Goal: Task Accomplishment & Management: Use online tool/utility

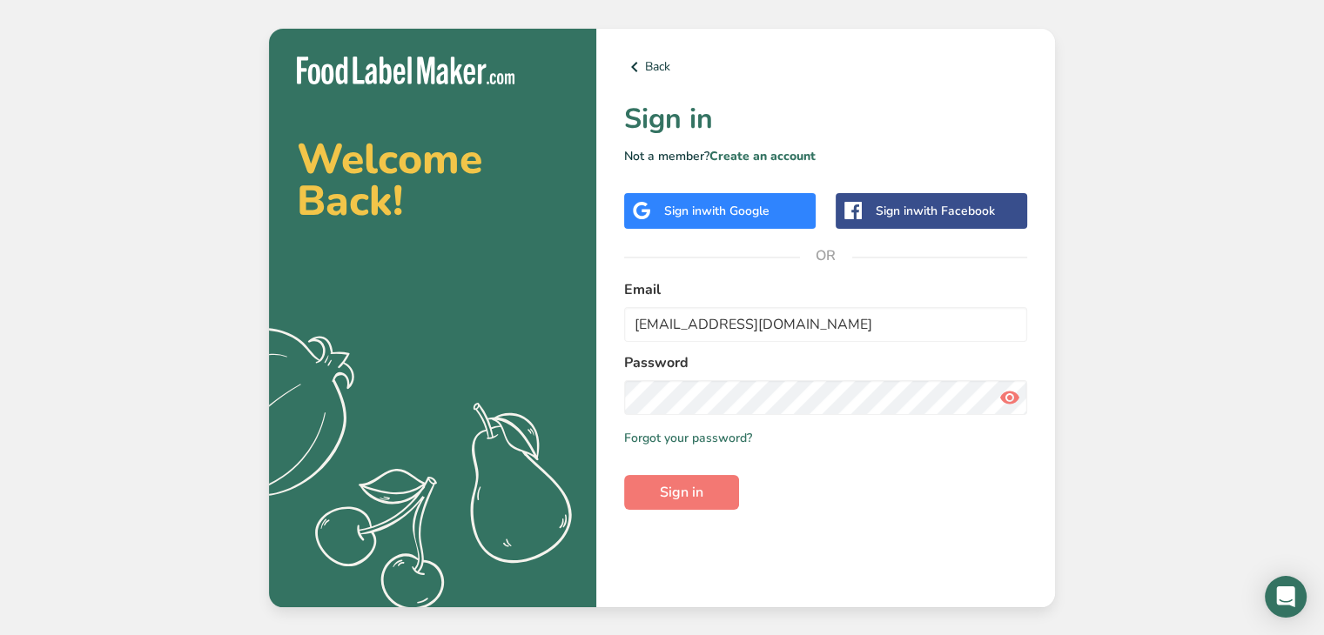
type input "[EMAIL_ADDRESS][DOMAIN_NAME]"
click at [1003, 402] on icon at bounding box center [1009, 397] width 21 height 31
click at [680, 487] on span "Sign in" at bounding box center [682, 492] width 44 height 21
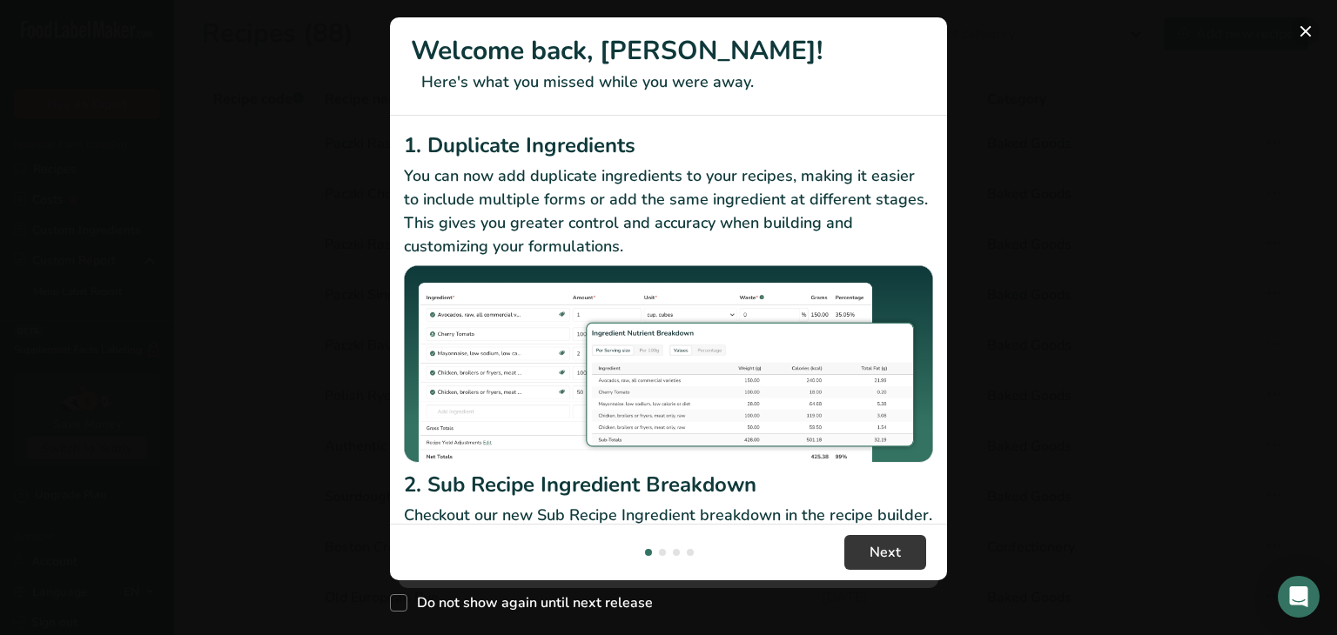
click at [1306, 30] on button "New Features" at bounding box center [1305, 31] width 28 height 28
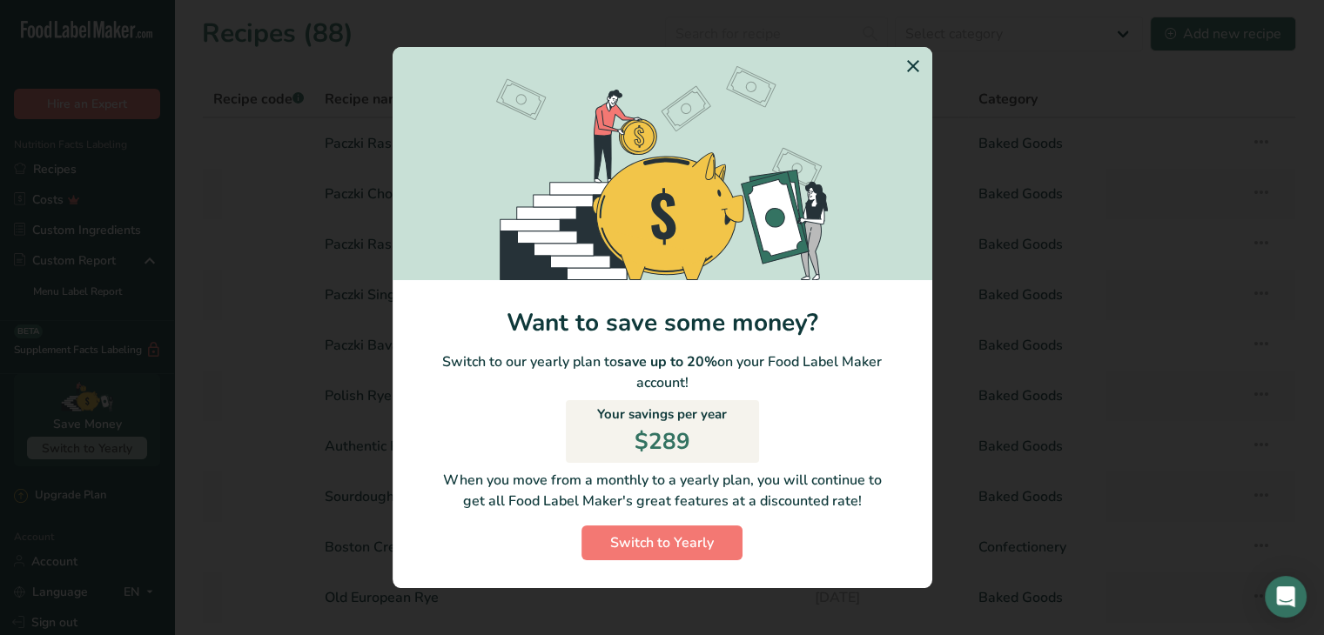
click at [914, 65] on icon "Switch to Yearly Modal" at bounding box center [912, 65] width 21 height 31
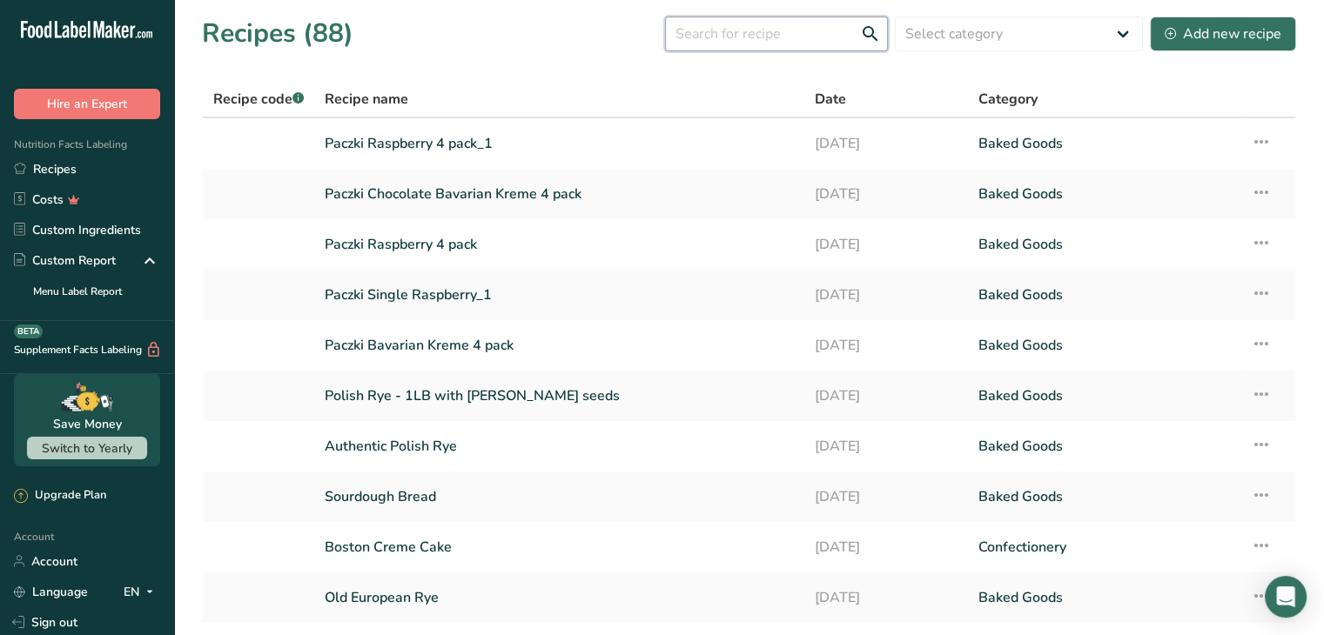
click at [717, 32] on input "text" at bounding box center [776, 34] width 223 height 35
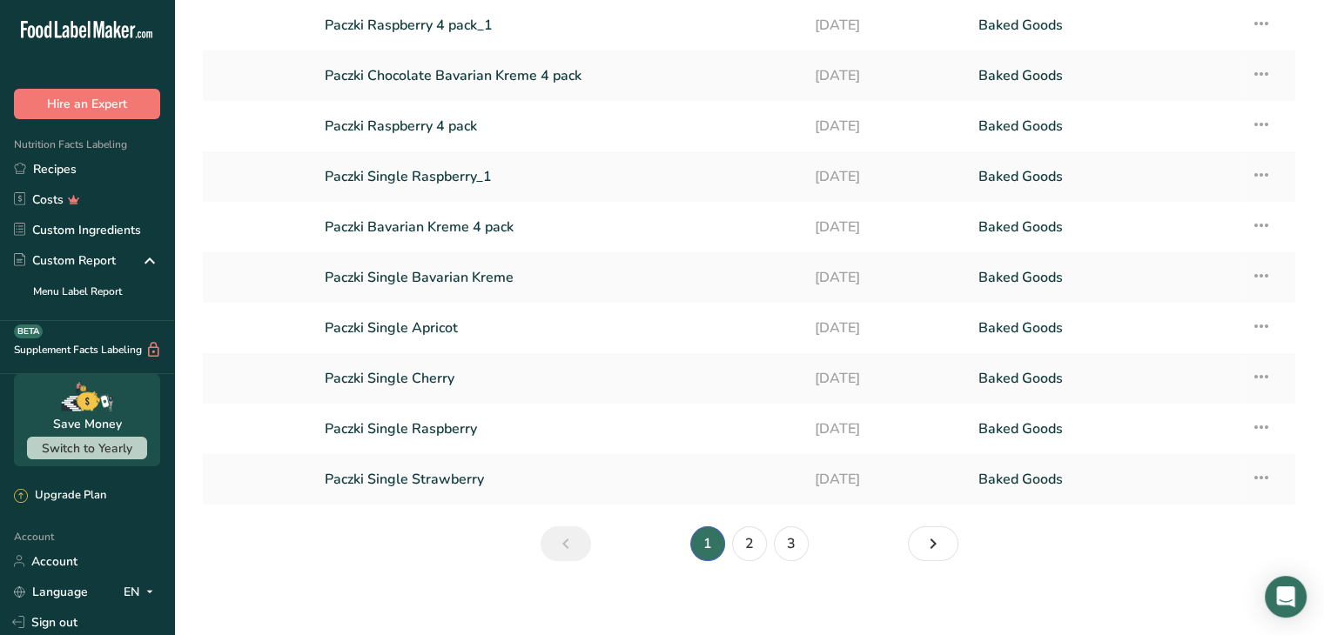
scroll to position [127, 0]
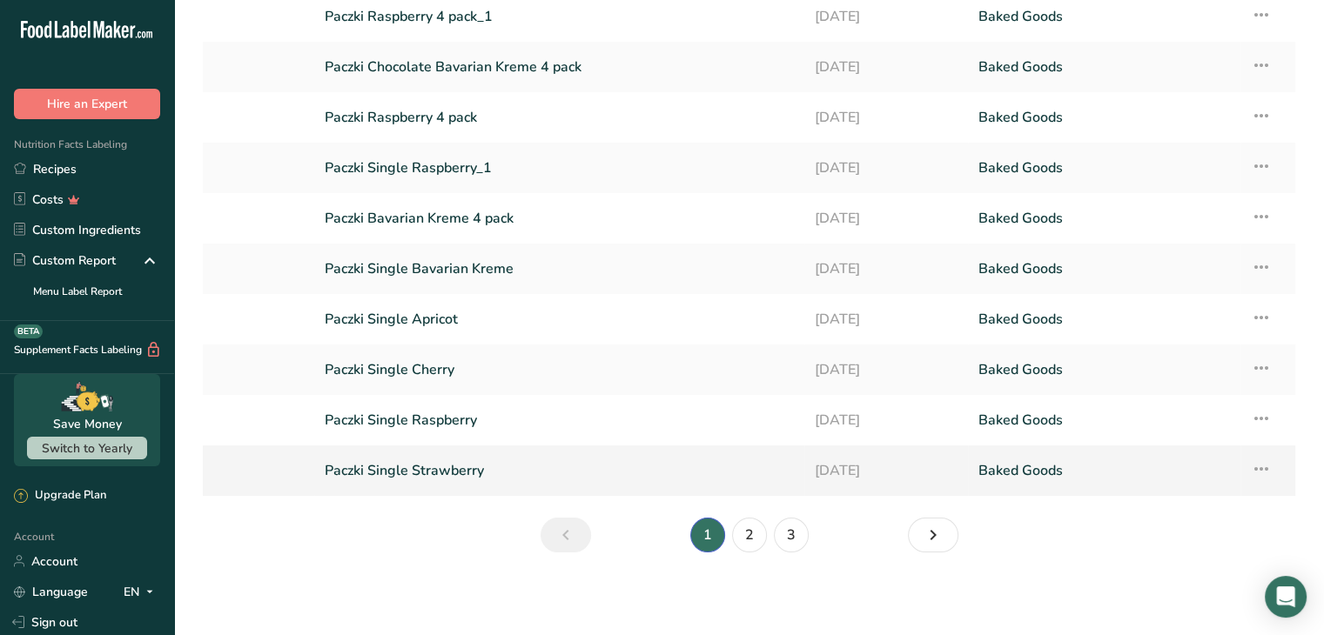
type input "pacz"
click at [477, 459] on link "Paczki Single Strawberry" at bounding box center [559, 470] width 469 height 37
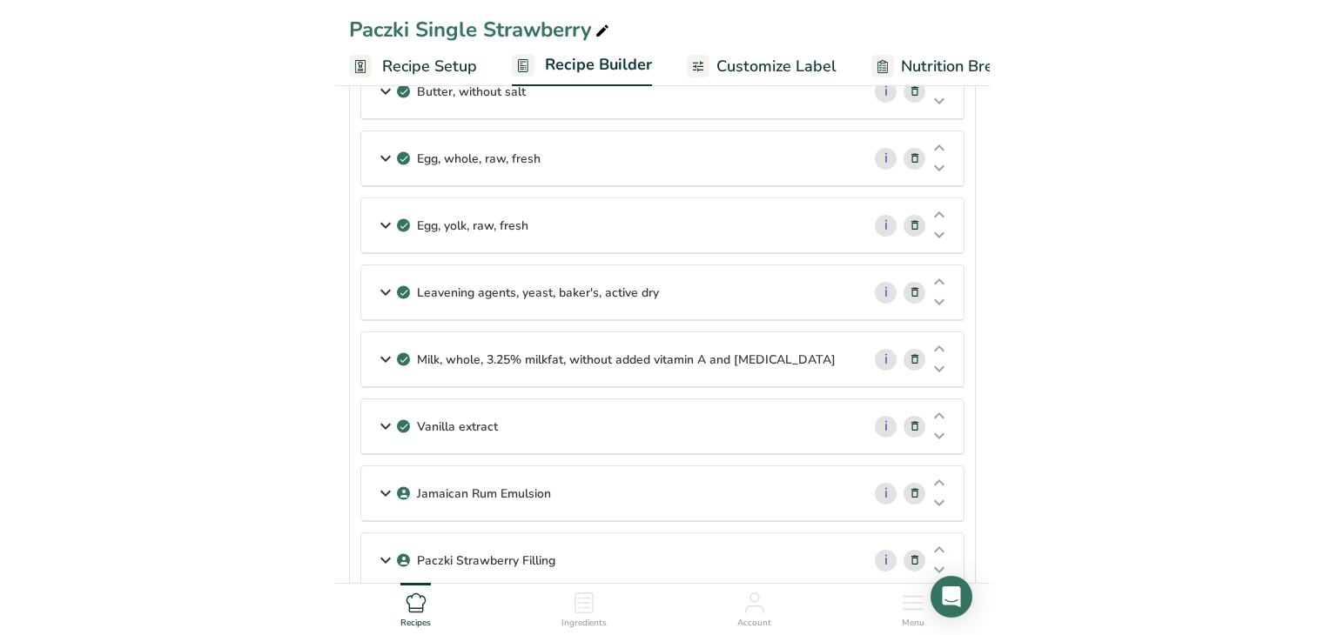
scroll to position [696, 0]
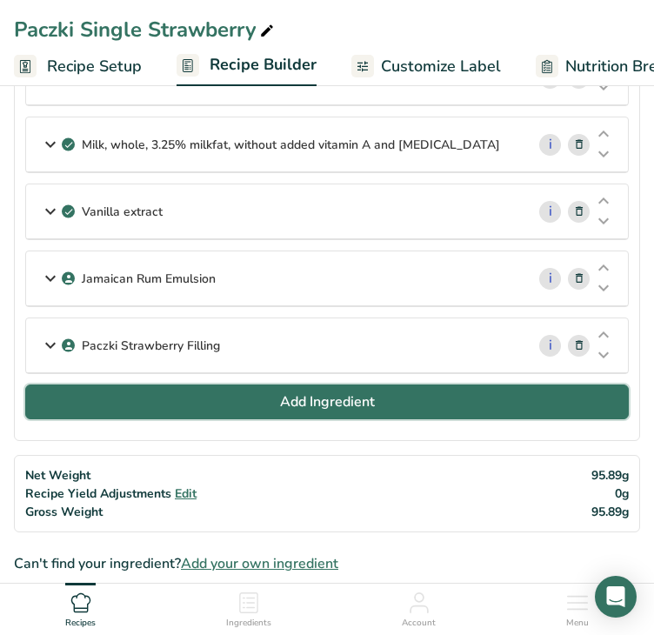
click at [274, 406] on button "Add Ingredient" at bounding box center [327, 402] width 604 height 35
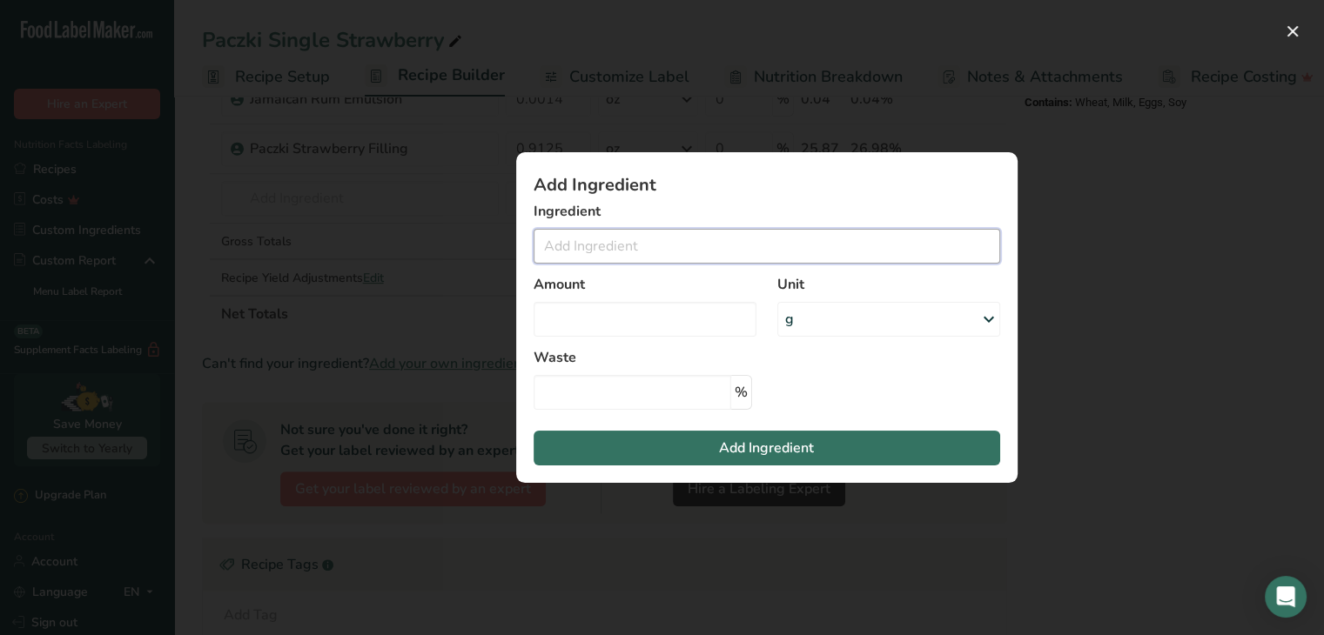
click at [670, 244] on input "Add ingredient modal" at bounding box center [766, 246] width 466 height 35
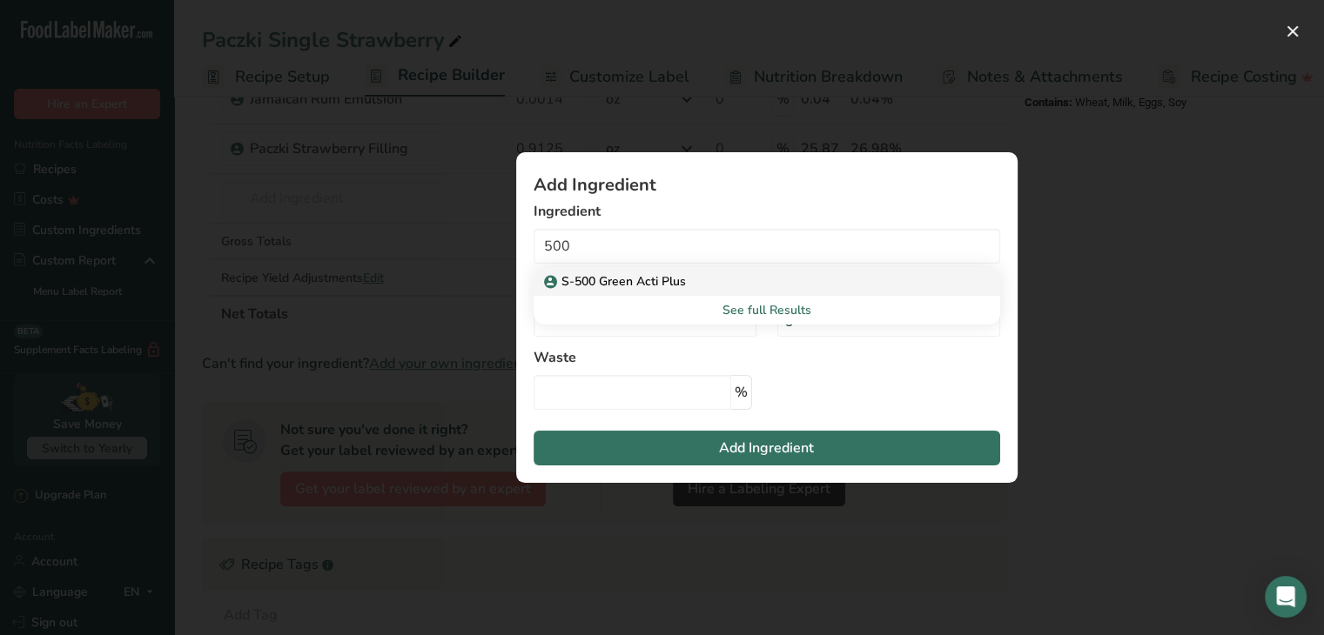
click at [664, 282] on p "S-500 Green Acti Plus" at bounding box center [616, 281] width 138 height 18
type input "S-500 Green Acti Plus"
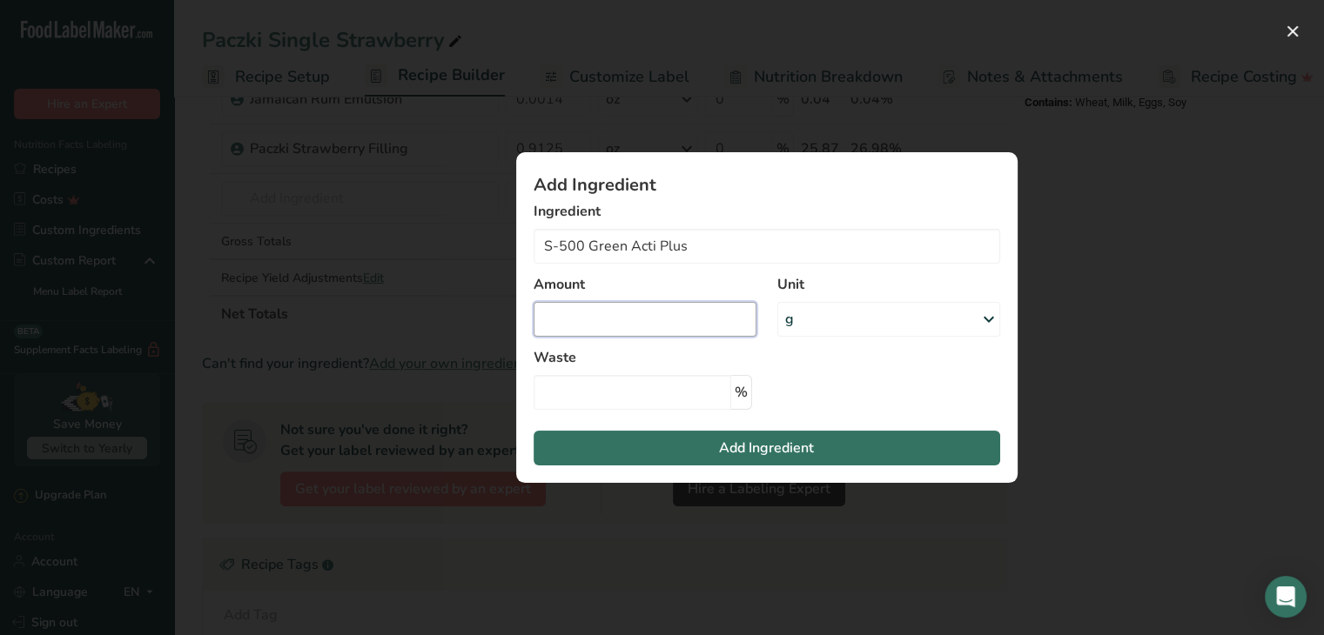
click at [666, 318] on input "Add ingredient modal" at bounding box center [644, 319] width 223 height 35
click at [1154, 387] on div "Add ingredient modal" at bounding box center [662, 317] width 1324 height 635
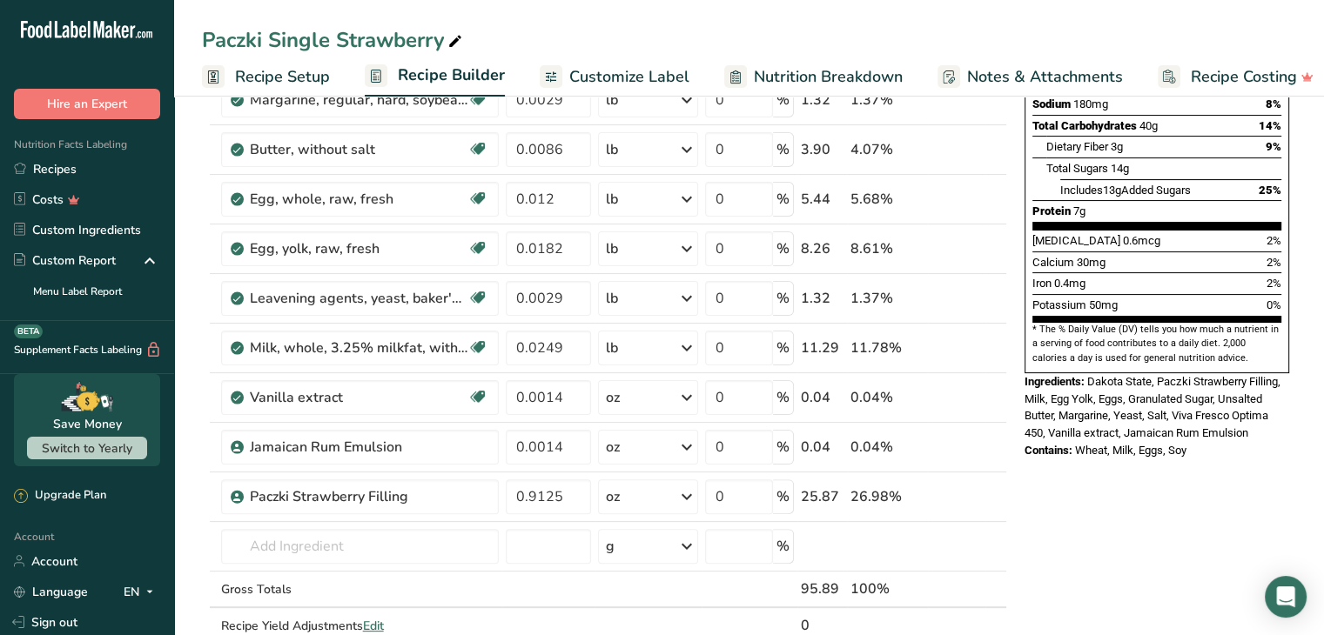
scroll to position [0, 0]
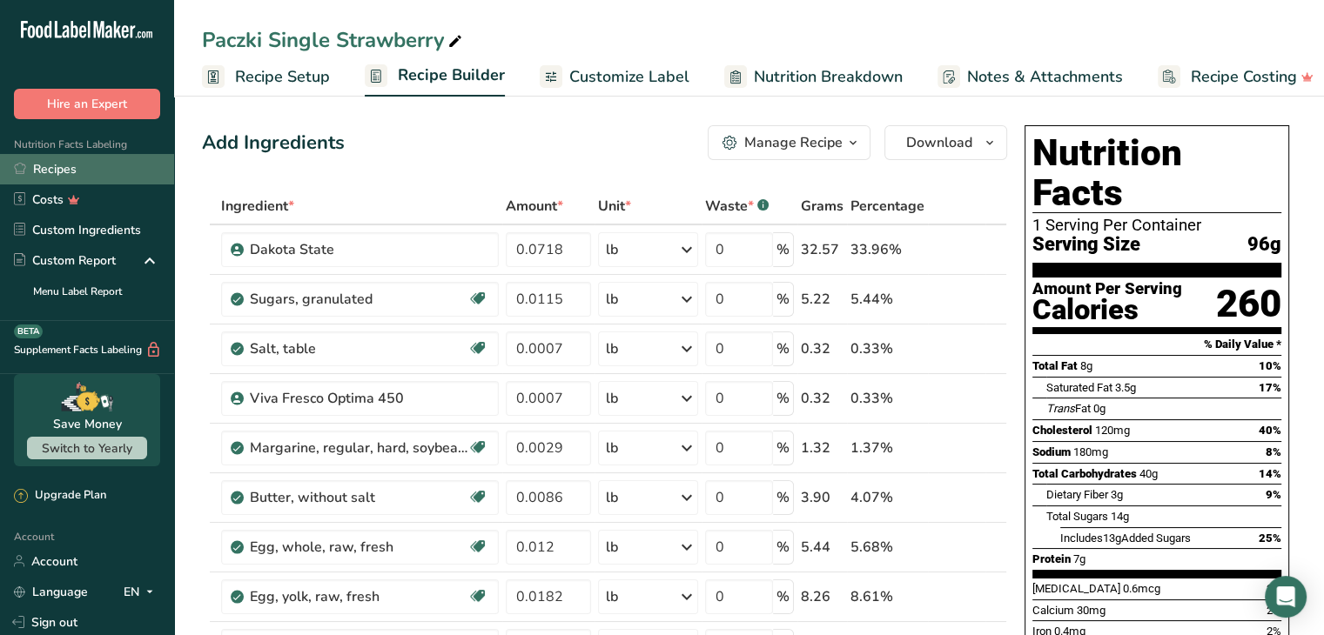
click at [122, 181] on link "Recipes" at bounding box center [87, 169] width 174 height 30
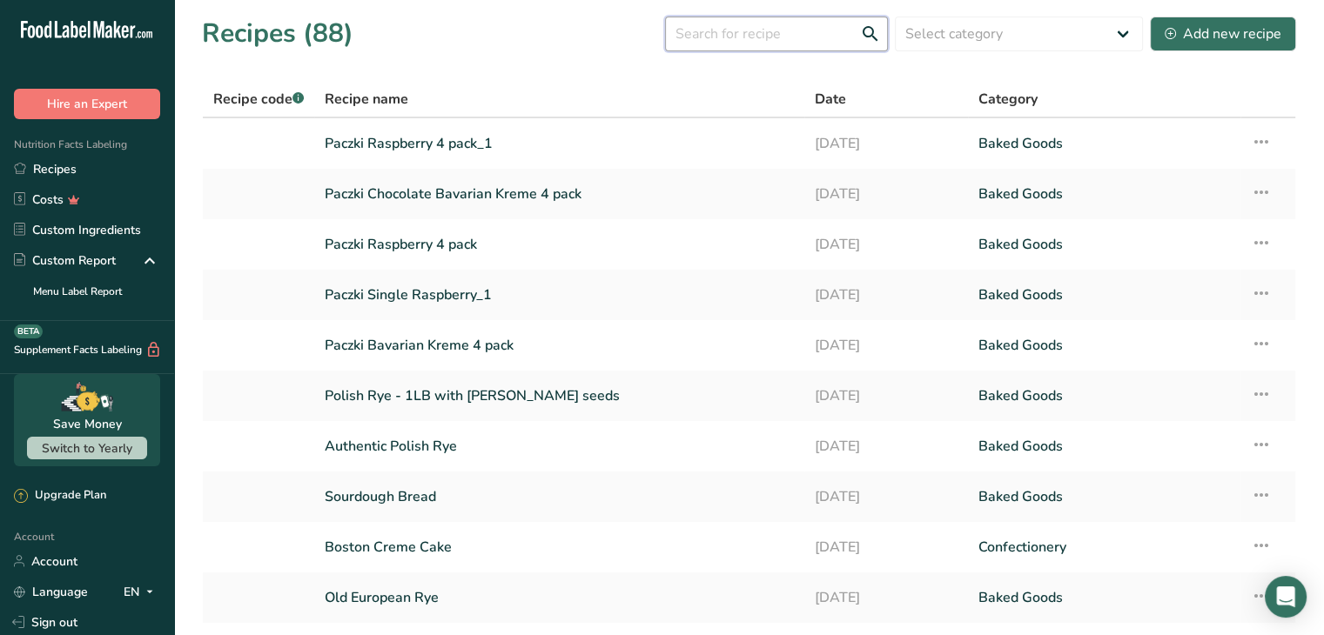
click at [754, 34] on input "text" at bounding box center [776, 34] width 223 height 35
type input "paczk"
click at [1263, 295] on icon at bounding box center [1260, 293] width 21 height 31
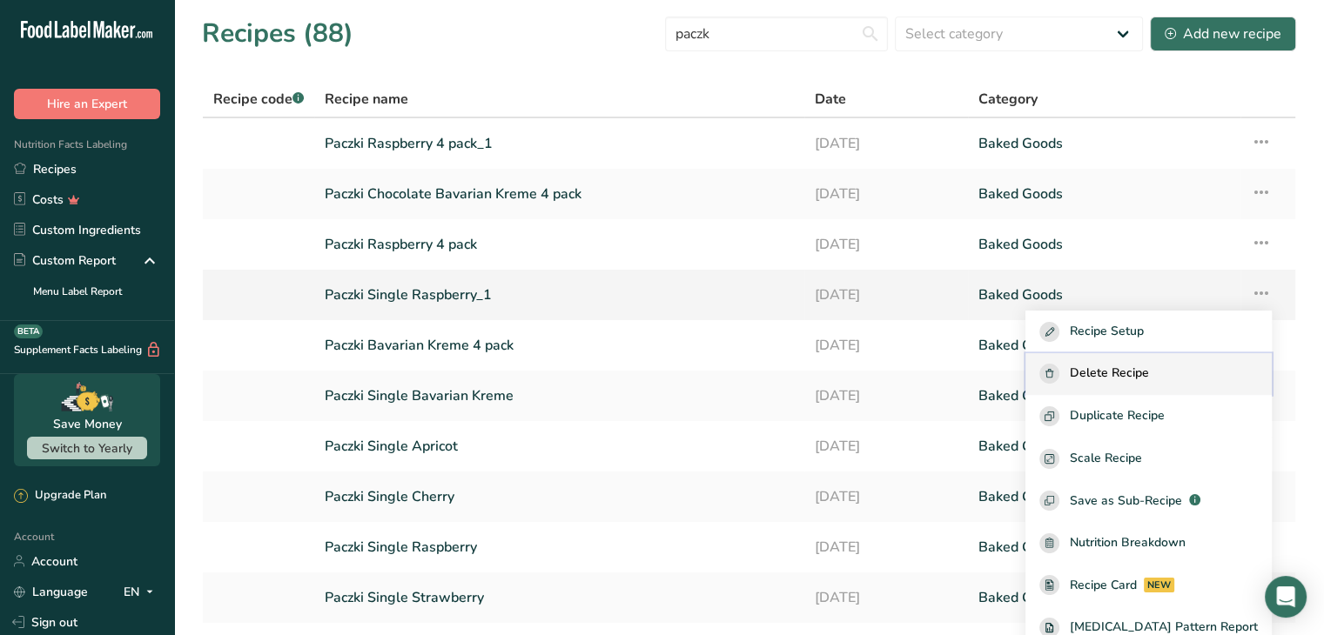
click at [1204, 358] on button "Delete Recipe" at bounding box center [1148, 374] width 246 height 43
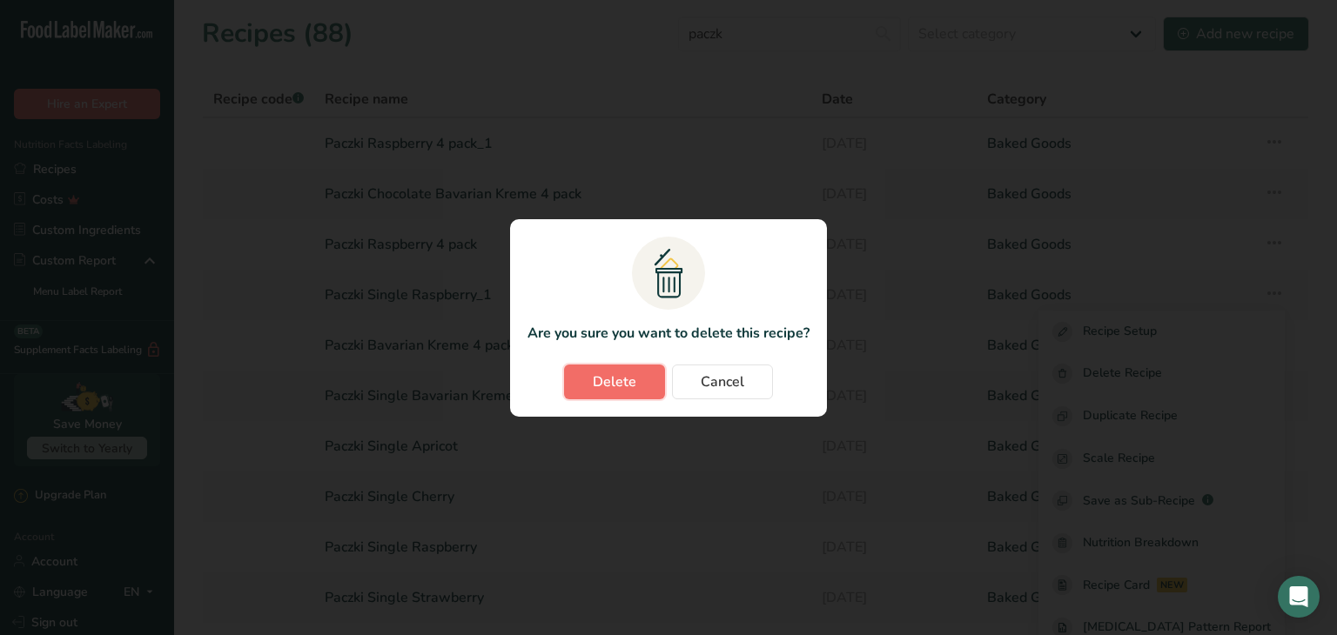
click at [573, 380] on button "Delete" at bounding box center [614, 382] width 101 height 35
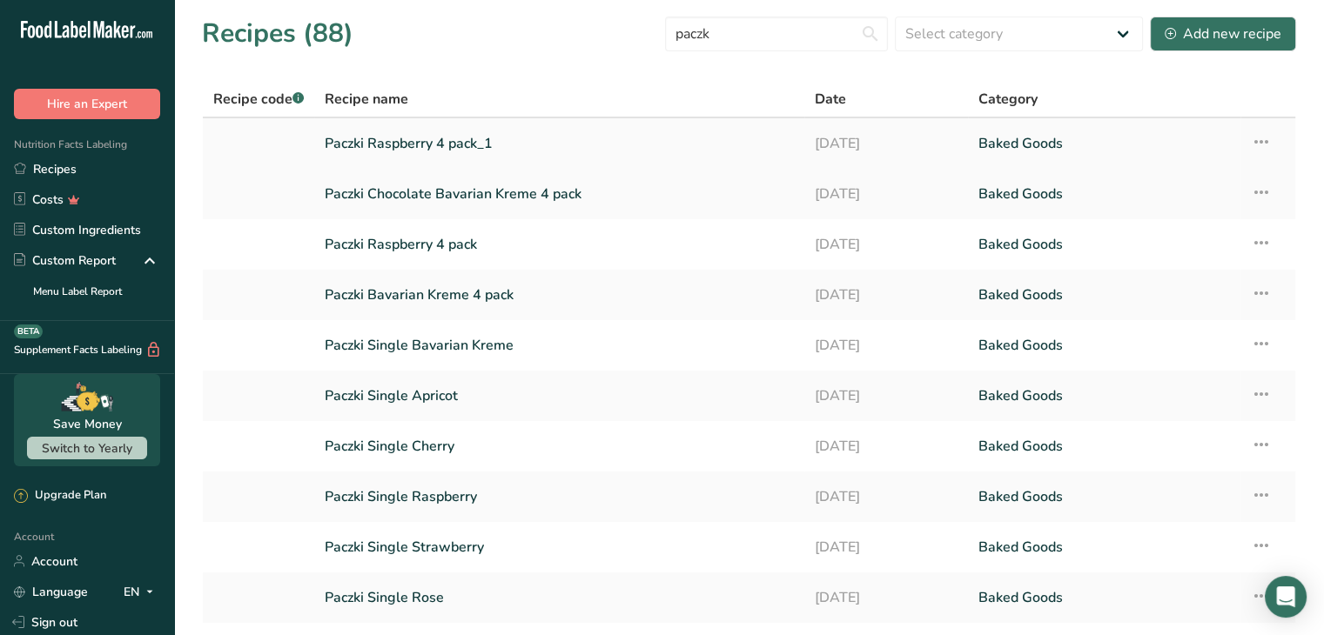
click at [1267, 142] on icon at bounding box center [1260, 141] width 21 height 31
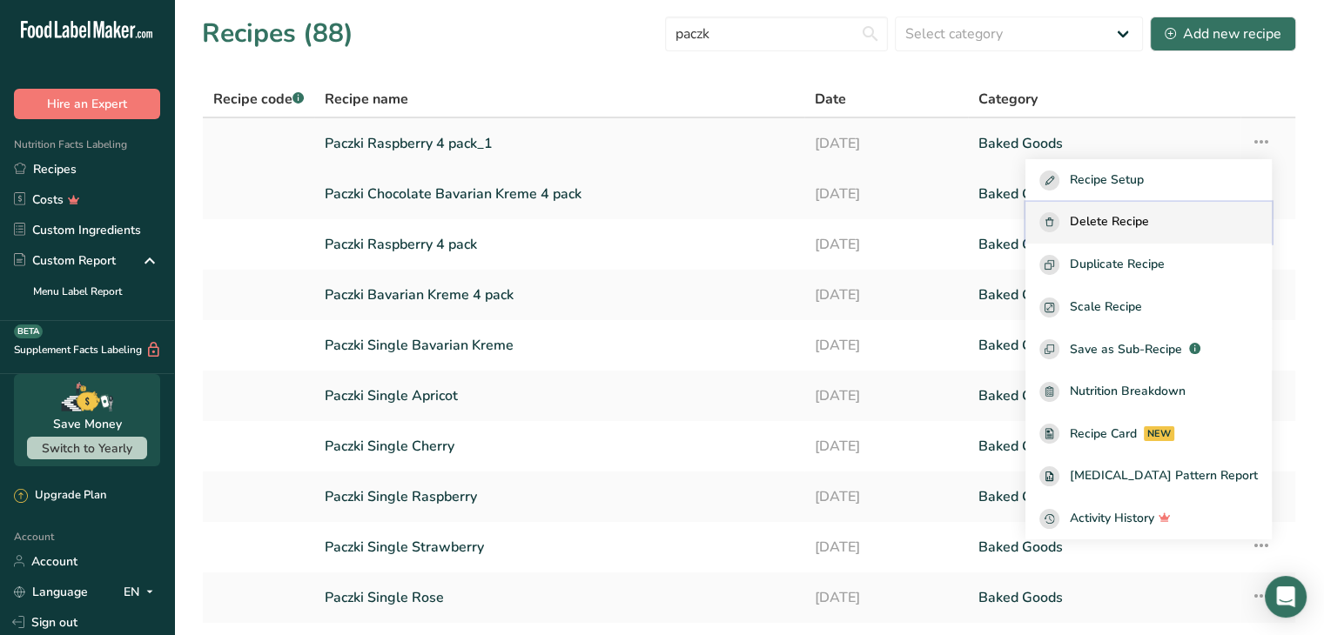
click at [1149, 212] on span "Delete Recipe" at bounding box center [1108, 222] width 79 height 20
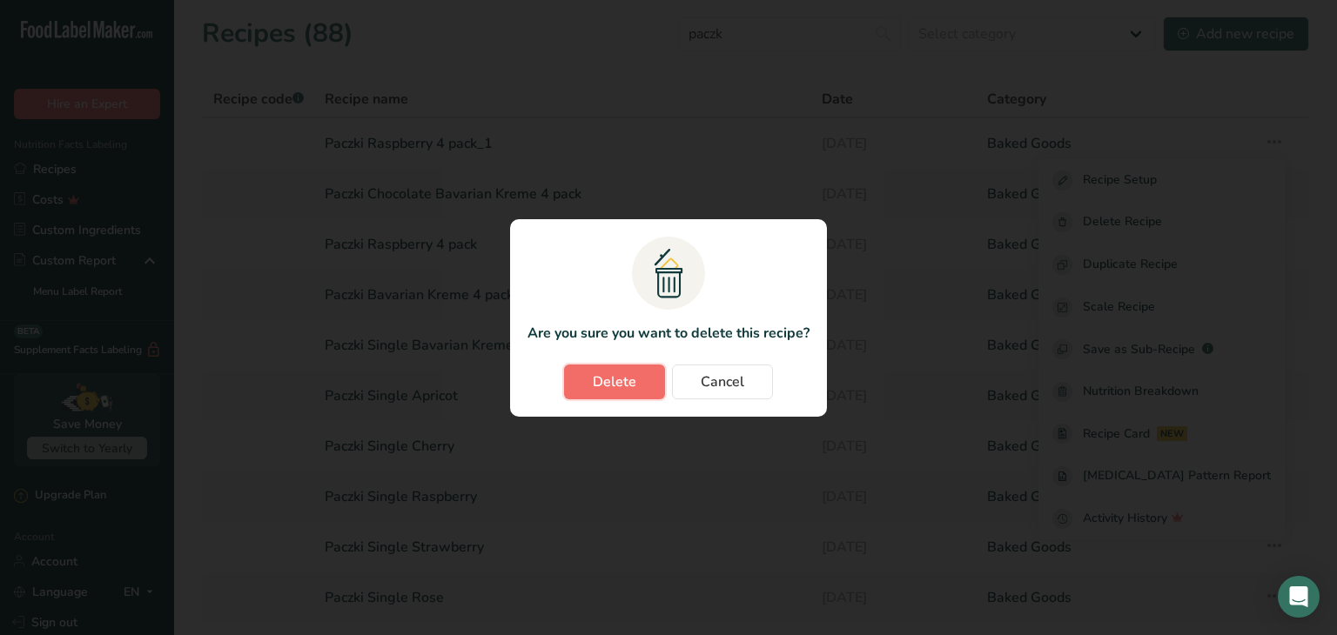
click at [632, 376] on span "Delete" at bounding box center [615, 382] width 44 height 21
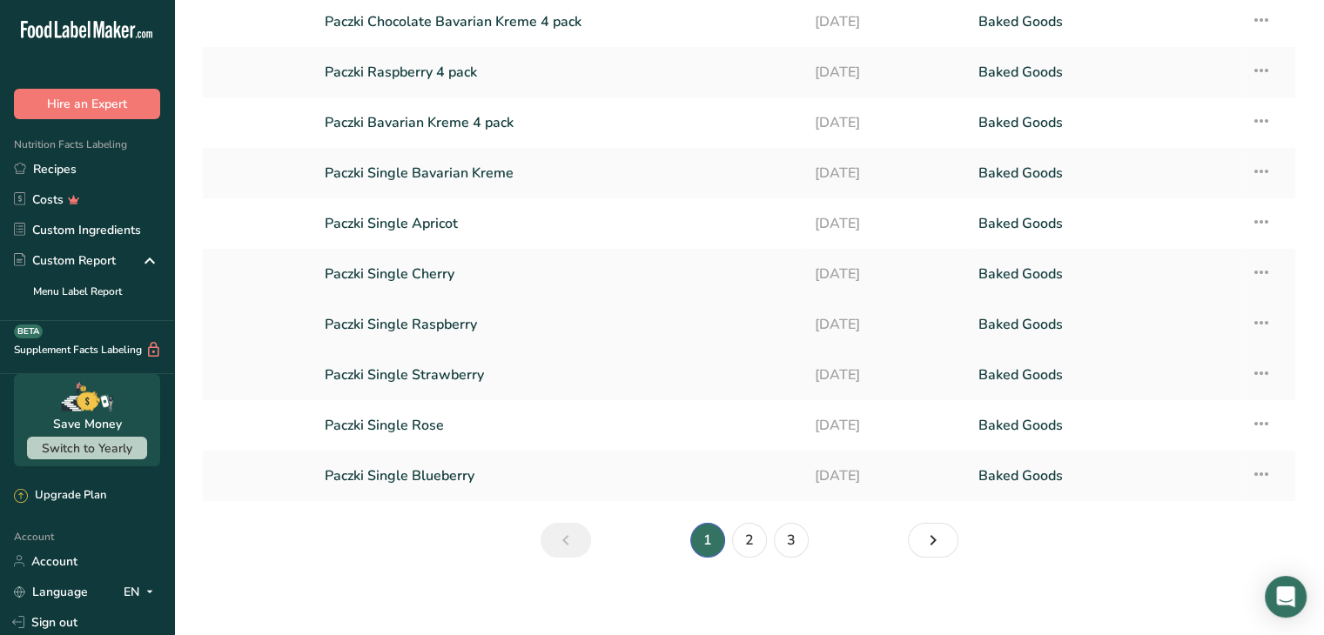
scroll to position [127, 0]
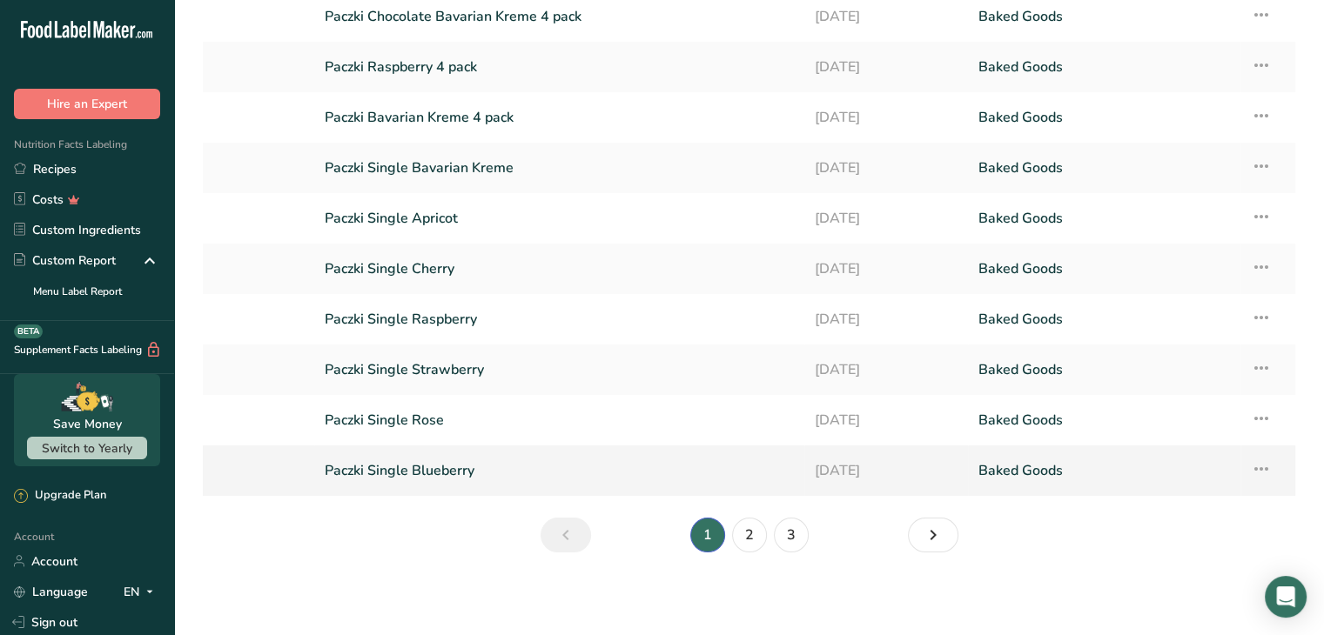
click at [1269, 466] on icon at bounding box center [1260, 468] width 21 height 31
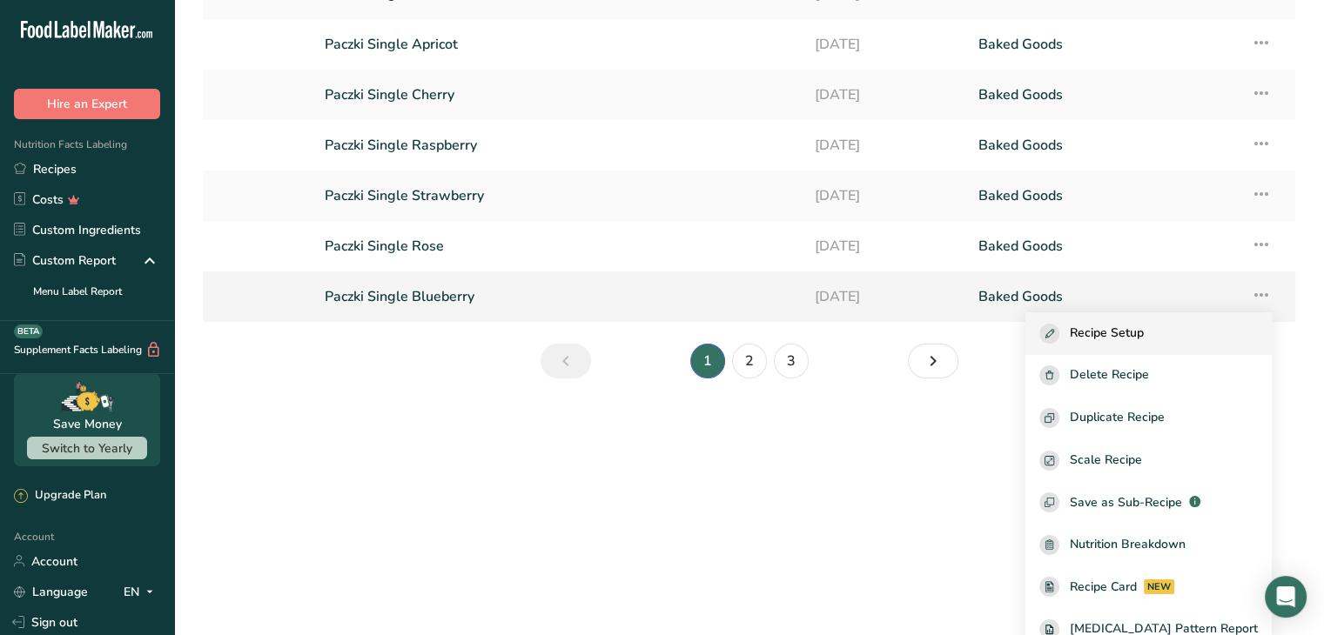
scroll to position [231, 0]
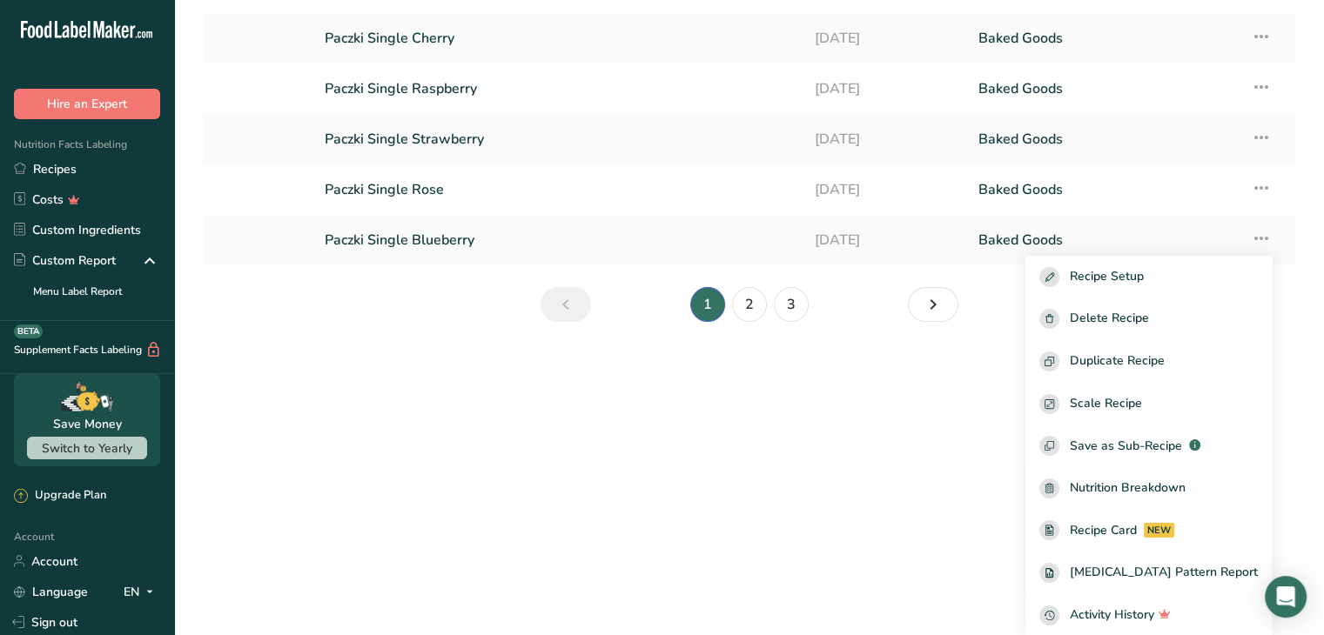
click at [882, 454] on main "Recipes (88) paczk Select category All Baked Goods [GEOGRAPHIC_DATA] Confection…" at bounding box center [662, 254] width 1324 height 763
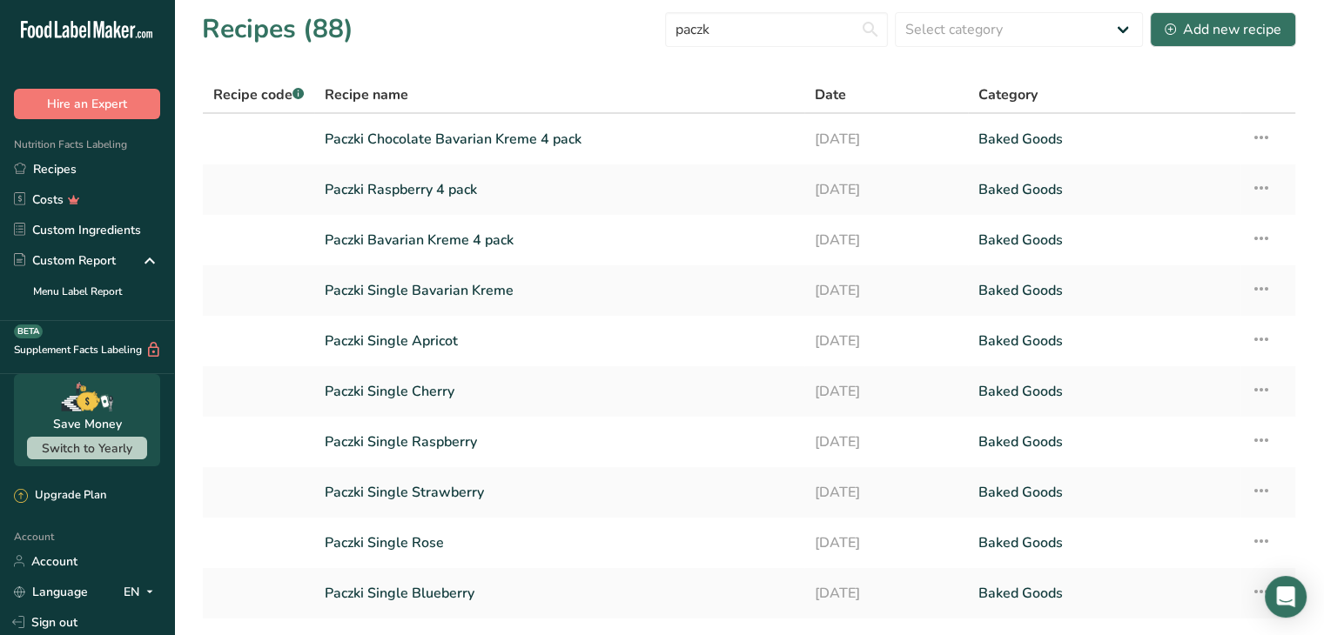
scroll to position [0, 0]
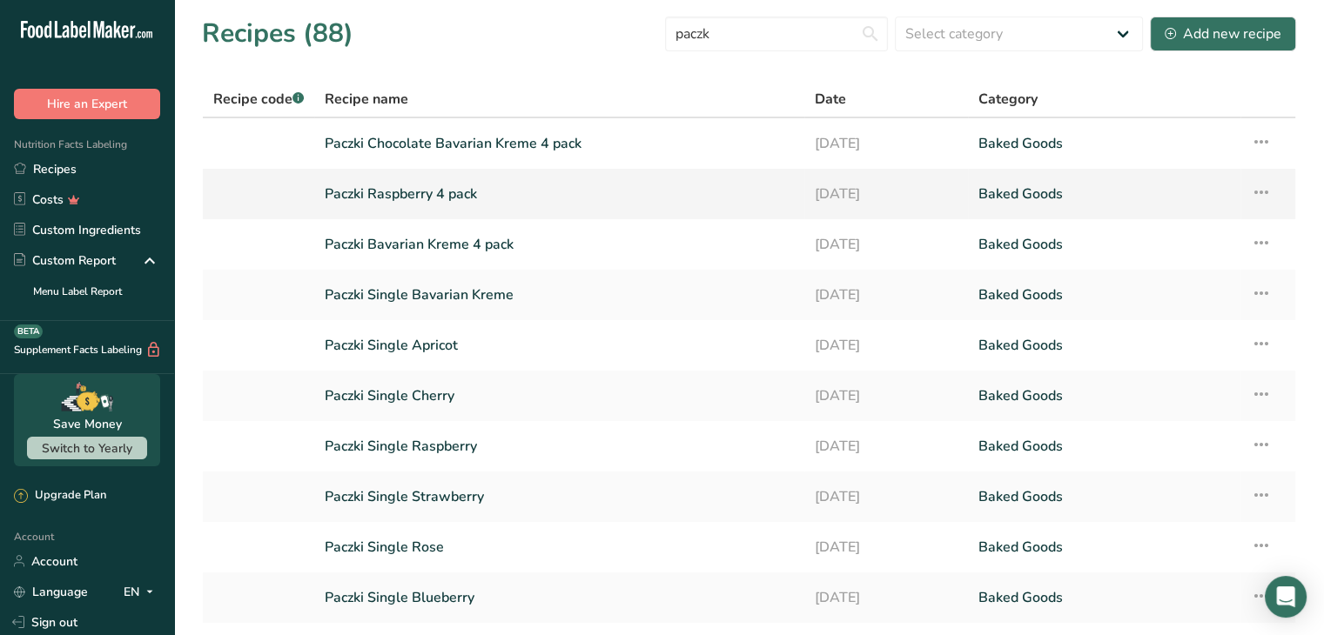
click at [1263, 193] on icon at bounding box center [1260, 192] width 21 height 31
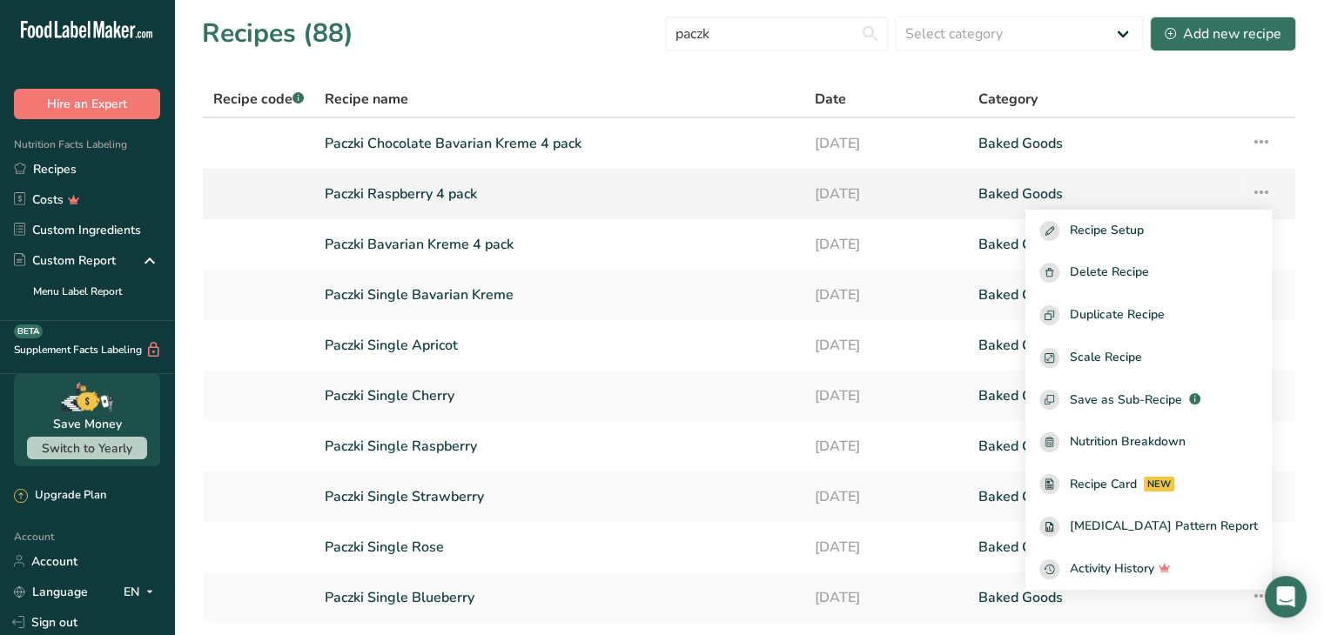
click at [453, 188] on link "Paczki Raspberry 4 pack" at bounding box center [559, 194] width 469 height 37
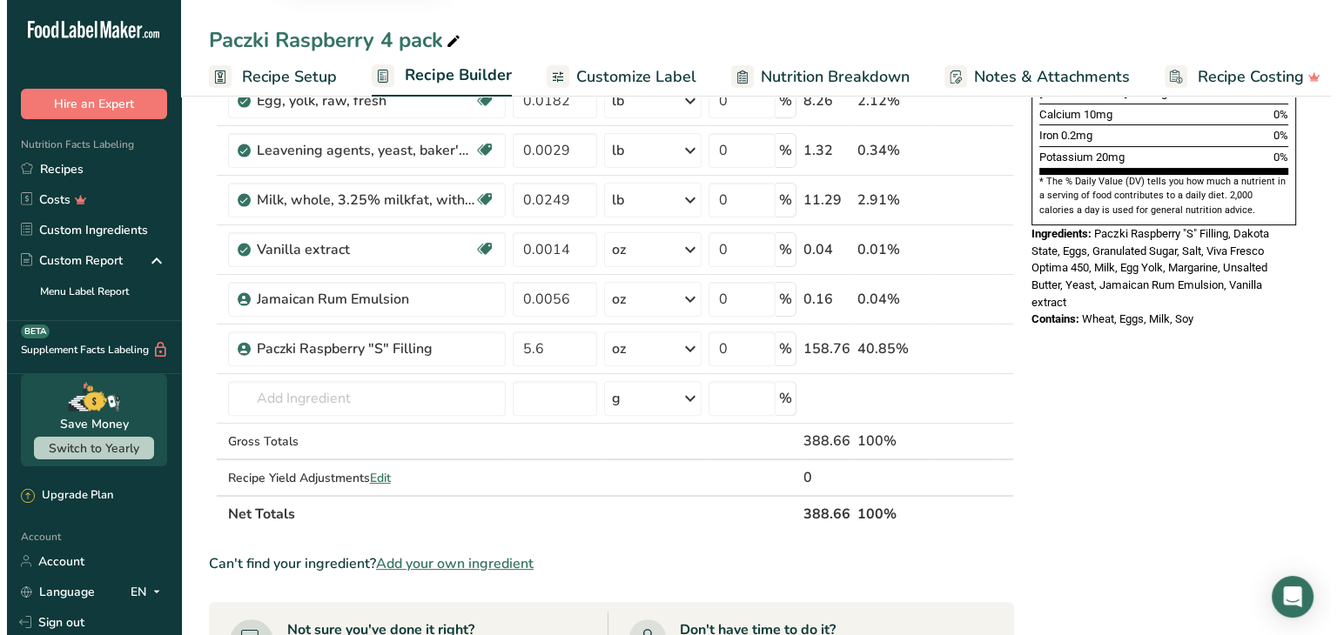
scroll to position [522, 0]
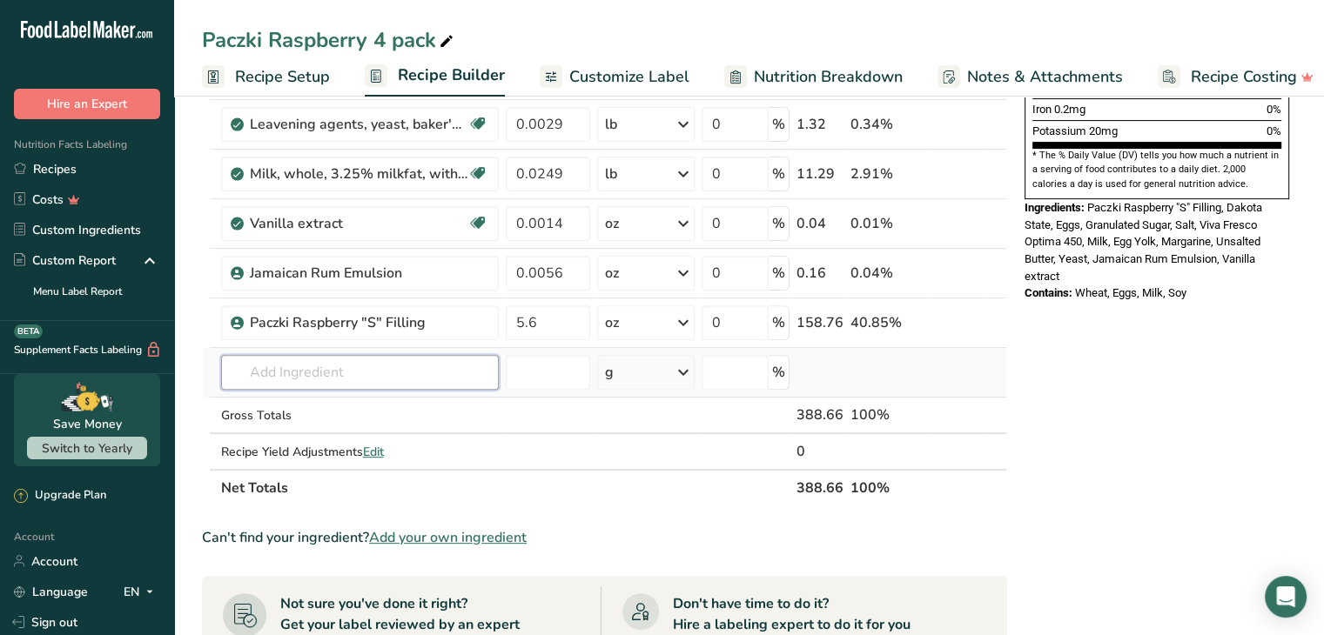
click at [372, 381] on input "text" at bounding box center [360, 372] width 278 height 35
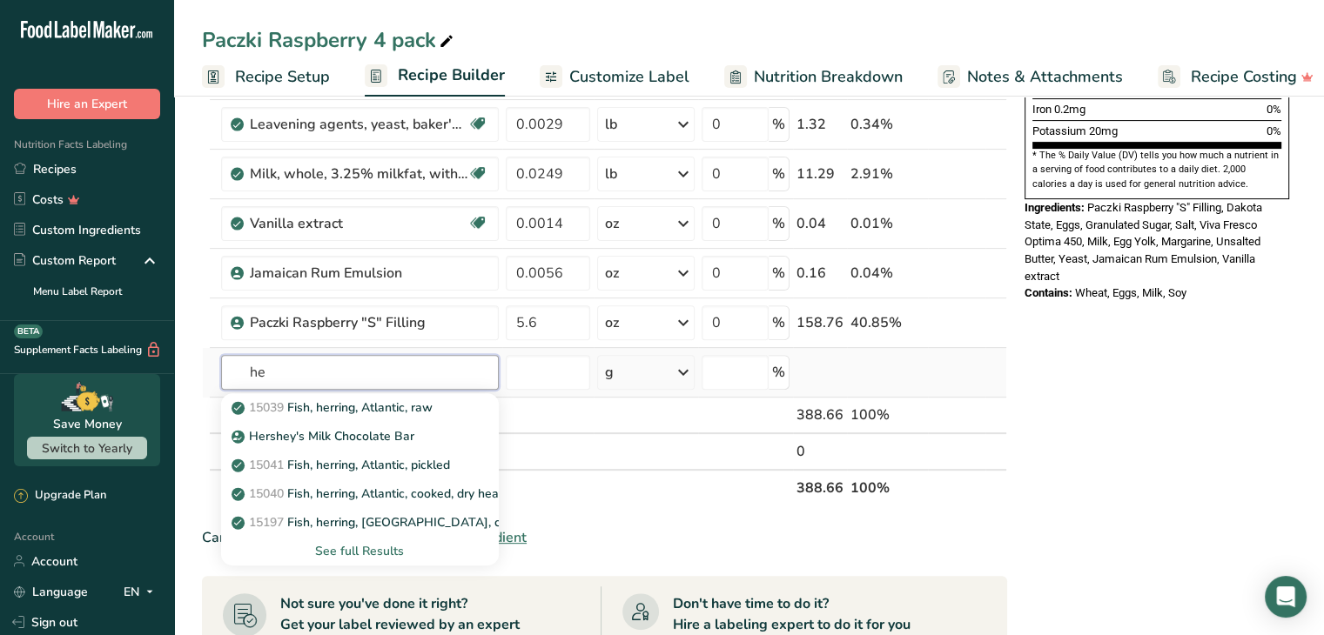
type input "h"
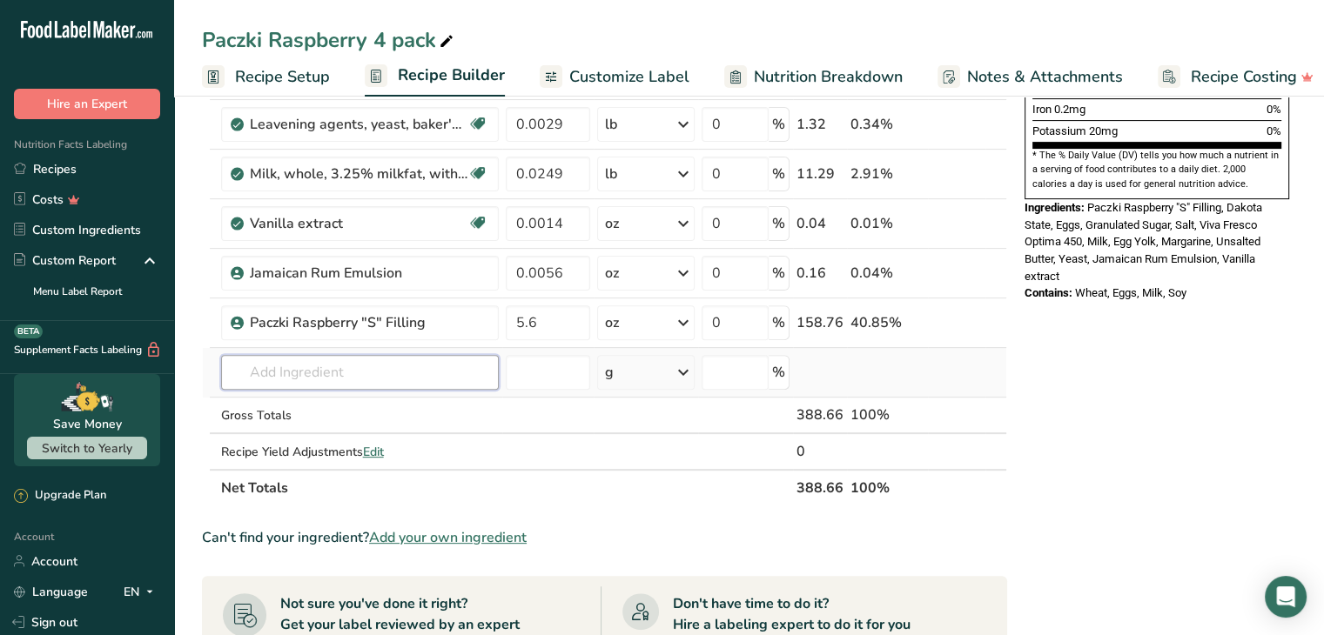
click at [360, 365] on input "text" at bounding box center [360, 372] width 278 height 35
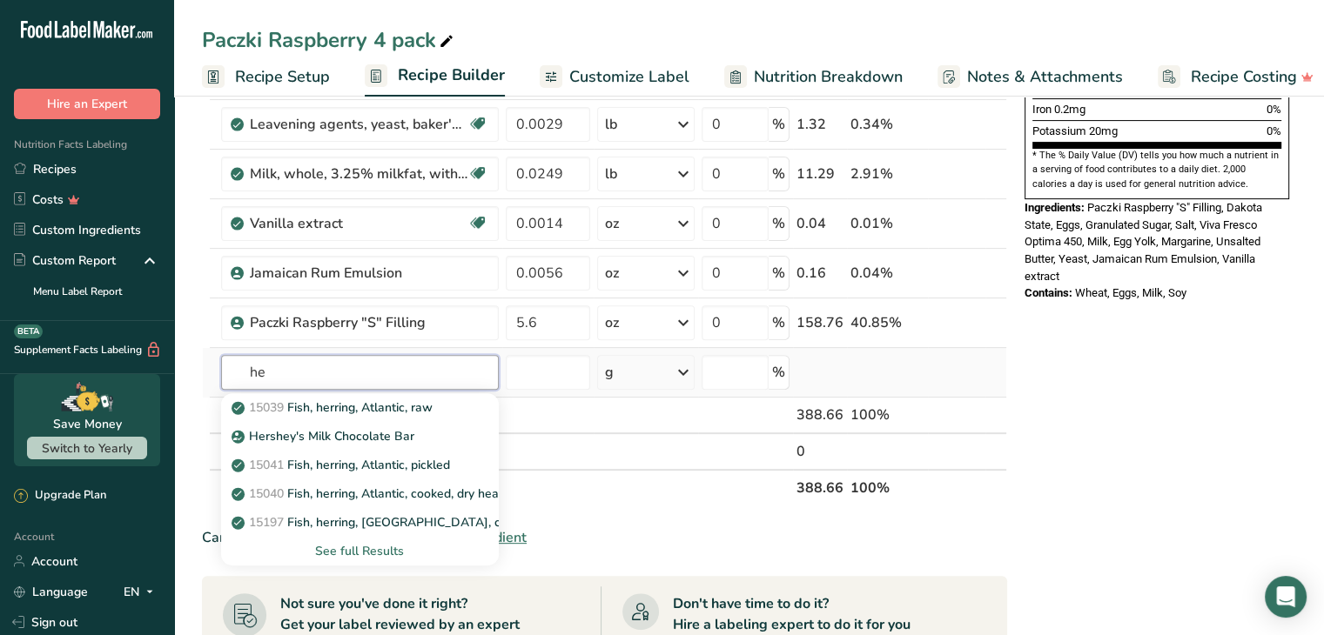
type input "h"
type input "raspberry"
click at [356, 547] on div "See full Results" at bounding box center [360, 551] width 250 height 18
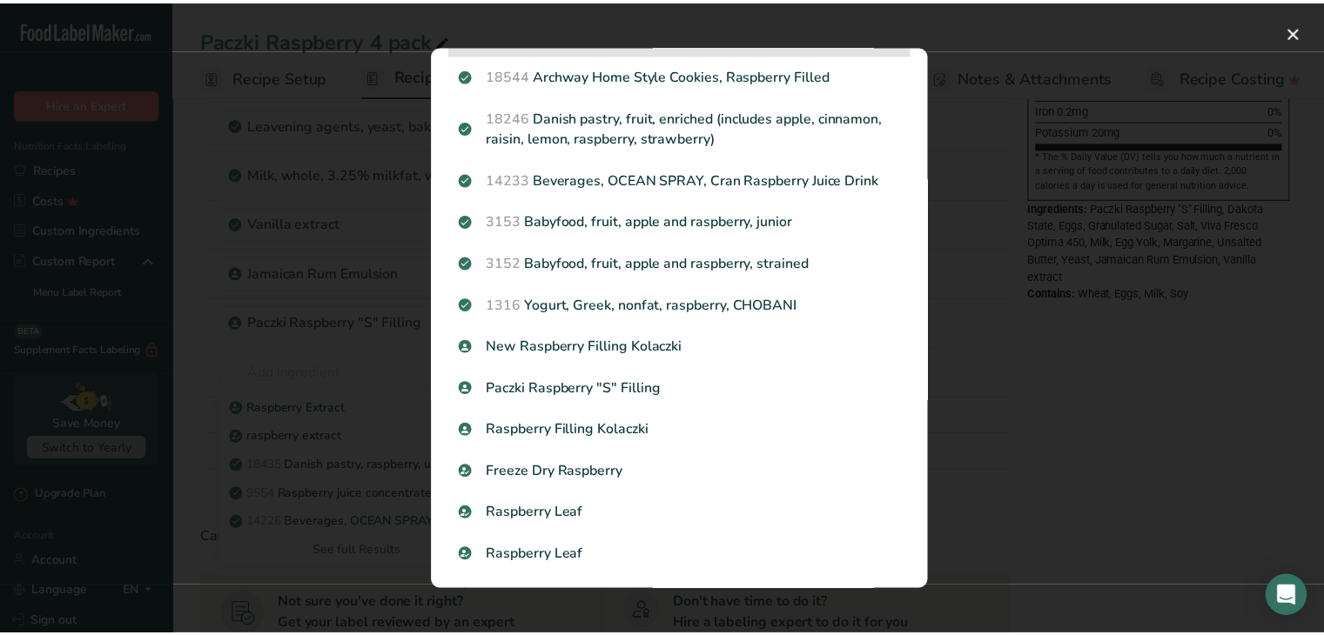
scroll to position [348, 0]
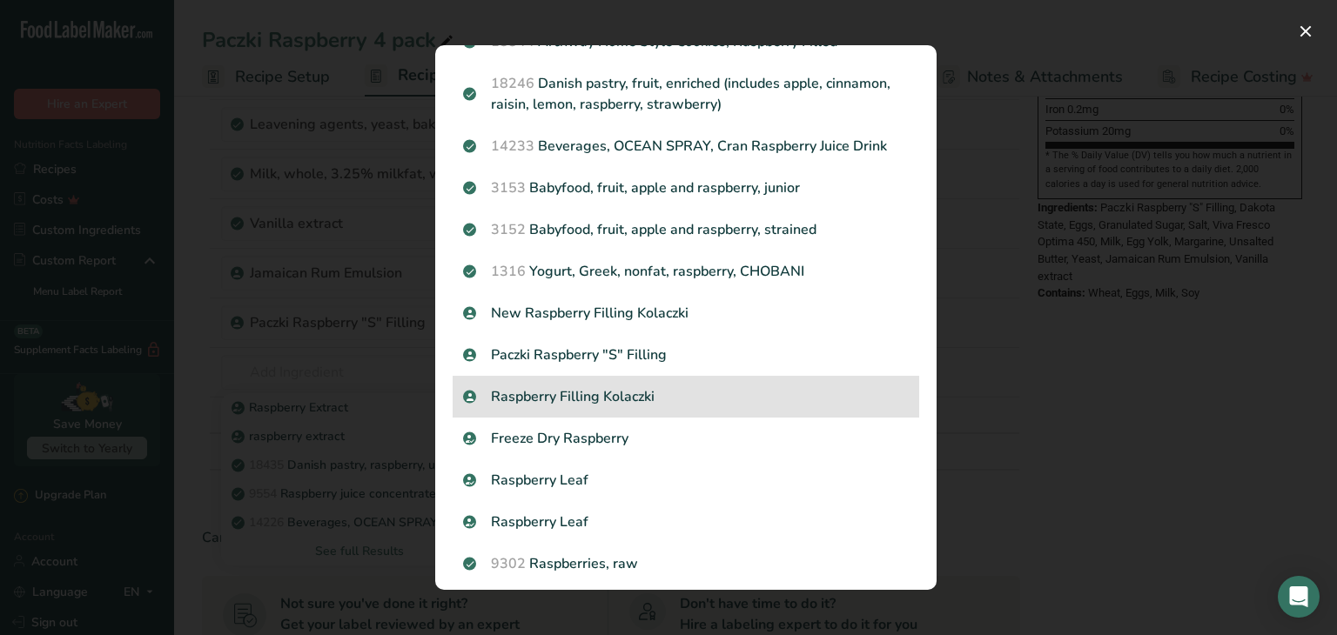
click at [722, 388] on p "Raspberry Filling Kolaczki" at bounding box center [686, 396] width 446 height 21
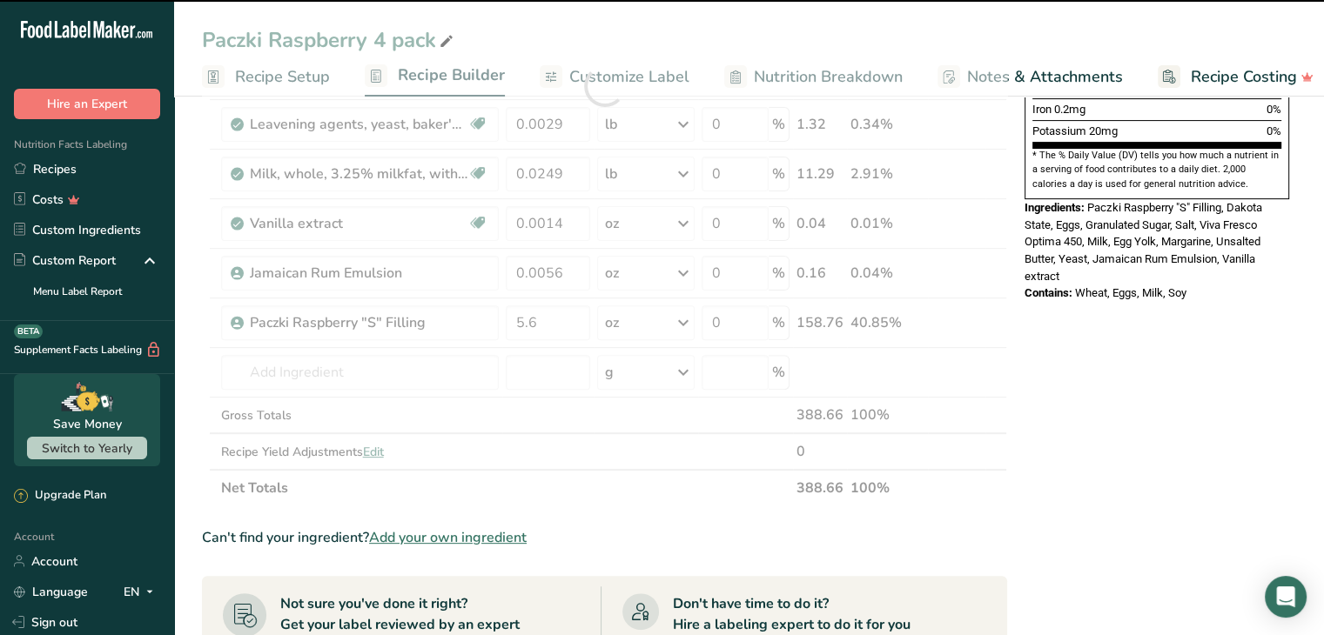
type input "0"
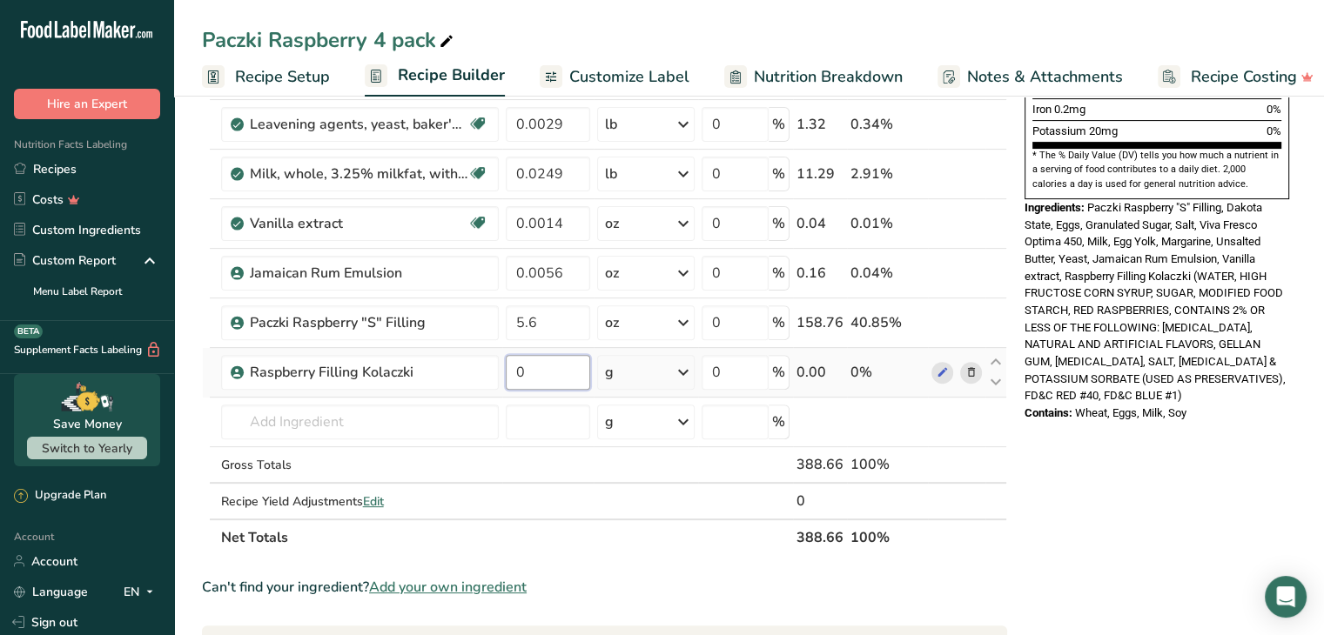
click at [543, 369] on input "0" at bounding box center [548, 372] width 84 height 35
type input "5.6"
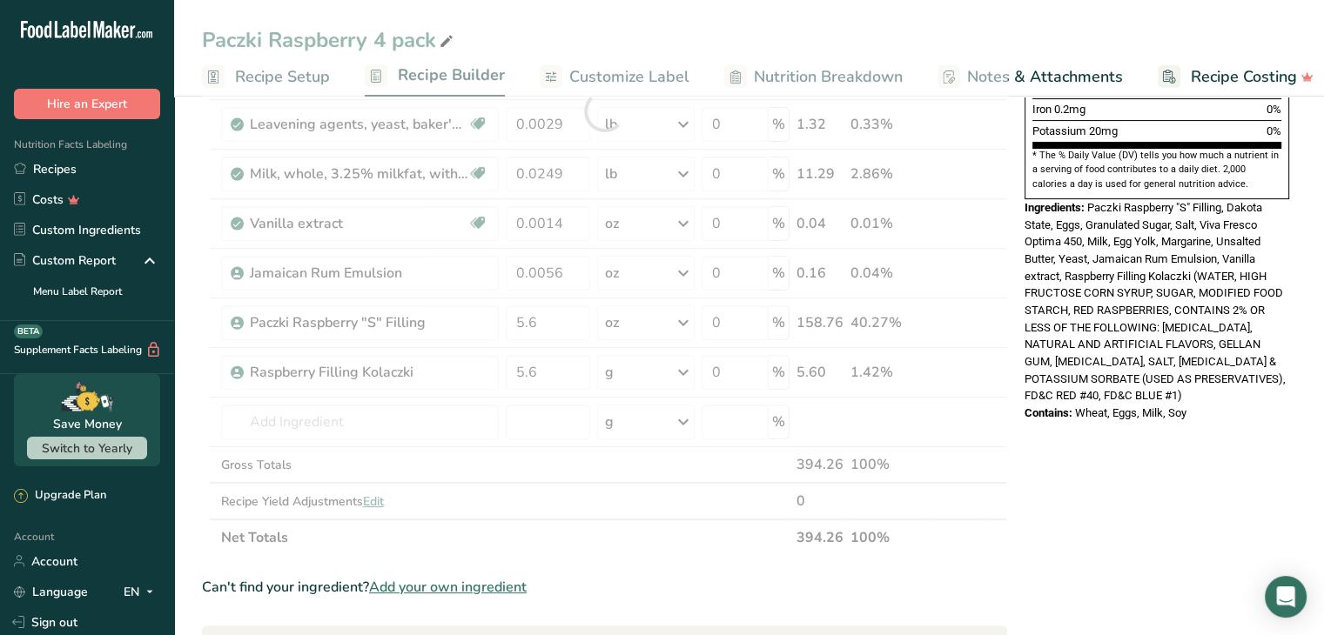
click at [181, 332] on section "Add Ingredients Manage Recipe Delete Recipe Duplicate Recipe Scale Recipe Save …" at bounding box center [748, 357] width 1149 height 1579
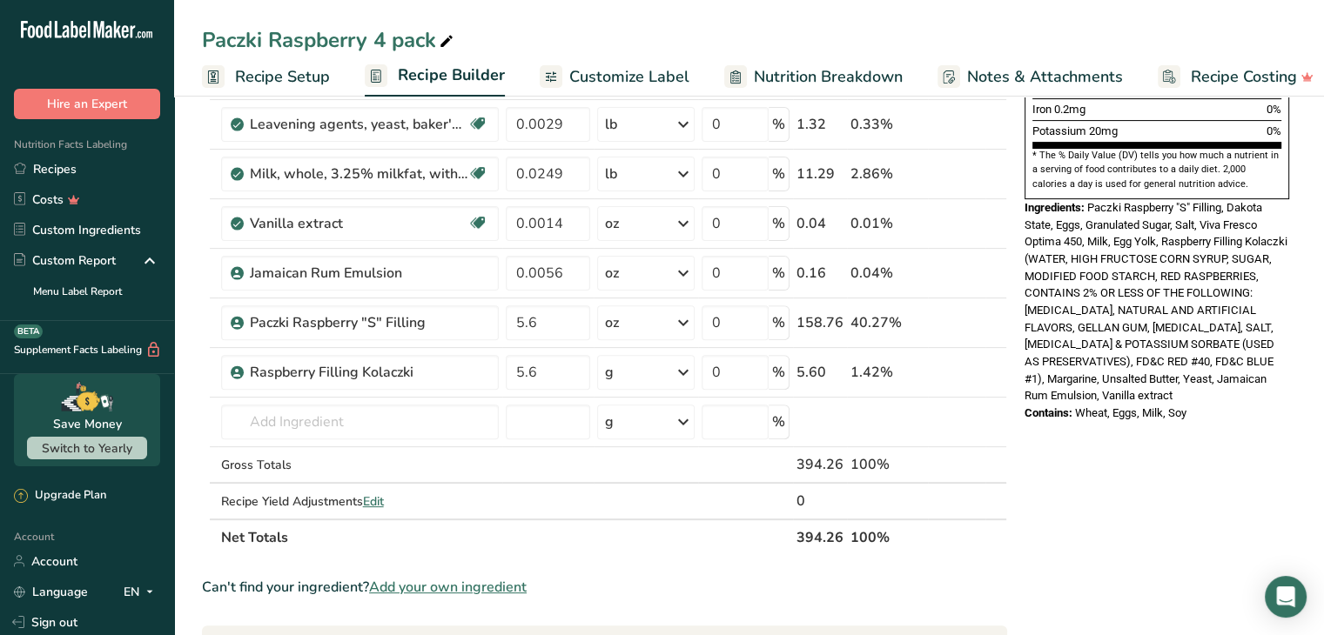
click at [280, 77] on span "Recipe Setup" at bounding box center [282, 76] width 95 height 23
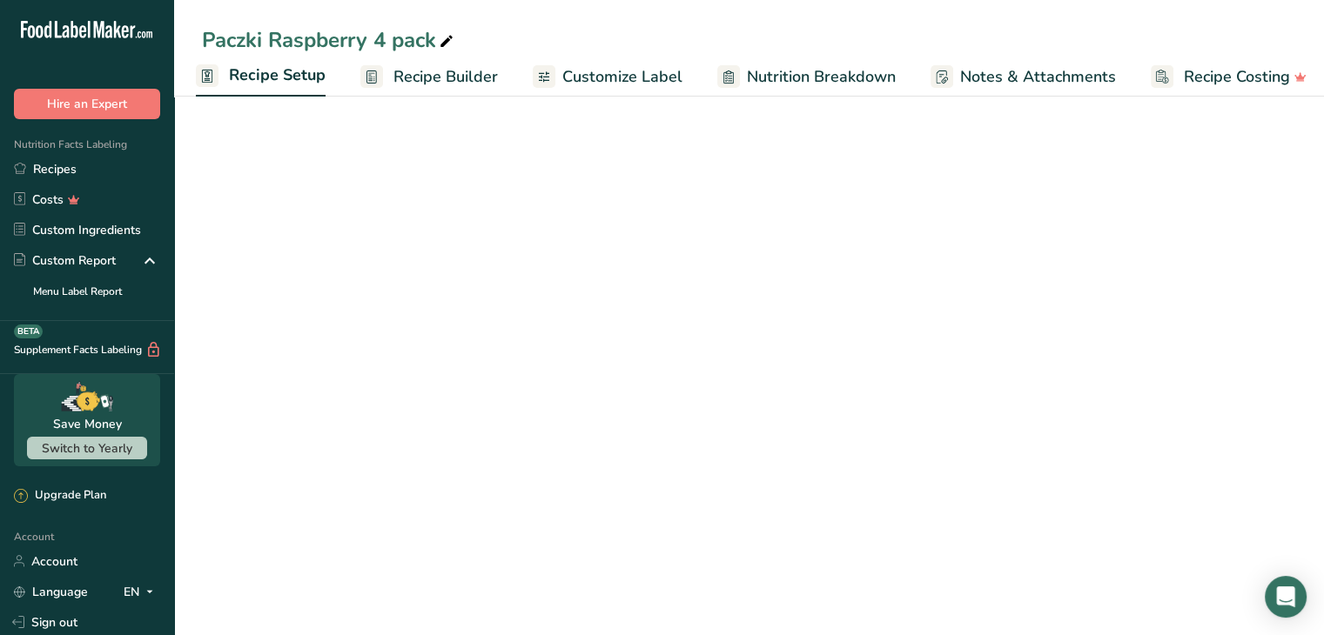
scroll to position [52, 0]
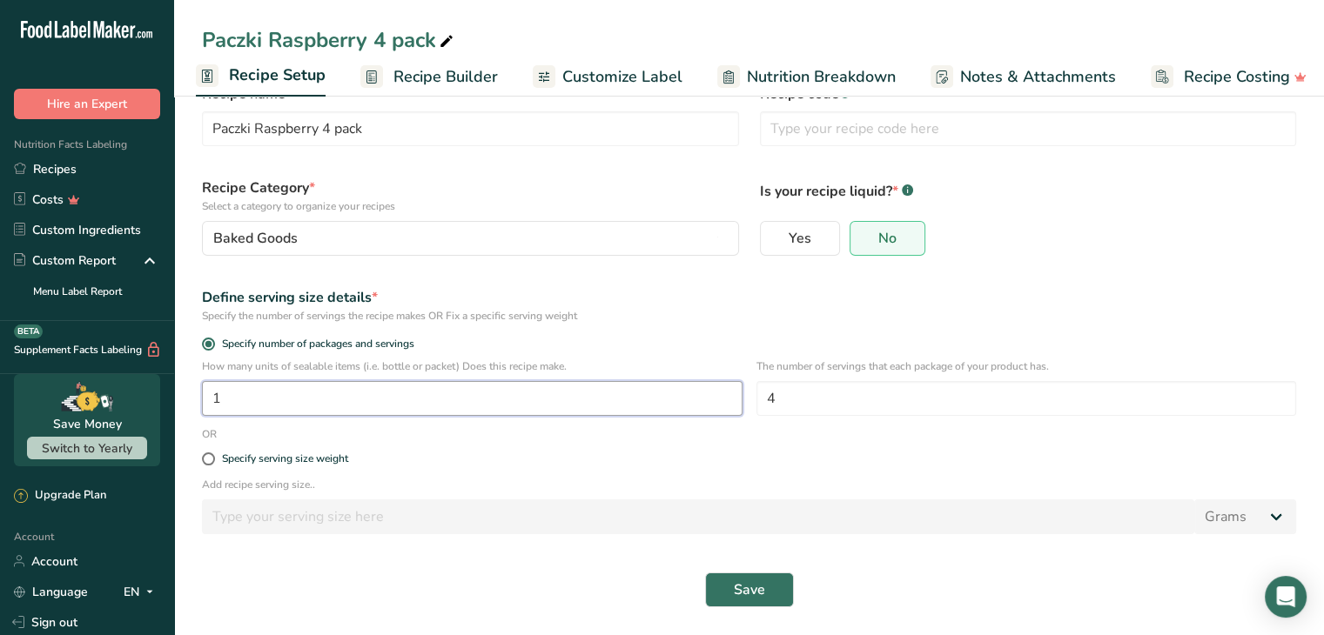
click at [327, 395] on input "1" at bounding box center [472, 398] width 540 height 35
type input "2066"
click at [918, 432] on form "Recipe name * Paczki Raspberry 4 pack Recipe code .a-a{fill:#347362;}.b-a{fill:…" at bounding box center [748, 345] width 1115 height 545
click at [412, 65] on span "Recipe Builder" at bounding box center [445, 76] width 104 height 23
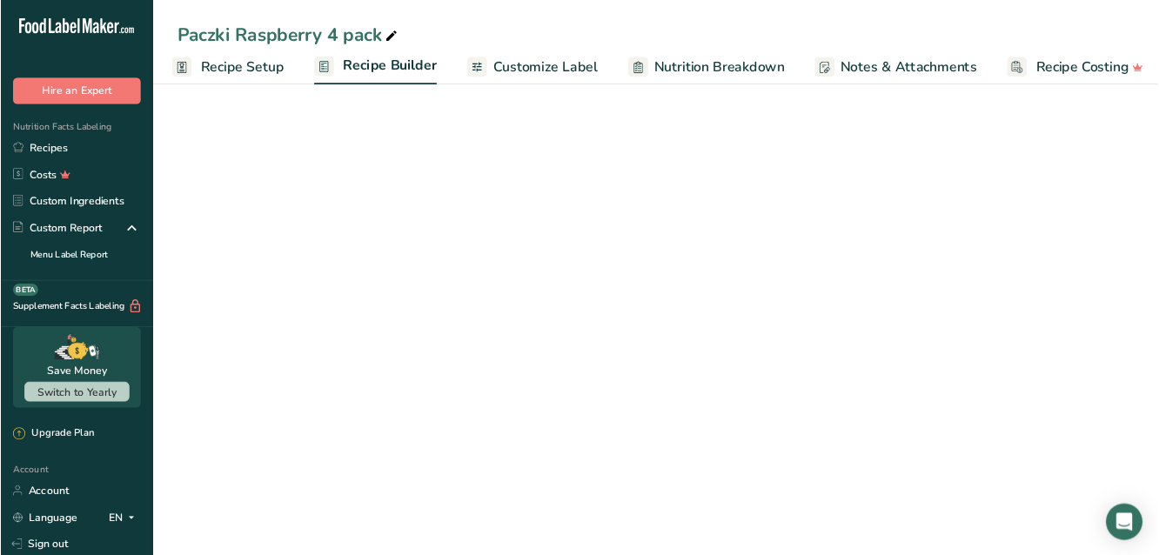
scroll to position [0, 17]
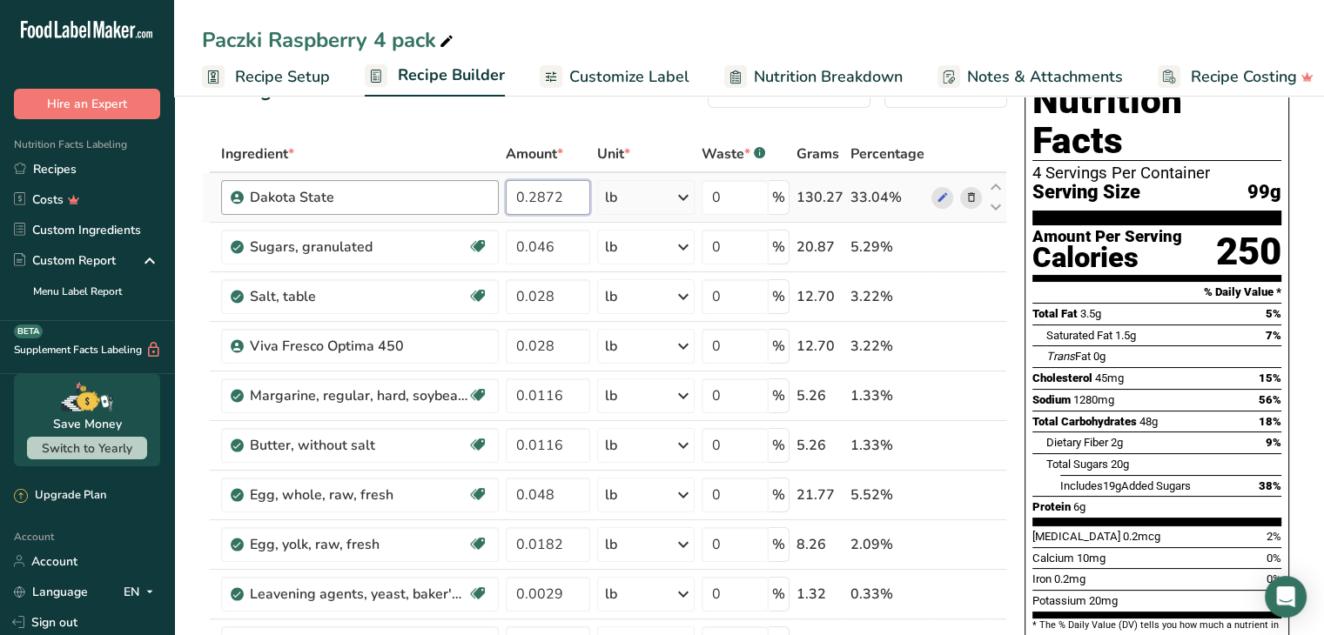
drag, startPoint x: 571, startPoint y: 188, endPoint x: 476, endPoint y: 193, distance: 95.0
click at [476, 193] on tr "Dakota State 0.2872 lb Weight Units g kg mg See more Volume Units l mL fl oz Se…" at bounding box center [604, 198] width 803 height 50
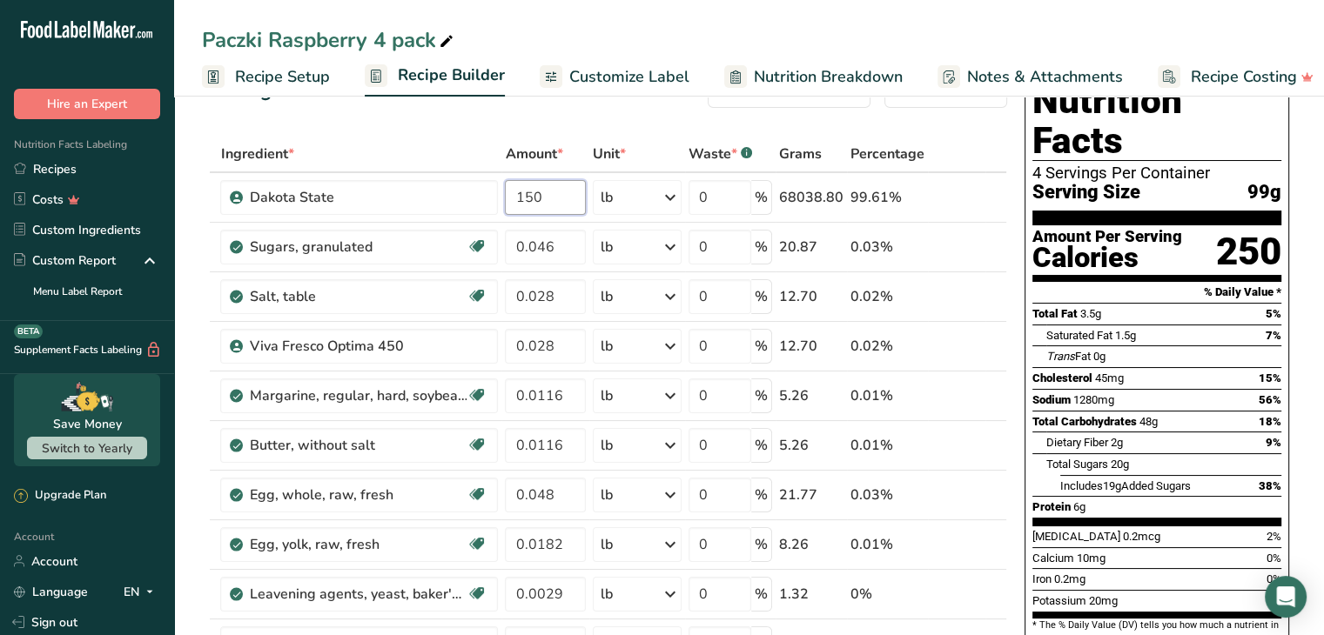
type input "150"
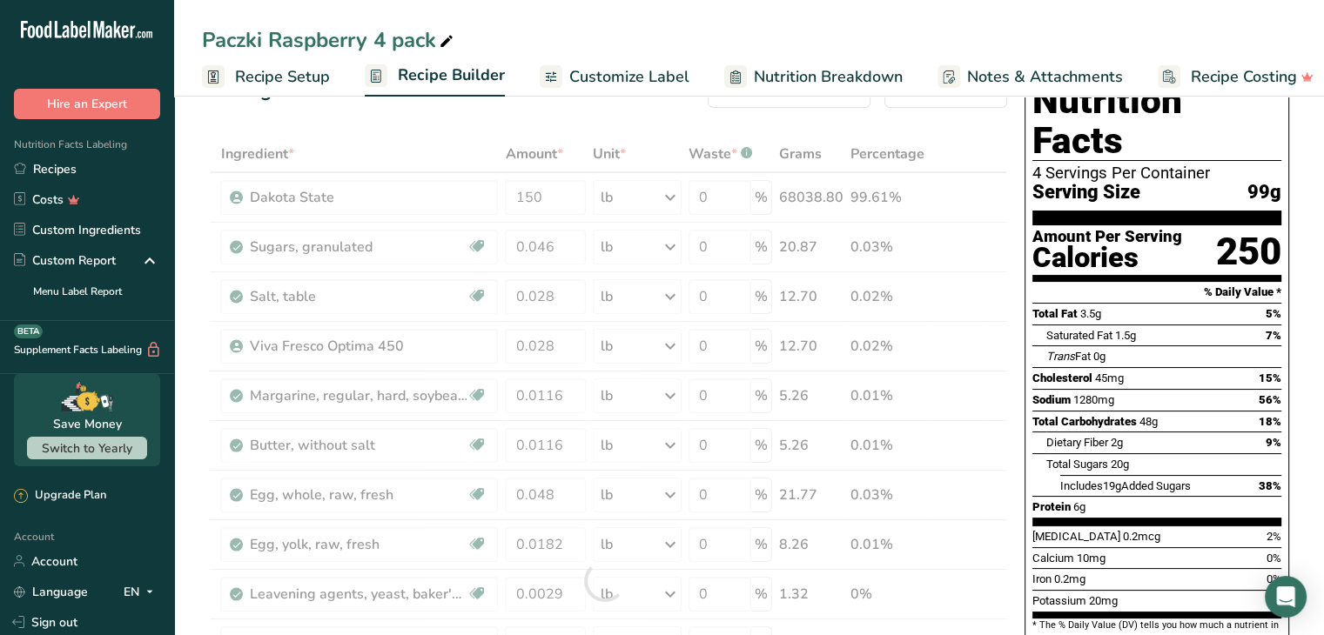
click at [841, 11] on div "Paczki Raspberry 4 pack Recipe Setup Recipe Builder Customize Label Nutrition B…" at bounding box center [748, 48] width 1149 height 97
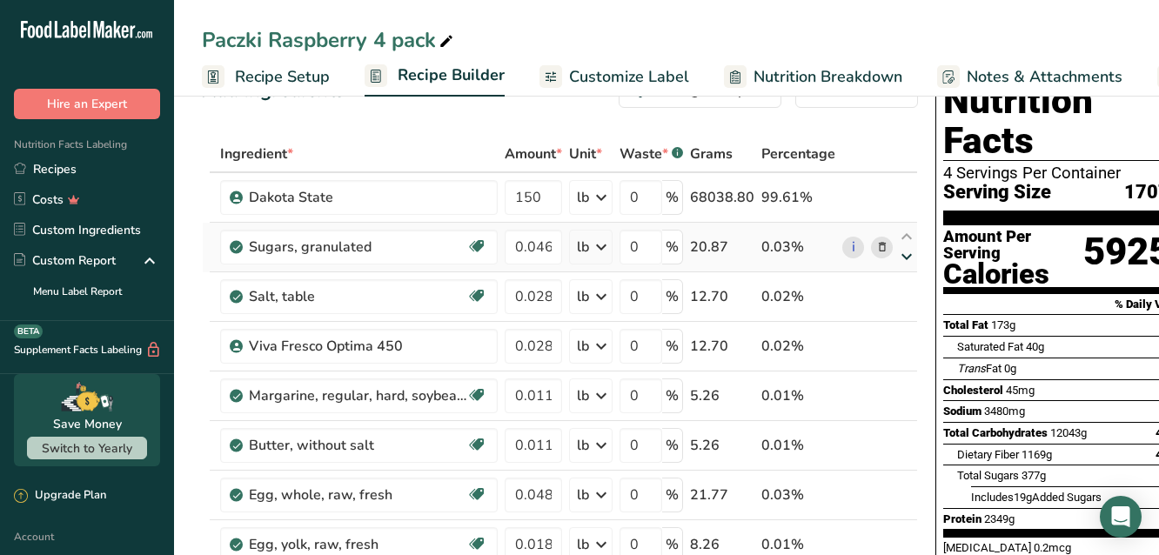
click at [908, 255] on icon at bounding box center [906, 257] width 21 height 13
type input "0.028"
type input "0.046"
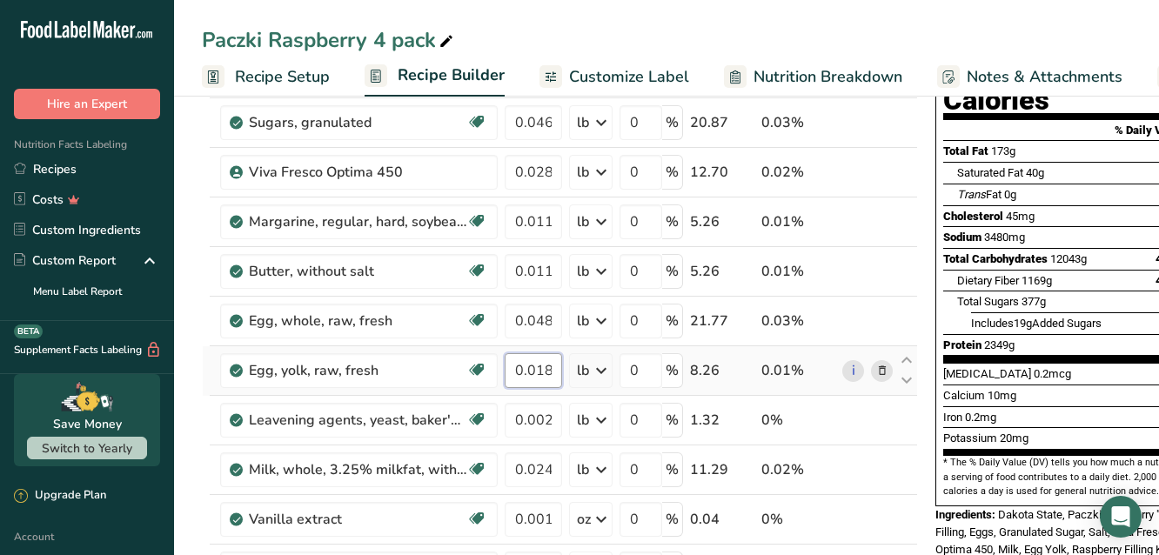
scroll to position [0, 0]
drag, startPoint x: 558, startPoint y: 369, endPoint x: 513, endPoint y: 374, distance: 45.5
click at [513, 374] on input "0.0182" at bounding box center [533, 370] width 57 height 35
type input "38"
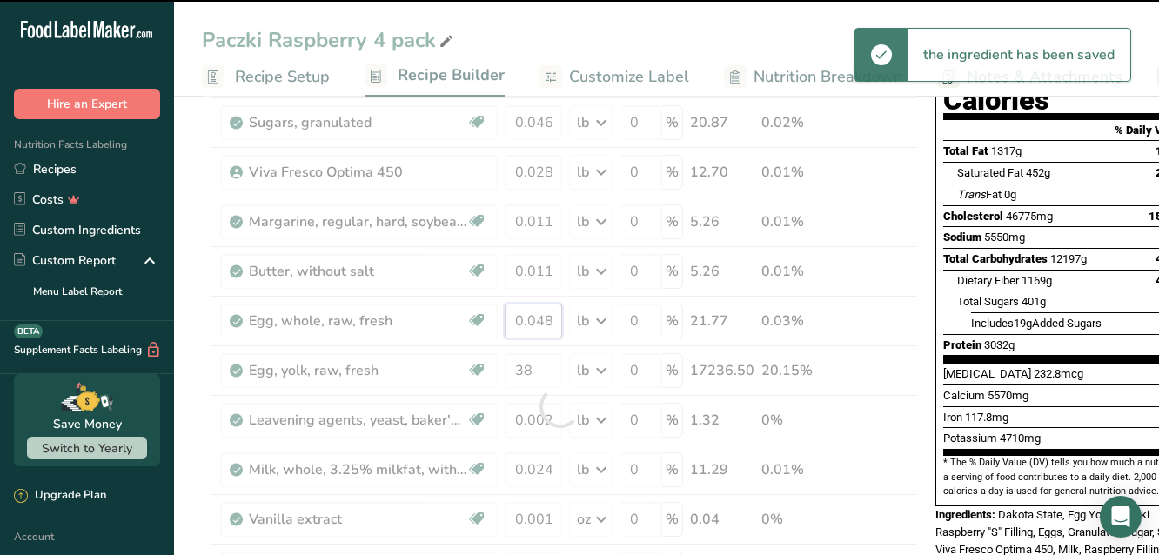
drag, startPoint x: 550, startPoint y: 321, endPoint x: 511, endPoint y: 320, distance: 39.2
click at [511, 320] on div "Ingredient * Amount * Unit * Waste * .a-a{fill:#347362;}.b-a{fill:#fff;} Grams …" at bounding box center [560, 407] width 716 height 890
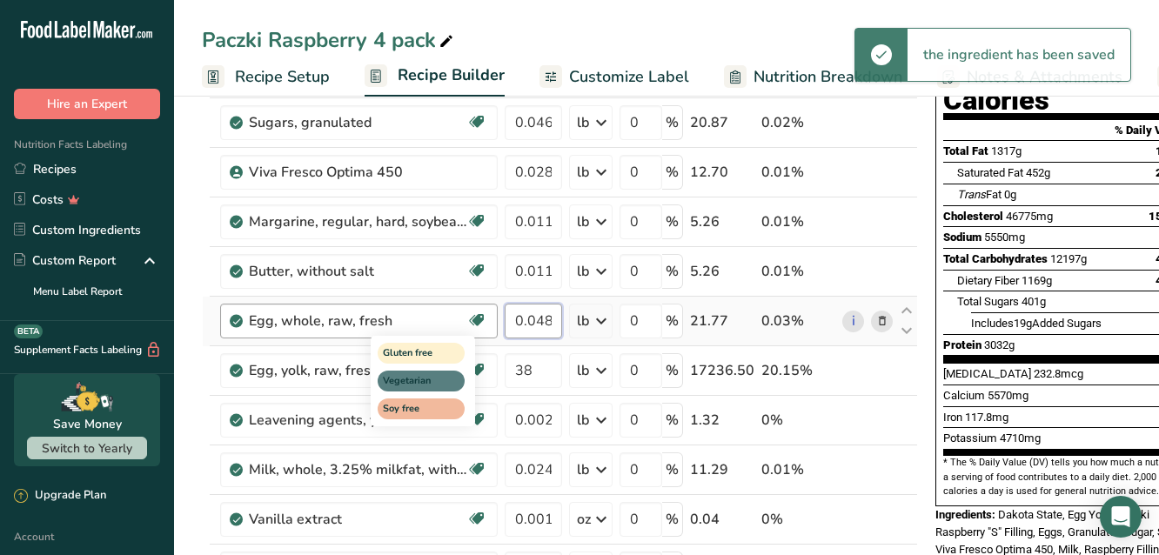
drag, startPoint x: 552, startPoint y: 314, endPoint x: 478, endPoint y: 316, distance: 74.0
click at [478, 316] on tr "Egg, whole, raw, fresh Gluten free Vegetarian Soy free 0.048 lb Portions 1 larg…" at bounding box center [560, 322] width 714 height 50
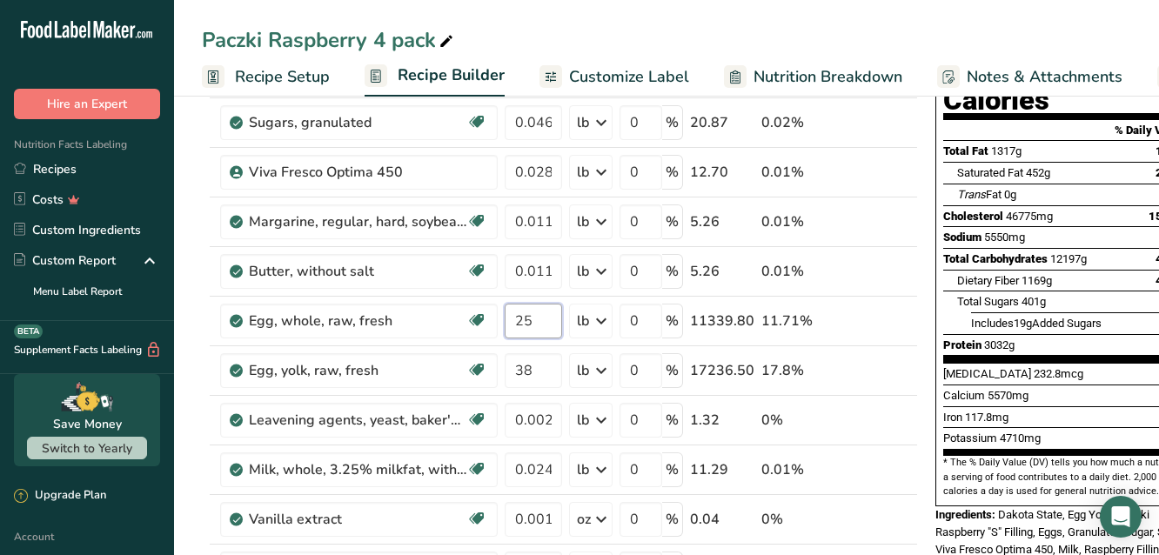
type input "25"
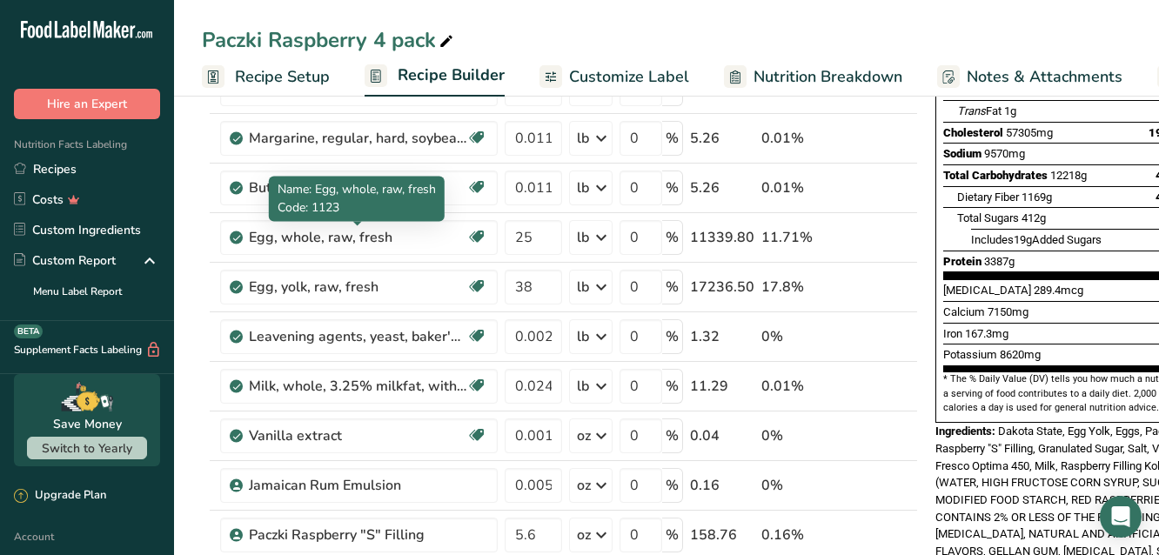
scroll to position [348, 0]
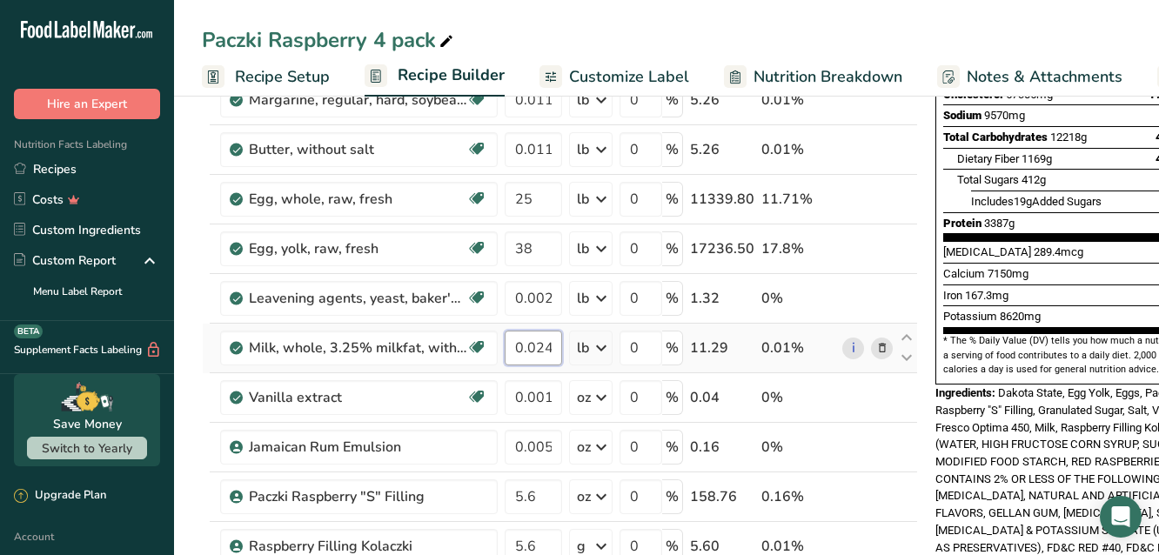
click at [536, 352] on input "0.0249" at bounding box center [533, 348] width 57 height 35
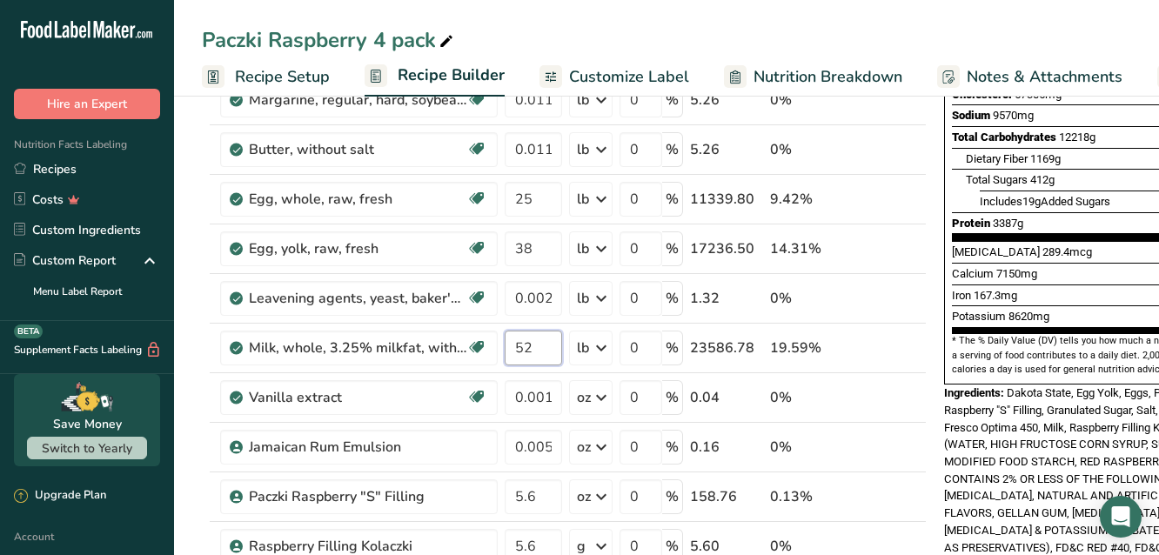
type input "52"
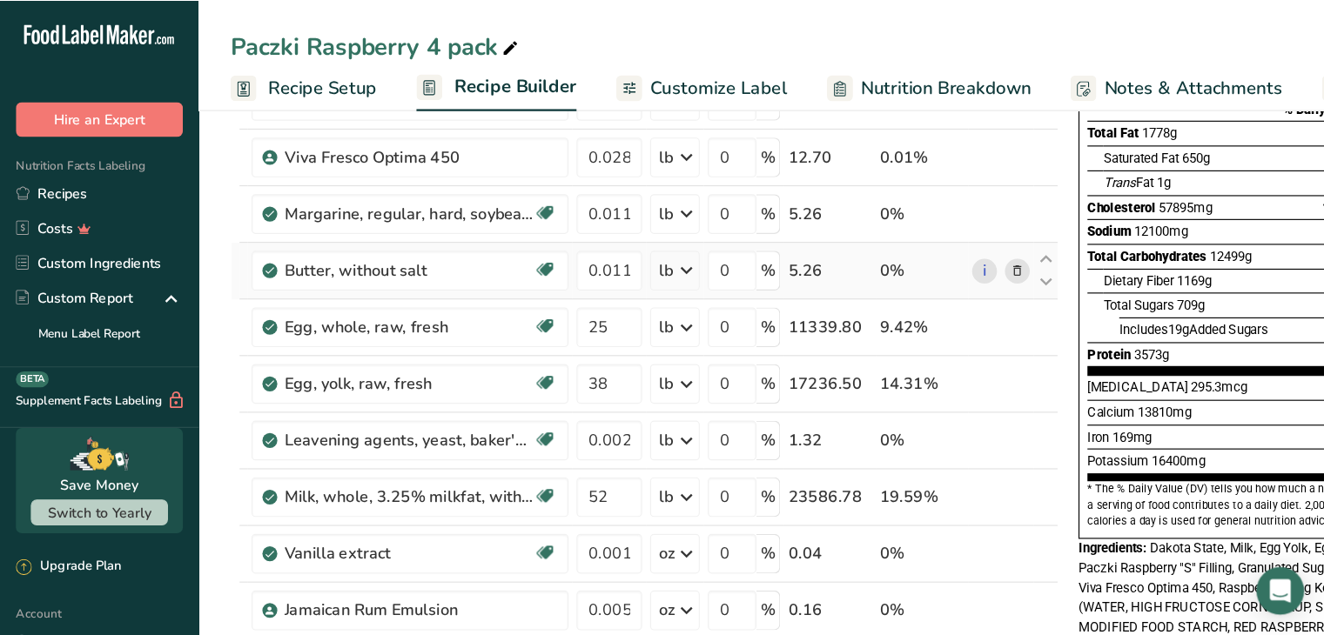
scroll to position [174, 0]
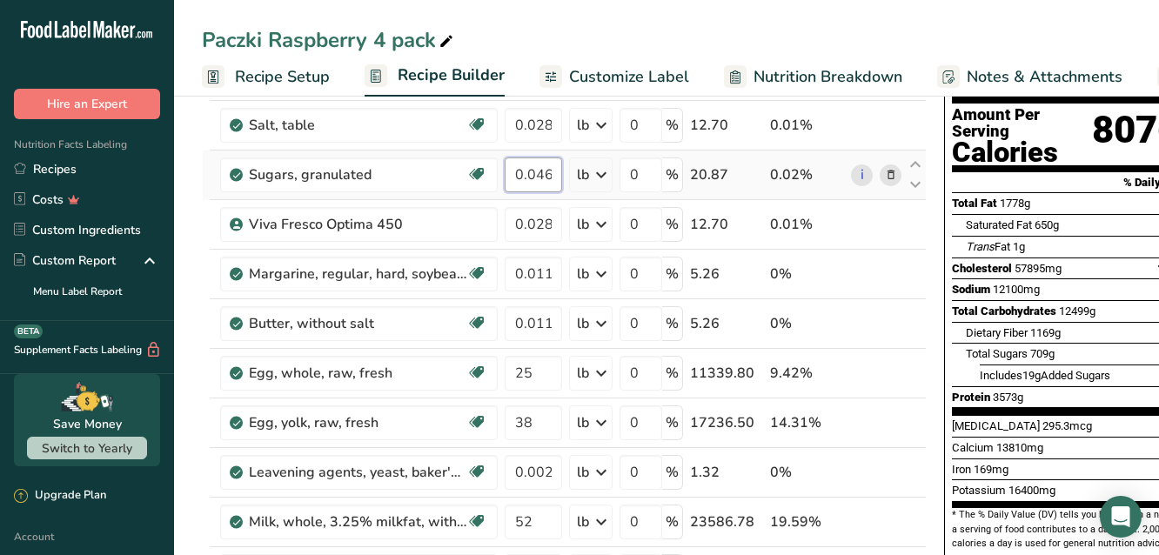
click at [540, 181] on input "0.046" at bounding box center [533, 175] width 57 height 35
type input "24"
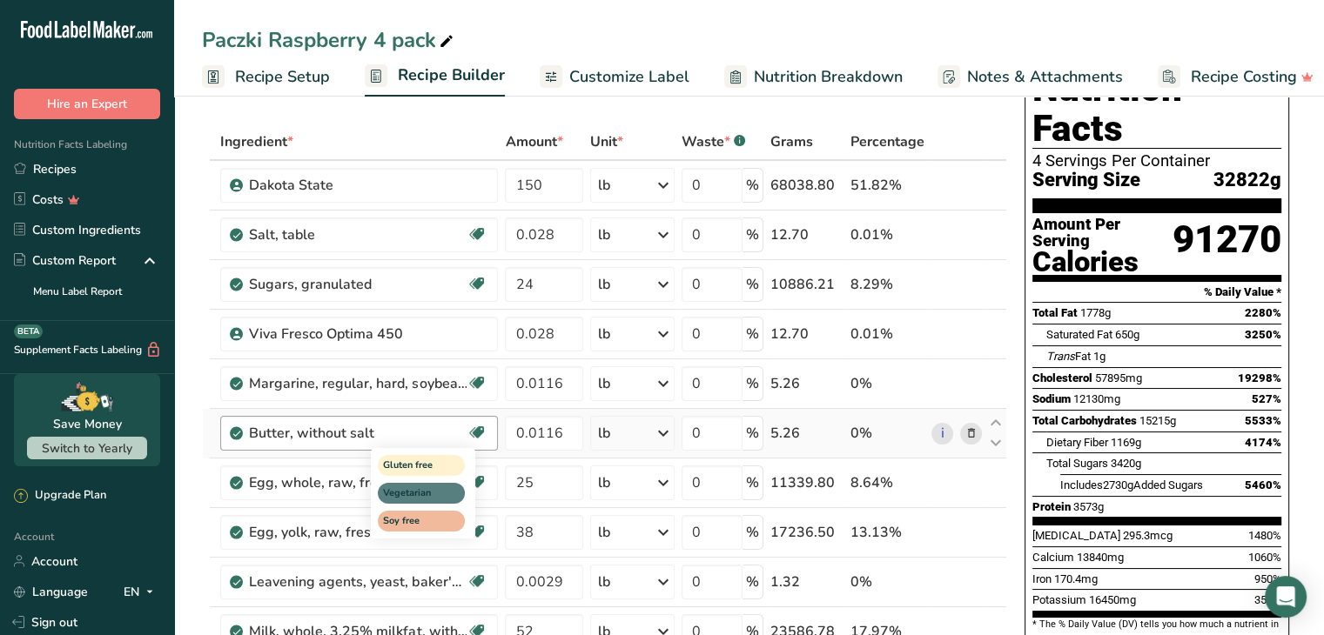
scroll to position [0, 0]
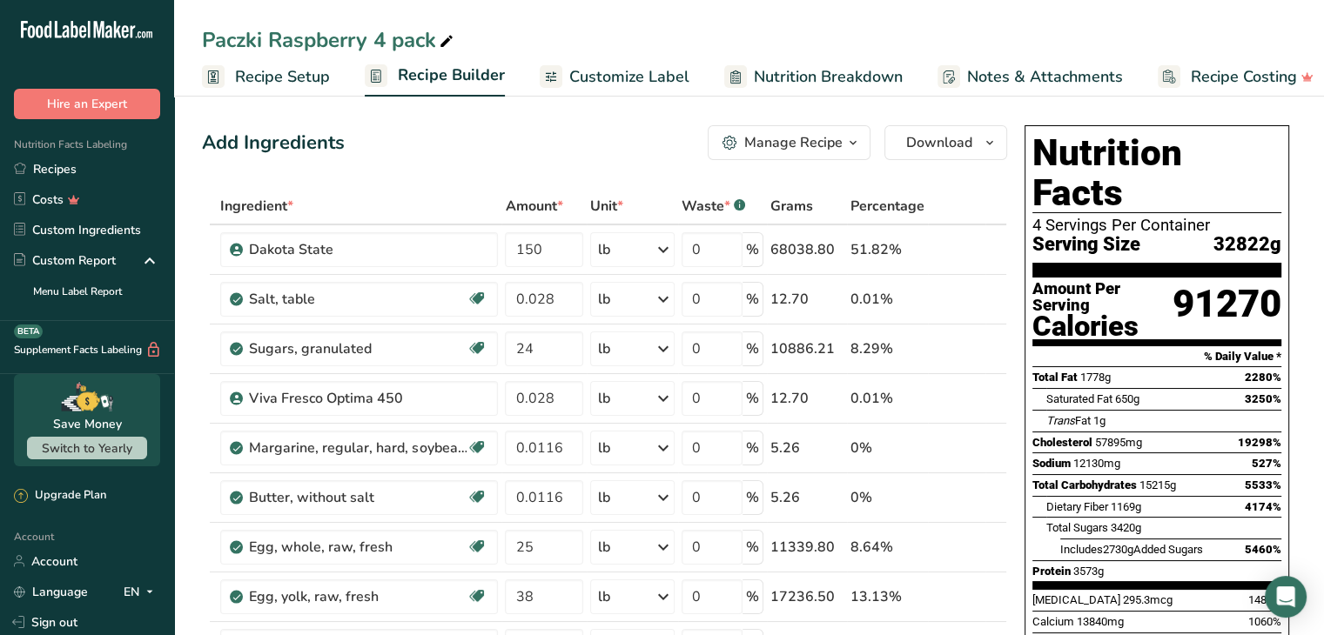
click at [301, 84] on span "Recipe Setup" at bounding box center [282, 76] width 95 height 23
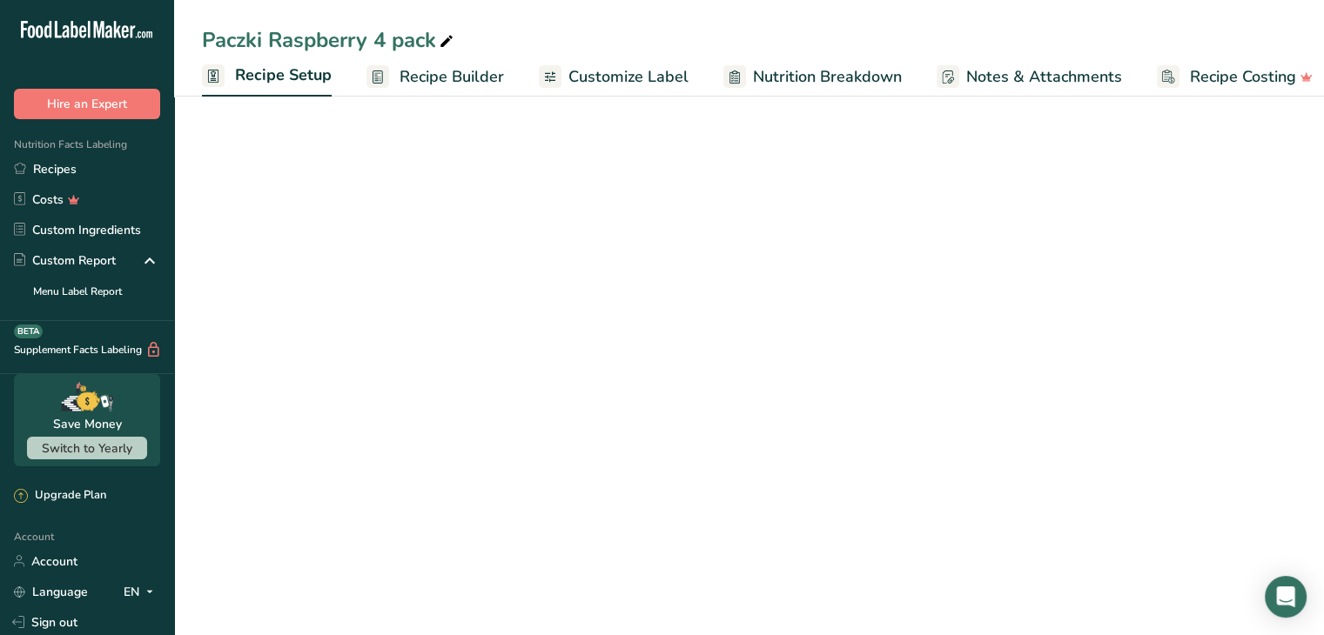
scroll to position [0, 6]
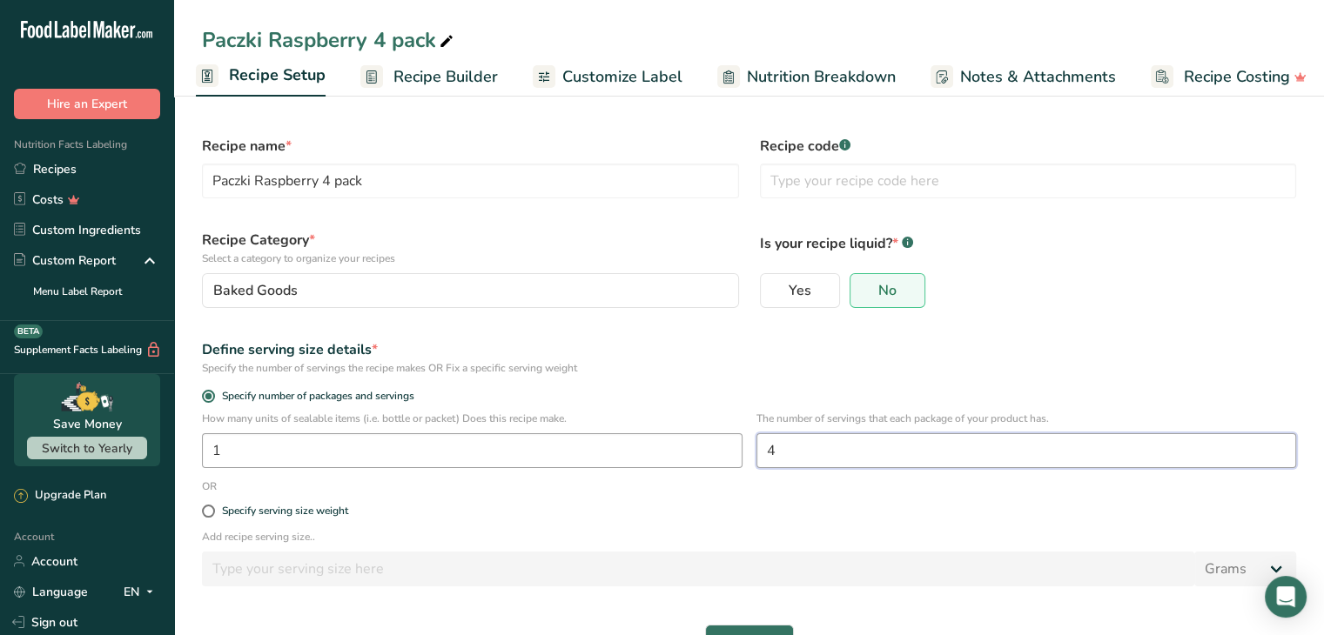
drag, startPoint x: 870, startPoint y: 456, endPoint x: 738, endPoint y: 450, distance: 132.4
click at [738, 450] on div "How many units of sealable items (i.e. bottle or packet) Does this recipe make.…" at bounding box center [748, 445] width 1115 height 68
type input "1"
click at [428, 133] on div "Recipe name * Paczki Raspberry 4 pack" at bounding box center [470, 167] width 558 height 84
click at [460, 72] on span "Recipe Builder" at bounding box center [445, 76] width 104 height 23
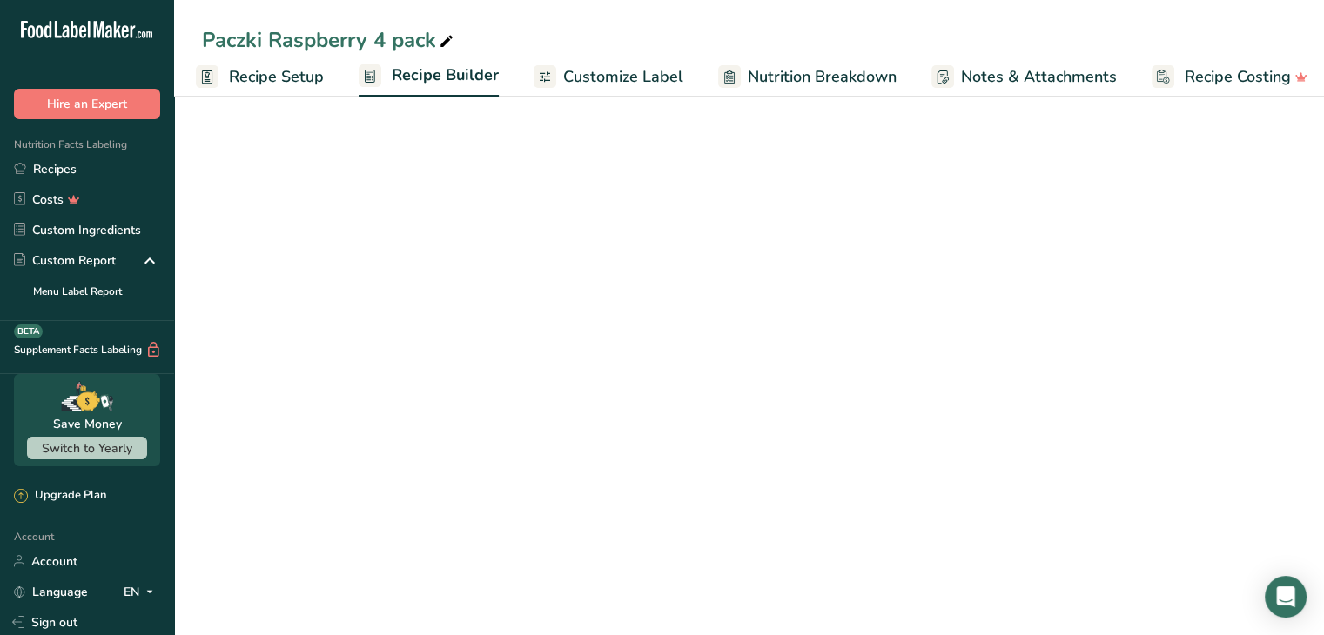
scroll to position [0, 17]
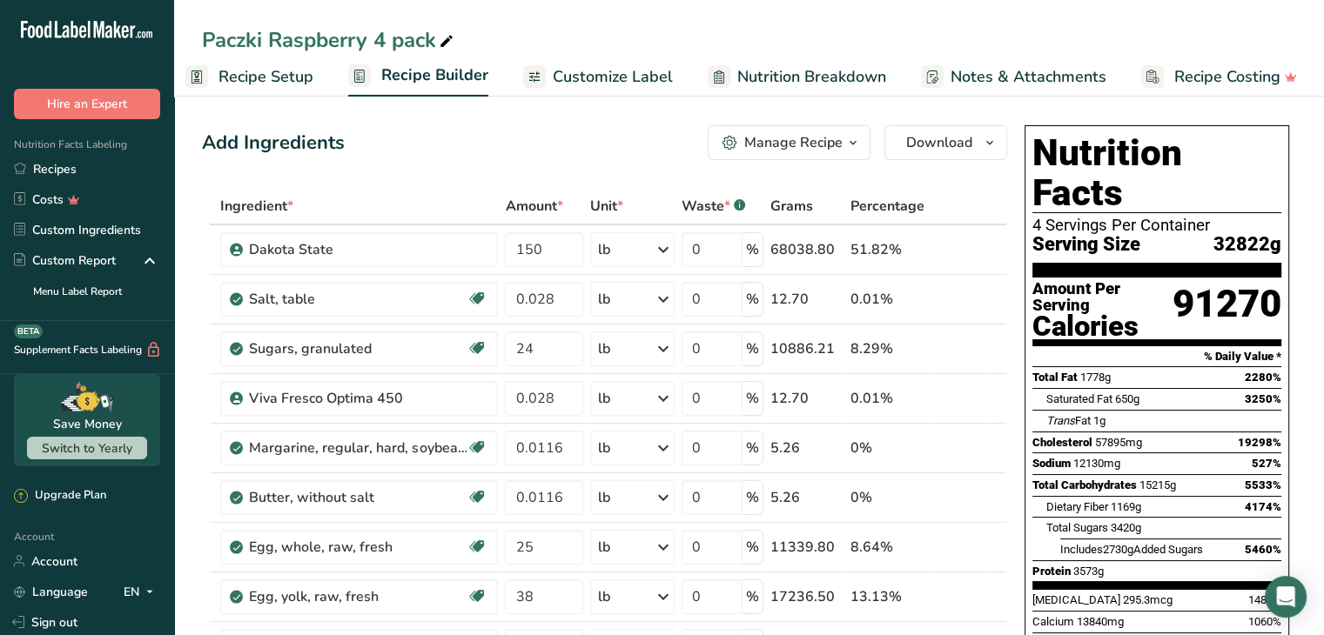
click at [259, 65] on span "Recipe Setup" at bounding box center [265, 76] width 95 height 23
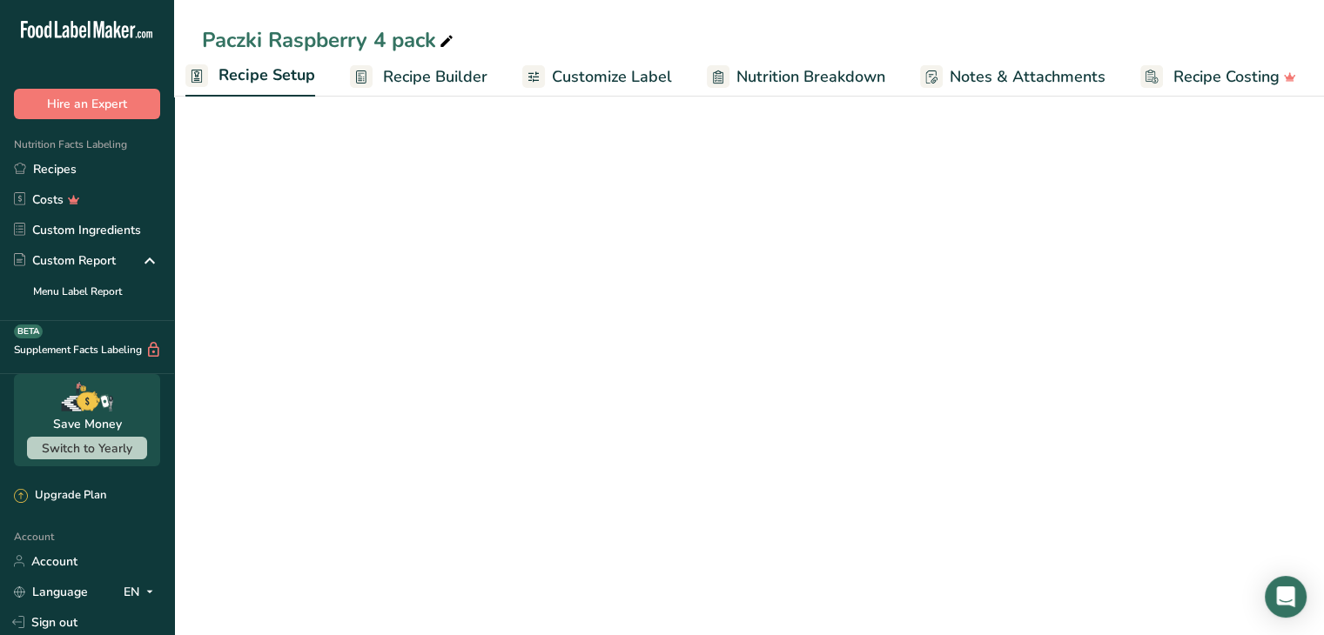
scroll to position [0, 6]
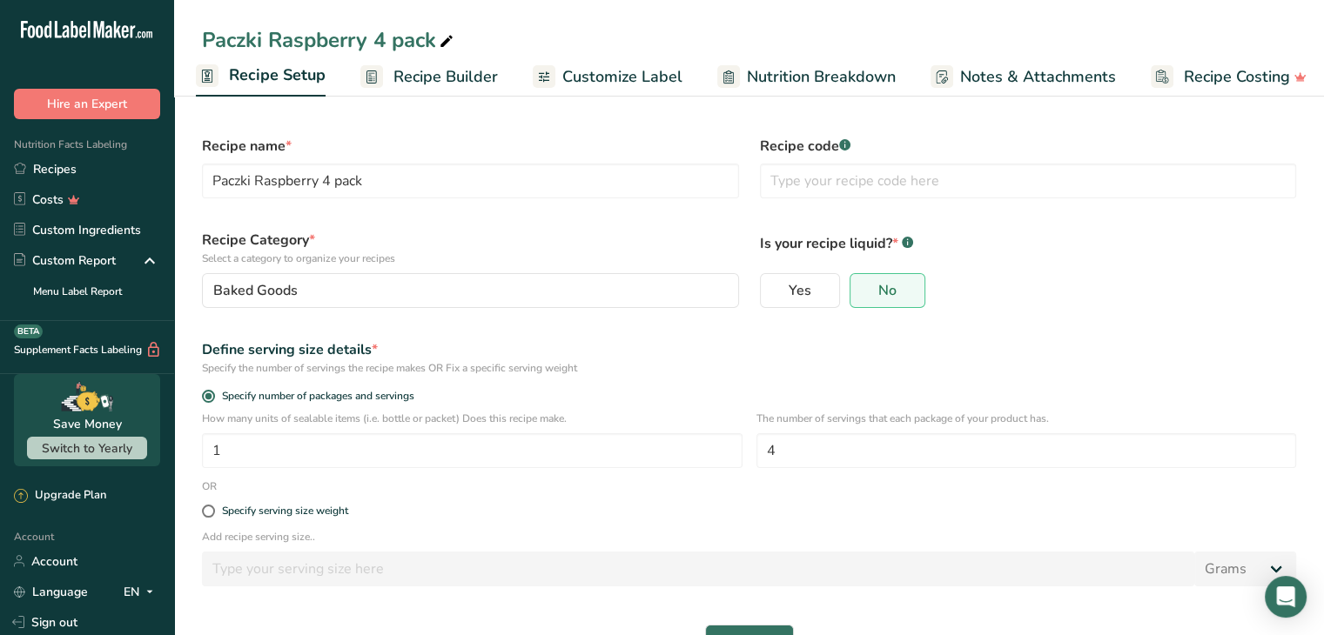
click at [436, 70] on span "Recipe Builder" at bounding box center [445, 76] width 104 height 23
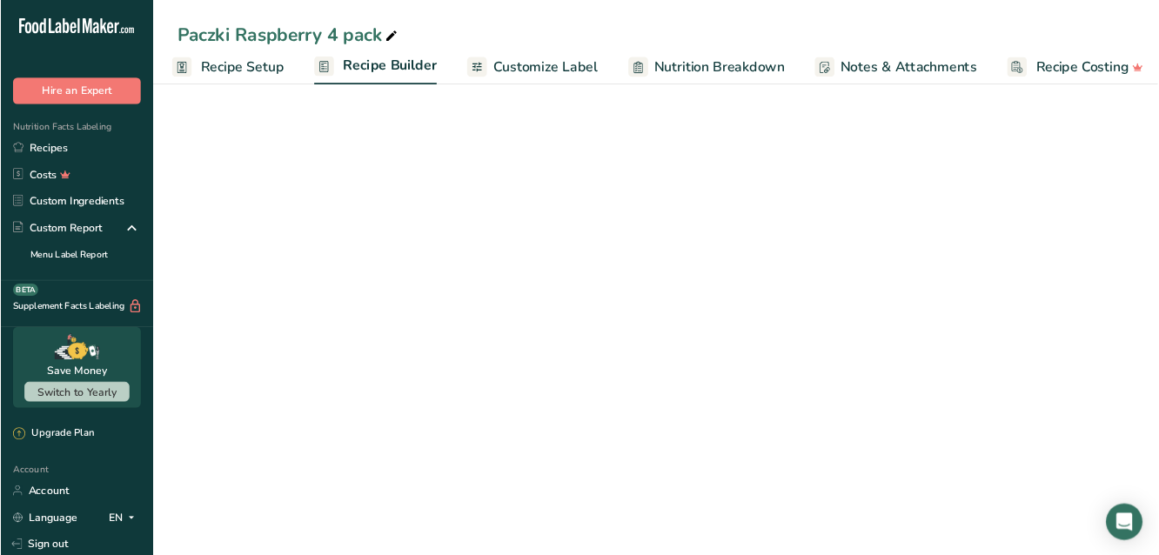
scroll to position [0, 17]
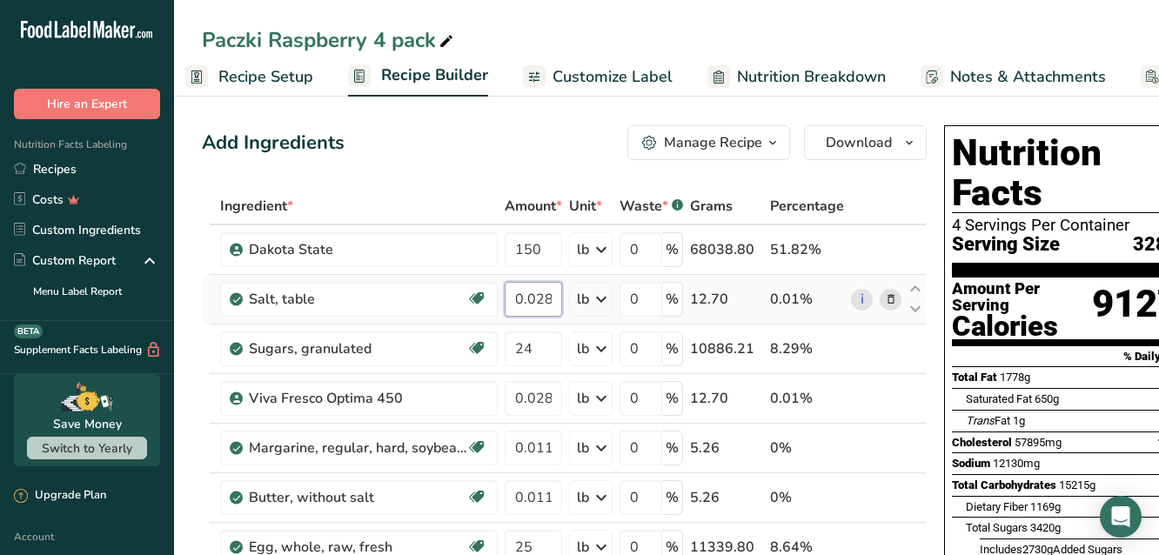
click at [558, 300] on input "0.028" at bounding box center [533, 299] width 57 height 35
drag, startPoint x: 551, startPoint y: 296, endPoint x: 509, endPoint y: 298, distance: 41.8
click at [509, 298] on input "0.028" at bounding box center [533, 299] width 57 height 35
type input "1.50"
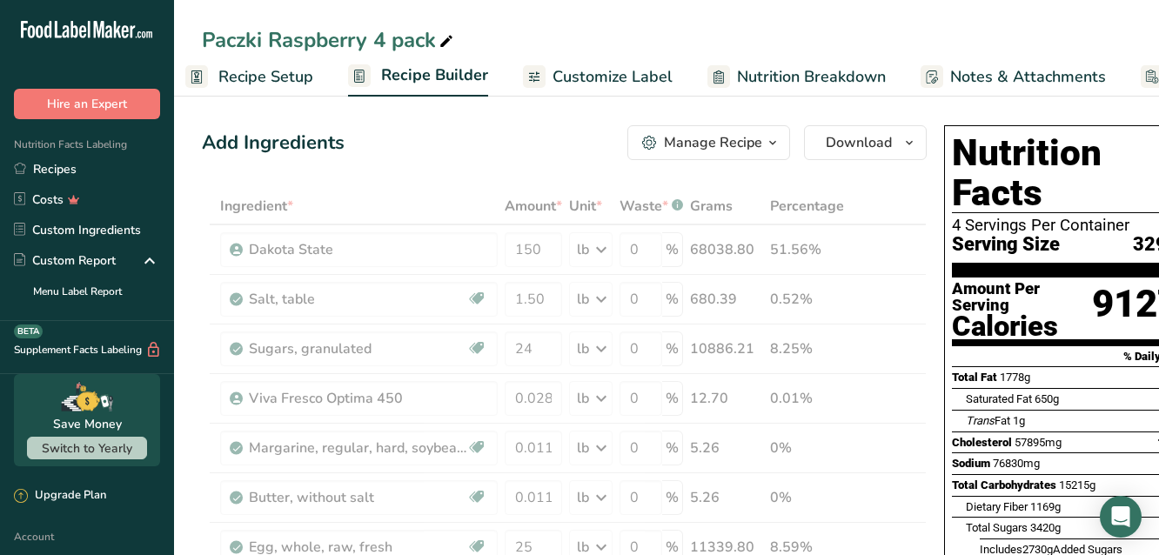
click at [487, 154] on div "Add Ingredients Manage Recipe Delete Recipe Duplicate Recipe Scale Recipe Save …" at bounding box center [564, 142] width 725 height 35
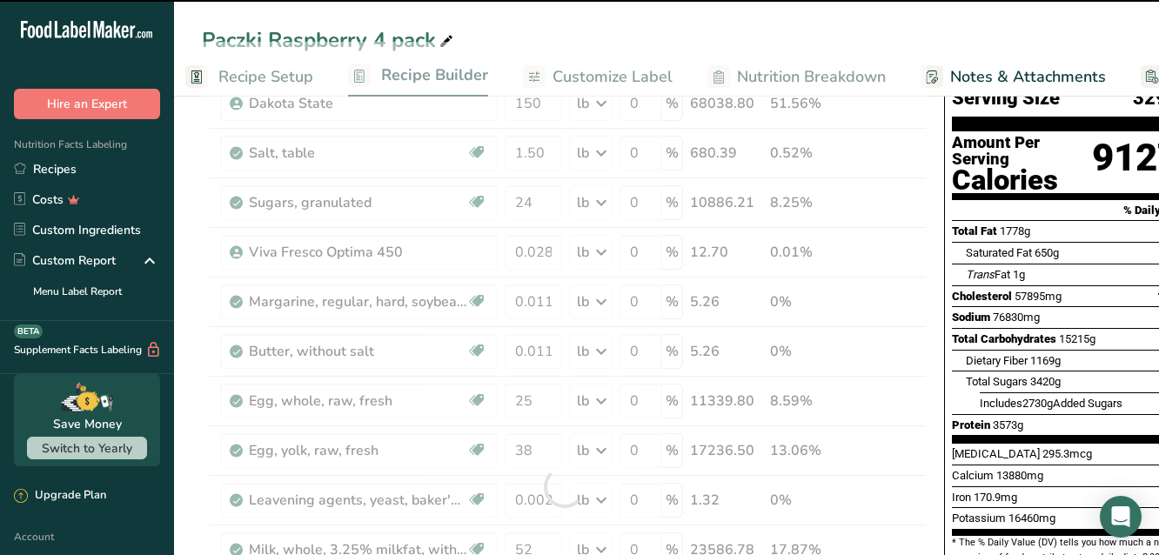
scroll to position [174, 0]
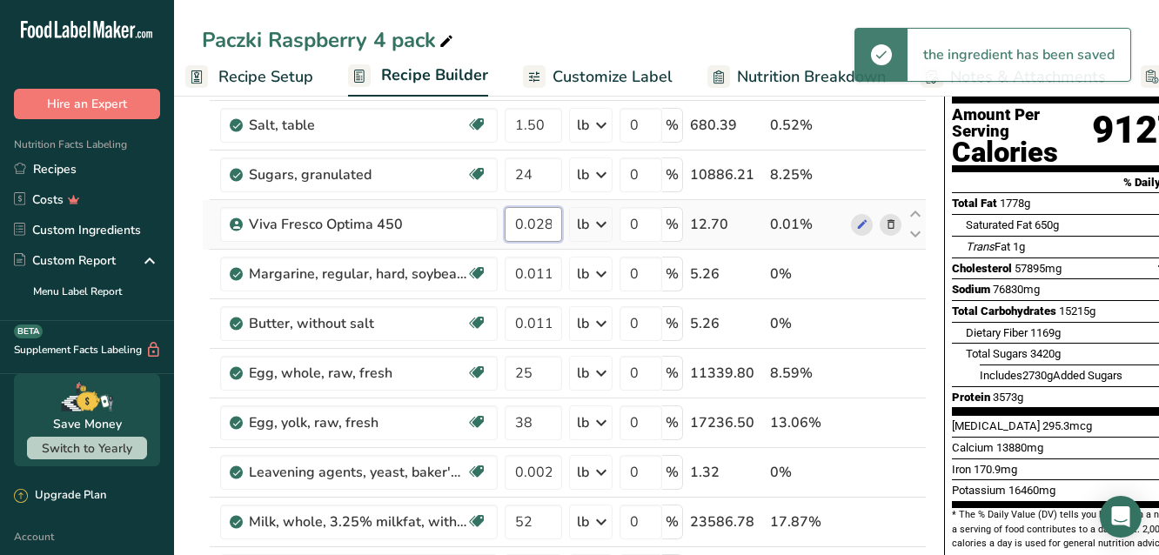
drag, startPoint x: 552, startPoint y: 220, endPoint x: 505, endPoint y: 220, distance: 47.0
click at [505, 220] on input "0.028" at bounding box center [533, 224] width 57 height 35
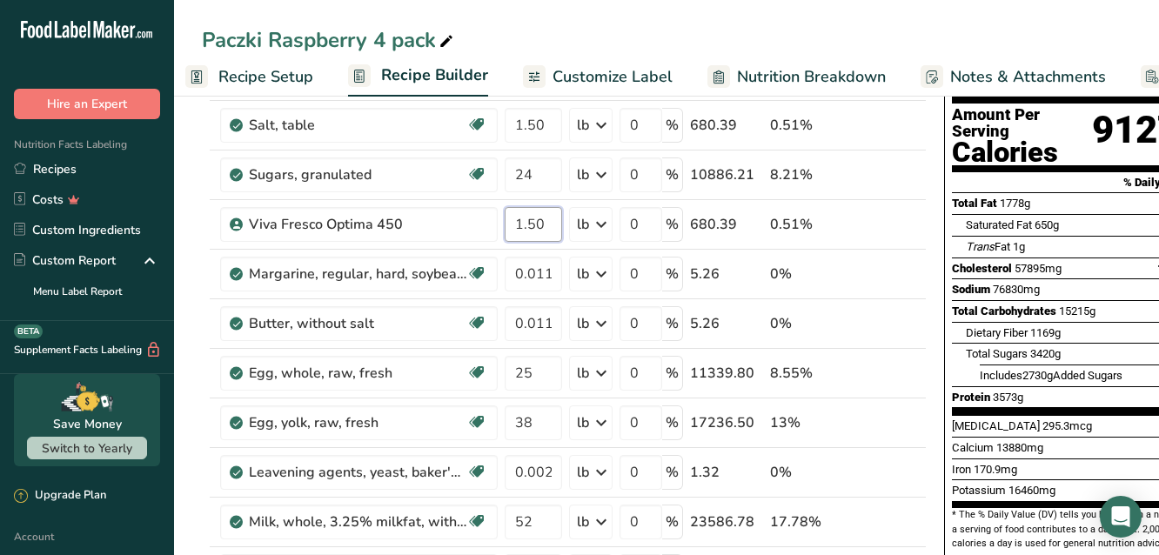
type input "1.50"
click at [521, 268] on input "0.0116" at bounding box center [533, 274] width 57 height 35
type input "6"
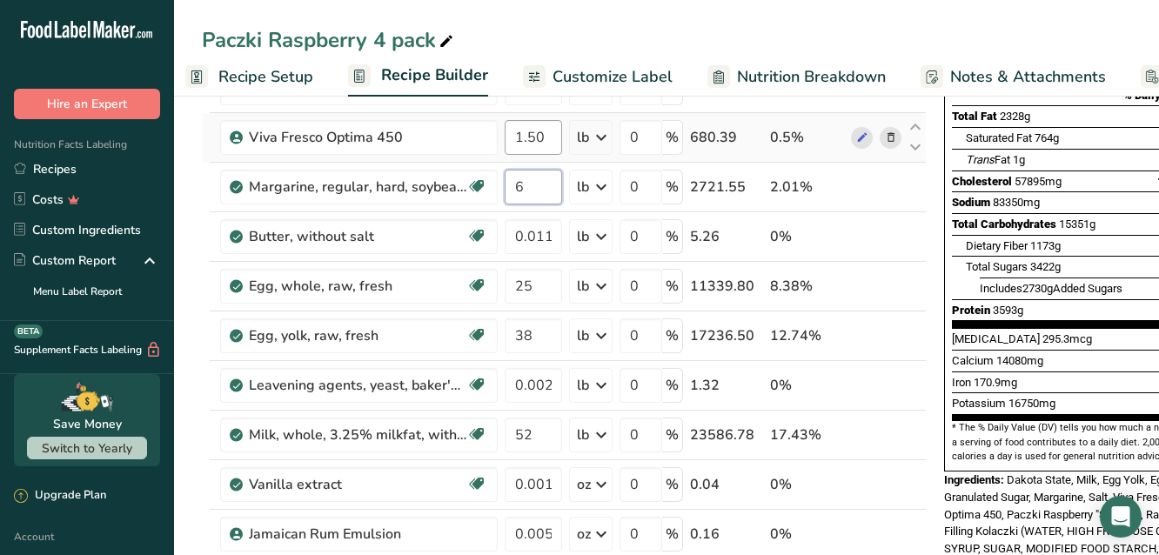
scroll to position [348, 0]
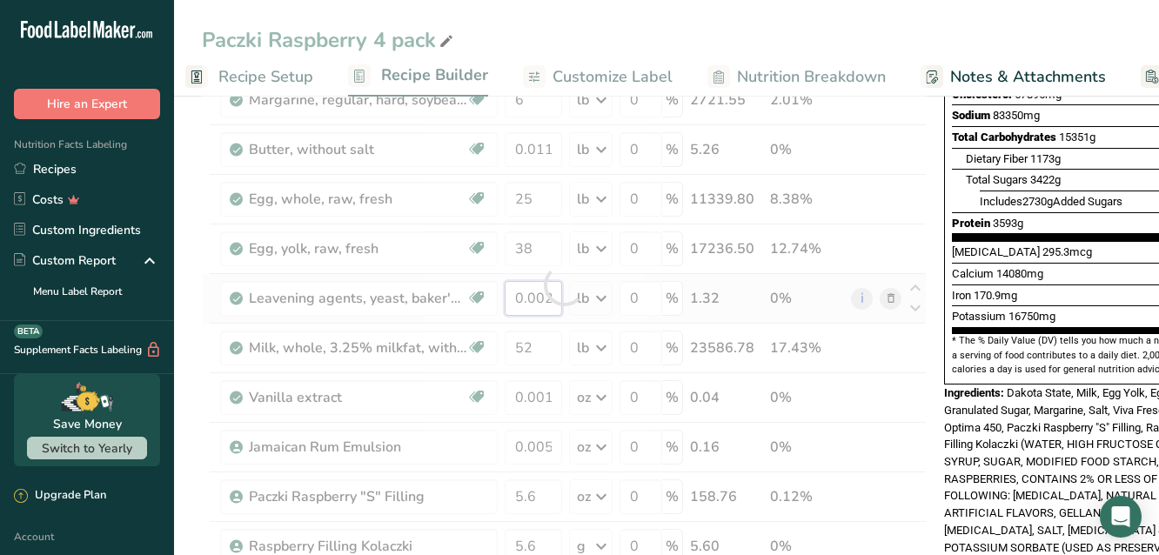
click at [544, 297] on div "Ingredient * Amount * Unit * Waste * .a-a{fill:#347362;}.b-a{fill:#fff;} Grams …" at bounding box center [564, 285] width 725 height 890
click at [544, 297] on div at bounding box center [564, 285] width 725 height 890
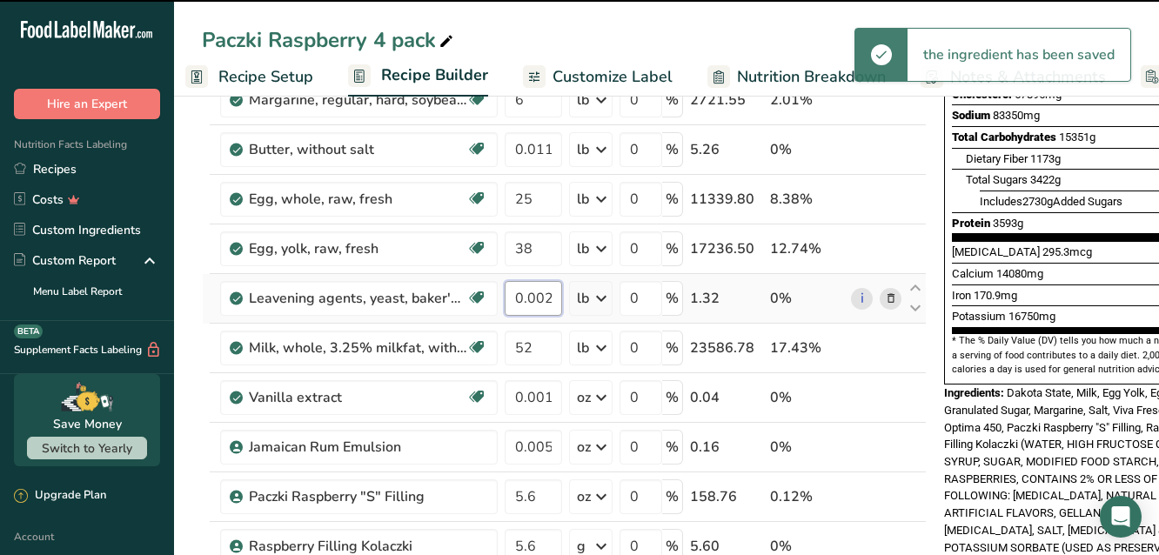
click at [542, 297] on input "0.0029" at bounding box center [533, 298] width 57 height 35
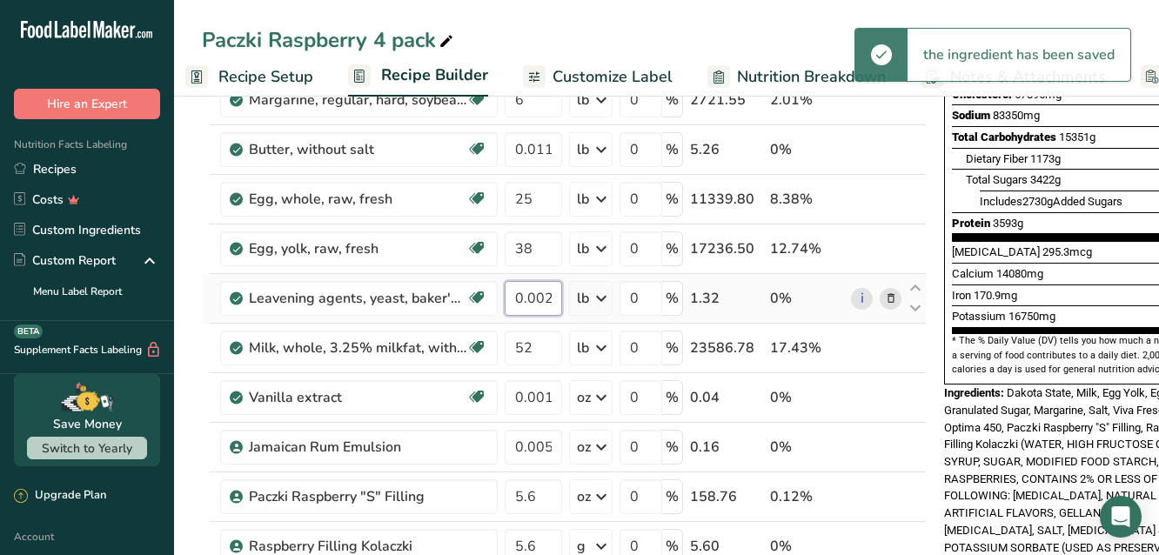
click at [542, 297] on input "0.0029" at bounding box center [533, 298] width 57 height 35
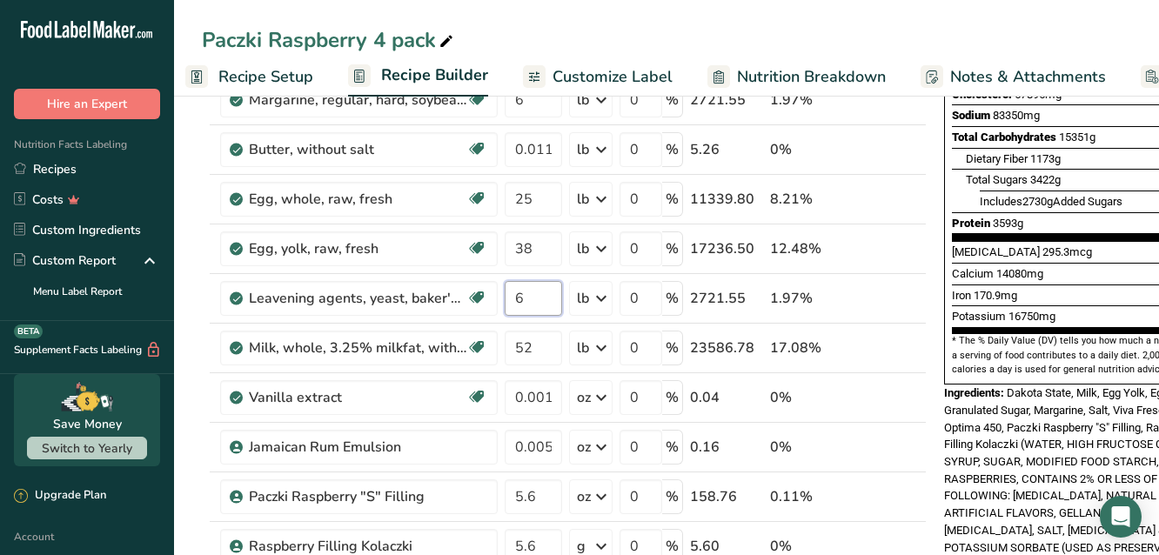
type input "6"
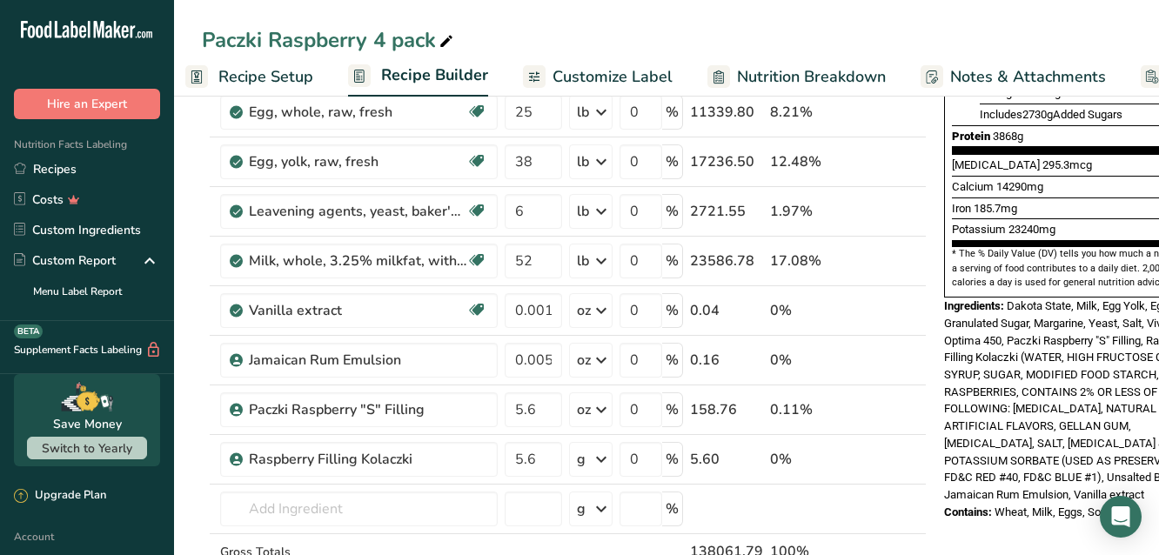
click at [178, 262] on section "Add Ingredients Manage Recipe Delete Recipe Duplicate Recipe Scale Recipe Save …" at bounding box center [666, 518] width 985 height 1726
click at [540, 314] on input "0.0014" at bounding box center [533, 310] width 57 height 35
type input "3"
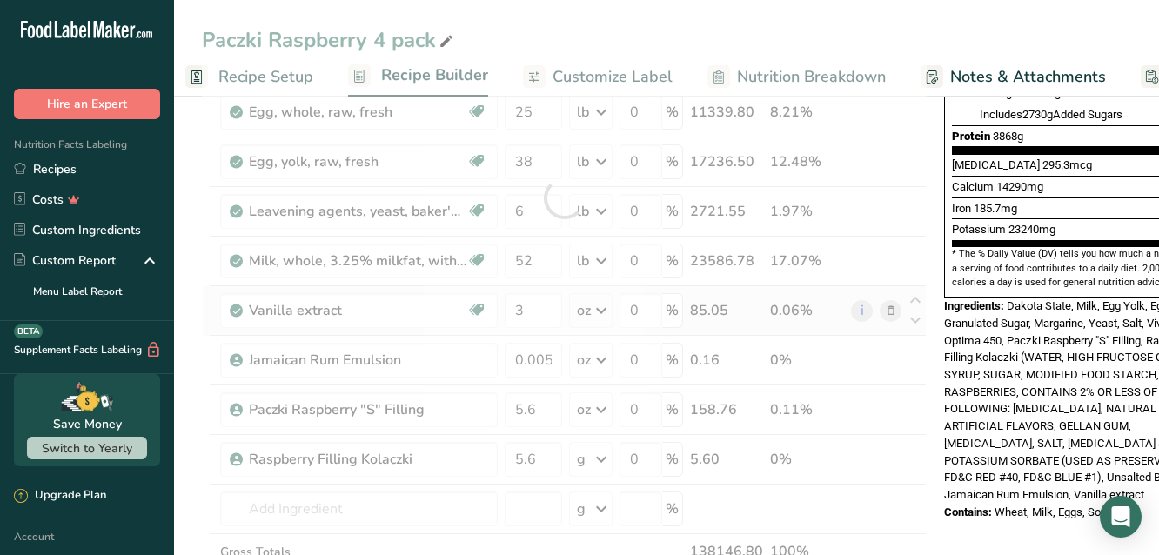
click at [205, 293] on div "Ingredient * Amount * Unit * Waste * .a-a{fill:#347362;}.b-a{fill:#fff;} Grams …" at bounding box center [564, 198] width 725 height 890
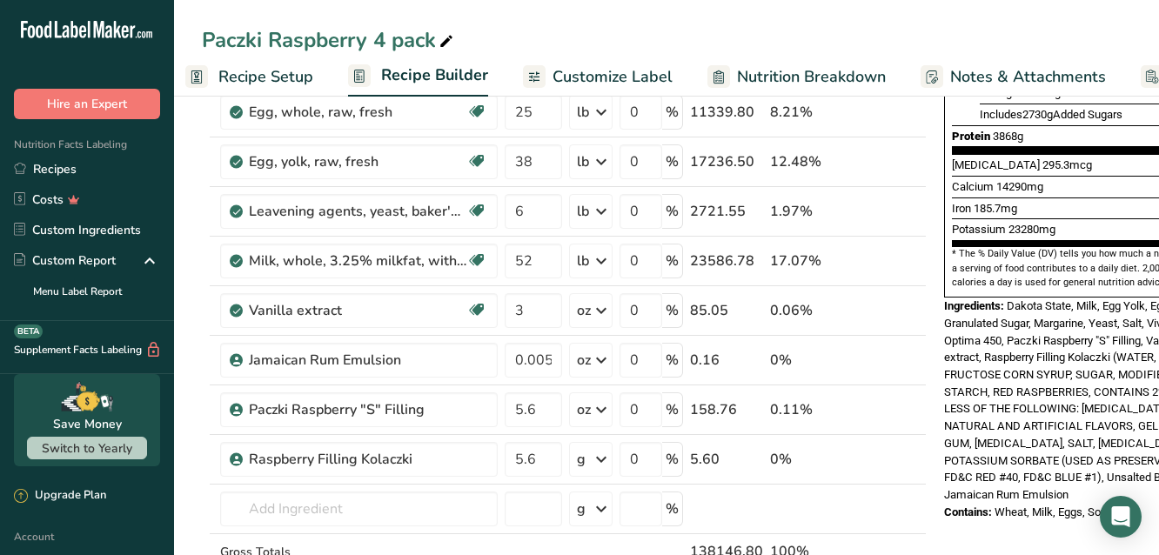
click at [178, 231] on section "Add Ingredients Manage Recipe Delete Recipe Duplicate Recipe Scale Recipe Save …" at bounding box center [666, 518] width 985 height 1726
click at [540, 363] on input "0.0056" at bounding box center [533, 360] width 57 height 35
type input "3"
click at [184, 268] on section "Add Ingredients Manage Recipe Delete Recipe Duplicate Recipe Scale Recipe Save …" at bounding box center [666, 518] width 985 height 1726
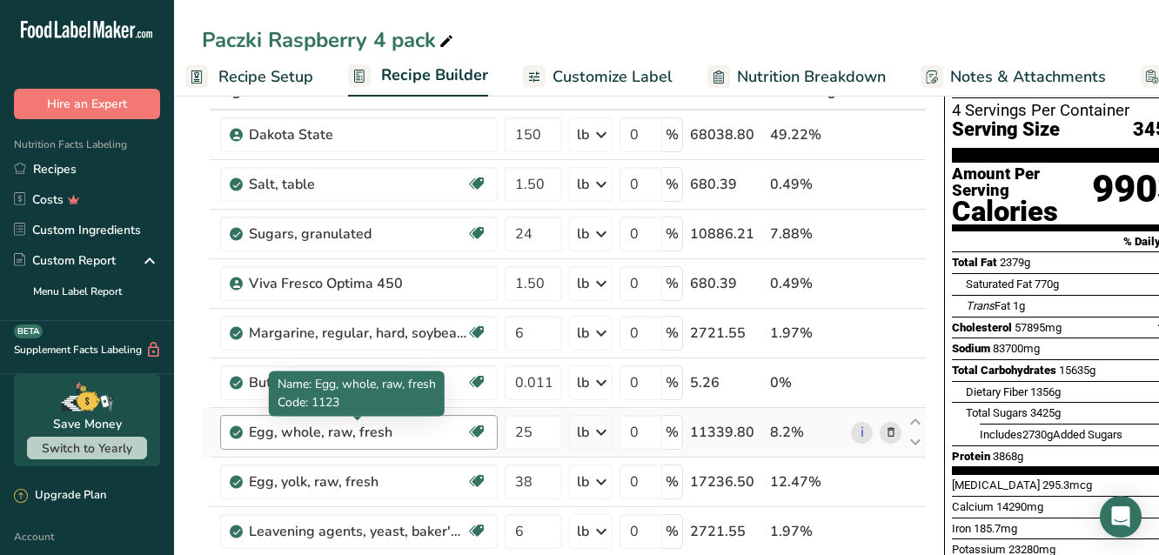
scroll to position [87, 0]
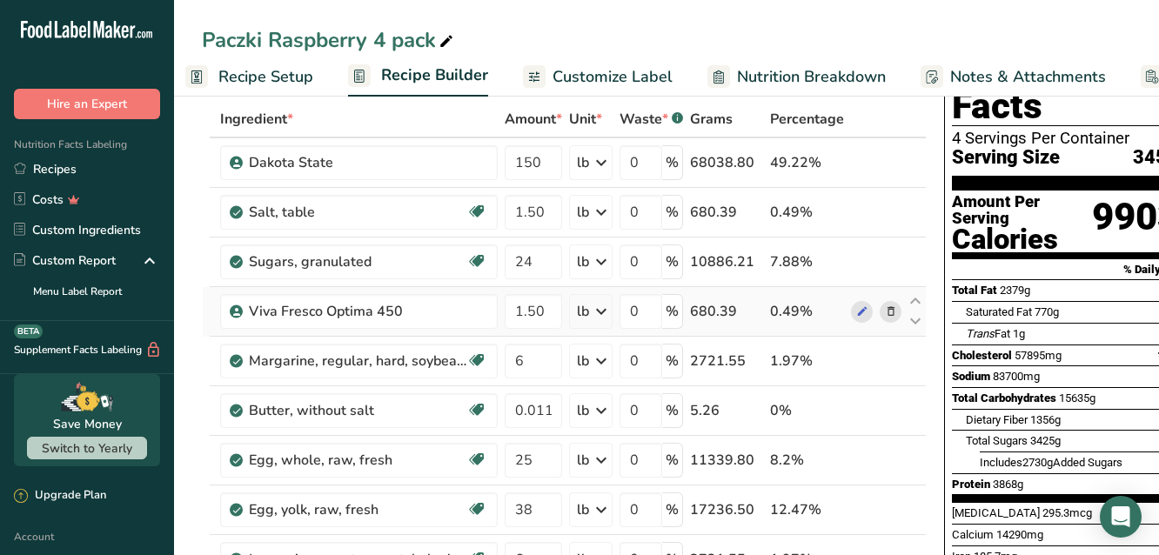
click at [888, 308] on icon at bounding box center [891, 312] width 12 height 18
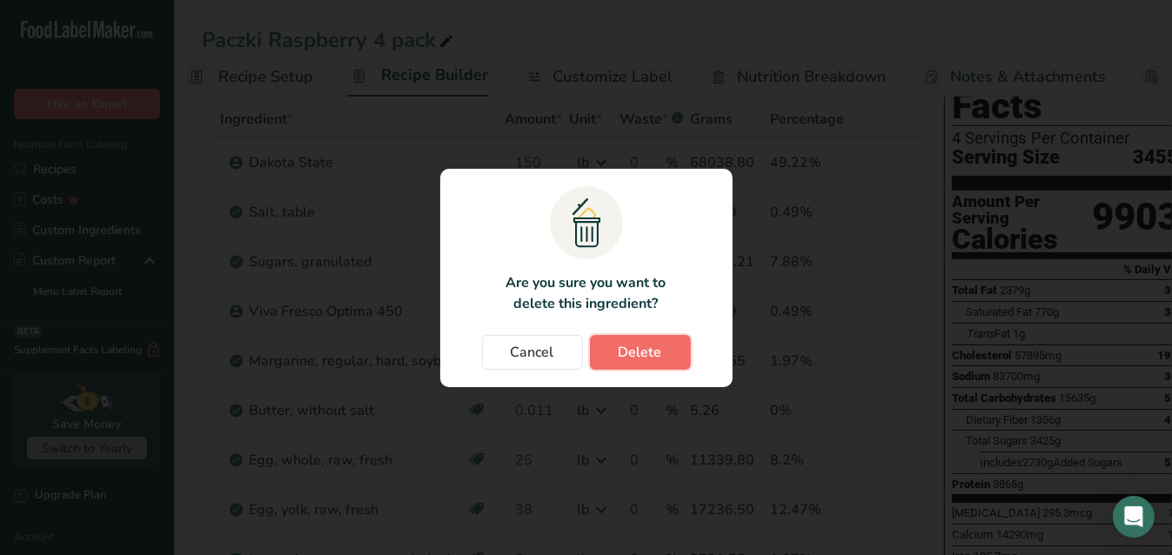
click at [644, 342] on span "Delete" at bounding box center [641, 352] width 44 height 21
type input "6"
type input "0.0116"
type input "25"
type input "38"
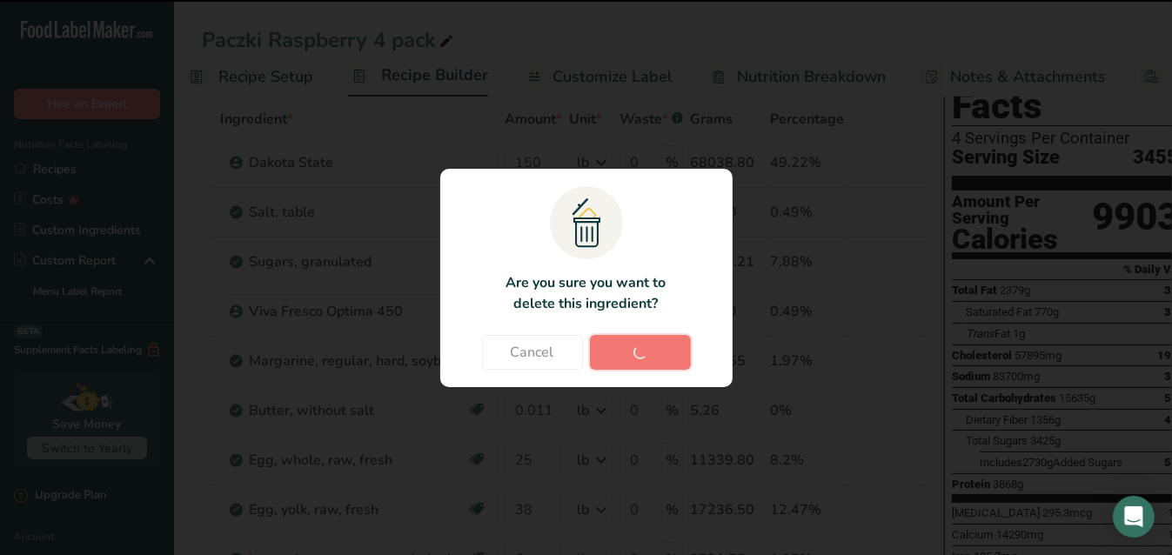
type input "6"
type input "52"
type input "3"
type input "5.6"
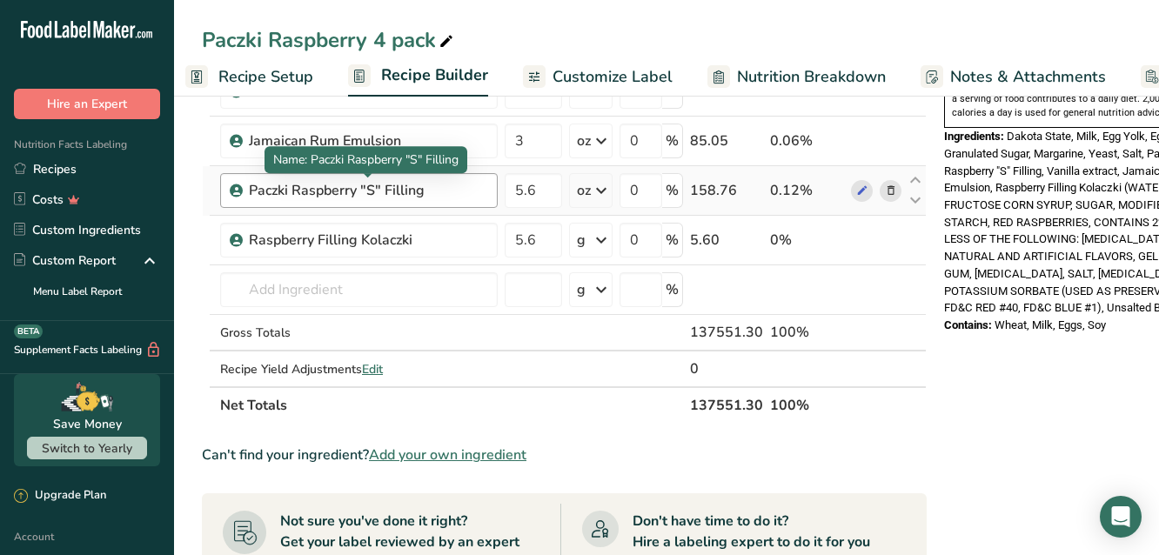
scroll to position [609, 0]
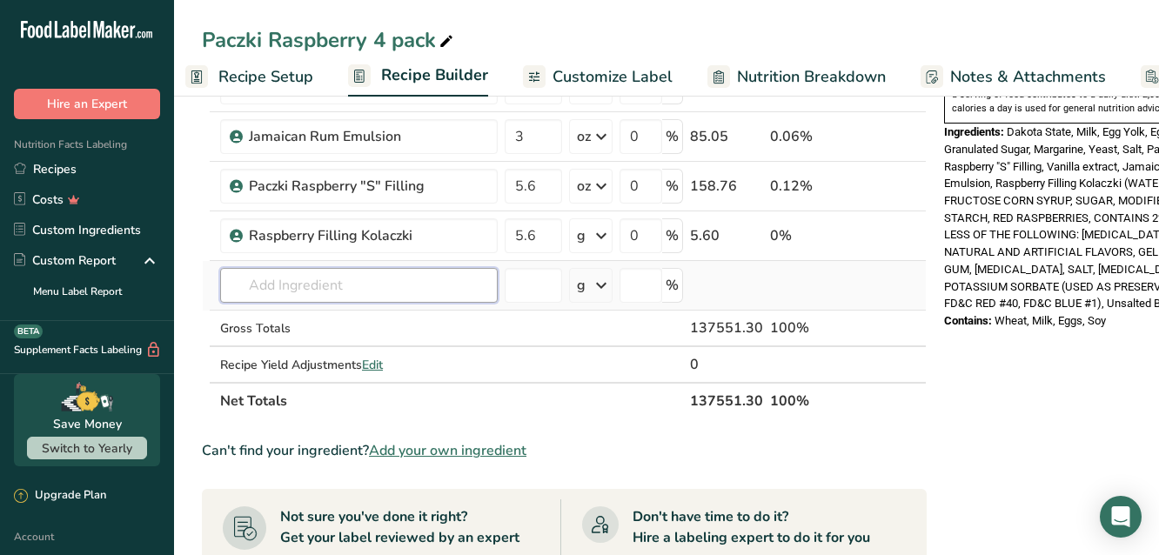
click at [345, 283] on input "text" at bounding box center [359, 285] width 278 height 35
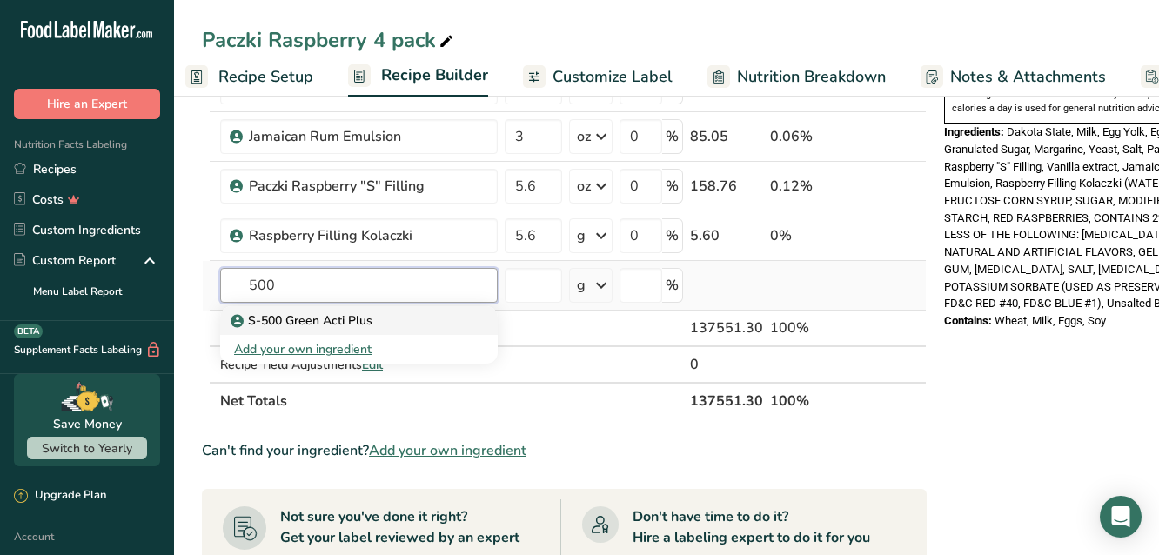
type input "500"
click at [340, 321] on p "S-500 Green Acti Plus" at bounding box center [303, 321] width 138 height 18
type input "S-500 Green Acti Plus"
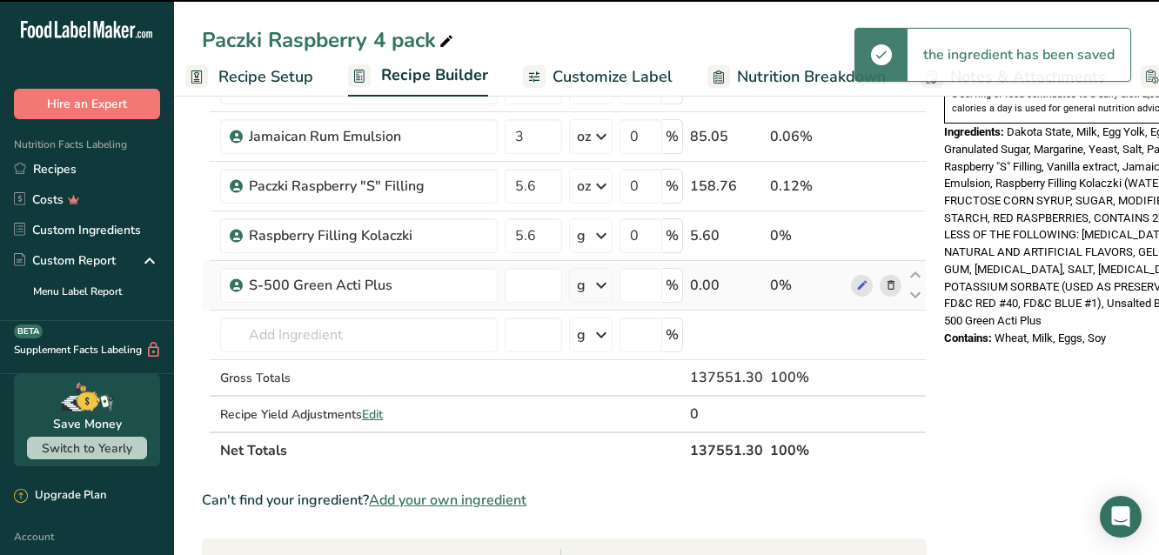
type input "0"
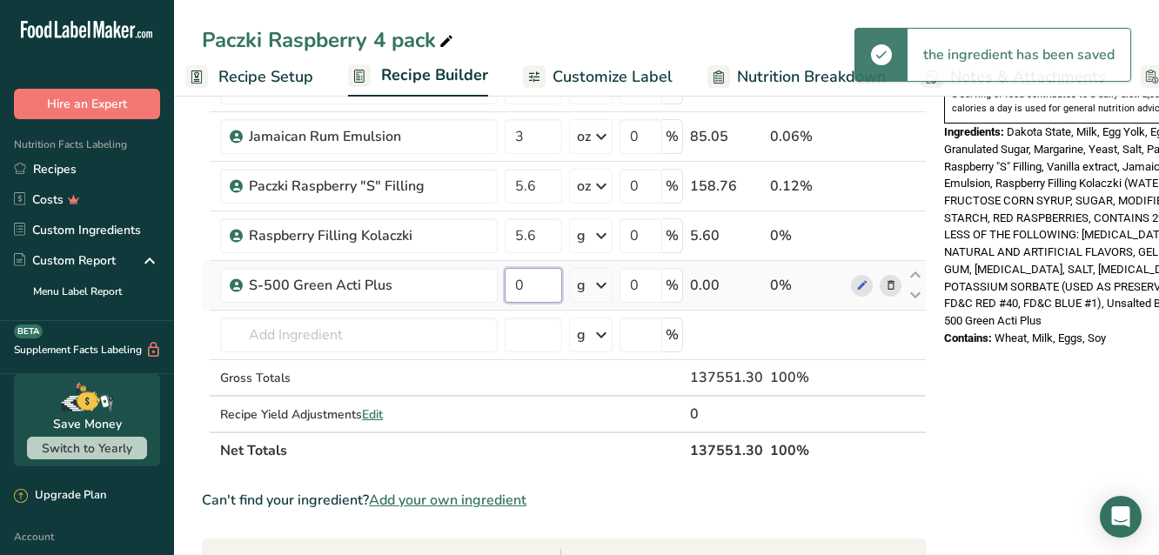
click at [528, 283] on input "0" at bounding box center [533, 285] width 57 height 35
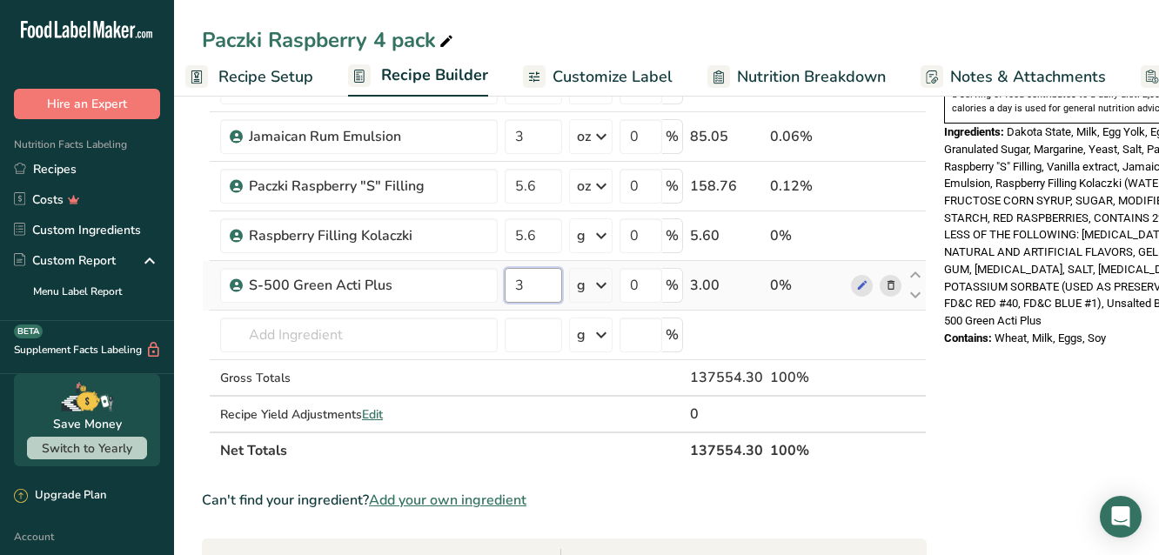
type input "3"
click at [594, 279] on div "Ingredient * Amount * Unit * Waste * .a-a{fill:#347362;}.b-a{fill:#fff;} Grams …" at bounding box center [564, 24] width 725 height 890
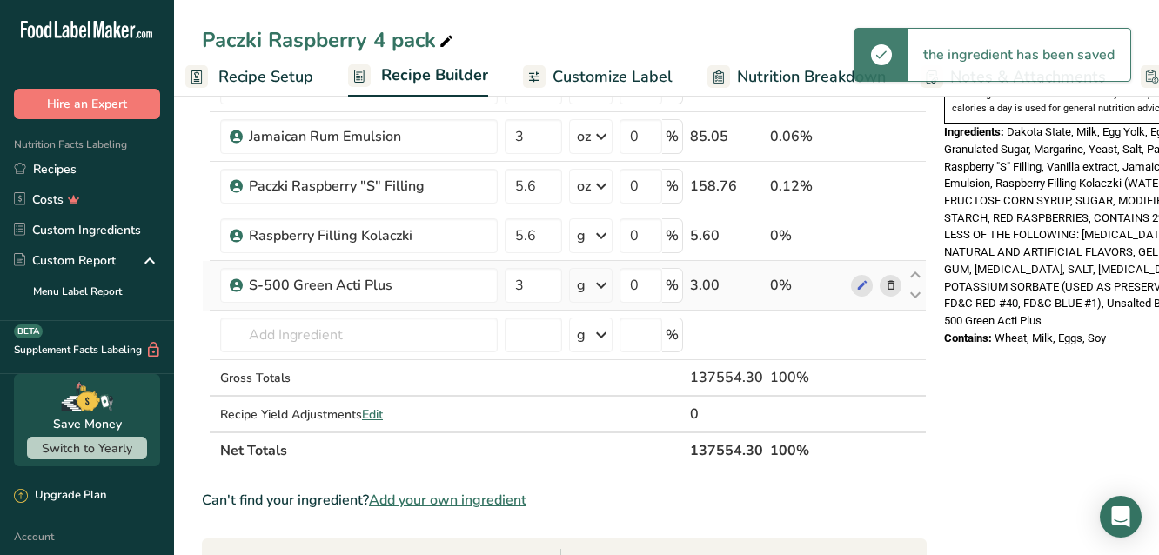
click at [599, 278] on icon at bounding box center [601, 285] width 21 height 31
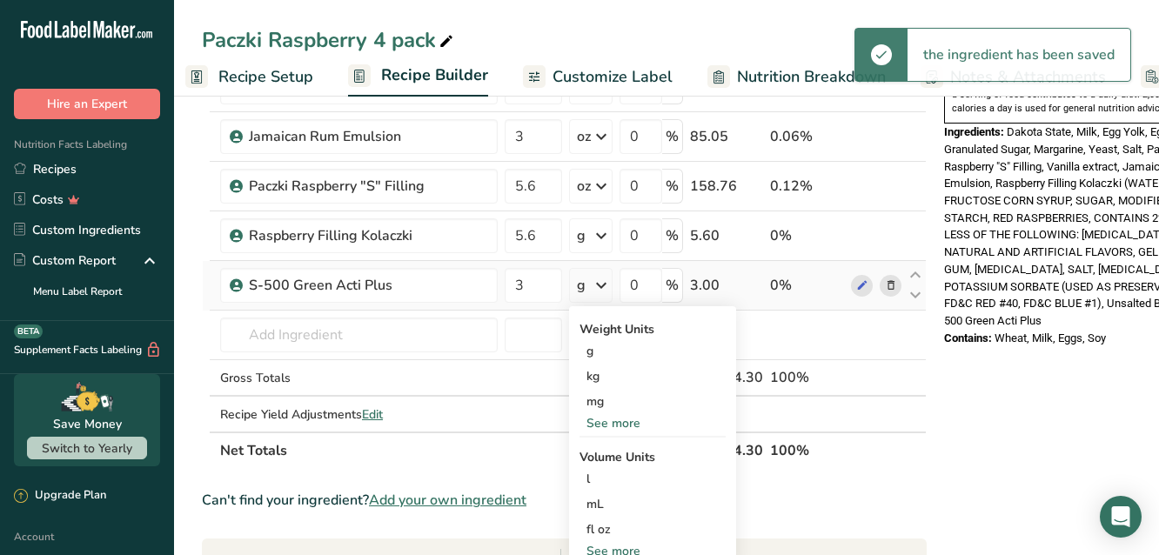
click at [616, 419] on div "See more" at bounding box center [653, 423] width 146 height 18
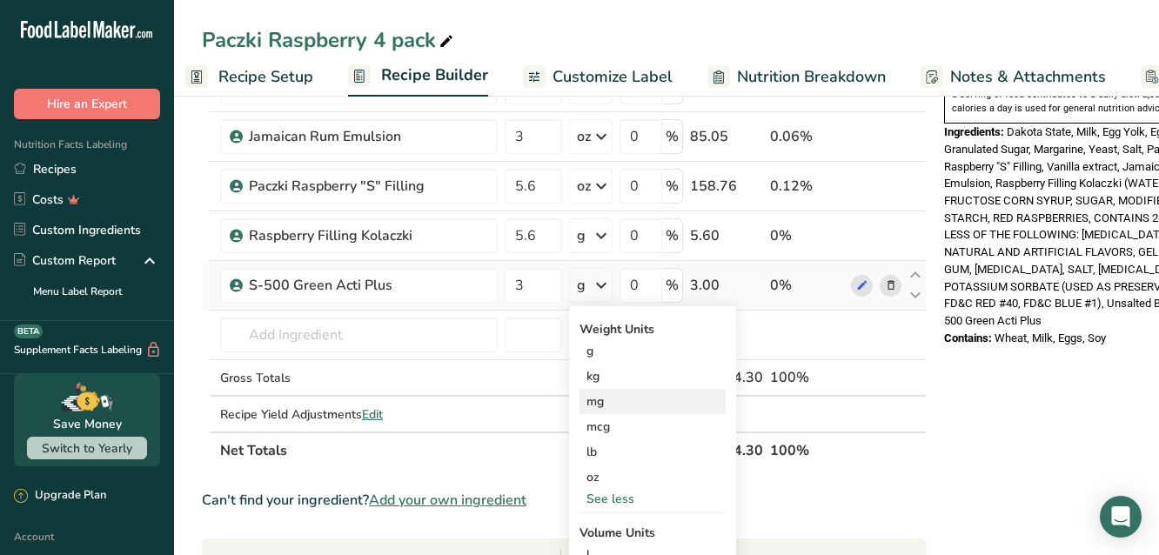
scroll to position [696, 0]
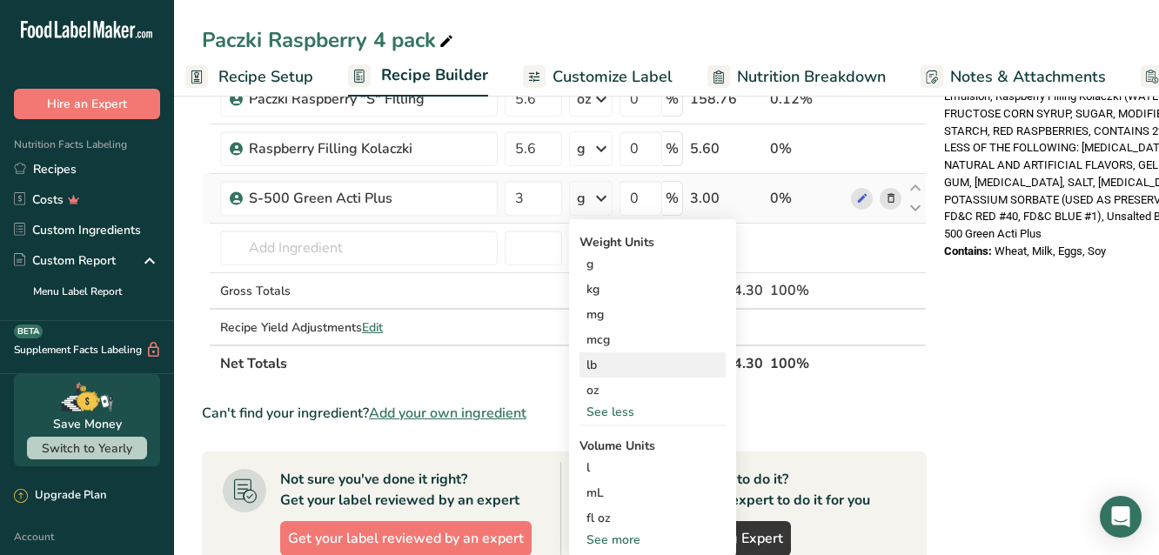
click at [608, 363] on div "lb" at bounding box center [653, 364] width 146 height 25
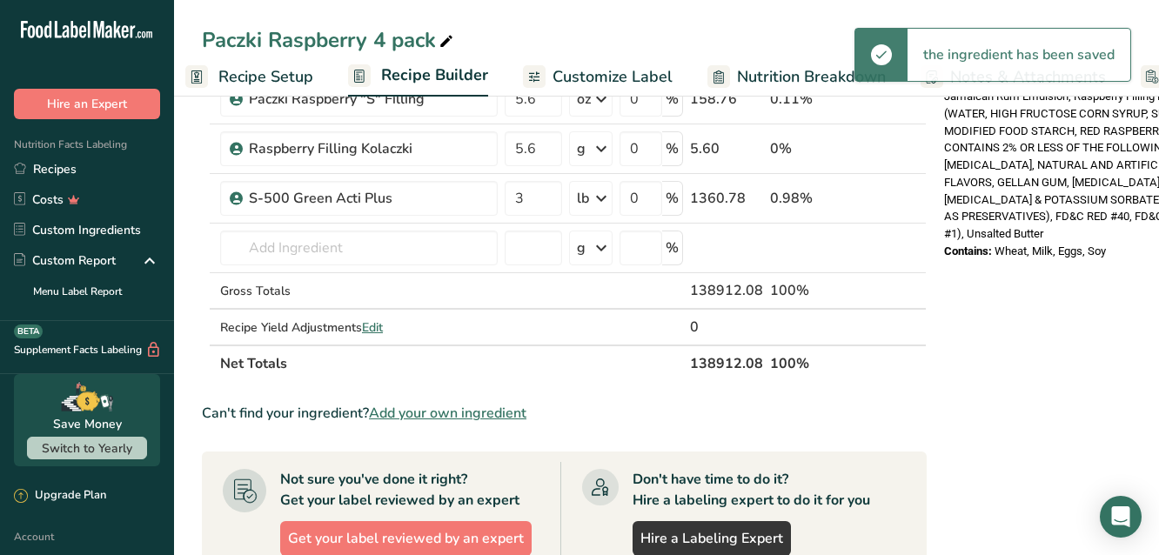
click at [600, 146] on icon at bounding box center [601, 148] width 21 height 31
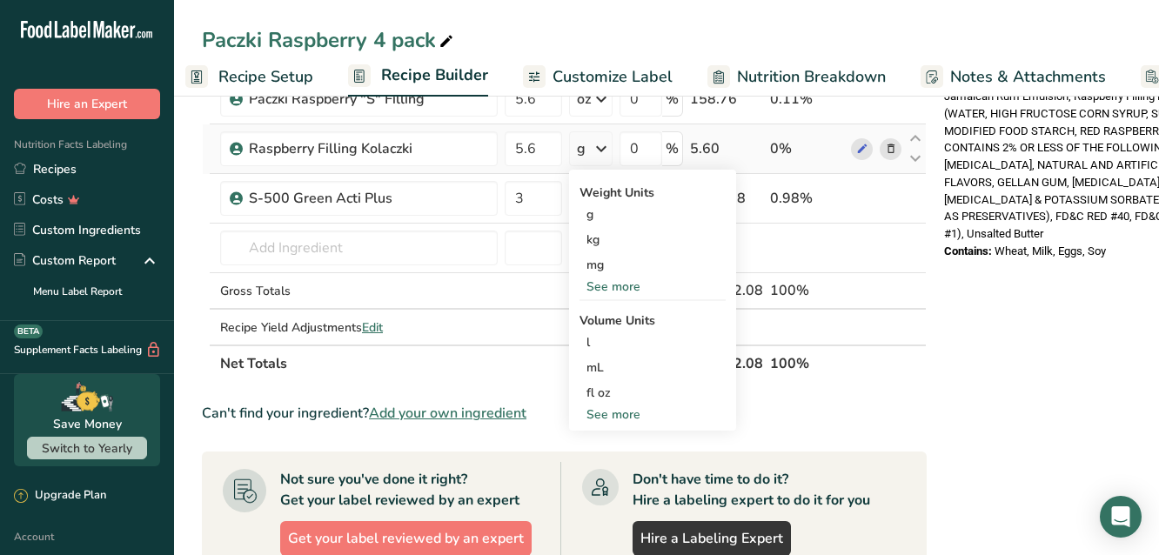
click at [599, 285] on div "See more" at bounding box center [653, 287] width 146 height 18
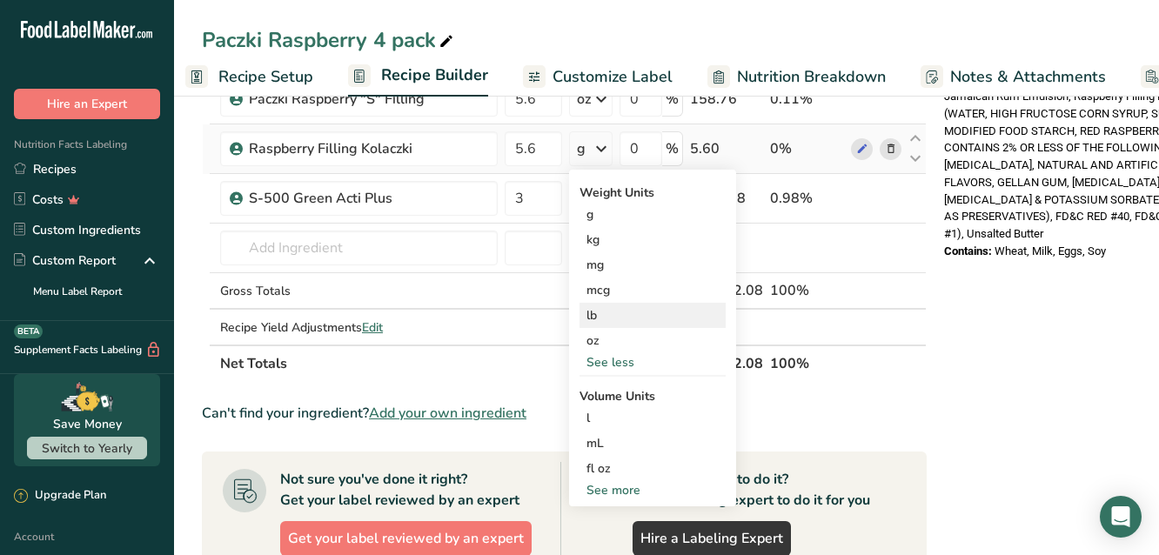
click at [606, 318] on div "lb" at bounding box center [653, 315] width 146 height 25
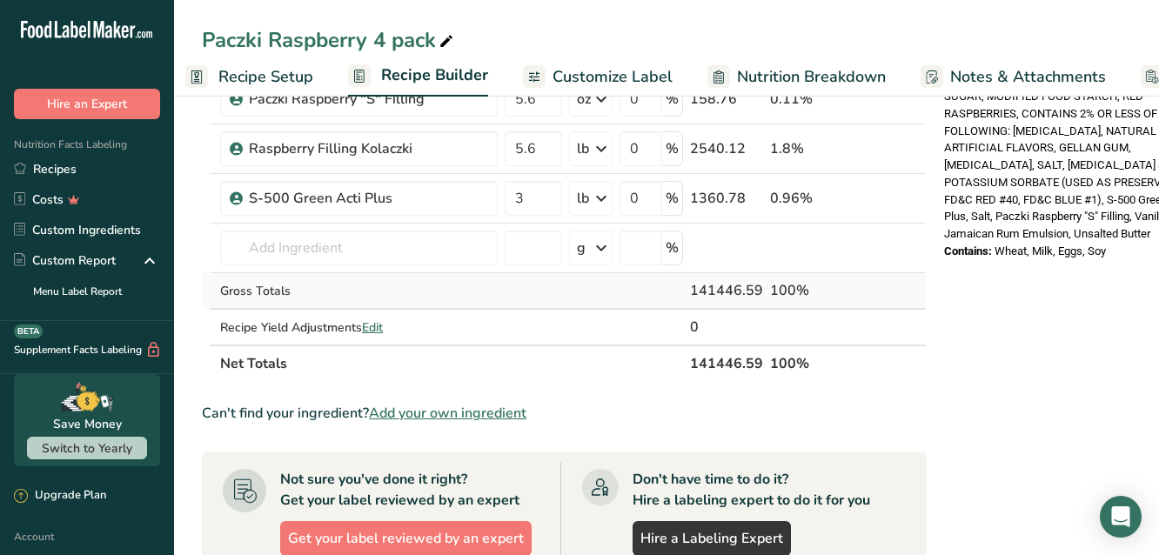
scroll to position [522, 0]
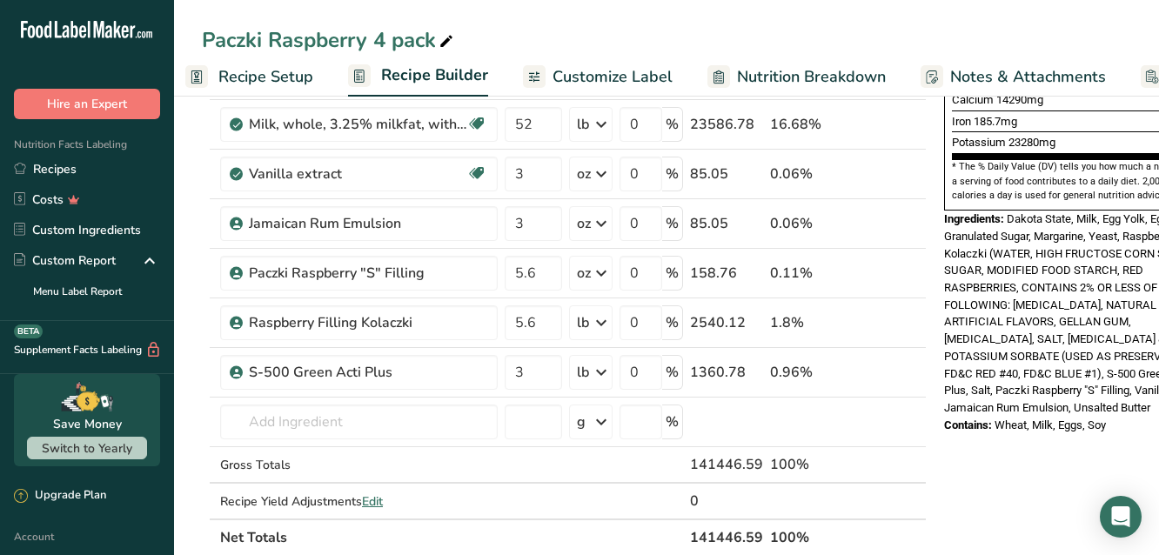
click at [887, 265] on icon at bounding box center [891, 274] width 12 height 18
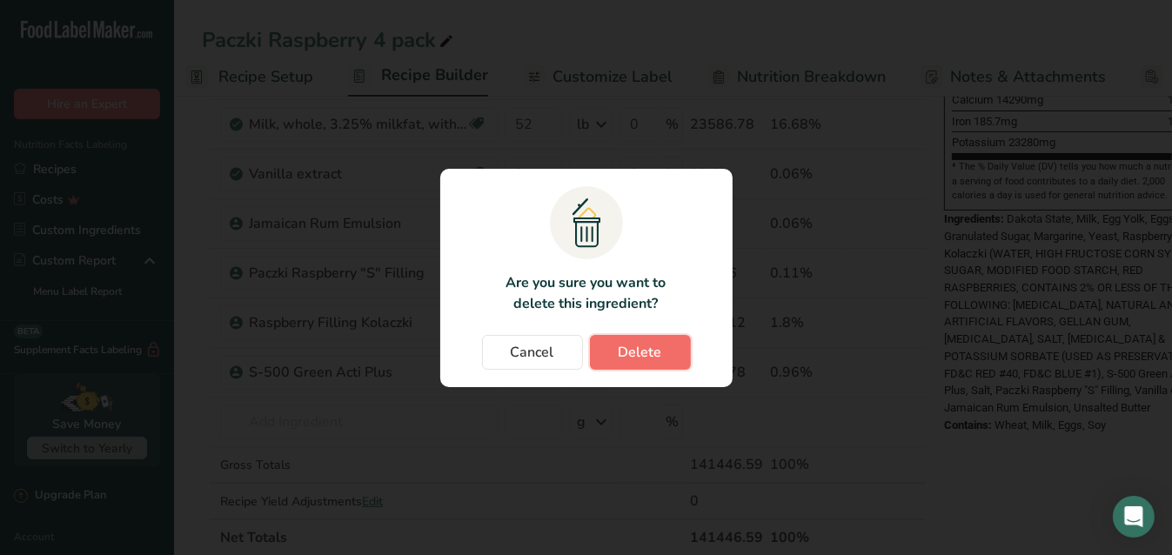
click at [628, 359] on span "Delete" at bounding box center [641, 352] width 44 height 21
type input "3"
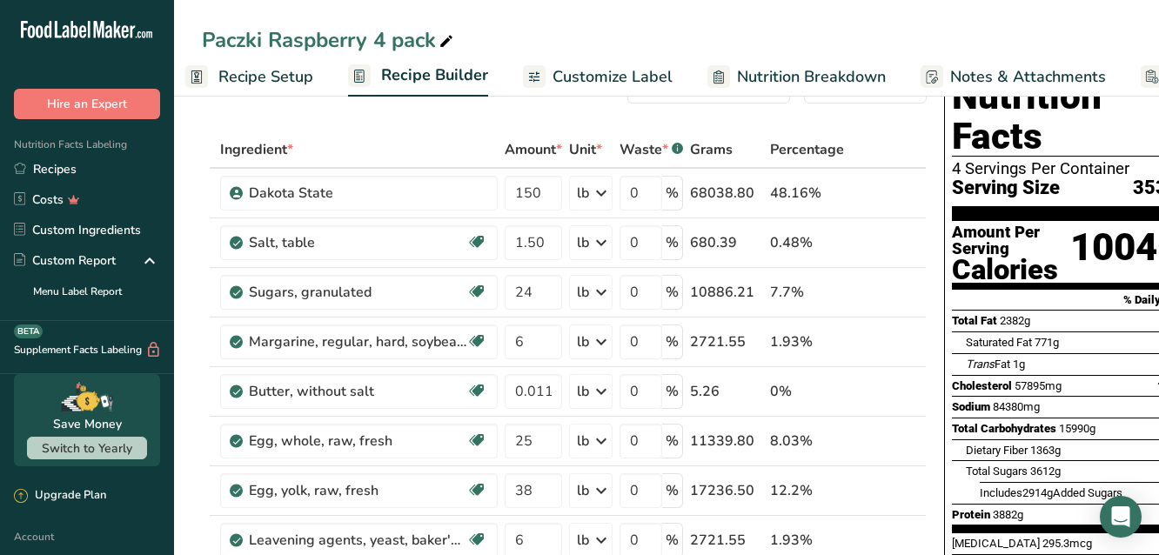
scroll to position [87, 0]
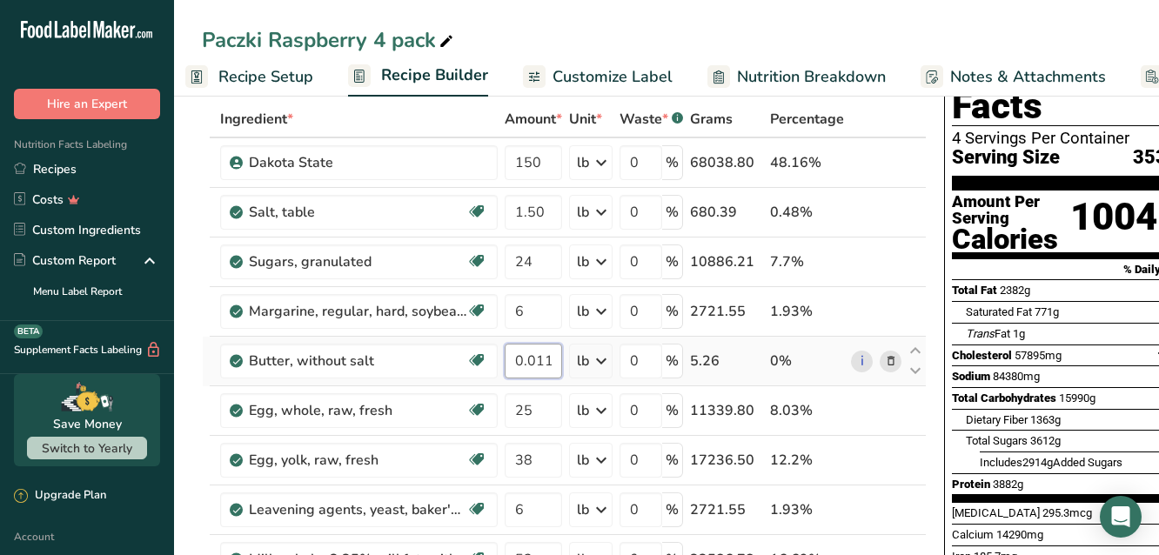
click at [540, 352] on input "0.0116" at bounding box center [533, 361] width 57 height 35
type input "18"
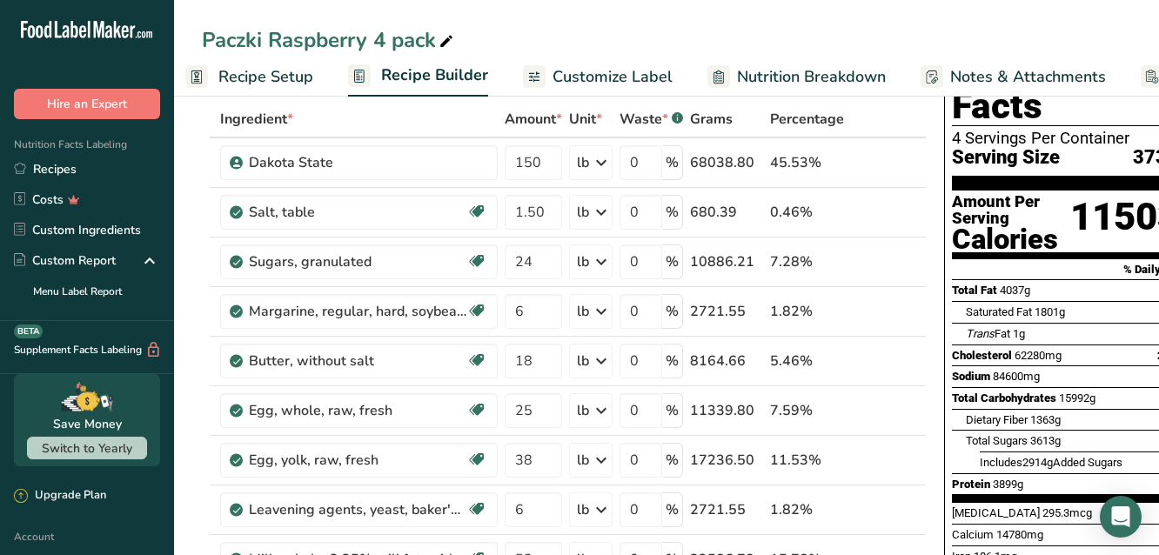
click at [296, 76] on span "Recipe Setup" at bounding box center [265, 76] width 95 height 23
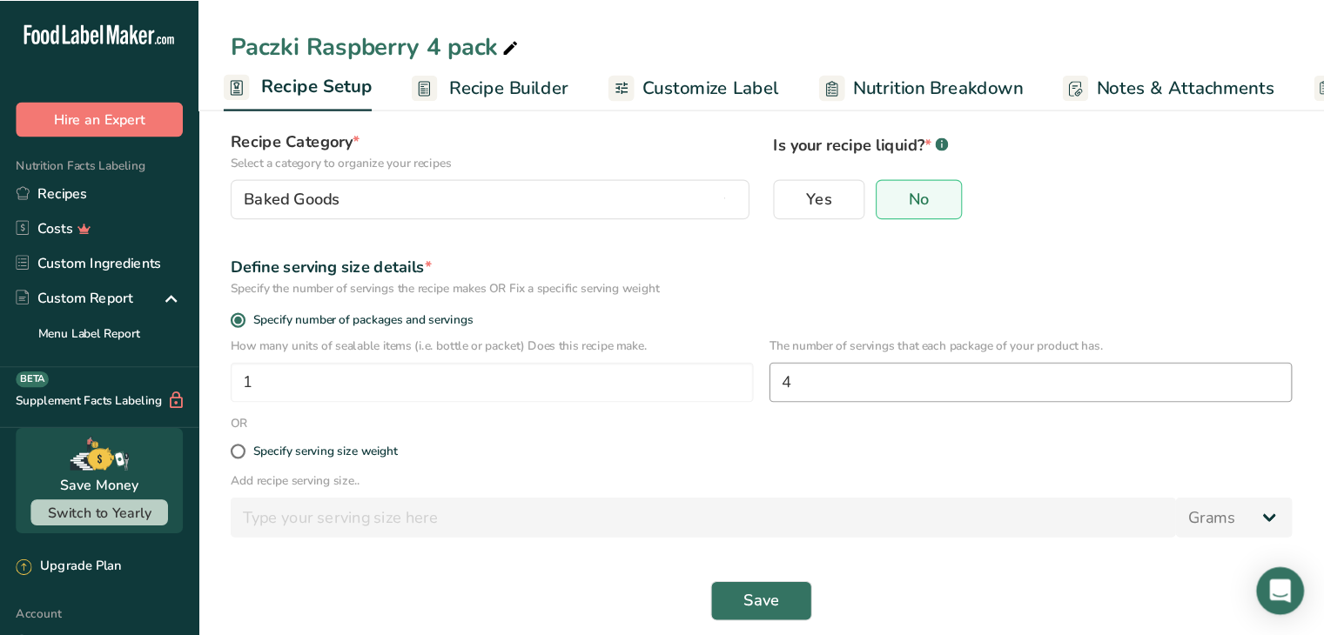
scroll to position [132, 0]
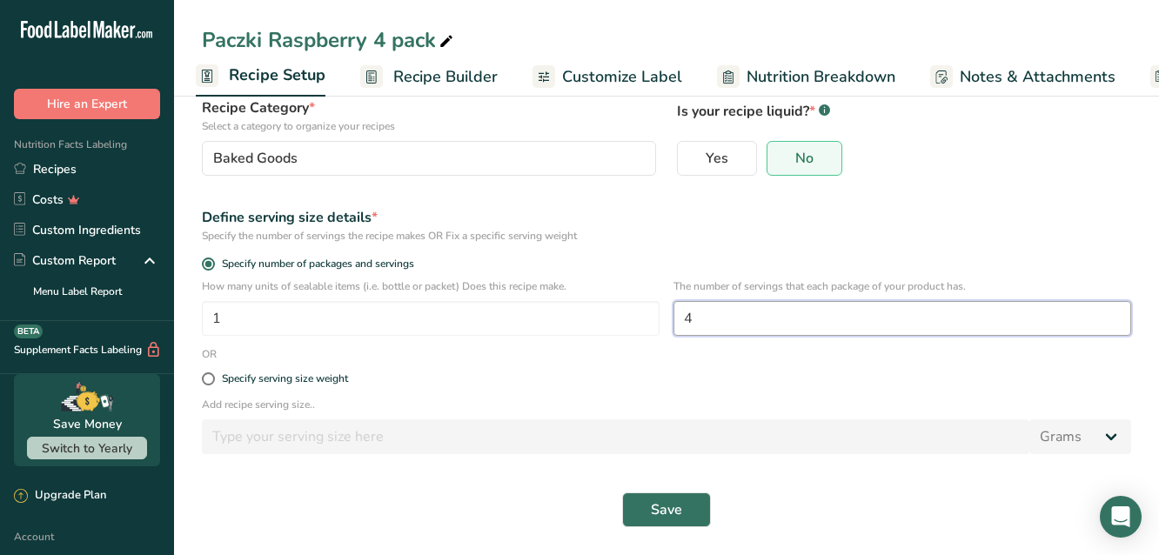
drag, startPoint x: 761, startPoint y: 328, endPoint x: 680, endPoint y: 318, distance: 81.6
click at [680, 318] on input "4" at bounding box center [903, 318] width 458 height 35
type input "1"
click at [697, 520] on button "Save" at bounding box center [666, 510] width 89 height 35
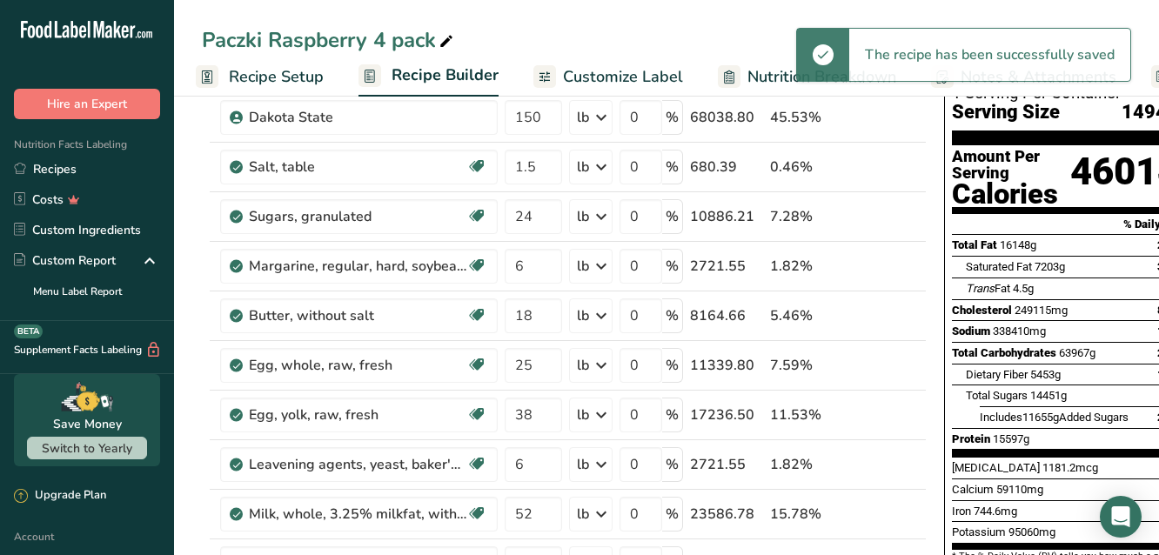
click at [258, 74] on span "Recipe Setup" at bounding box center [276, 76] width 95 height 23
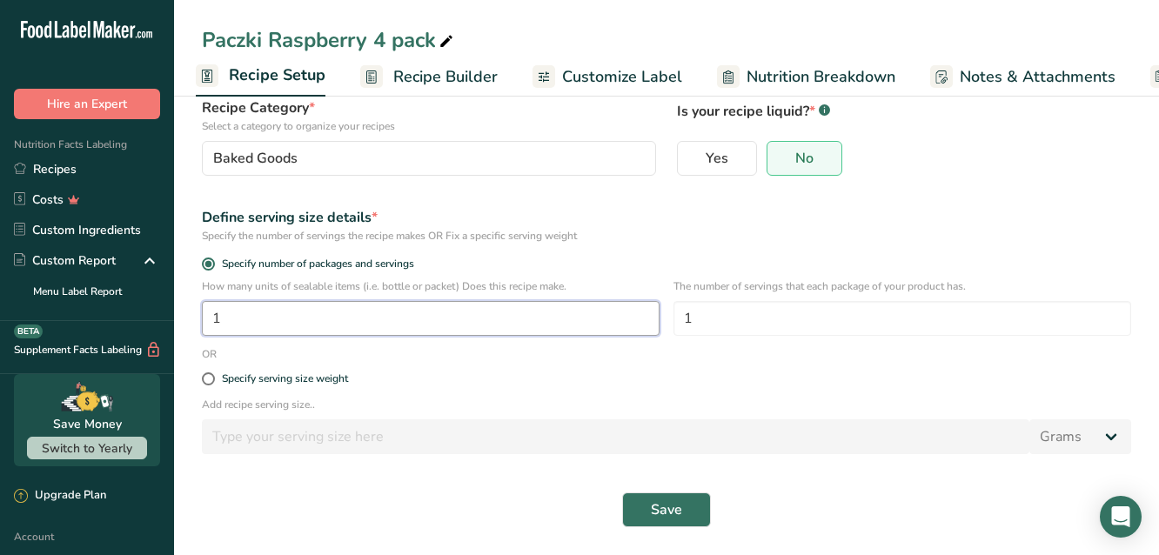
drag, startPoint x: 291, startPoint y: 318, endPoint x: 212, endPoint y: 310, distance: 78.8
click at [212, 310] on input "1" at bounding box center [431, 318] width 458 height 35
type input "2088"
click at [672, 510] on span "Save" at bounding box center [666, 509] width 31 height 21
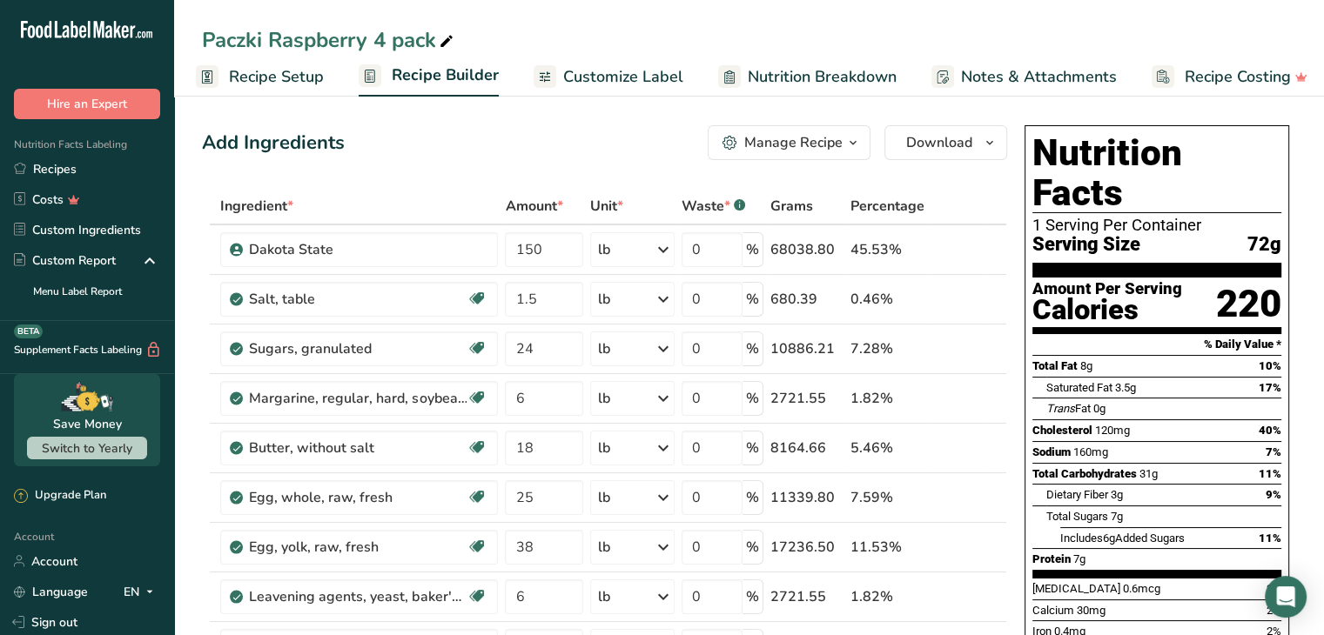
click at [449, 39] on icon at bounding box center [447, 42] width 16 height 24
type input "Paczki Raspberry Single"
click at [561, 21] on div "Paczki Raspberry Single Recipe Setup Recipe Builder Customize Label Nutrition B…" at bounding box center [748, 48] width 1149 height 97
click at [446, 37] on icon at bounding box center [446, 42] width 16 height 24
type input "Paczki Raspberry Single H"
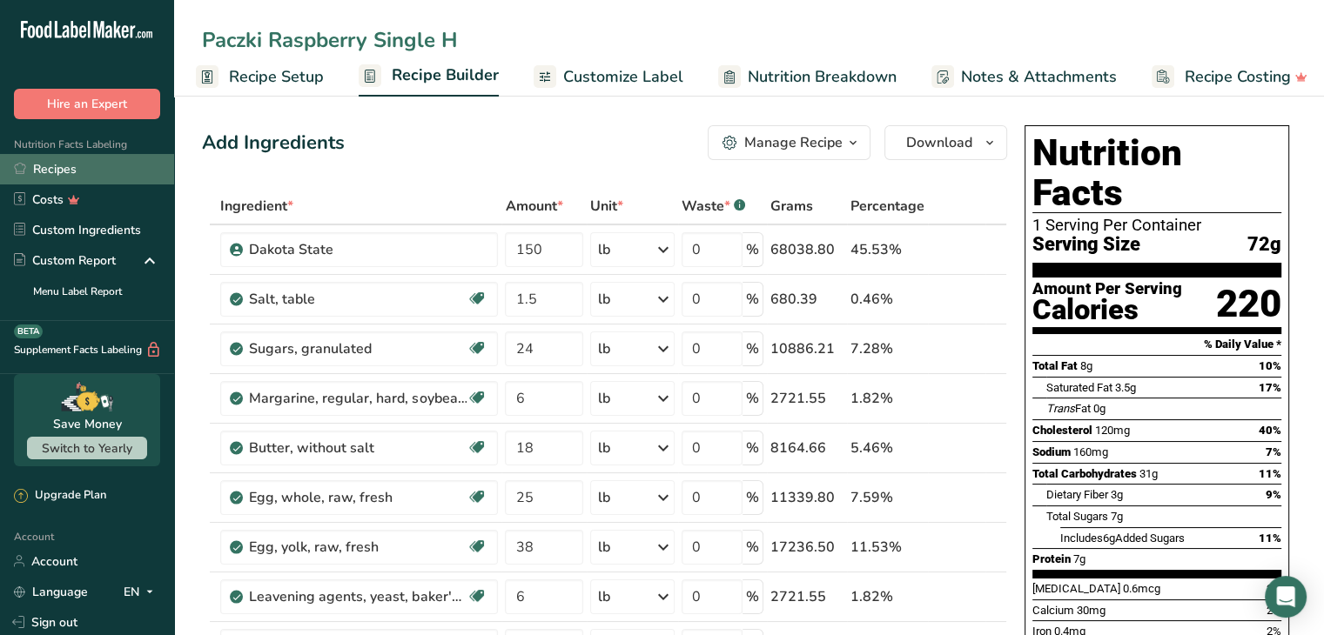
click at [65, 168] on link "Recipes" at bounding box center [87, 169] width 174 height 30
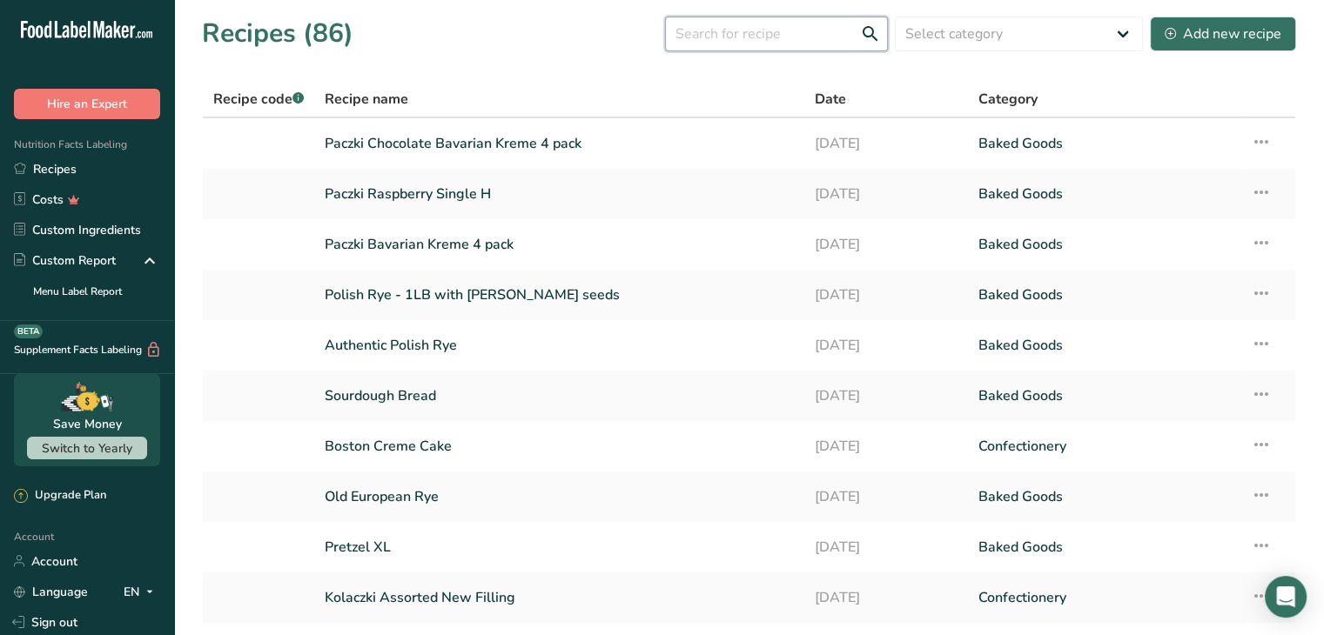
click at [720, 34] on input "text" at bounding box center [776, 34] width 223 height 35
type input "pacz"
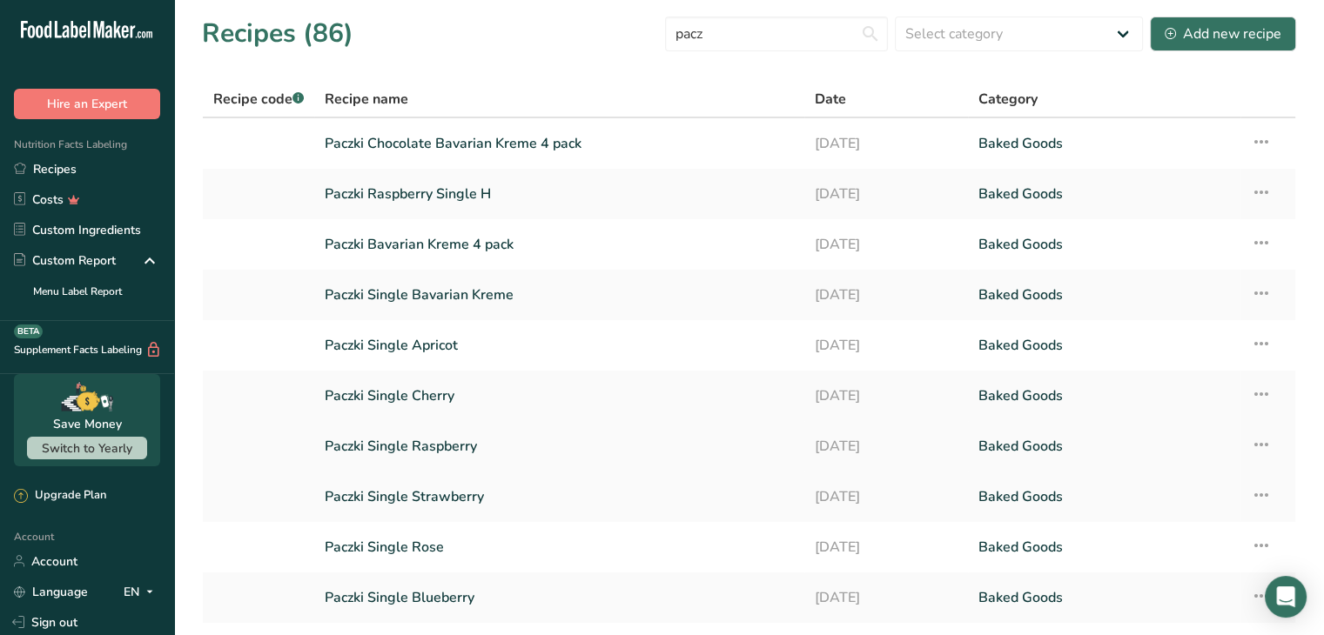
click at [459, 447] on link "Paczki Single Raspberry" at bounding box center [559, 446] width 469 height 37
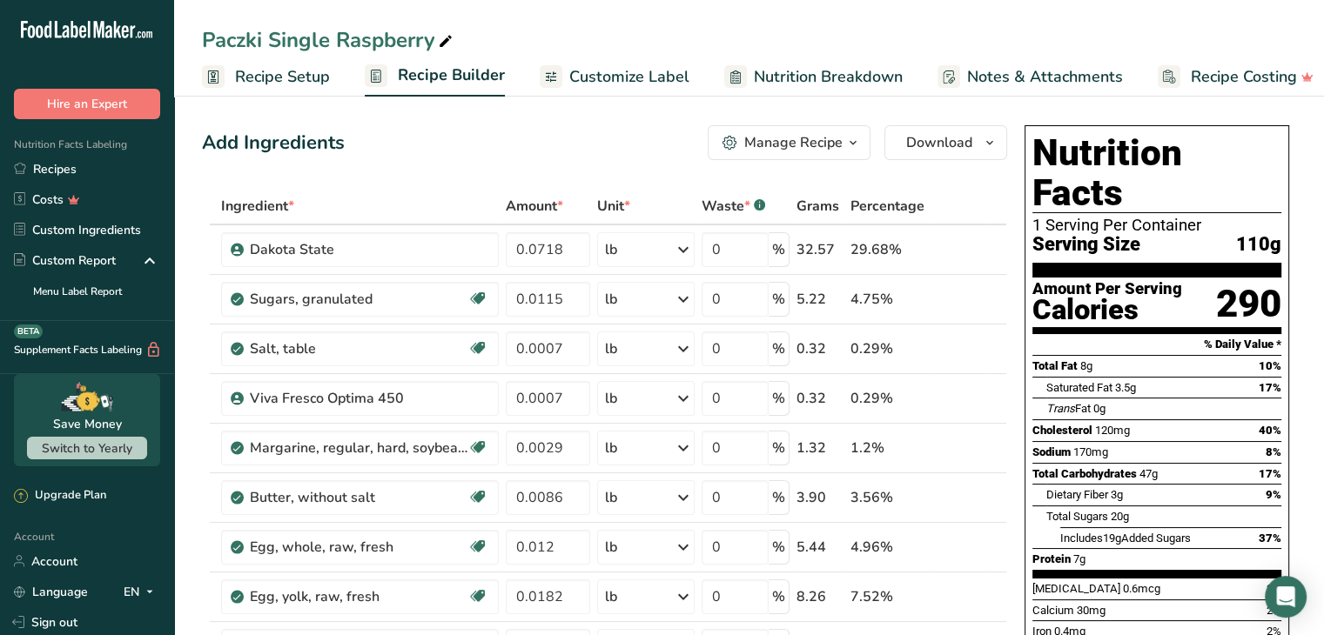
scroll to position [87, 0]
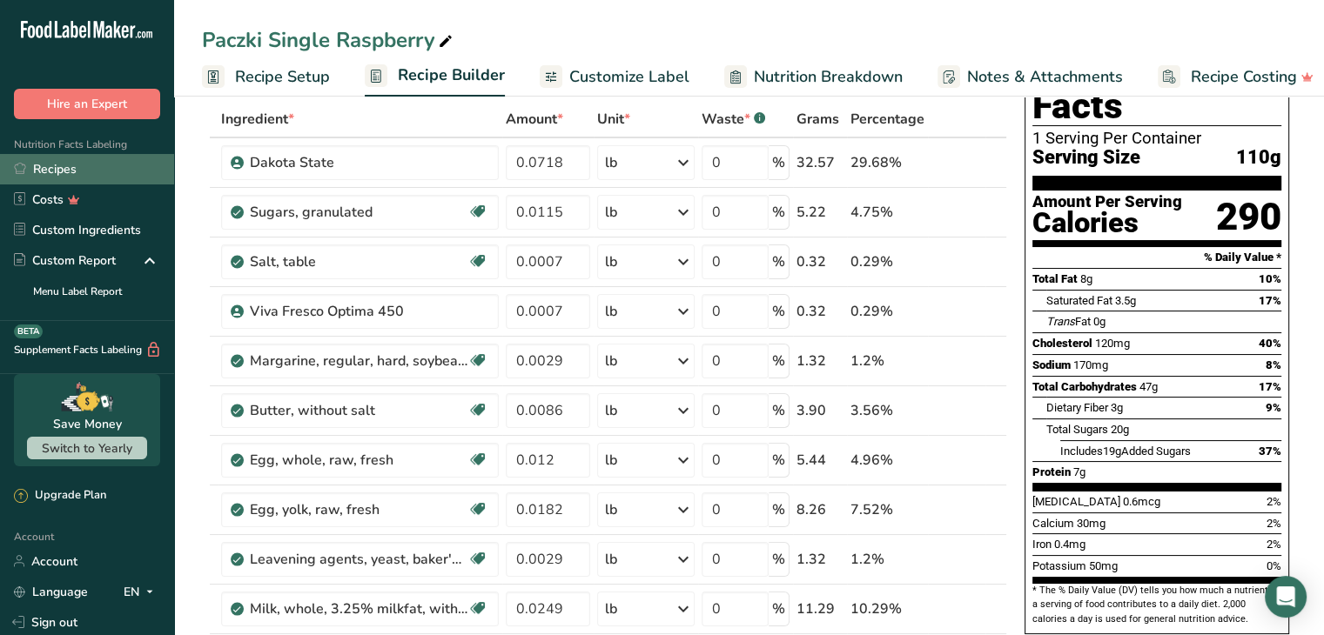
click at [65, 170] on link "Recipes" at bounding box center [87, 169] width 174 height 30
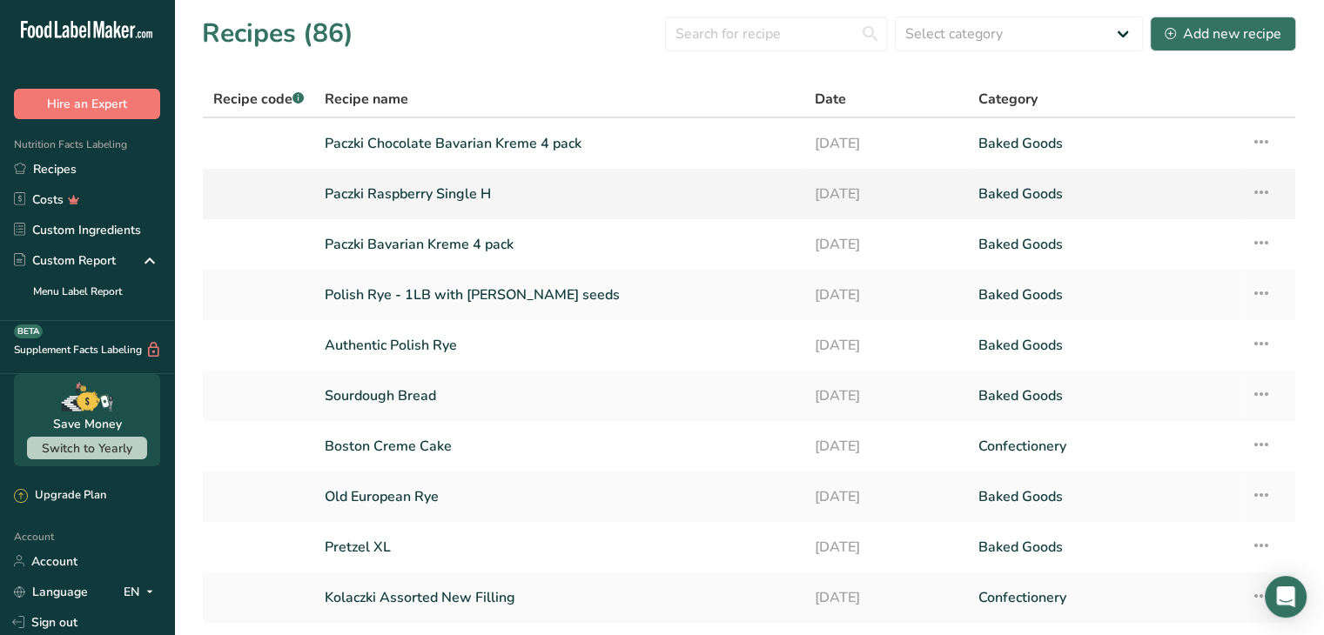
click at [459, 202] on link "Paczki Raspberry Single H" at bounding box center [559, 194] width 469 height 37
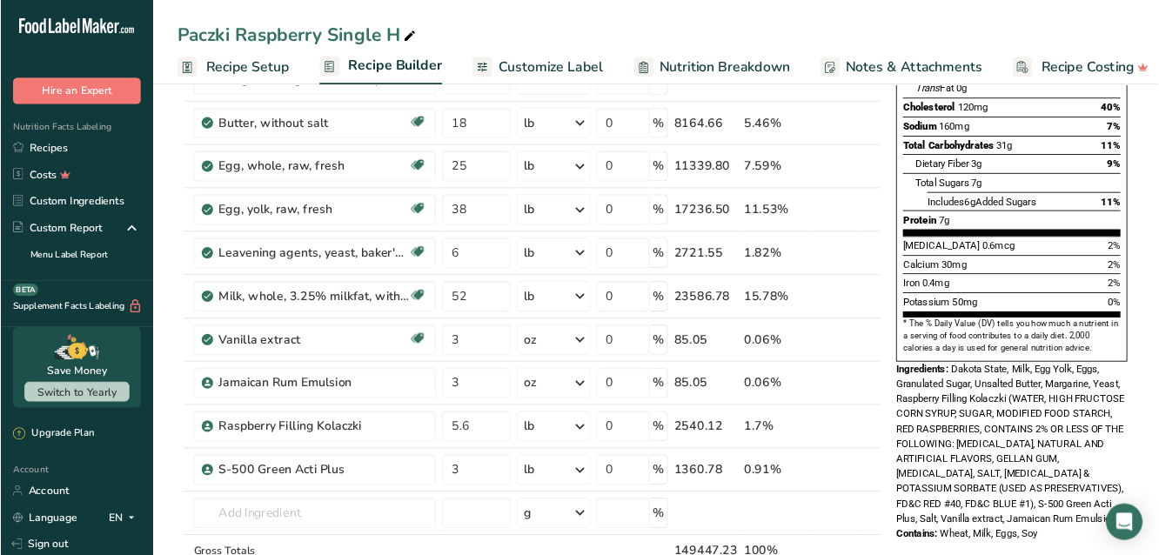
scroll to position [348, 0]
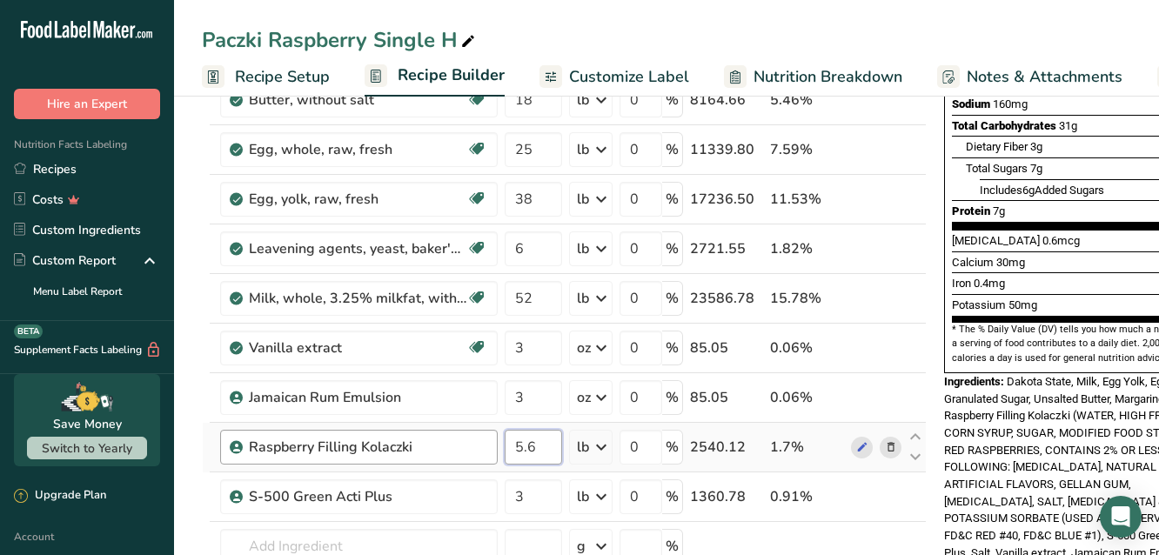
drag, startPoint x: 546, startPoint y: 451, endPoint x: 497, endPoint y: 442, distance: 50.4
click at [497, 442] on tr "Raspberry Filling Kolaczki 5.6 lb Weight Units g kg mg See more Volume Units l …" at bounding box center [564, 448] width 723 height 50
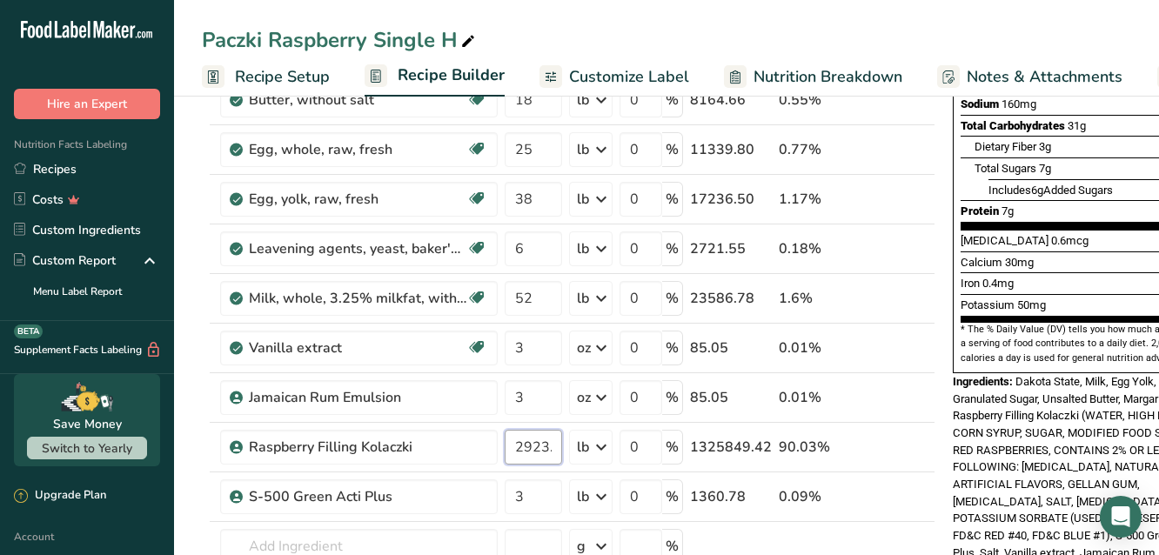
scroll to position [0, 7]
type input "2923.2"
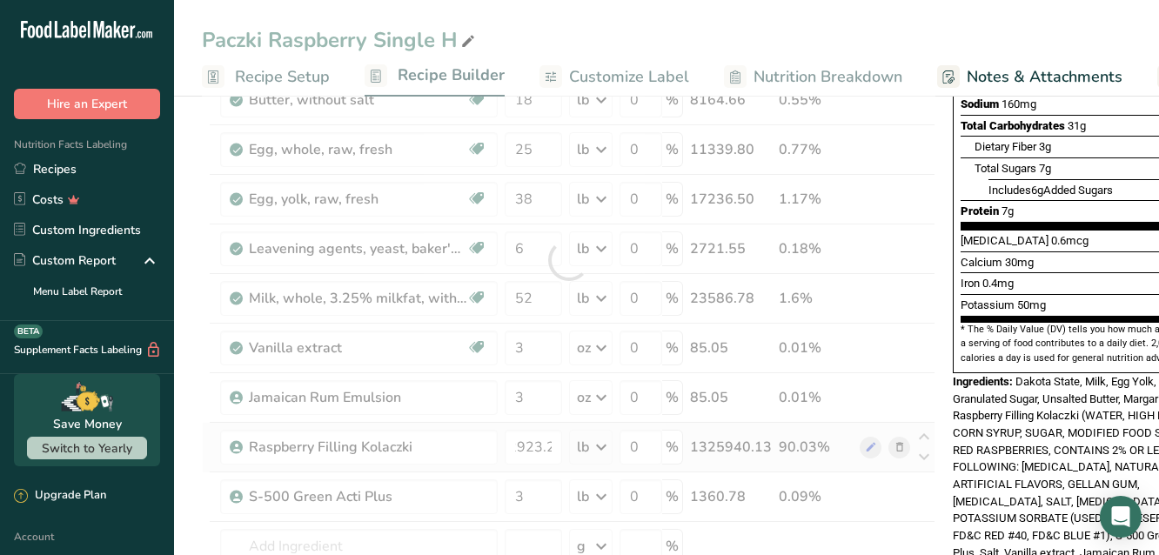
click at [598, 443] on div "Ingredient * Amount * Unit * Waste * .a-a{fill:#347362;}.b-a{fill:#fff;} Grams …" at bounding box center [569, 260] width 734 height 841
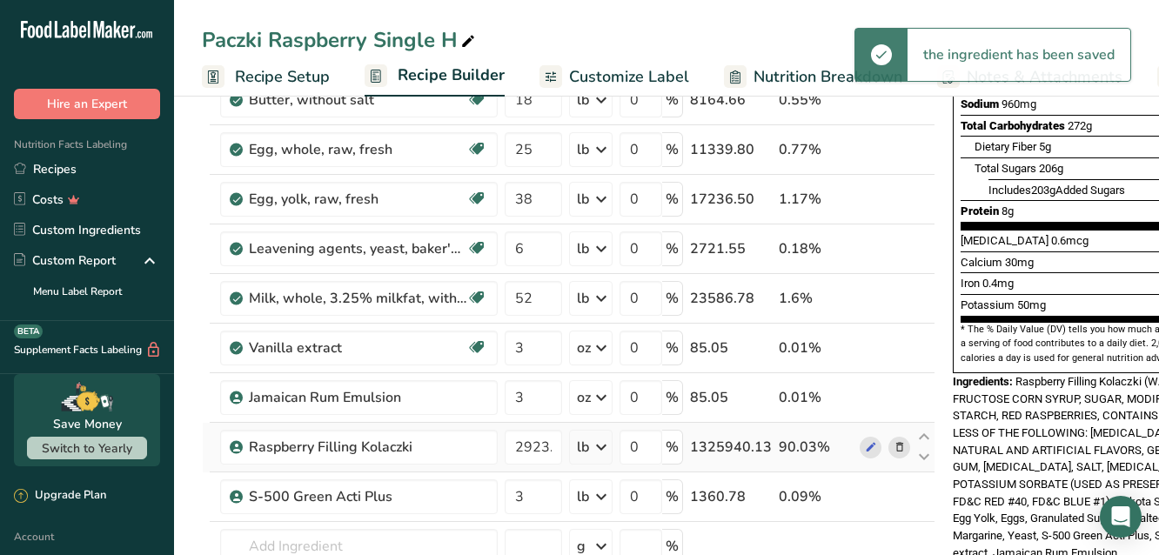
click at [604, 442] on icon at bounding box center [601, 447] width 21 height 31
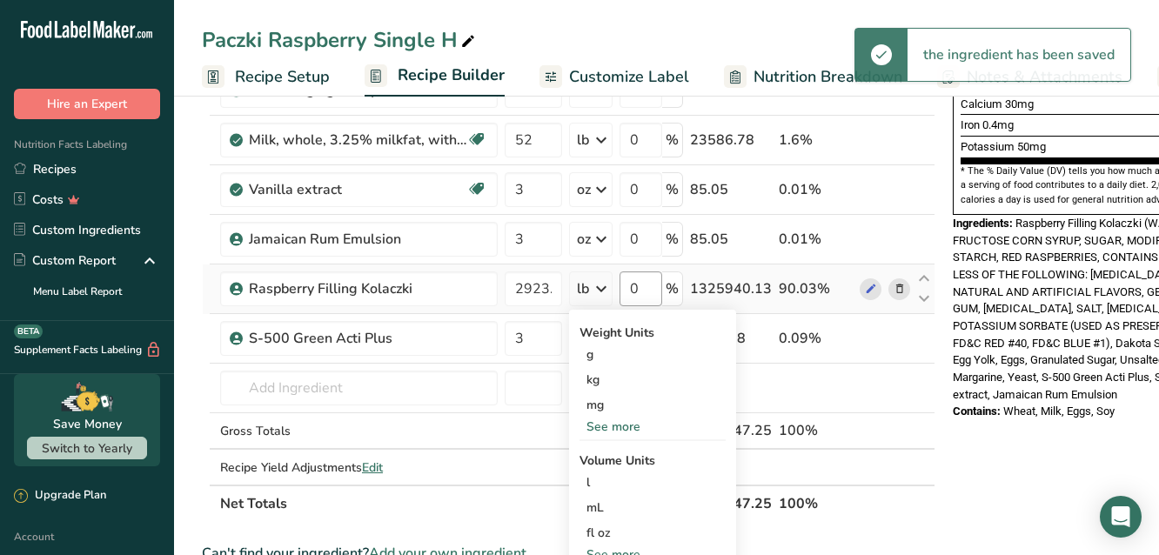
scroll to position [522, 0]
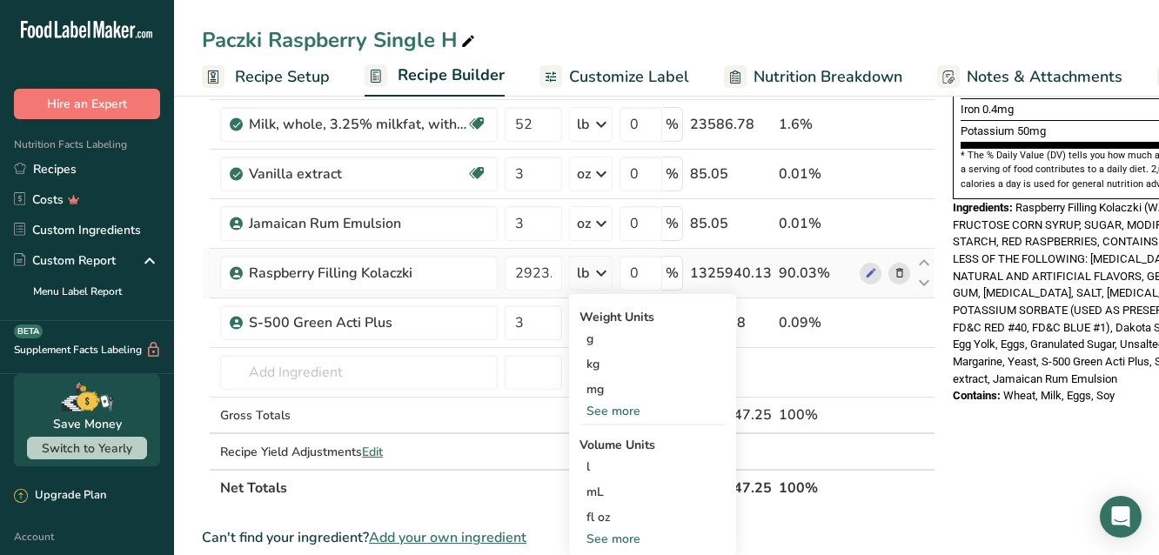
click at [620, 412] on div "See more" at bounding box center [653, 411] width 146 height 18
click at [599, 459] on div "oz" at bounding box center [653, 464] width 146 height 25
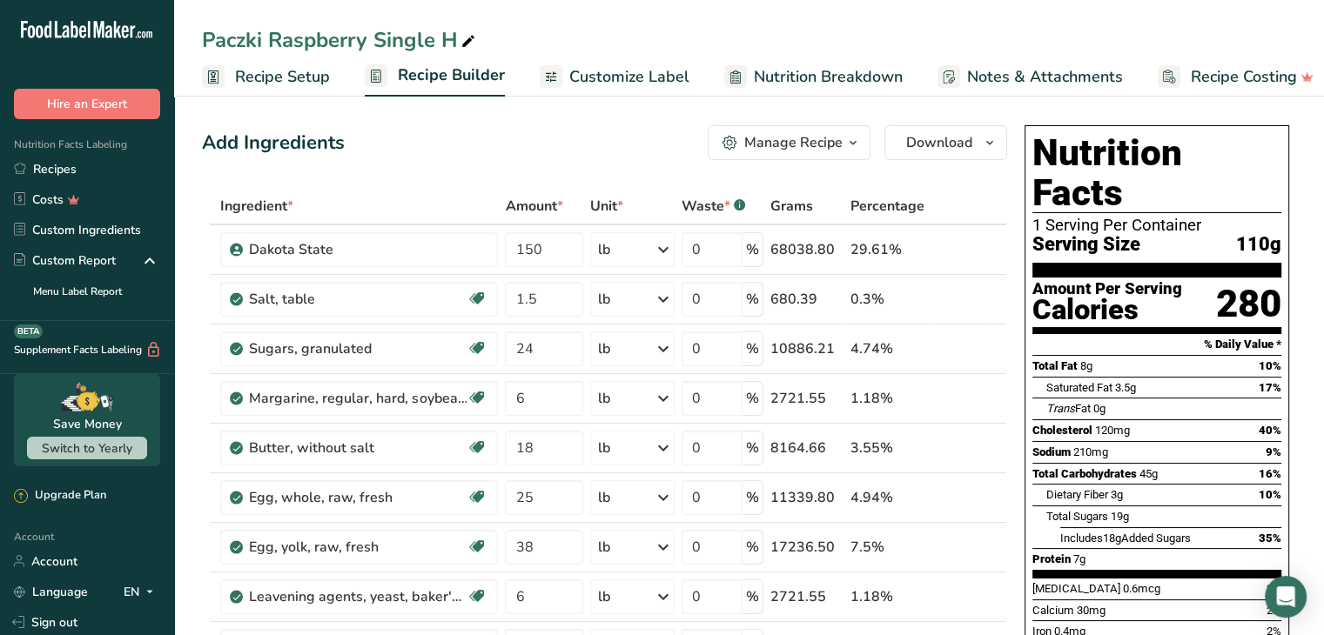
scroll to position [0, 0]
click at [273, 72] on span "Recipe Setup" at bounding box center [282, 76] width 95 height 23
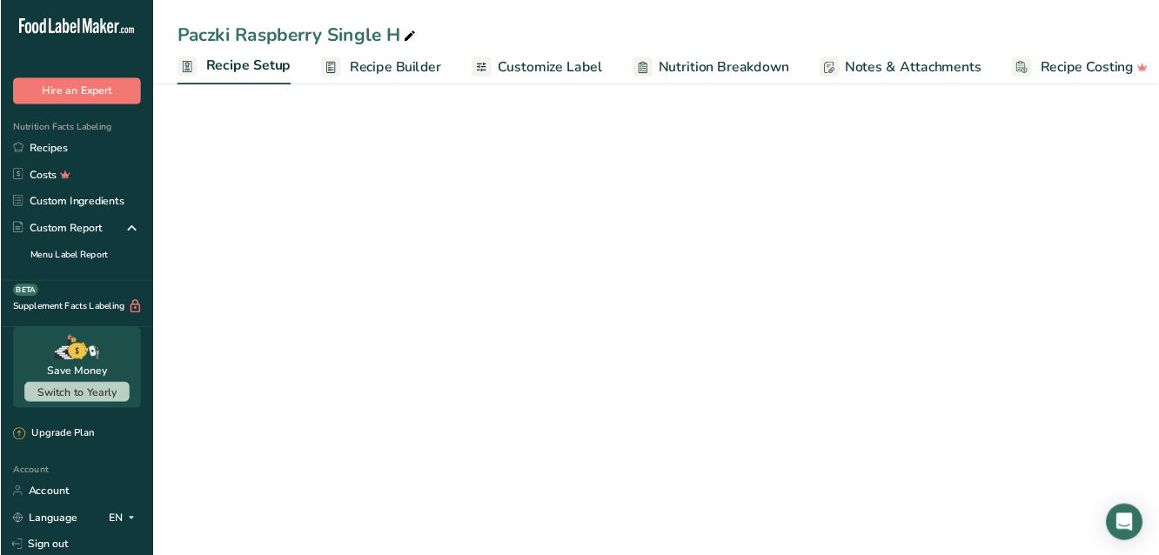
scroll to position [0, 6]
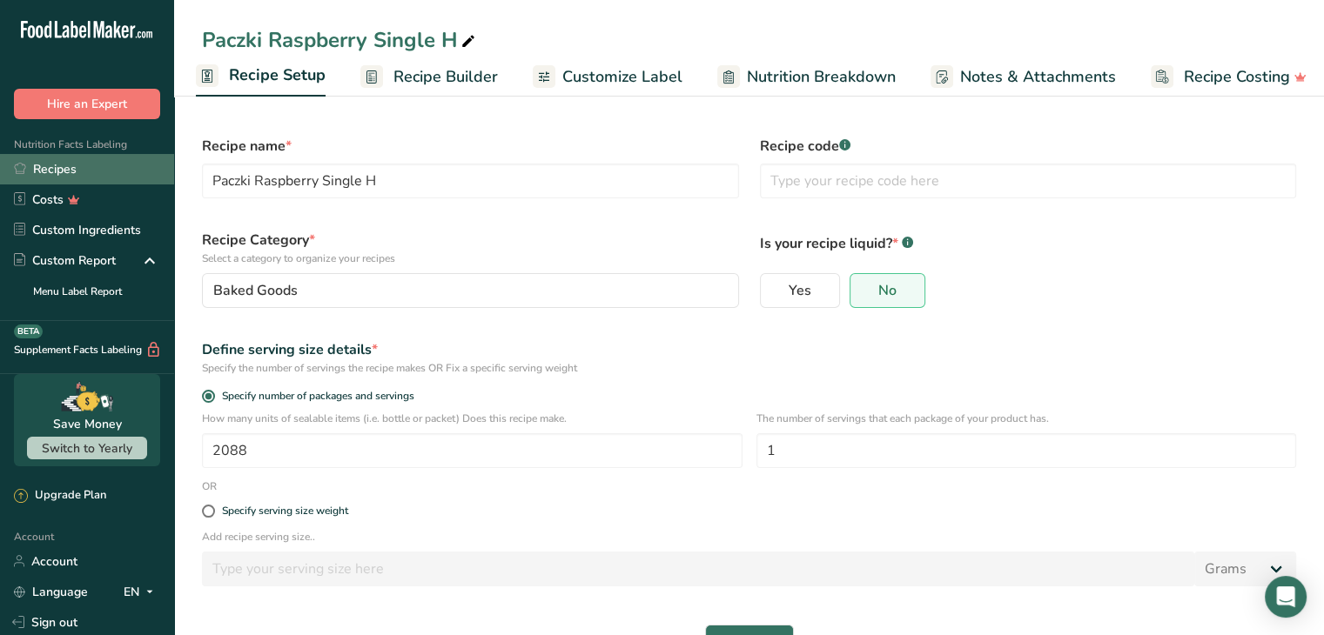
click at [87, 164] on link "Recipes" at bounding box center [87, 169] width 174 height 30
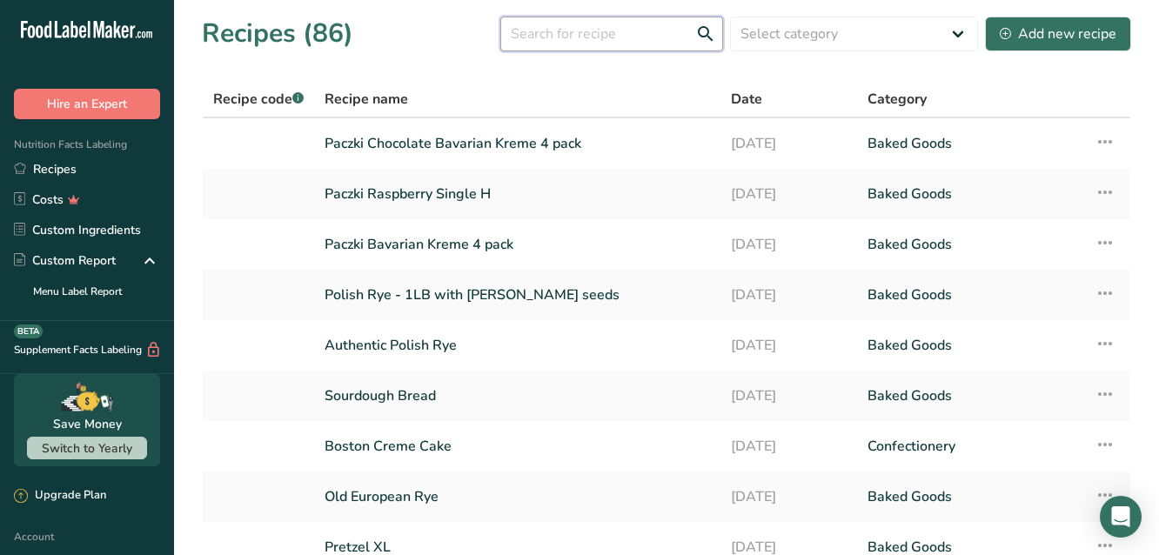
click at [569, 40] on input "text" at bounding box center [611, 34] width 223 height 35
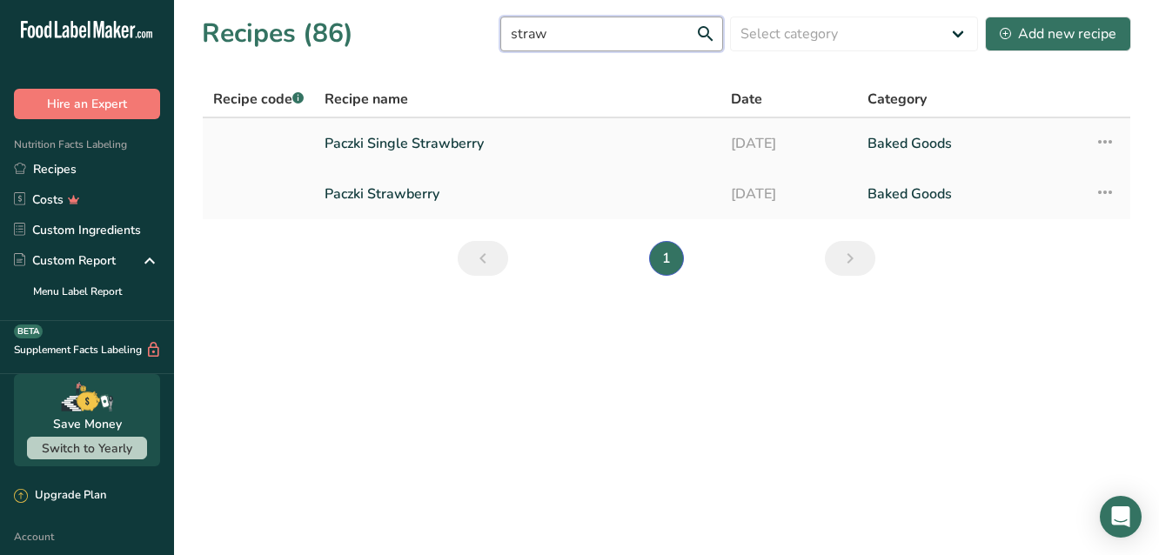
type input "straw"
click at [460, 151] on link "Paczki Single Strawberry" at bounding box center [517, 143] width 385 height 37
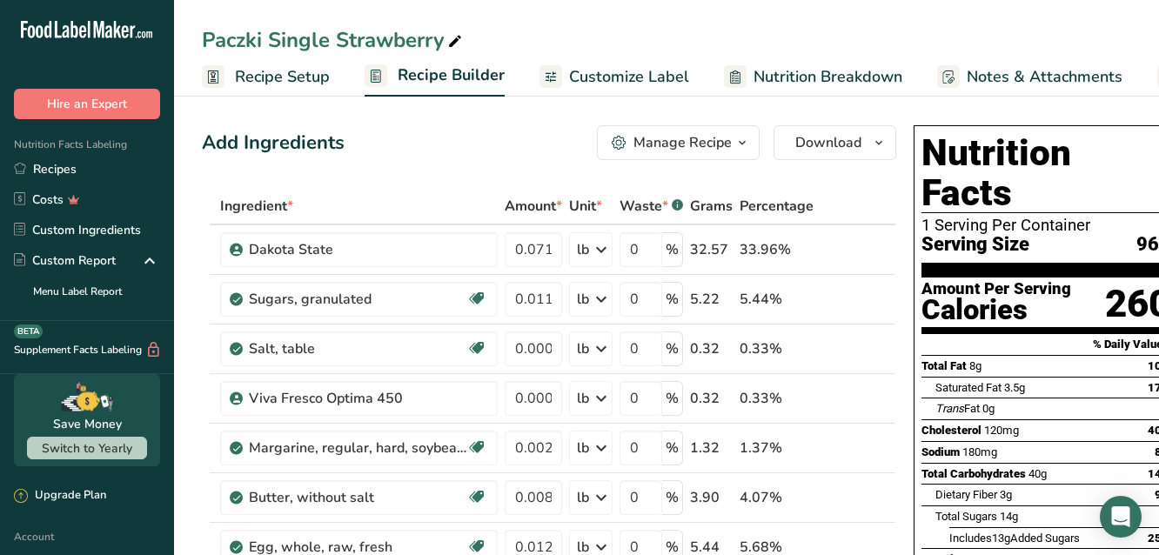
click at [459, 41] on icon at bounding box center [455, 42] width 16 height 24
type input "Paczki Single Strawberry H"
click at [441, 125] on div "Add Ingredients Manage Recipe Delete Recipe Duplicate Recipe Scale Recipe Save …" at bounding box center [549, 142] width 694 height 35
click at [310, 74] on span "Recipe Setup" at bounding box center [282, 76] width 95 height 23
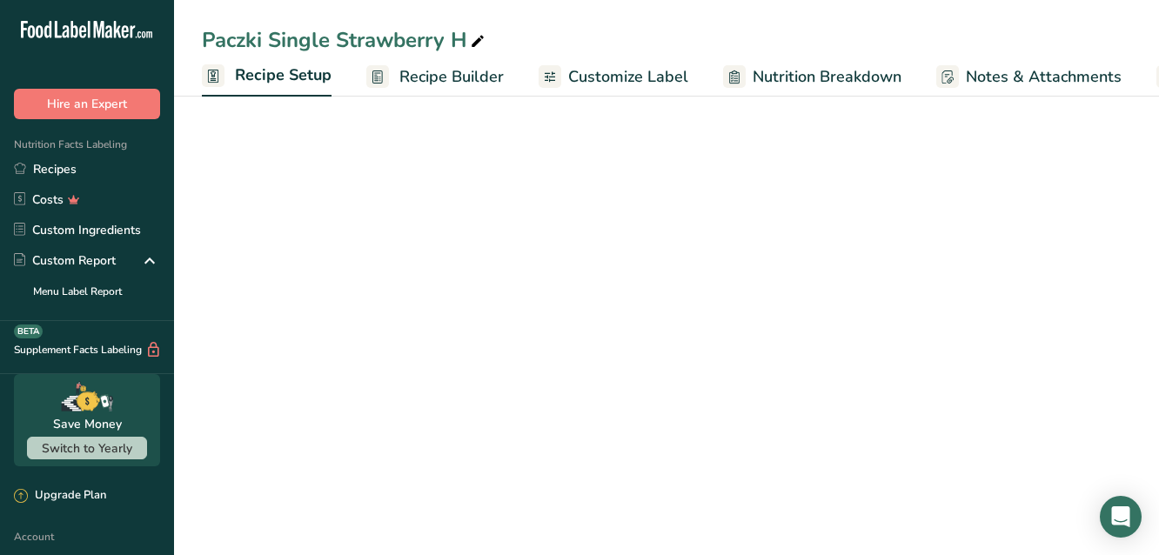
scroll to position [0, 6]
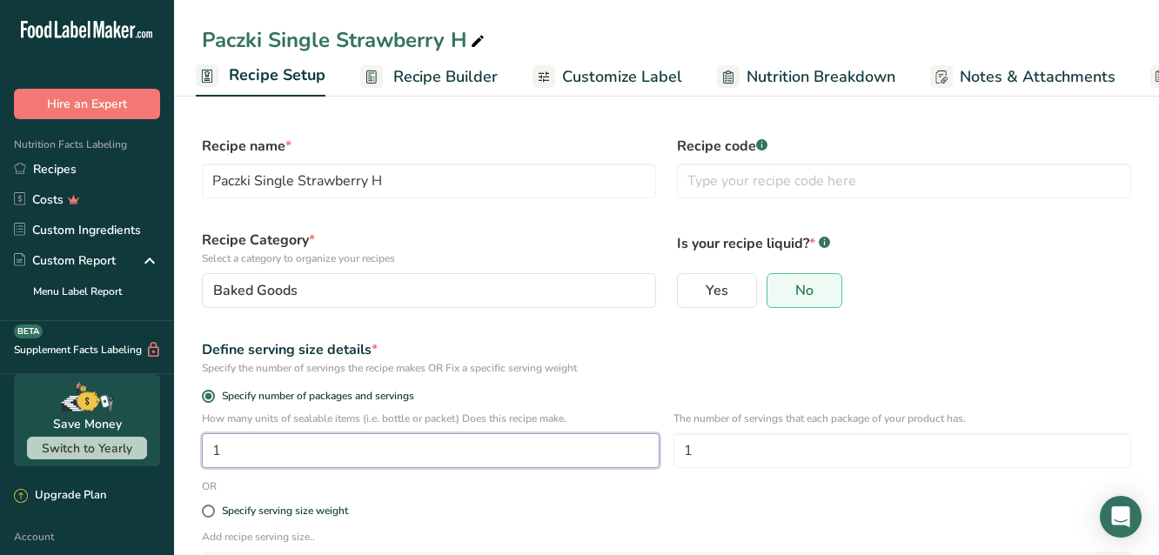
click at [355, 452] on input "1" at bounding box center [431, 450] width 458 height 35
type input "2088"
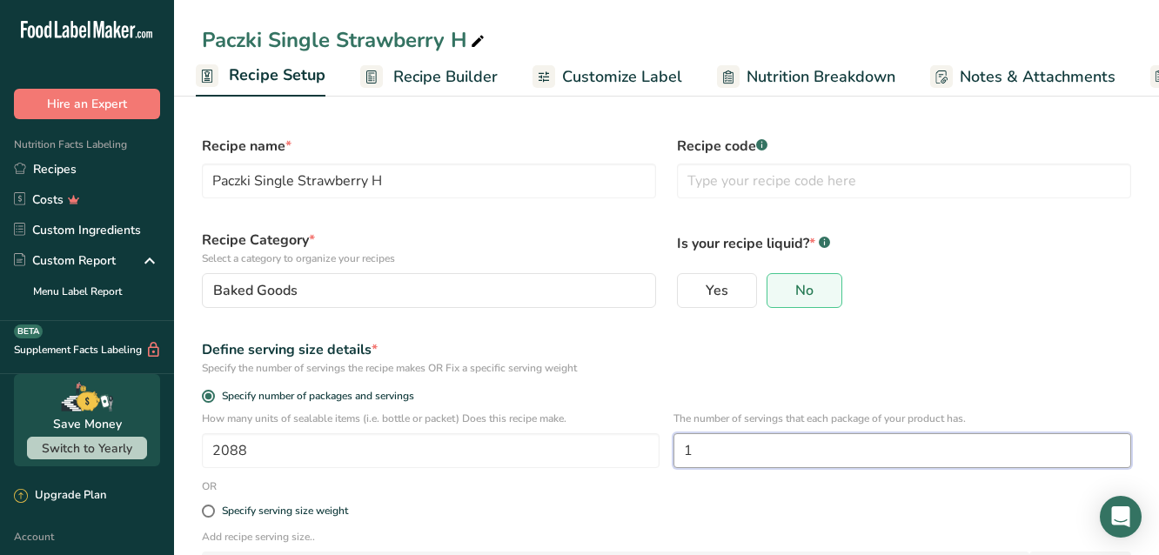
click at [774, 457] on input "1" at bounding box center [903, 450] width 458 height 35
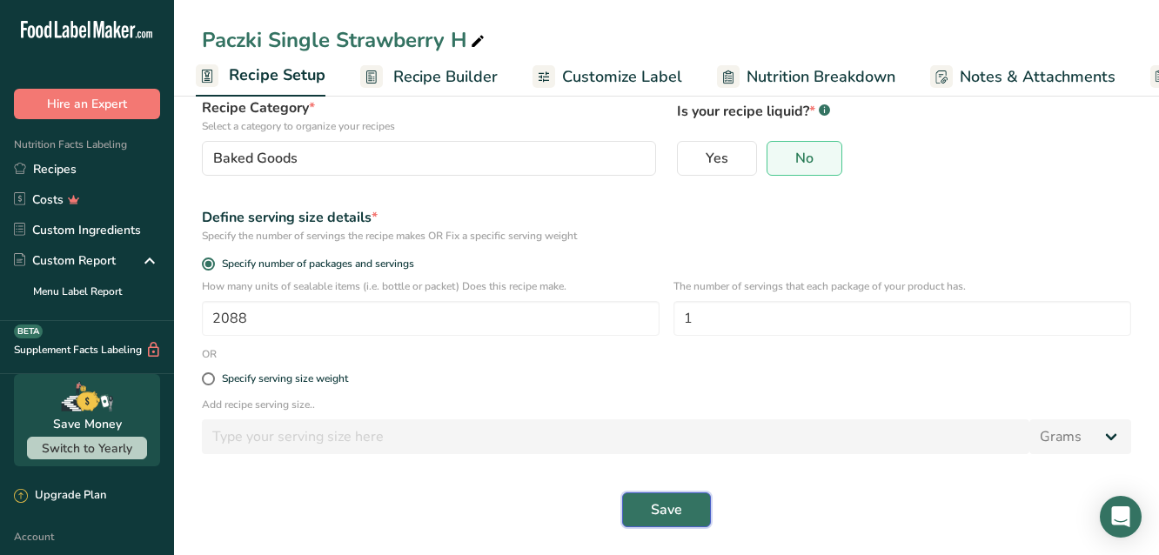
click at [678, 507] on span "Save" at bounding box center [666, 509] width 31 height 21
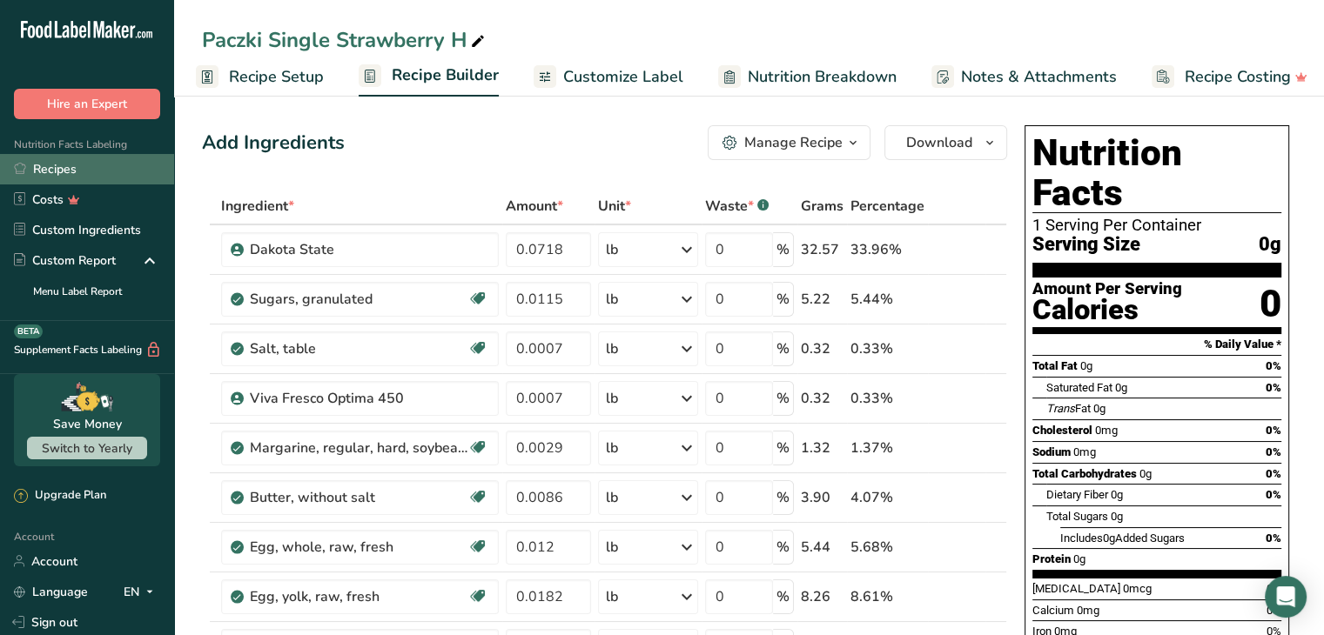
click at [68, 171] on link "Recipes" at bounding box center [87, 169] width 174 height 30
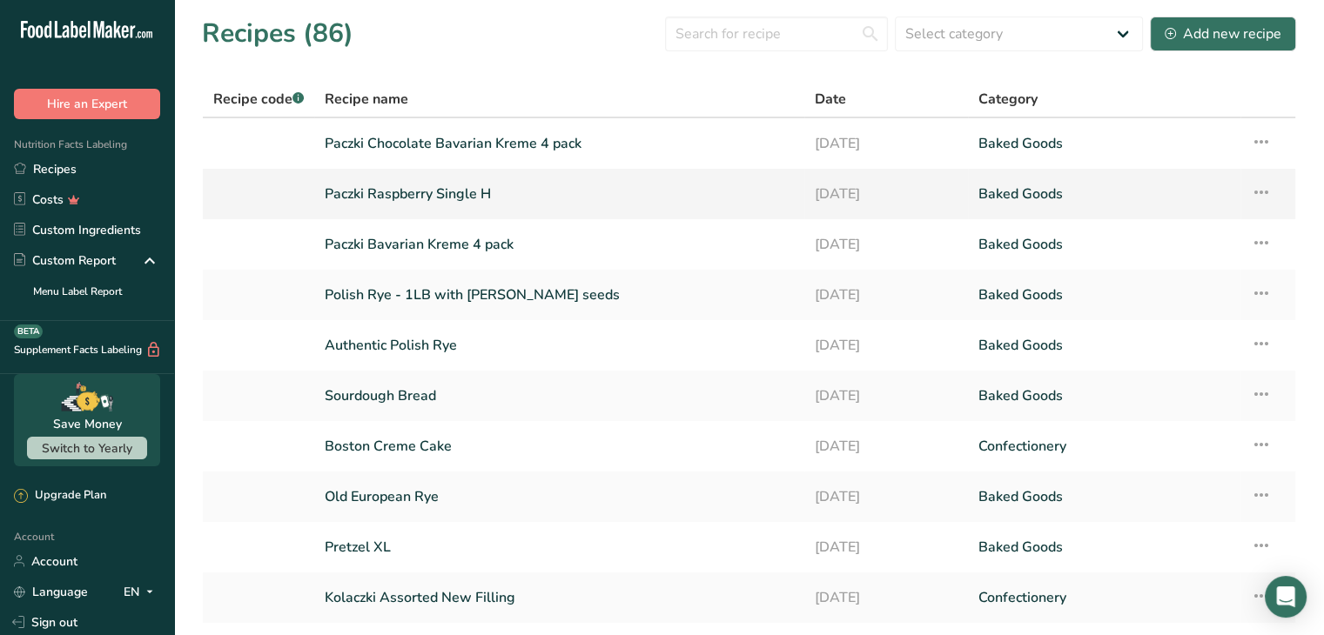
click at [1263, 193] on icon at bounding box center [1260, 192] width 21 height 31
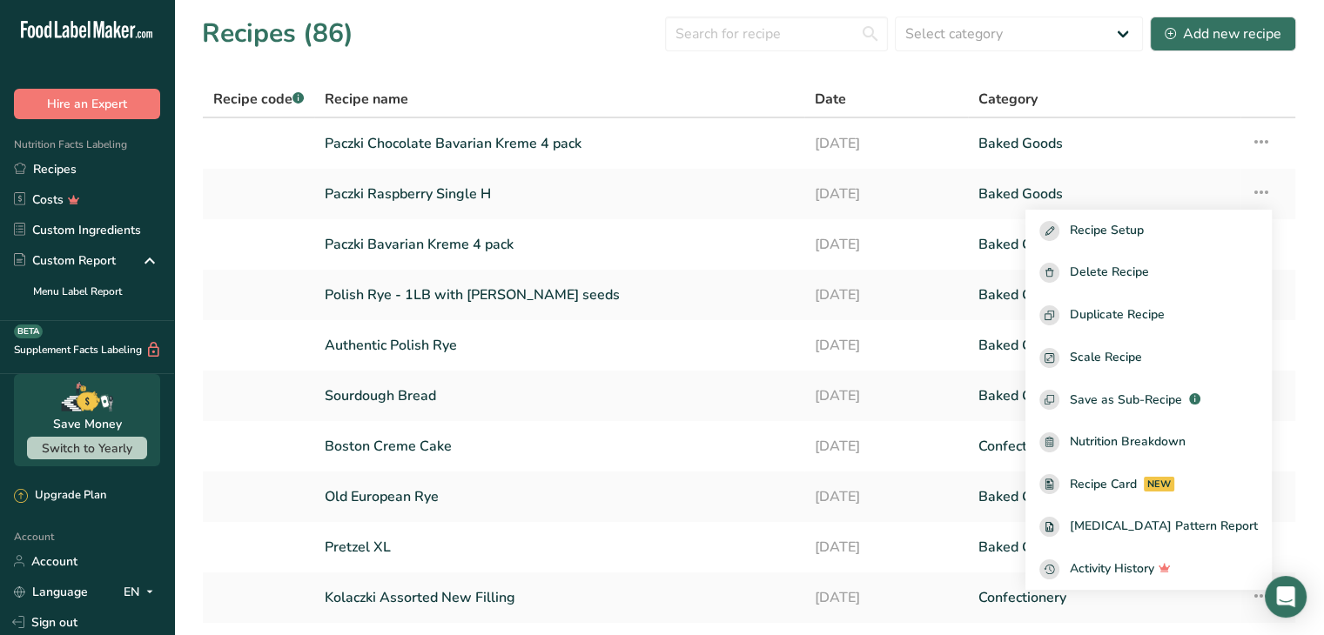
click at [722, 77] on section "Recipes (86) Select category All Baked Goods [GEOGRAPHIC_DATA] Confectionery Co…" at bounding box center [748, 353] width 1149 height 707
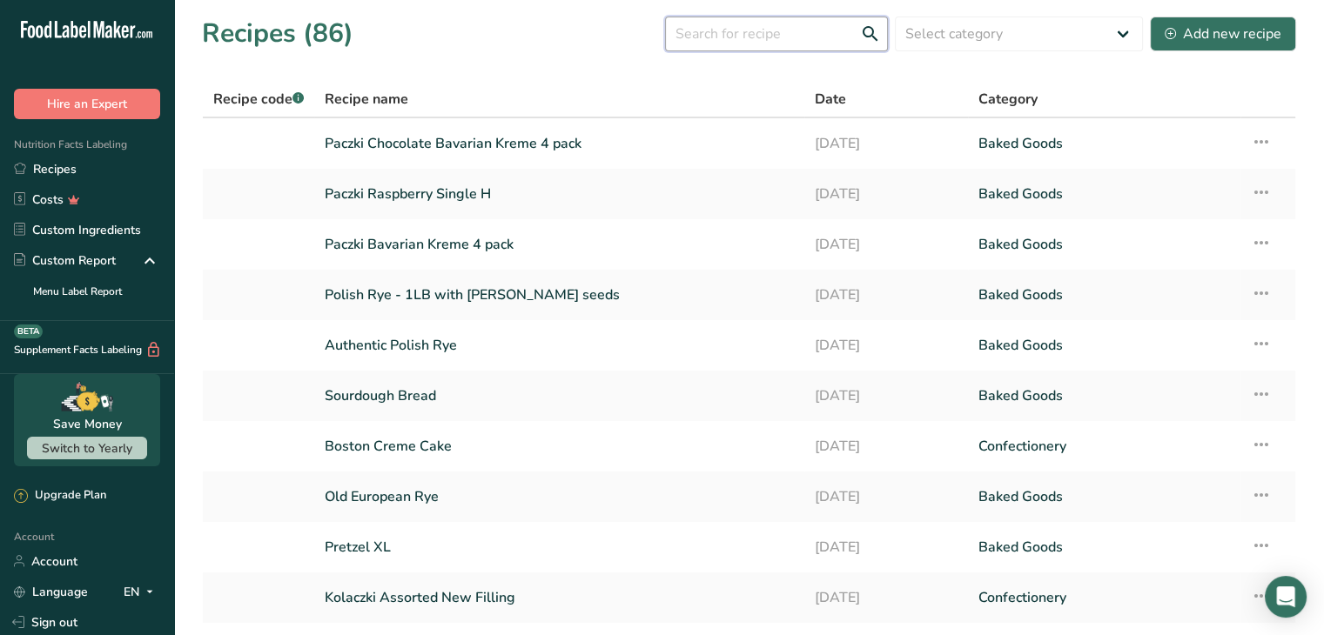
click at [788, 35] on input "text" at bounding box center [776, 34] width 223 height 35
type input "paczki"
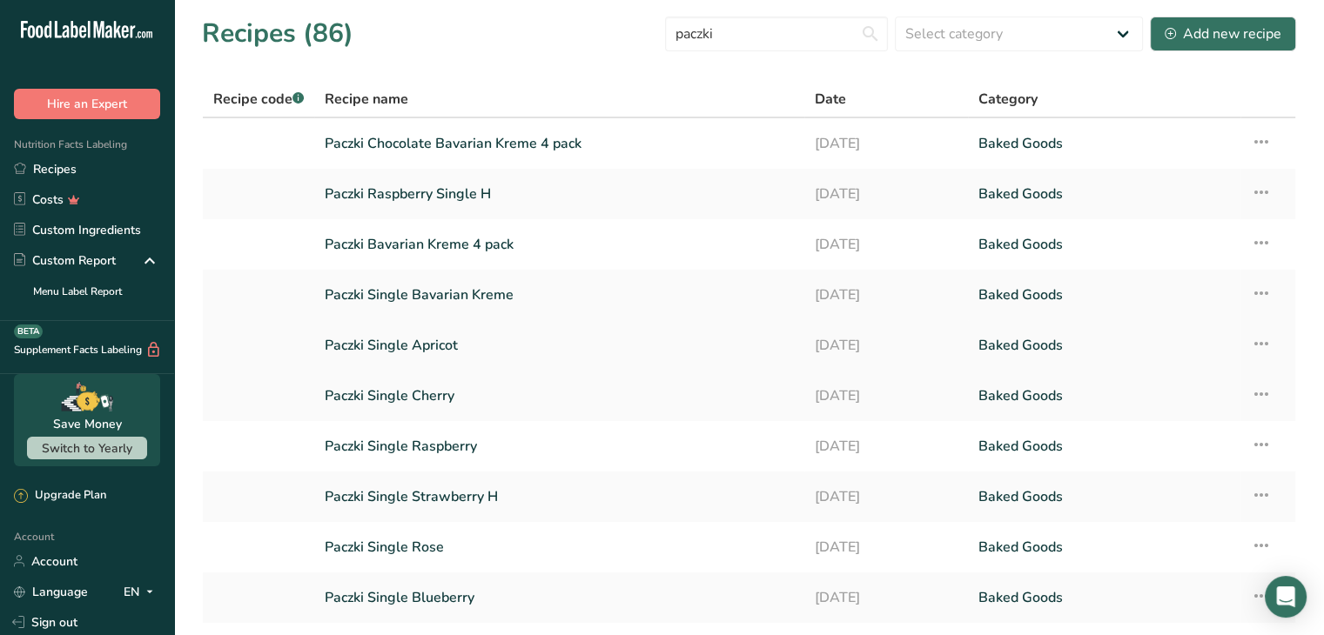
click at [1254, 338] on icon at bounding box center [1260, 343] width 21 height 31
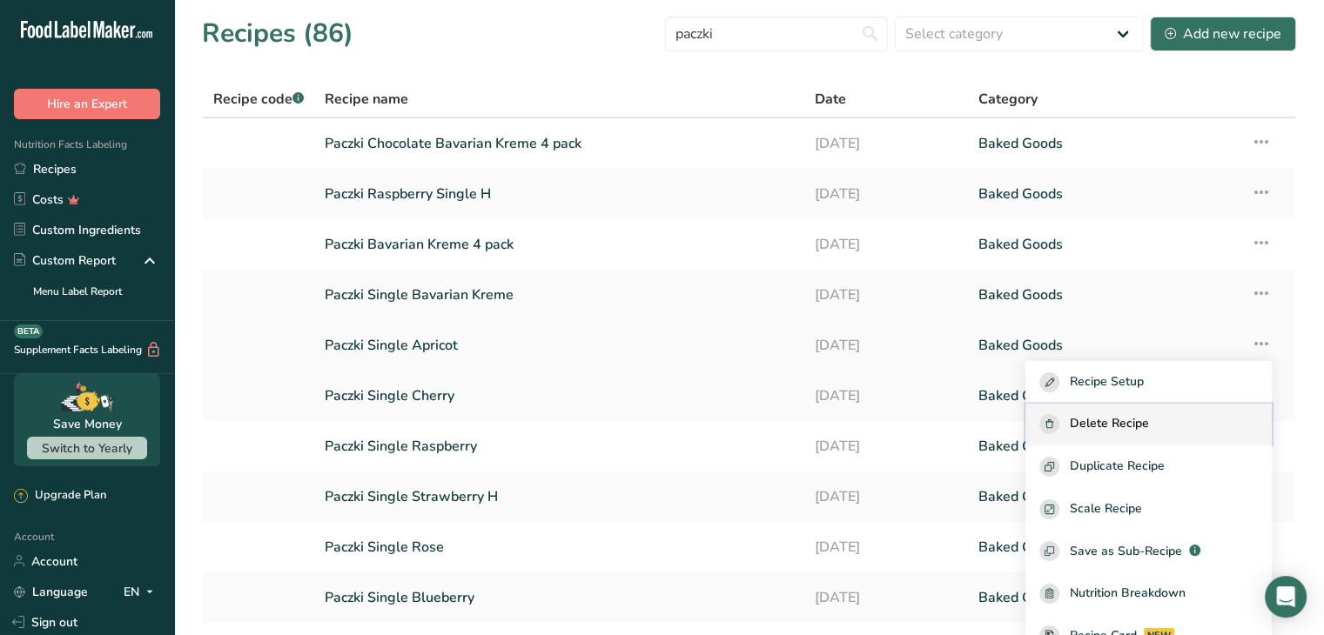
click at [1177, 412] on button "Delete Recipe" at bounding box center [1148, 425] width 246 height 43
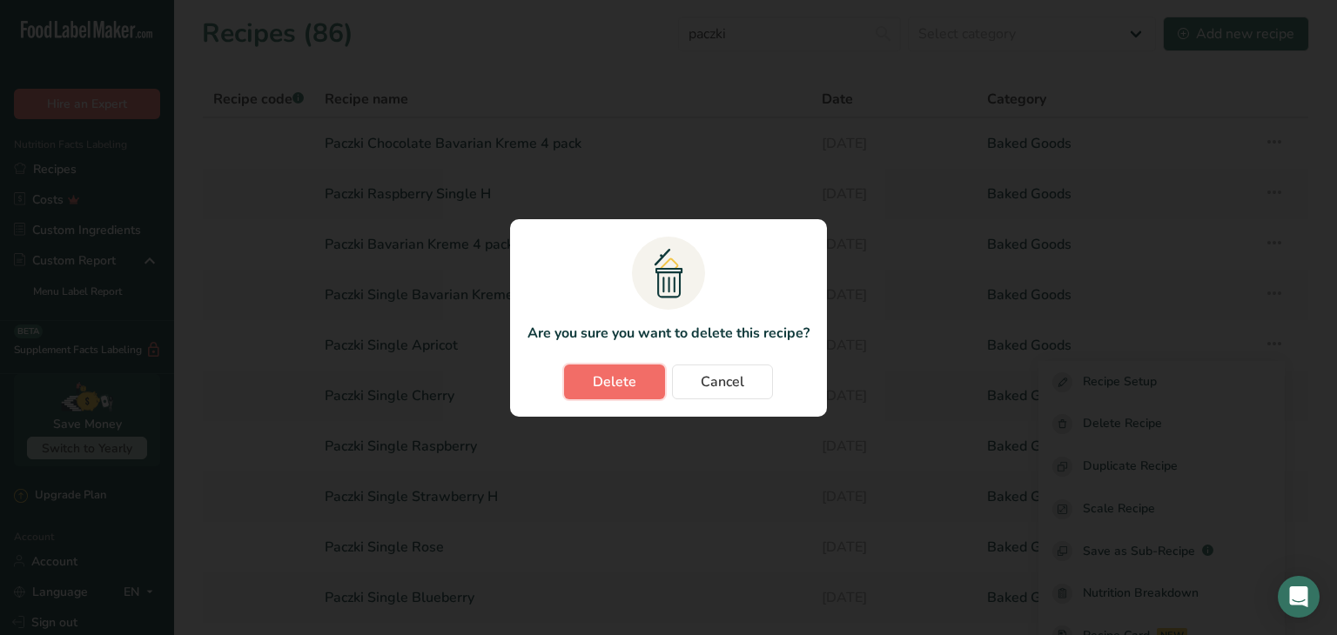
click at [588, 379] on button "Delete" at bounding box center [614, 382] width 101 height 35
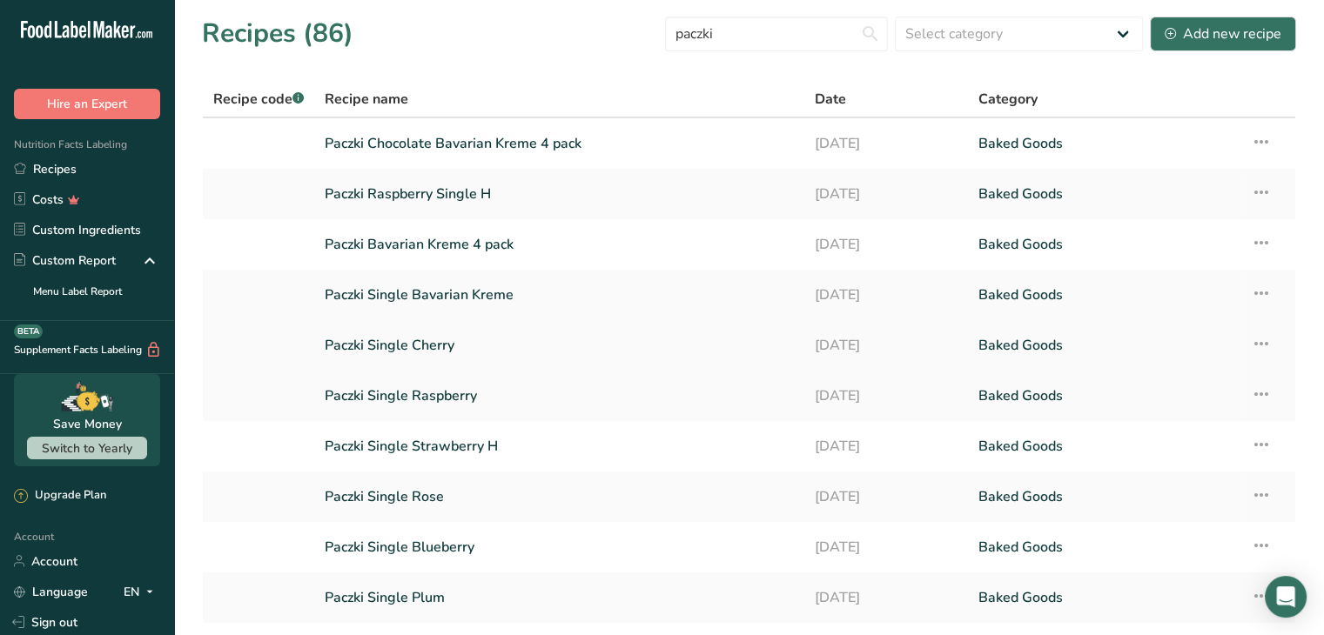
click at [1260, 335] on icon at bounding box center [1260, 343] width 21 height 31
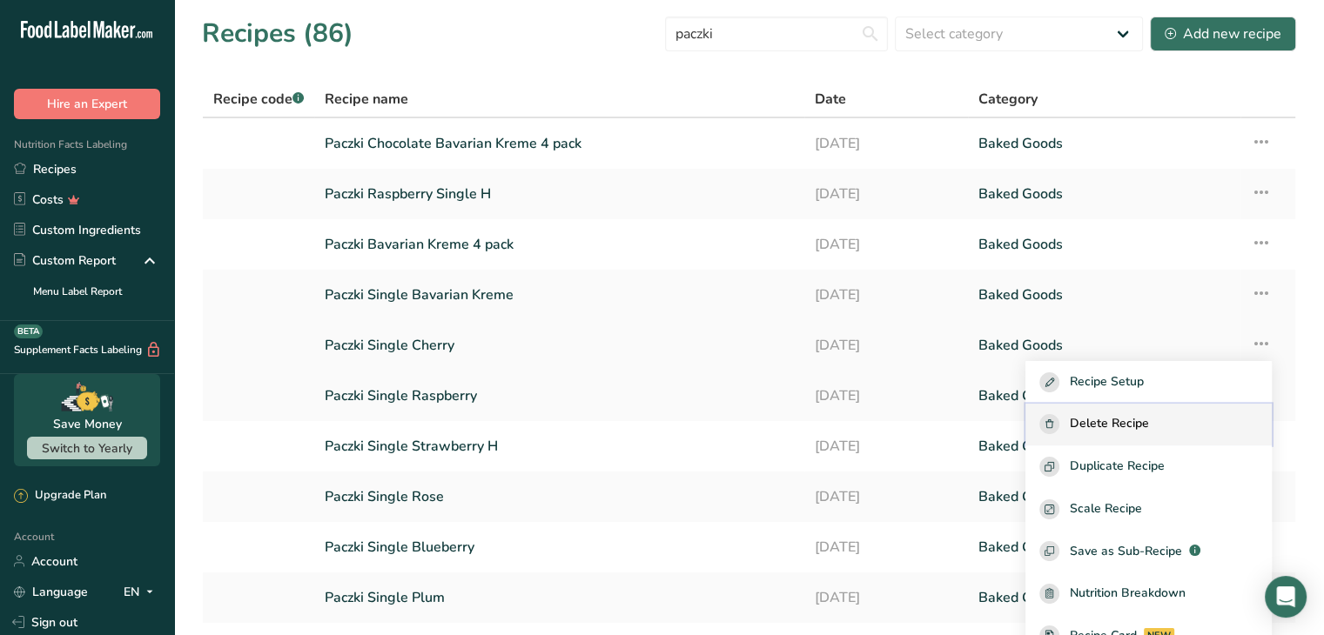
click at [1132, 419] on span "Delete Recipe" at bounding box center [1108, 424] width 79 height 20
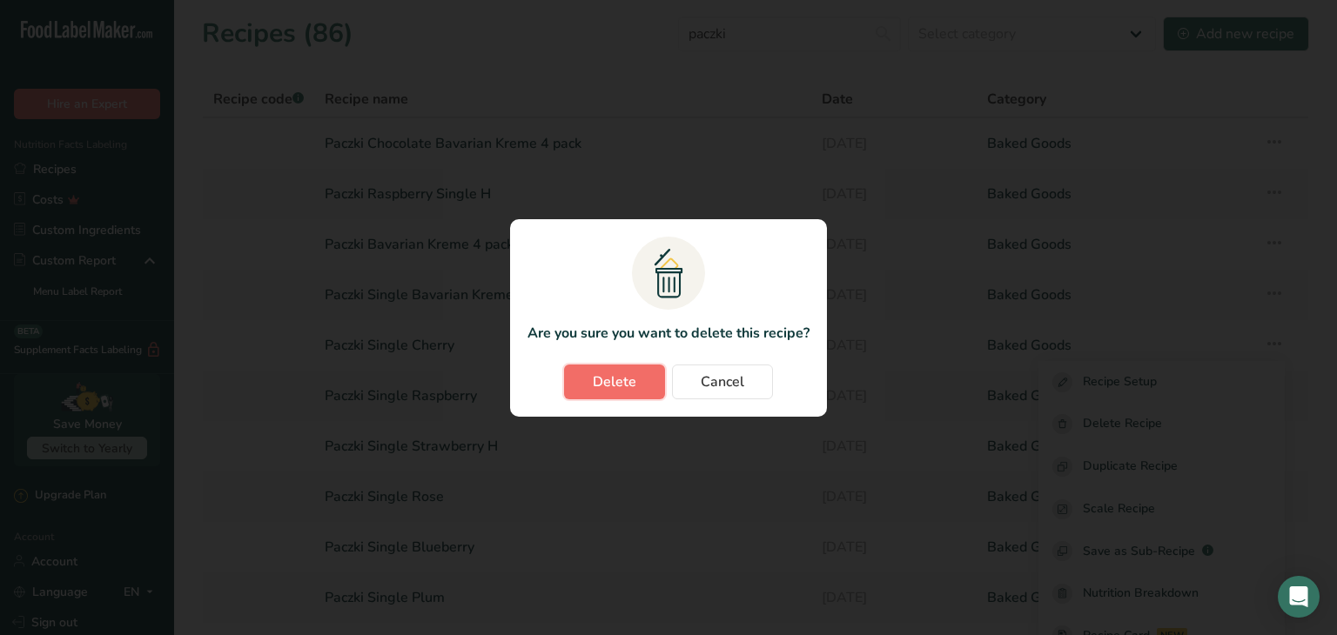
click at [613, 373] on span "Delete" at bounding box center [615, 382] width 44 height 21
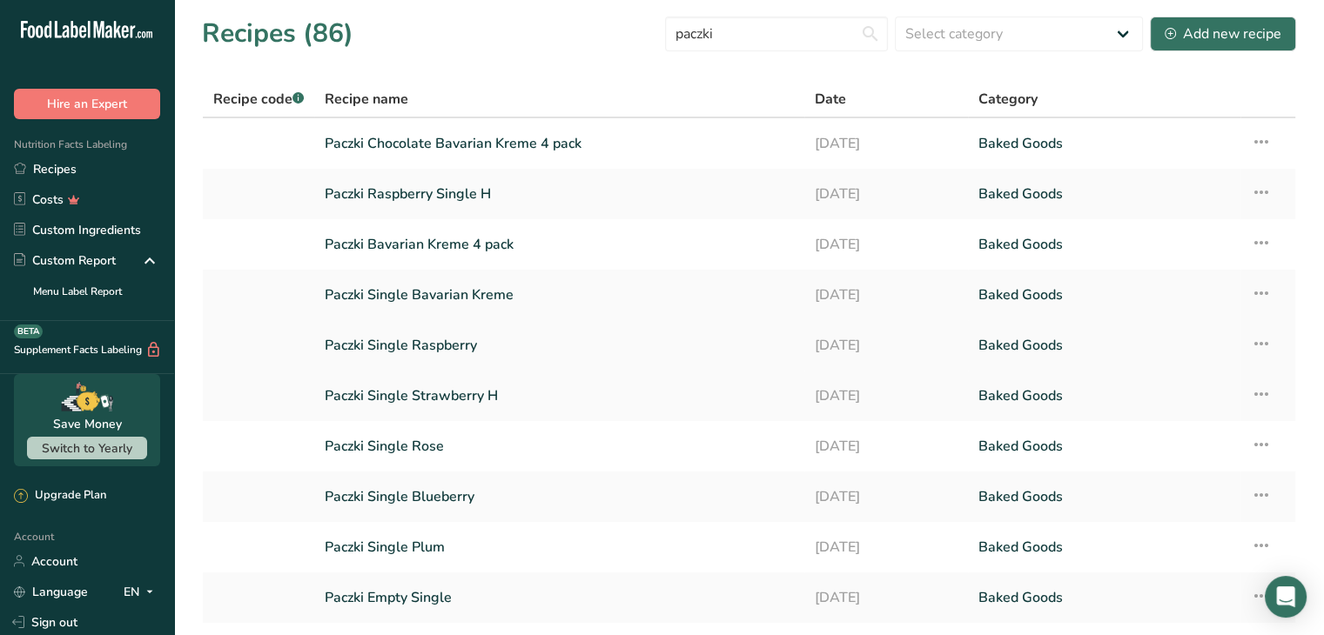
click at [1257, 342] on icon at bounding box center [1260, 343] width 21 height 31
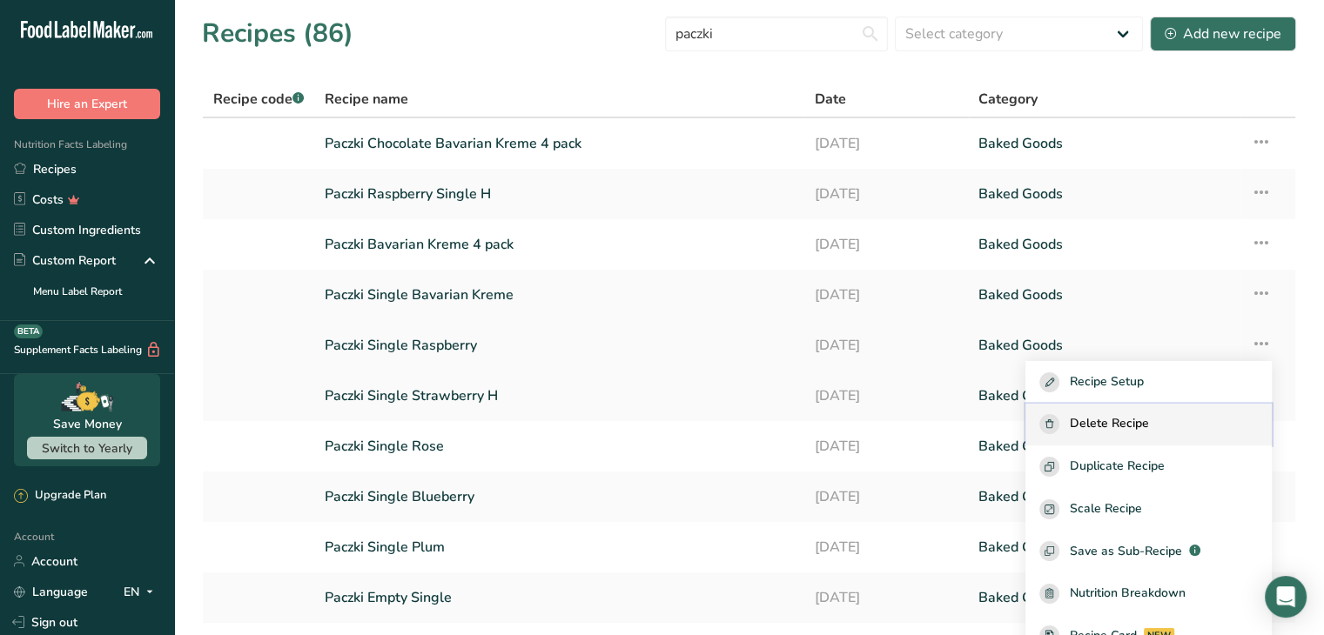
click at [1158, 435] on button "Delete Recipe" at bounding box center [1148, 425] width 246 height 43
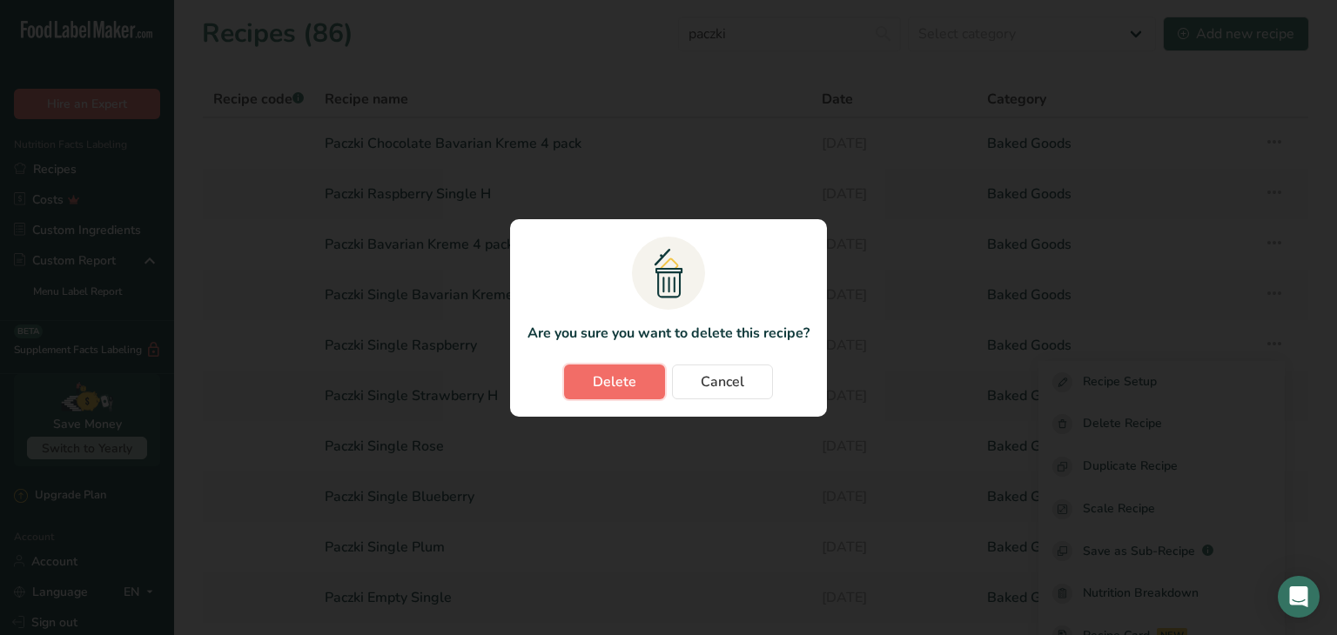
click at [623, 389] on span "Delete" at bounding box center [615, 382] width 44 height 21
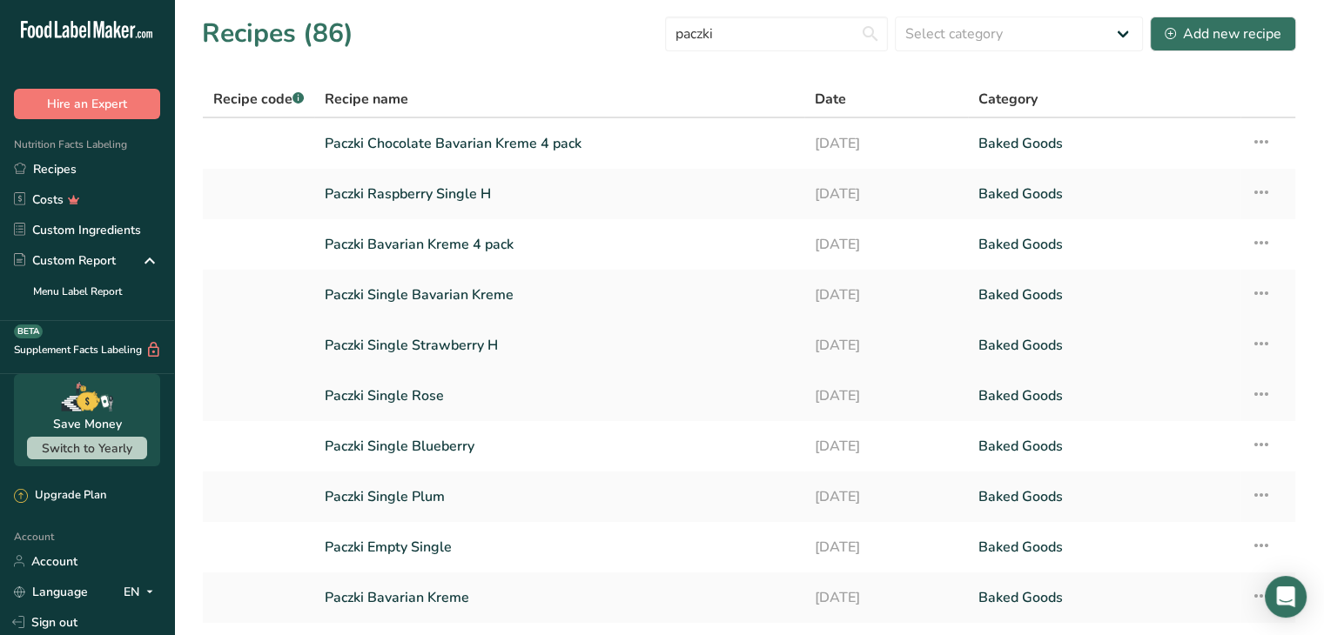
click at [1261, 344] on icon at bounding box center [1260, 343] width 21 height 31
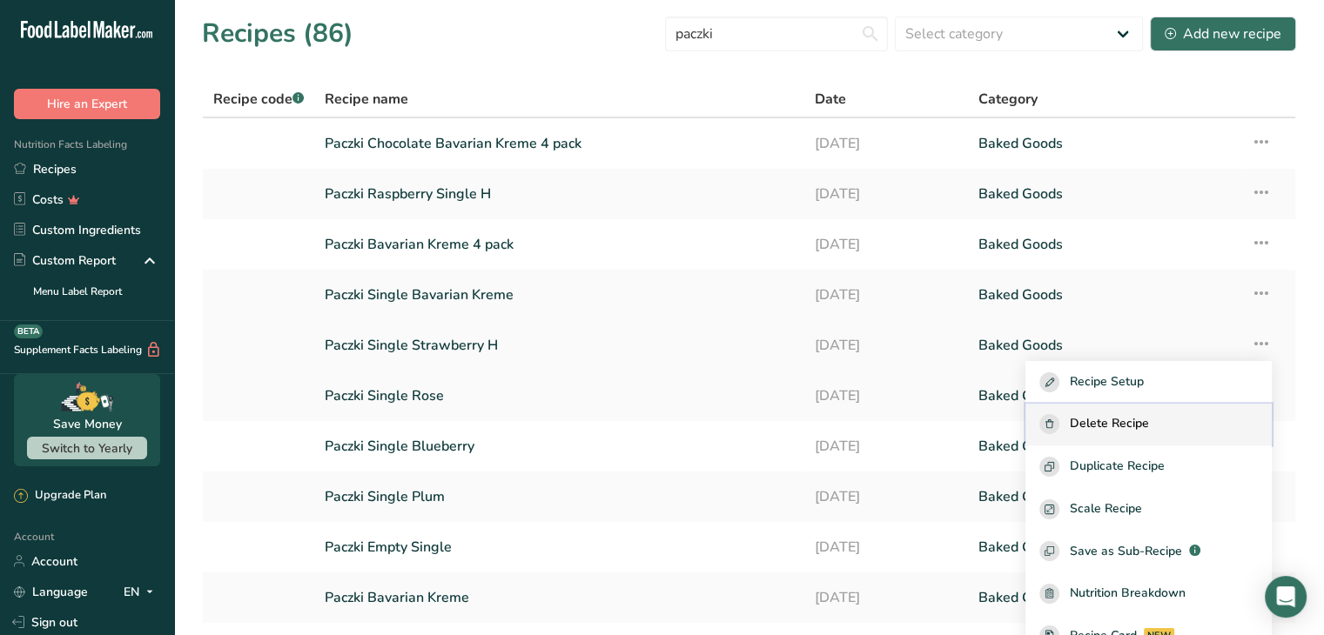
click at [1149, 422] on span "Delete Recipe" at bounding box center [1108, 424] width 79 height 20
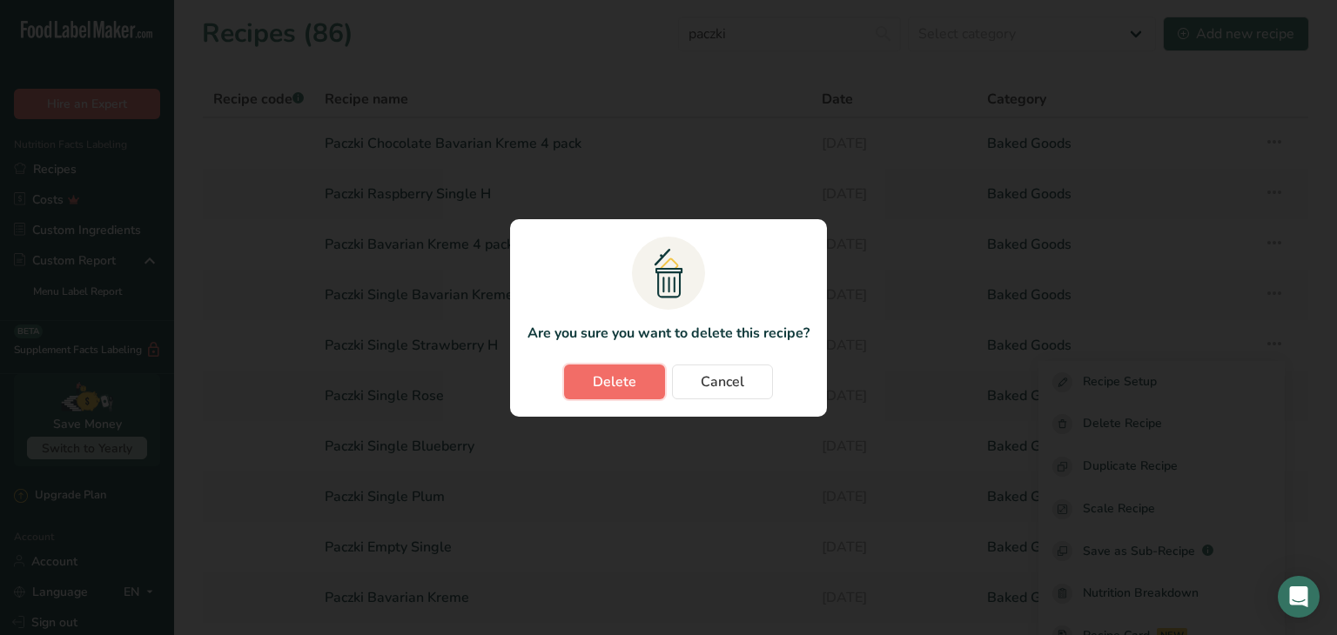
click at [630, 376] on span "Delete" at bounding box center [615, 382] width 44 height 21
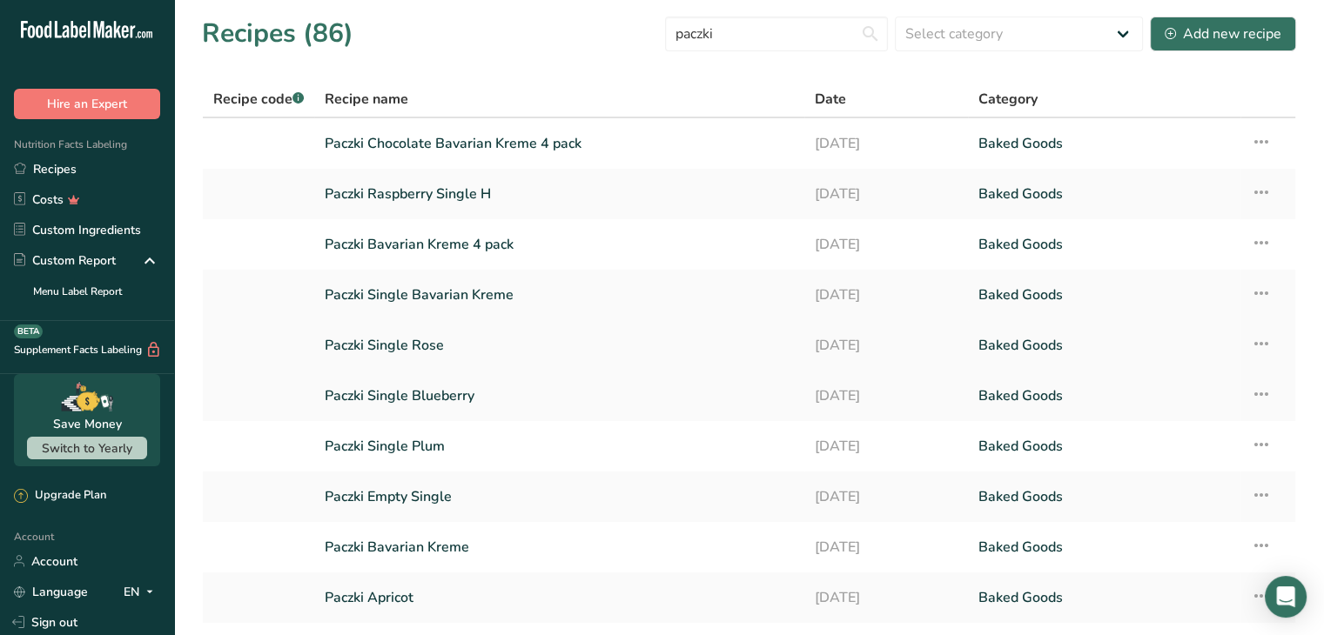
click at [1258, 338] on icon at bounding box center [1260, 343] width 21 height 31
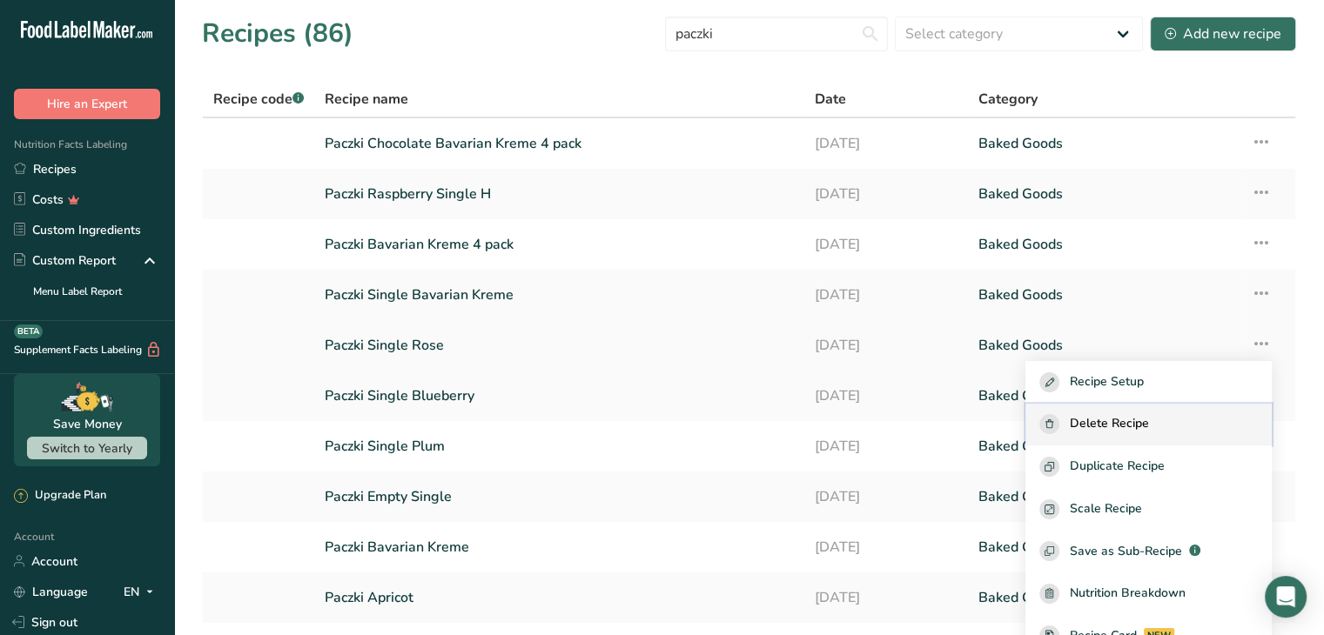
click at [1110, 416] on span "Delete Recipe" at bounding box center [1108, 424] width 79 height 20
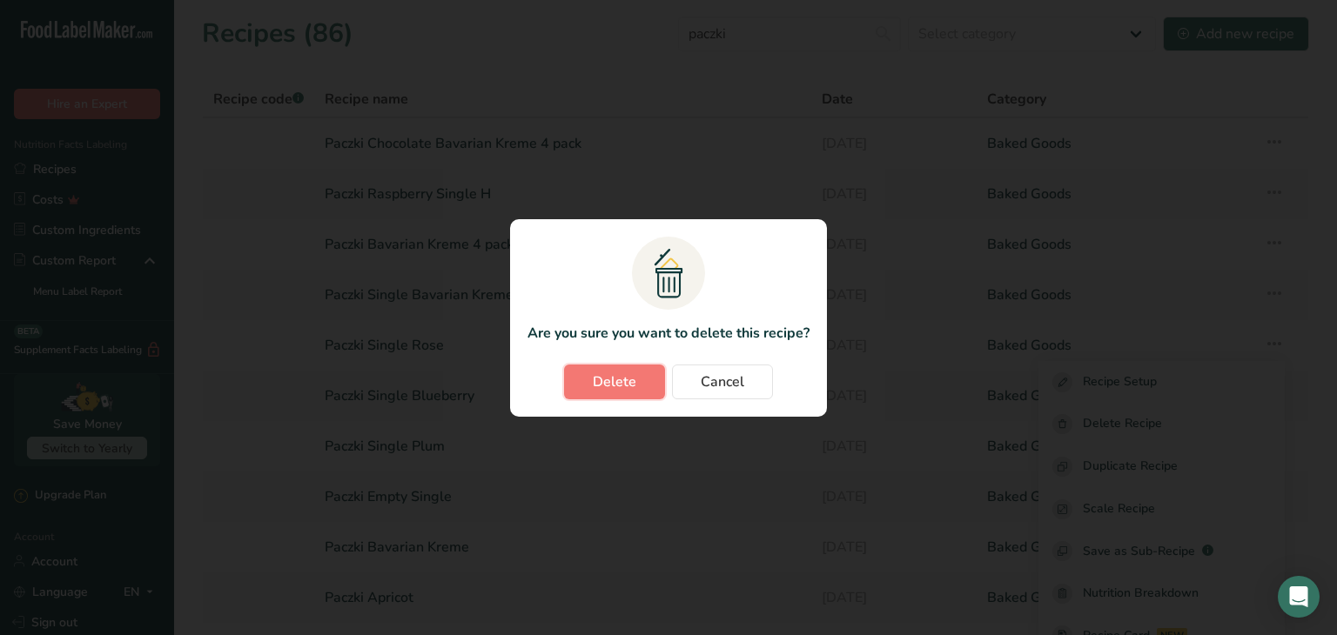
click at [626, 385] on span "Delete" at bounding box center [615, 382] width 44 height 21
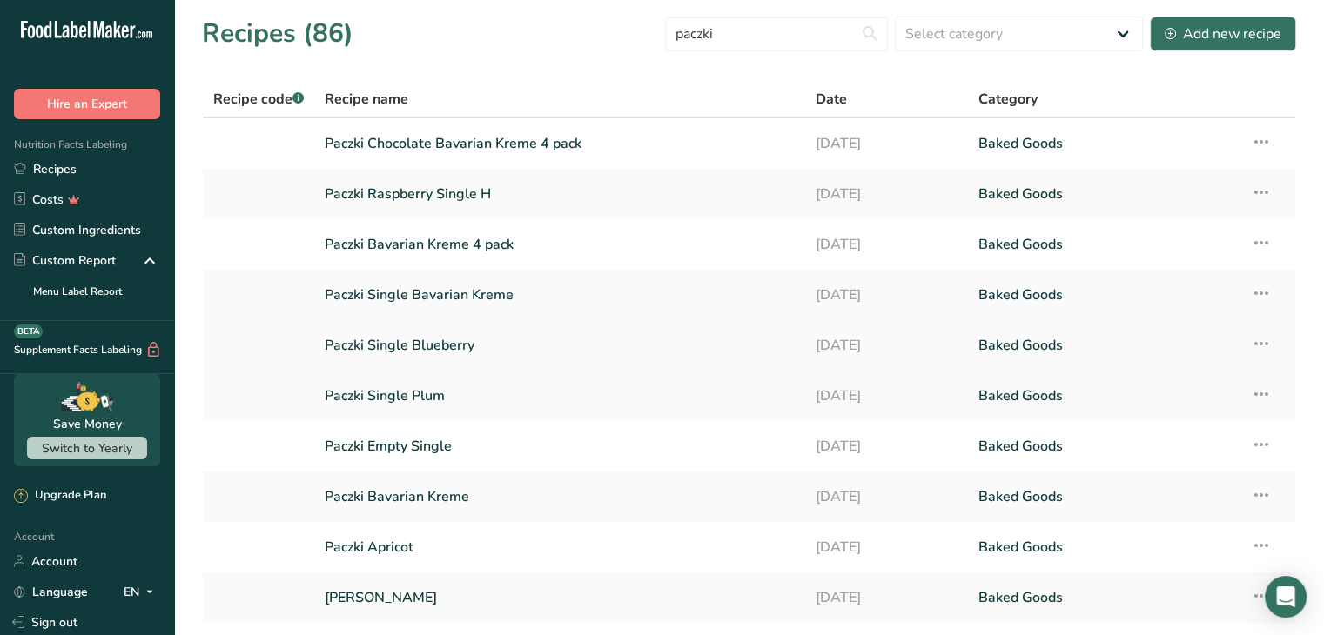
click at [1258, 339] on icon at bounding box center [1260, 343] width 21 height 31
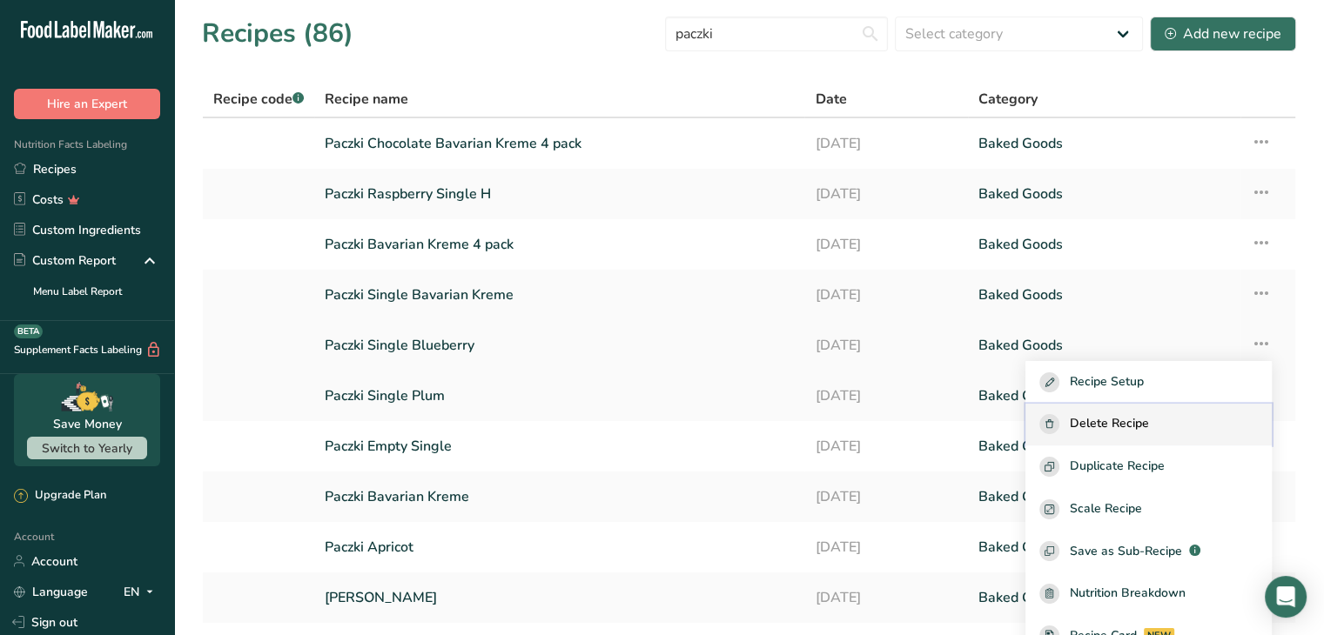
click at [1104, 419] on span "Delete Recipe" at bounding box center [1108, 424] width 79 height 20
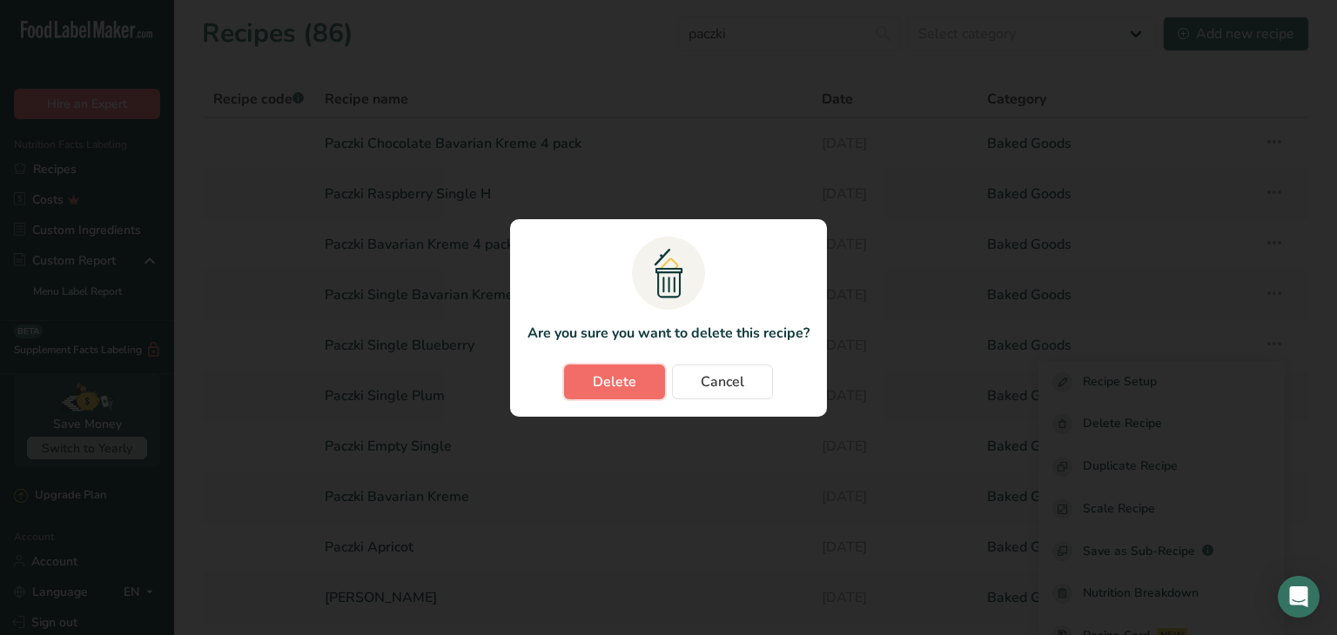
click at [595, 377] on span "Delete" at bounding box center [615, 382] width 44 height 21
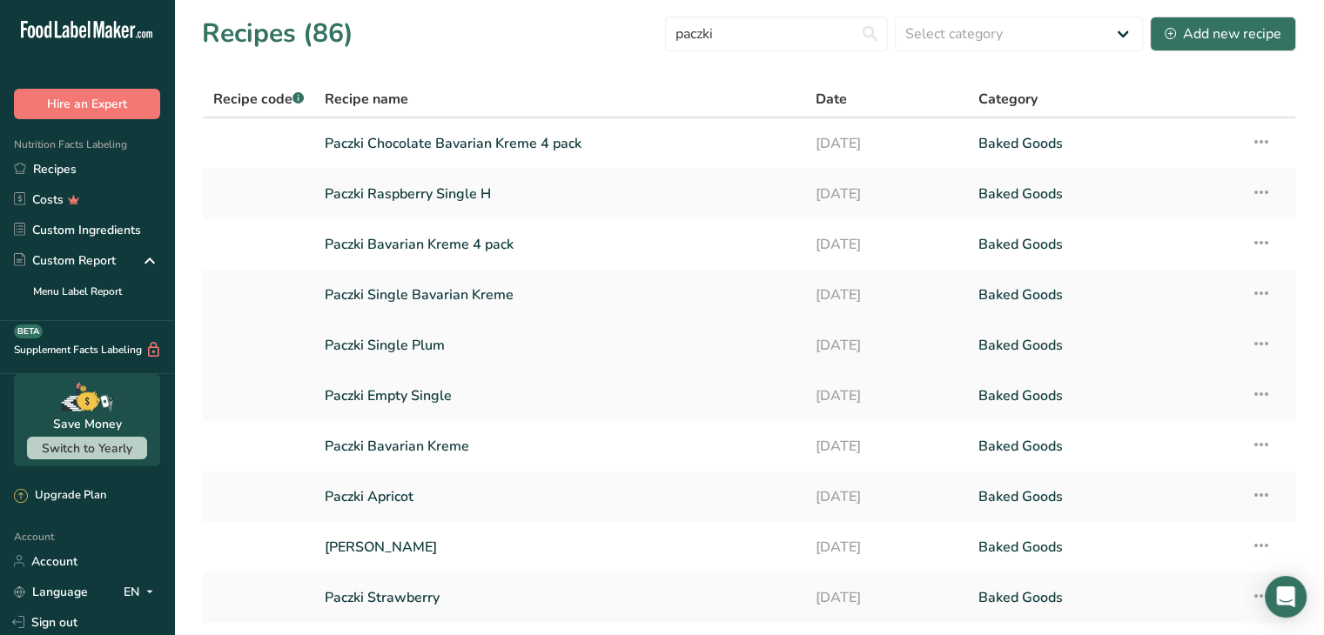
click at [1260, 336] on icon at bounding box center [1260, 343] width 21 height 31
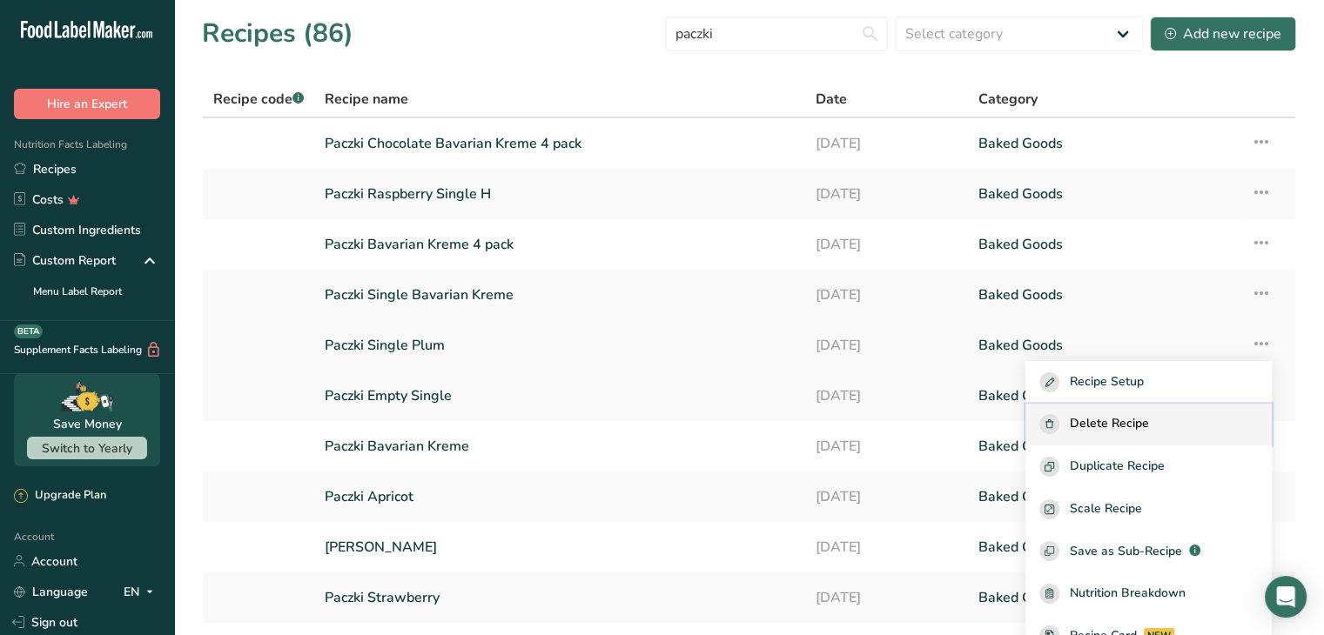
click at [1189, 414] on div "Delete Recipe" at bounding box center [1148, 424] width 218 height 20
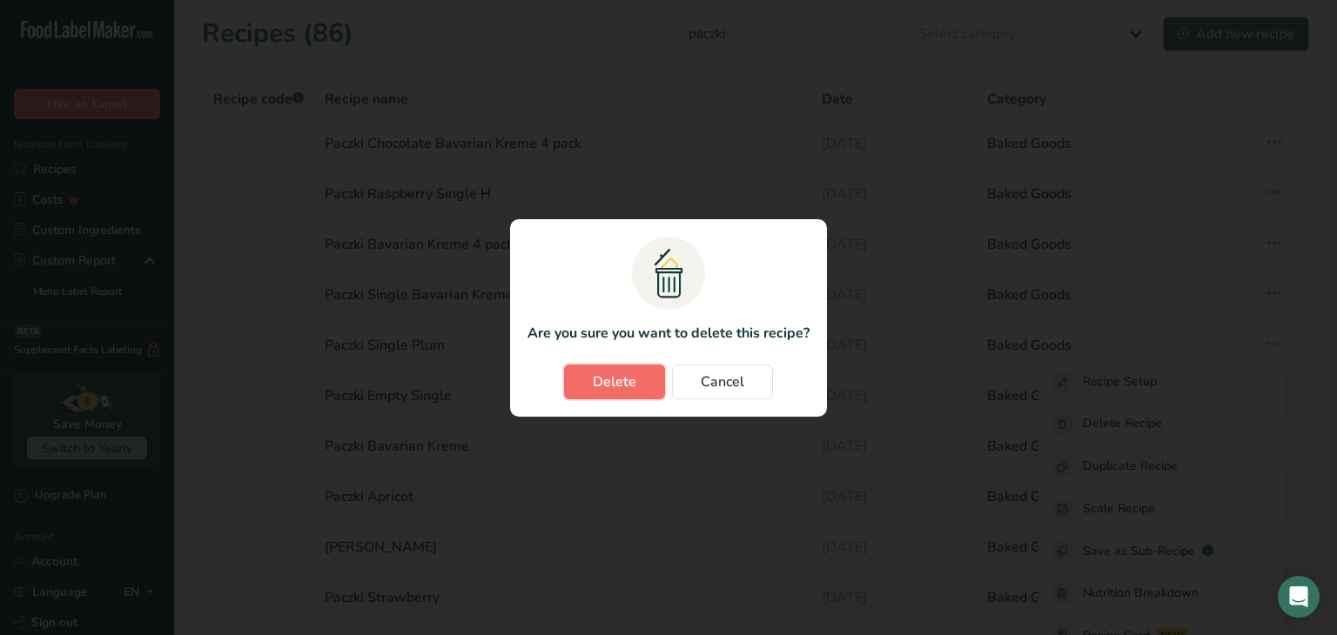
click at [633, 377] on span "Delete" at bounding box center [615, 382] width 44 height 21
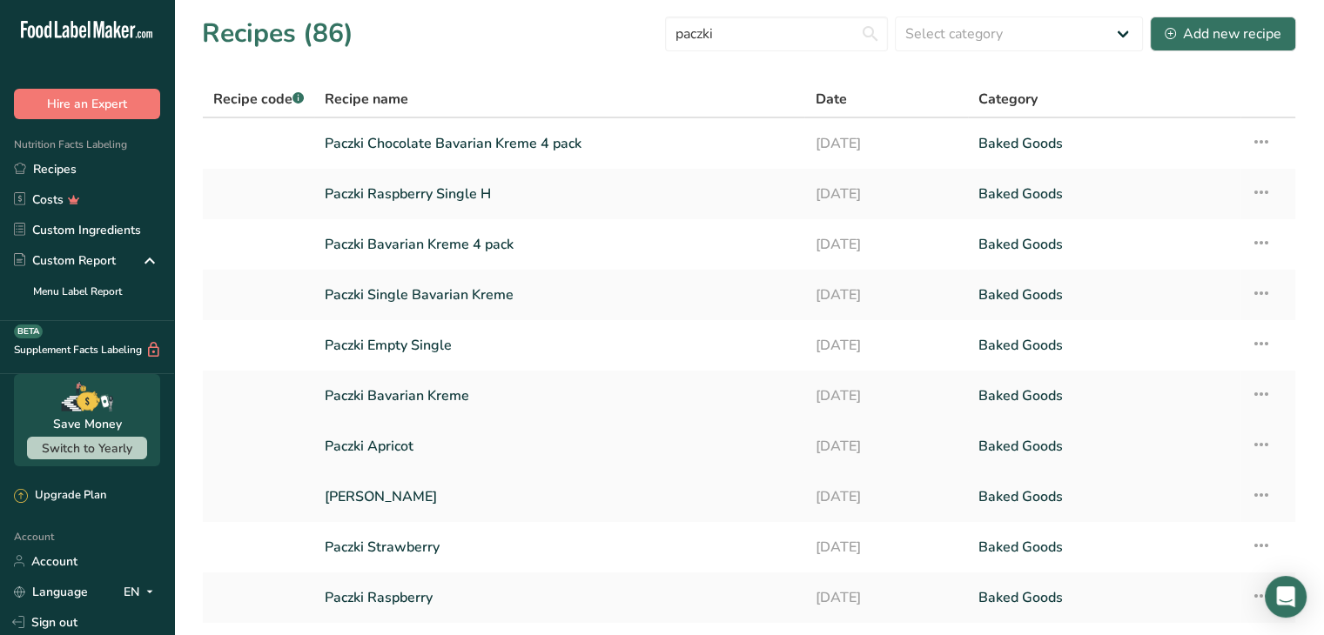
click at [1266, 441] on icon at bounding box center [1260, 444] width 21 height 31
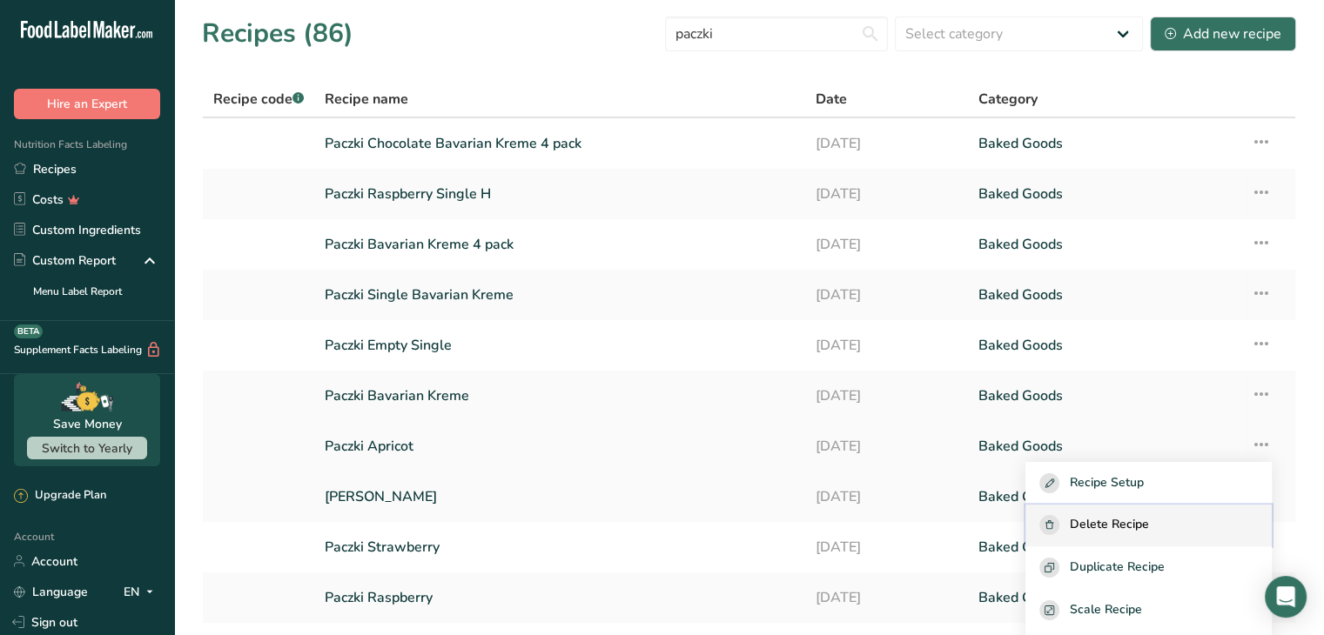
click at [1145, 516] on span "Delete Recipe" at bounding box center [1108, 525] width 79 height 20
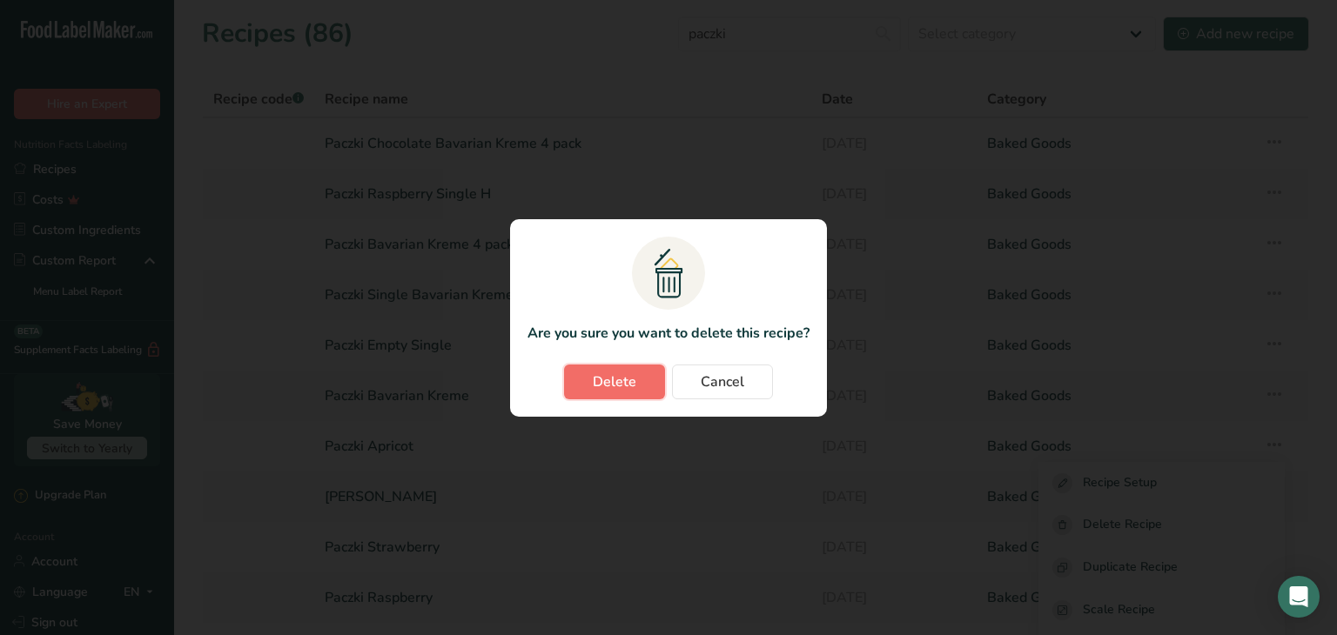
click at [601, 381] on span "Delete" at bounding box center [615, 382] width 44 height 21
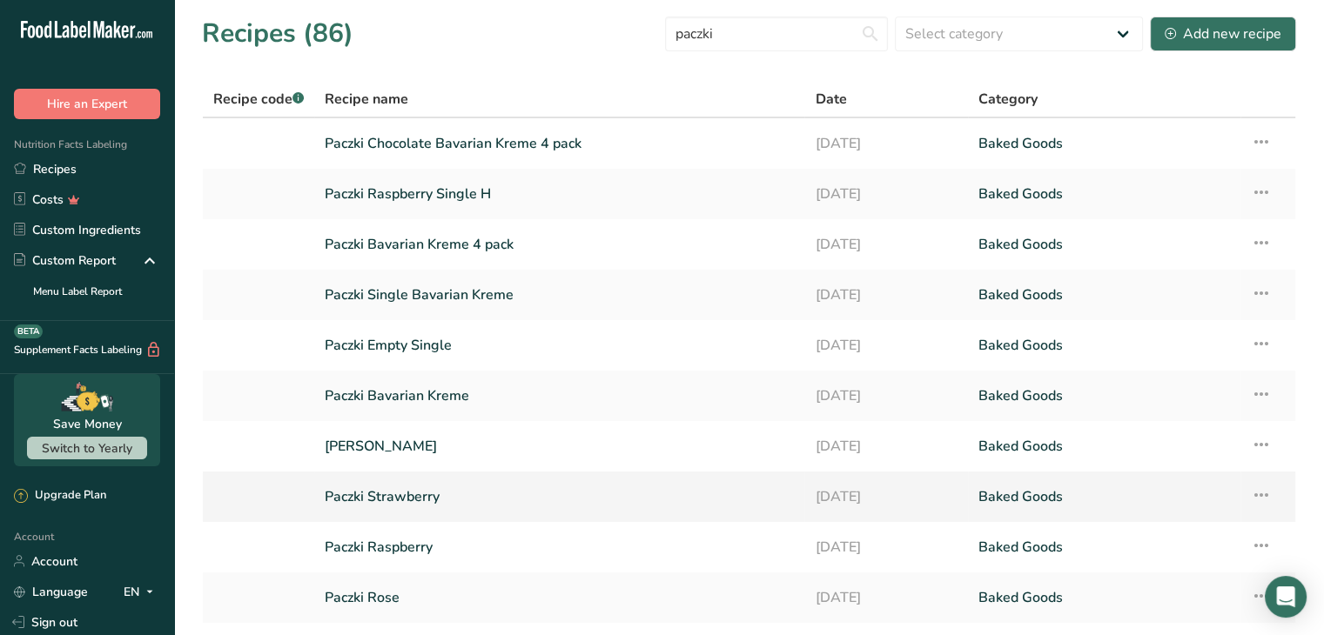
click at [1257, 497] on icon at bounding box center [1260, 494] width 21 height 31
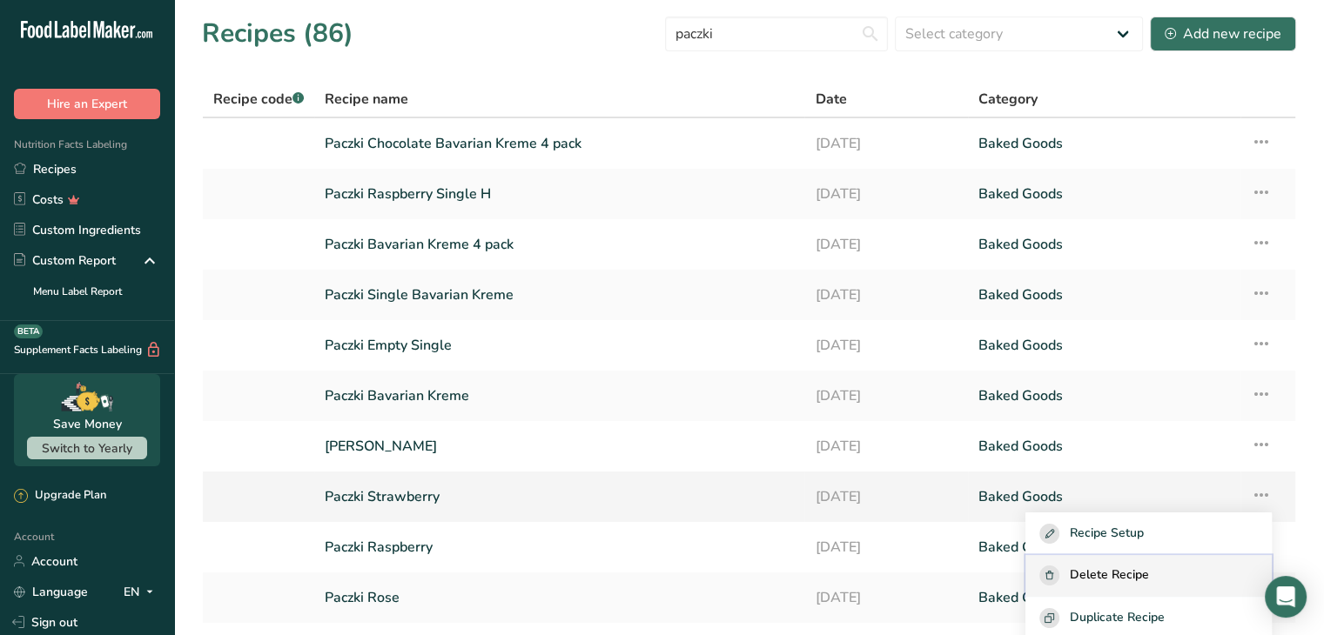
click at [1131, 565] on button "Delete Recipe" at bounding box center [1148, 576] width 246 height 43
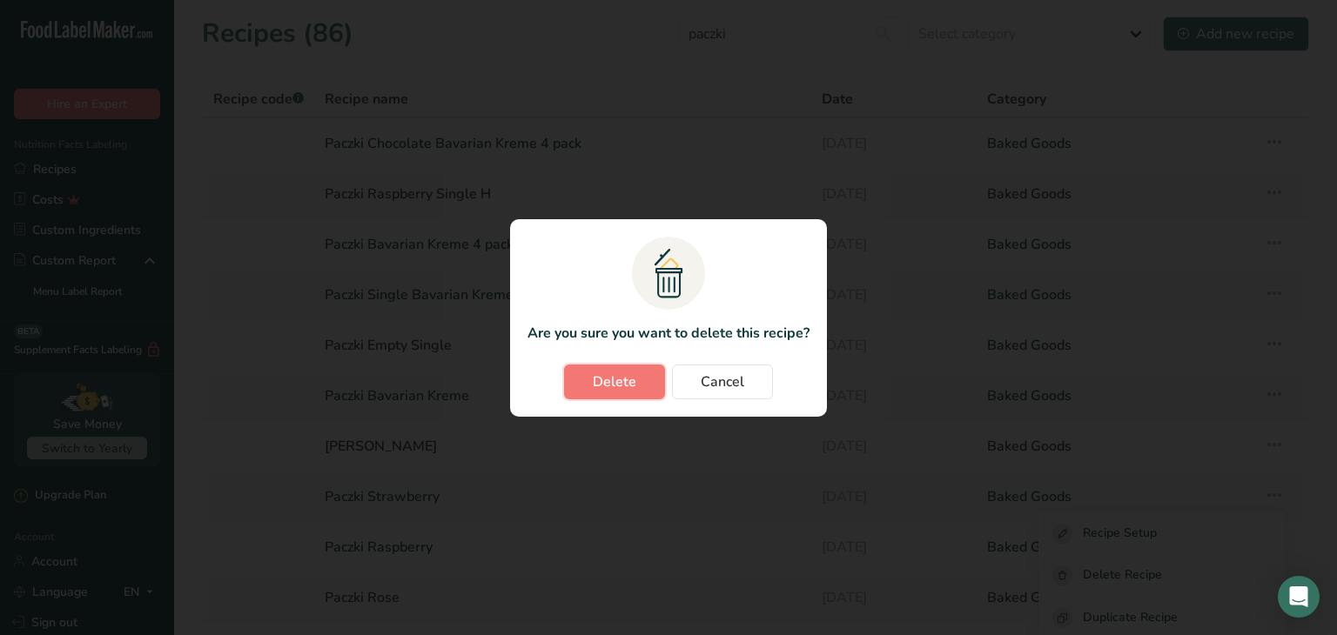
click at [628, 375] on span "Delete" at bounding box center [615, 382] width 44 height 21
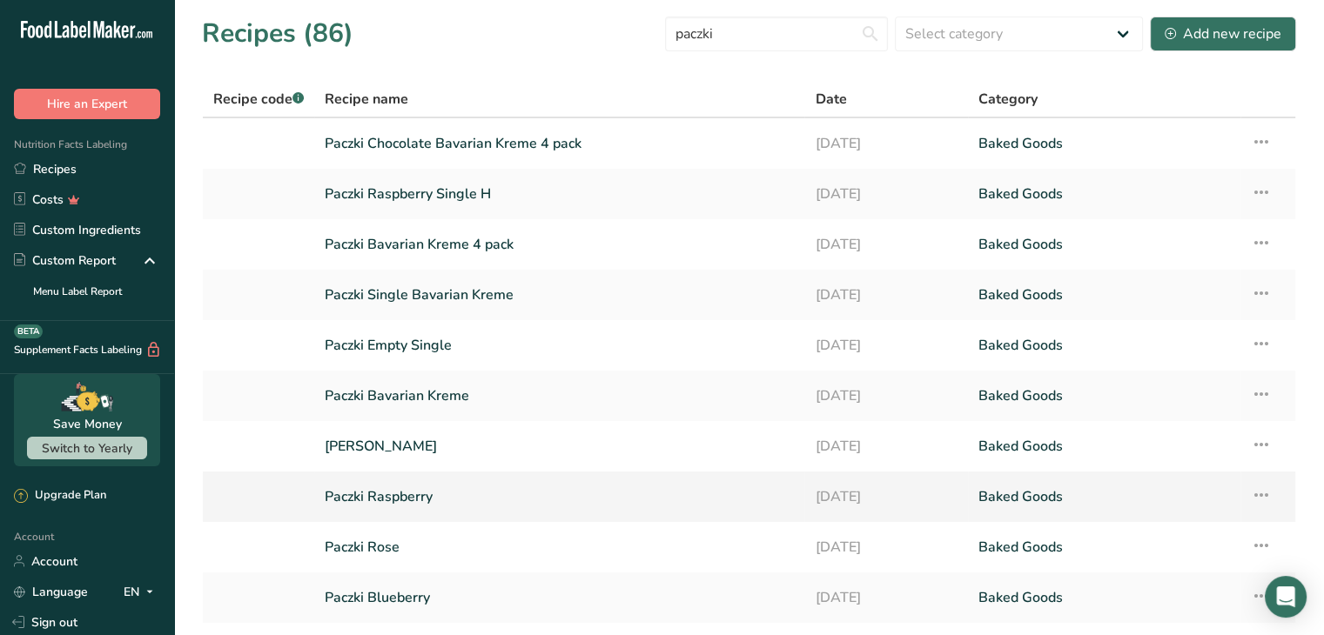
click at [1251, 489] on icon at bounding box center [1260, 494] width 21 height 31
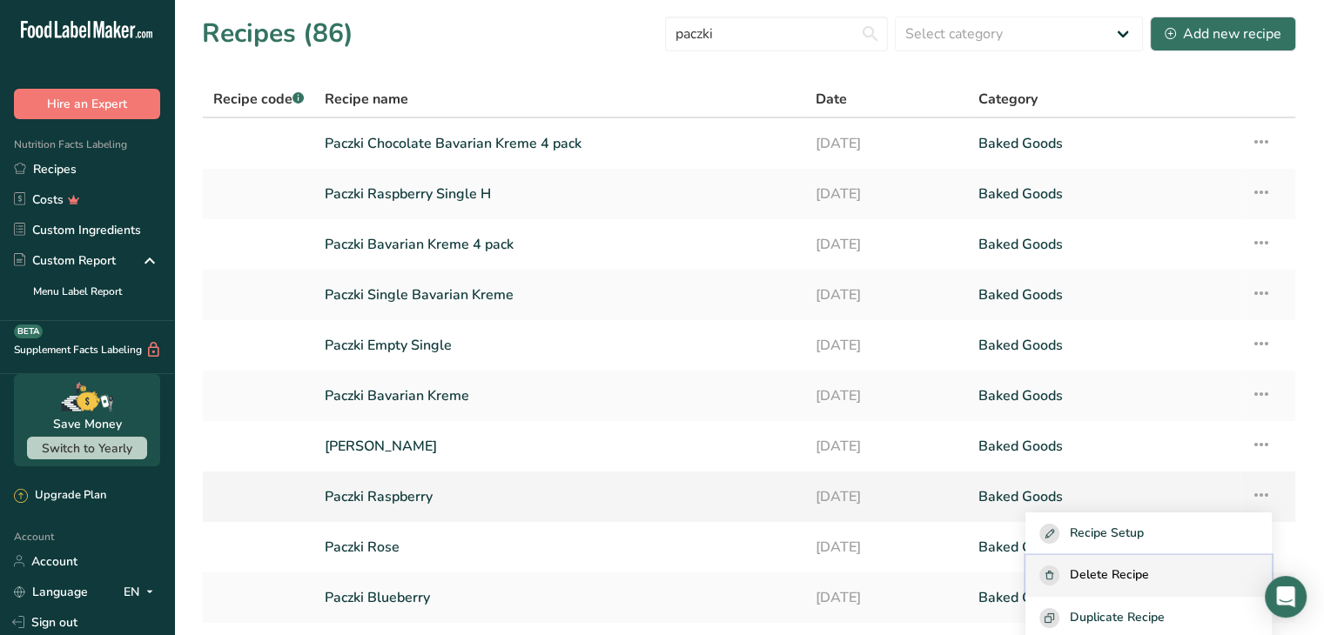
click at [1127, 568] on span "Delete Recipe" at bounding box center [1108, 576] width 79 height 20
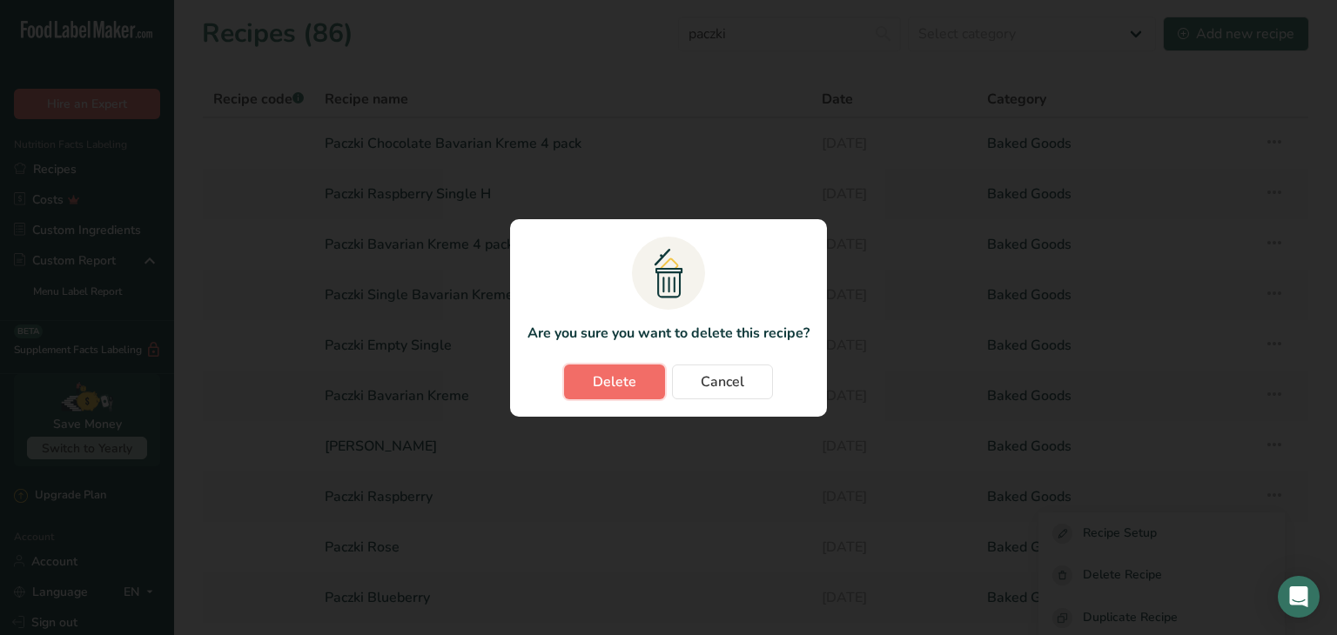
click at [606, 382] on span "Delete" at bounding box center [615, 382] width 44 height 21
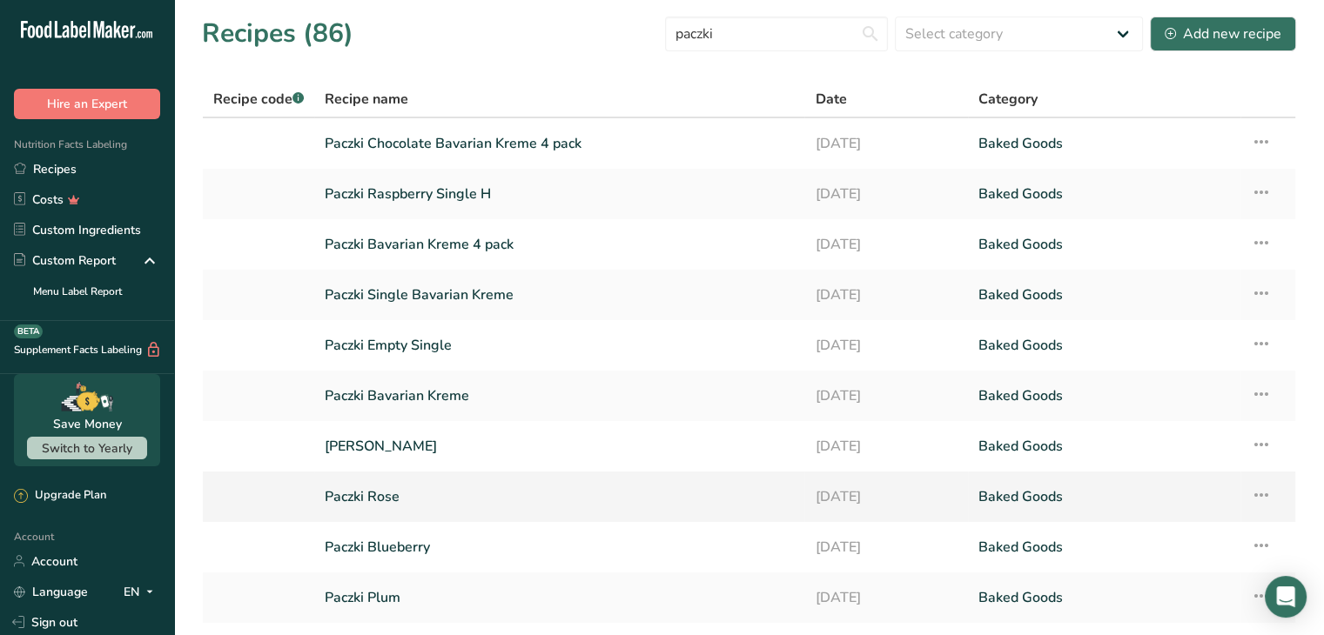
click at [1260, 493] on icon at bounding box center [1260, 494] width 21 height 31
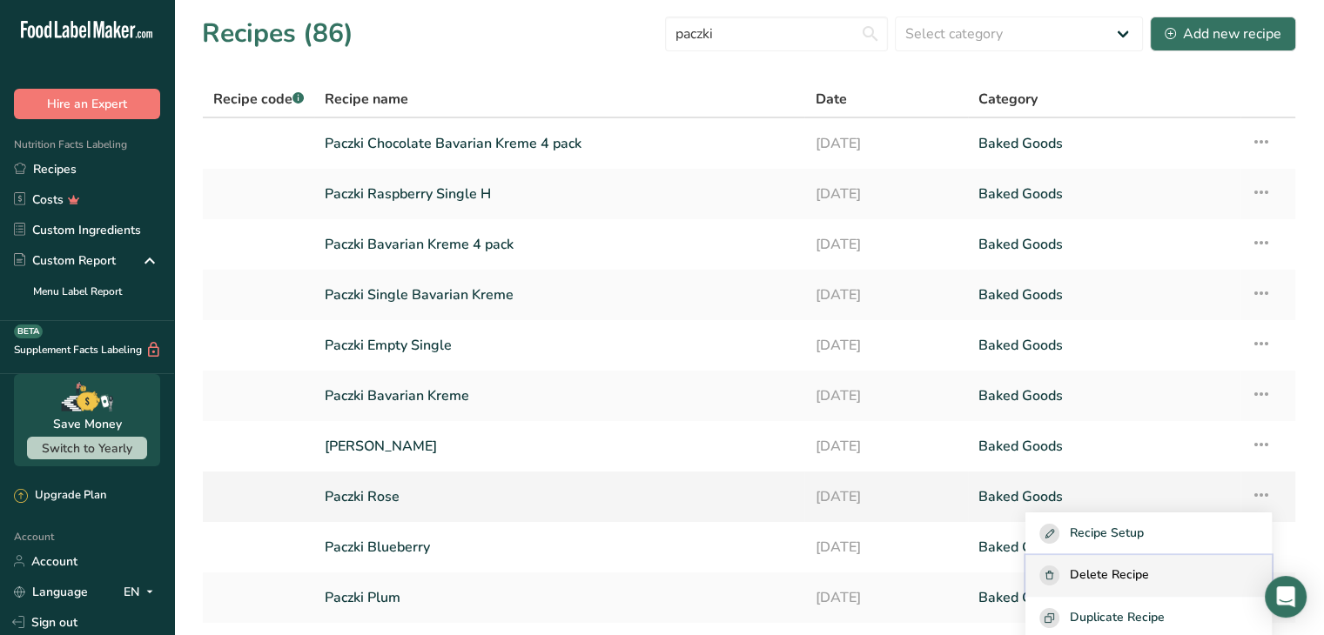
click at [1150, 563] on button "Delete Recipe" at bounding box center [1148, 576] width 246 height 43
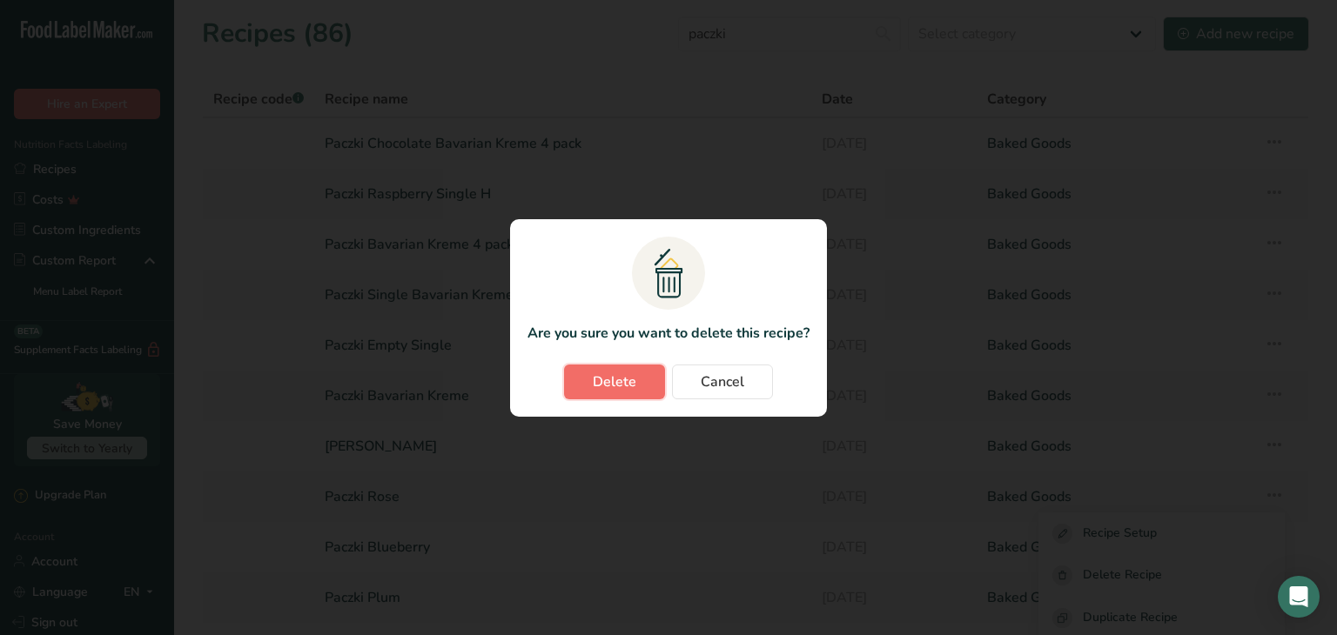
click at [615, 374] on span "Delete" at bounding box center [615, 382] width 44 height 21
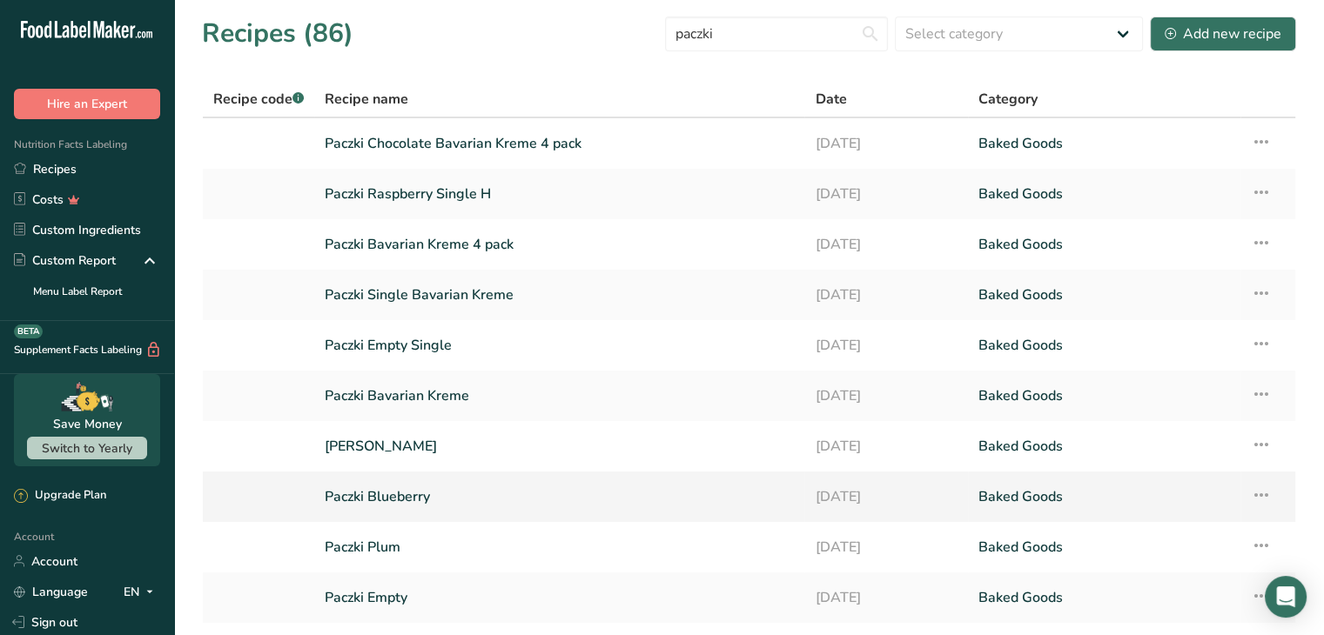
click at [1257, 494] on icon at bounding box center [1260, 494] width 21 height 31
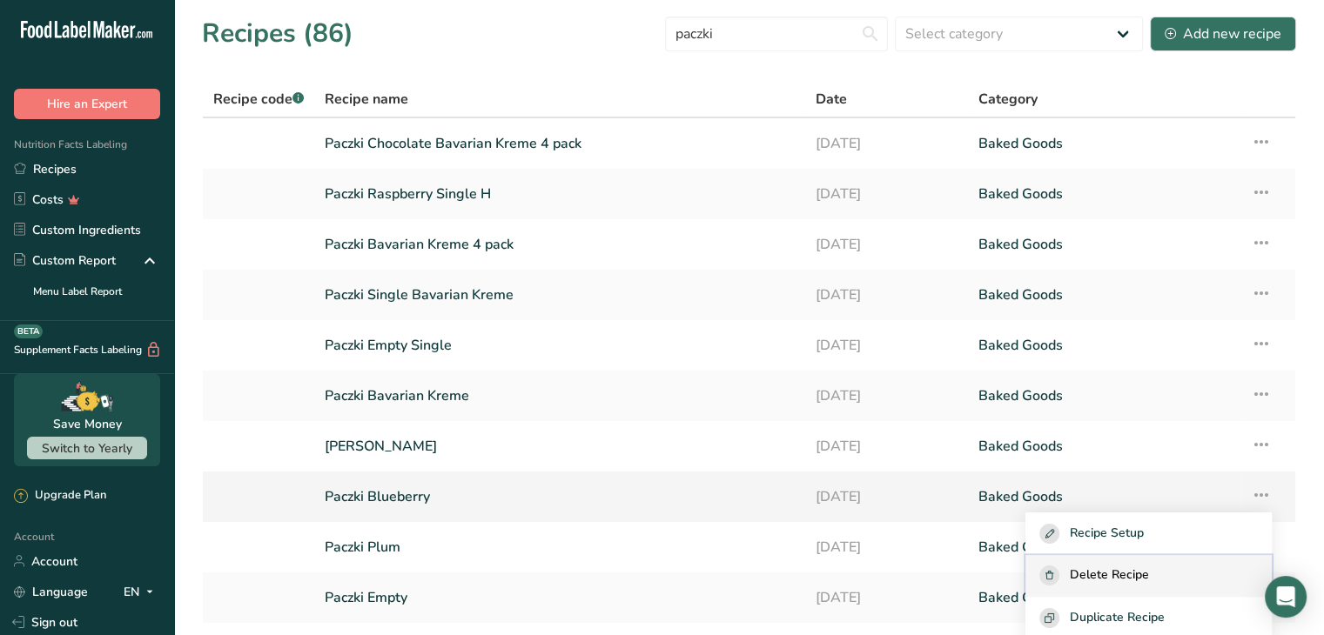
click at [1190, 573] on div "Delete Recipe" at bounding box center [1148, 576] width 218 height 20
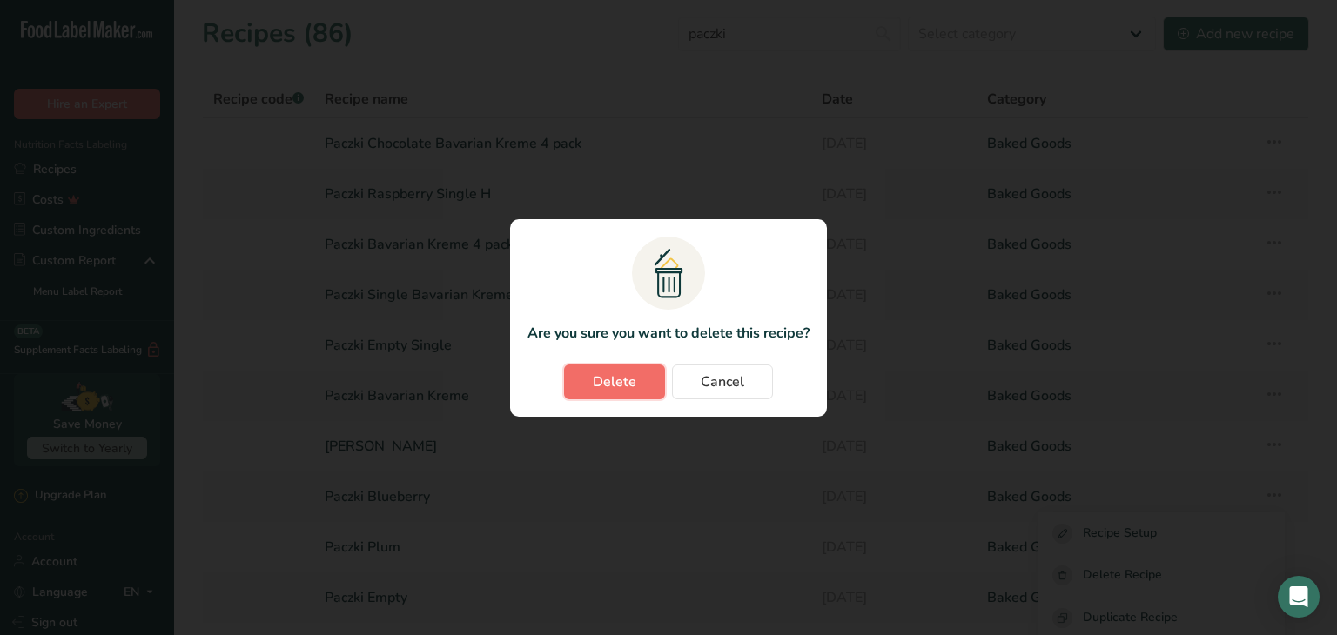
click at [637, 382] on button "Delete" at bounding box center [614, 382] width 101 height 35
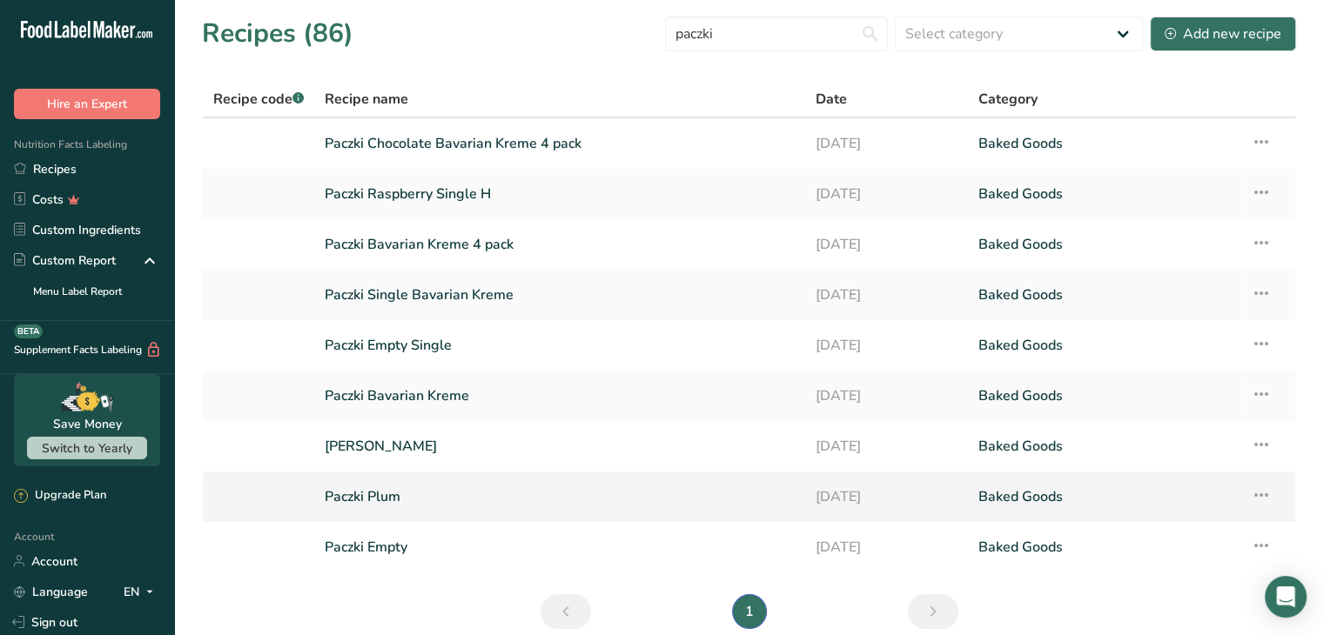
click at [1263, 489] on icon at bounding box center [1260, 494] width 21 height 31
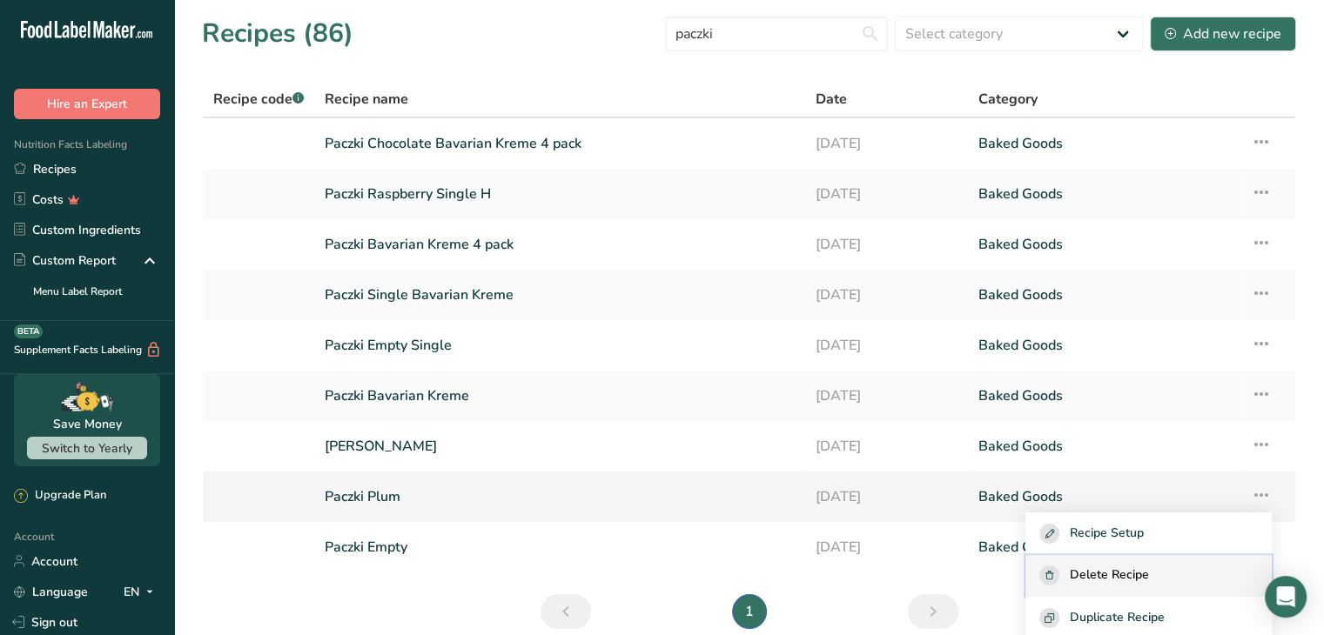
click at [1151, 560] on button "Delete Recipe" at bounding box center [1148, 576] width 246 height 43
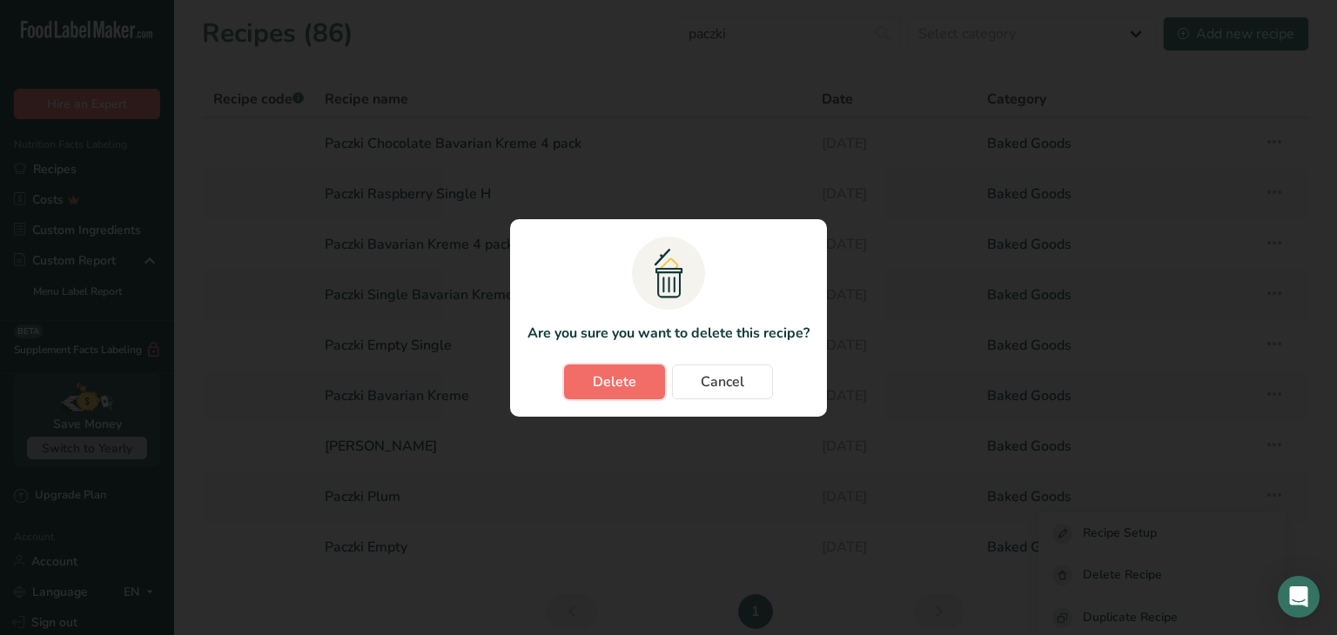
click at [631, 373] on span "Delete" at bounding box center [615, 382] width 44 height 21
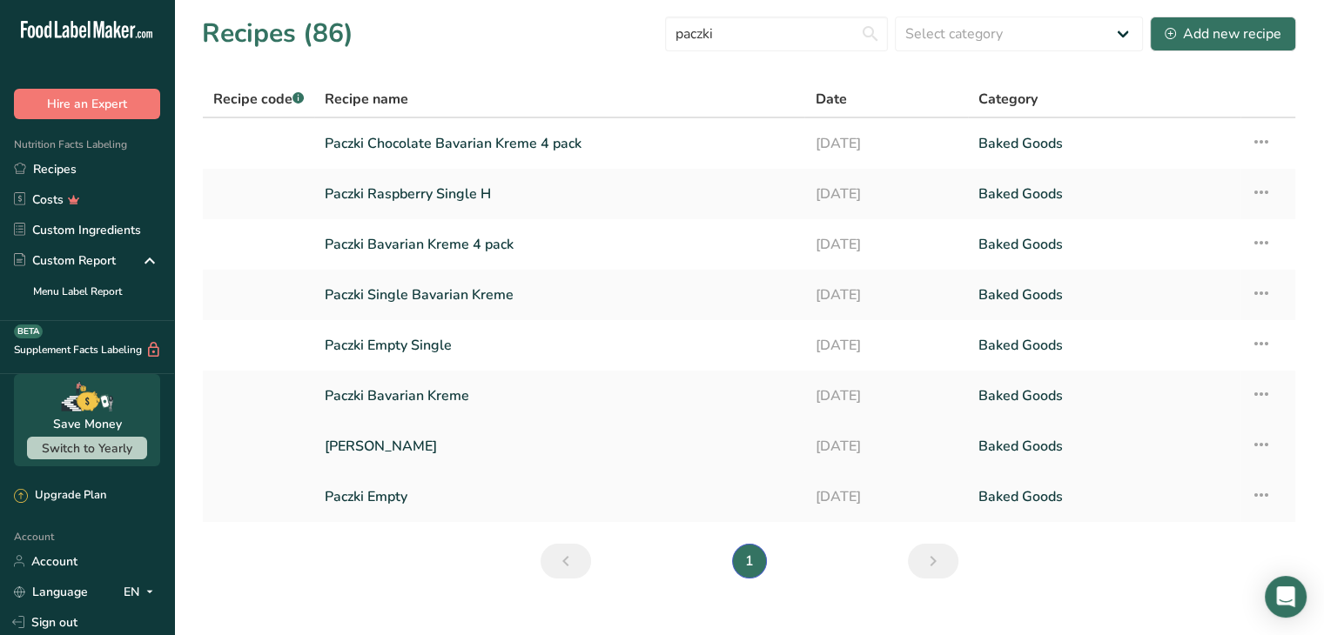
click at [1266, 442] on icon at bounding box center [1260, 444] width 21 height 31
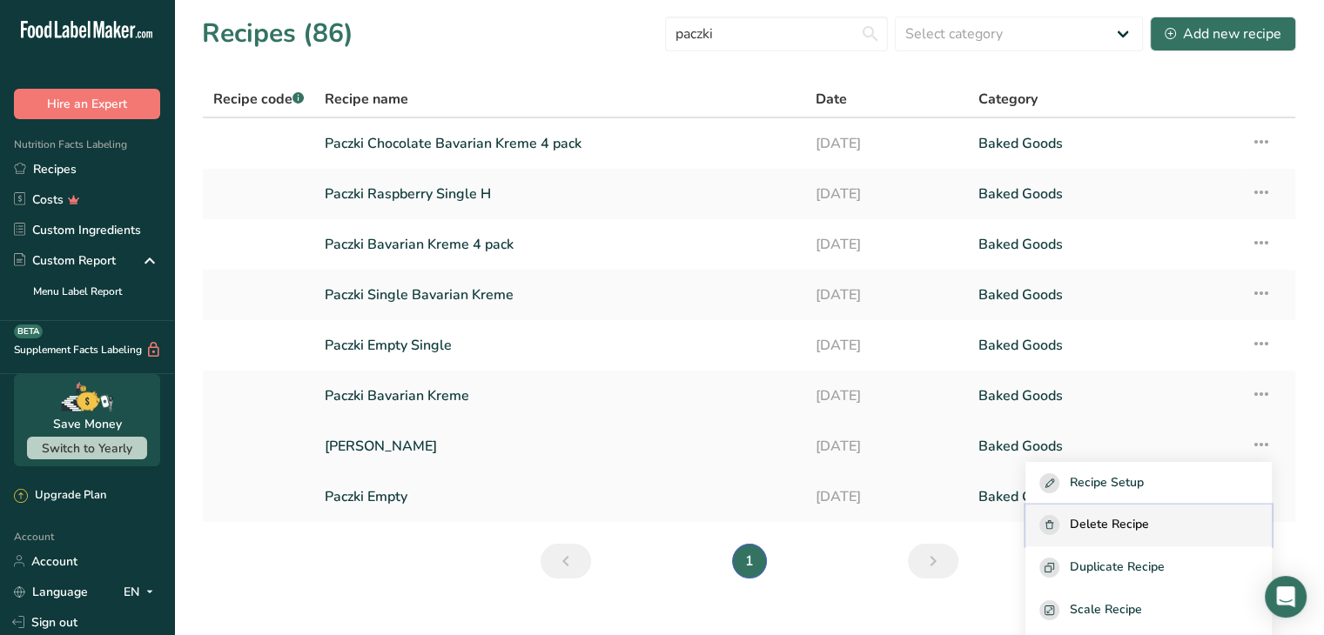
click at [1183, 513] on button "Delete Recipe" at bounding box center [1148, 526] width 246 height 43
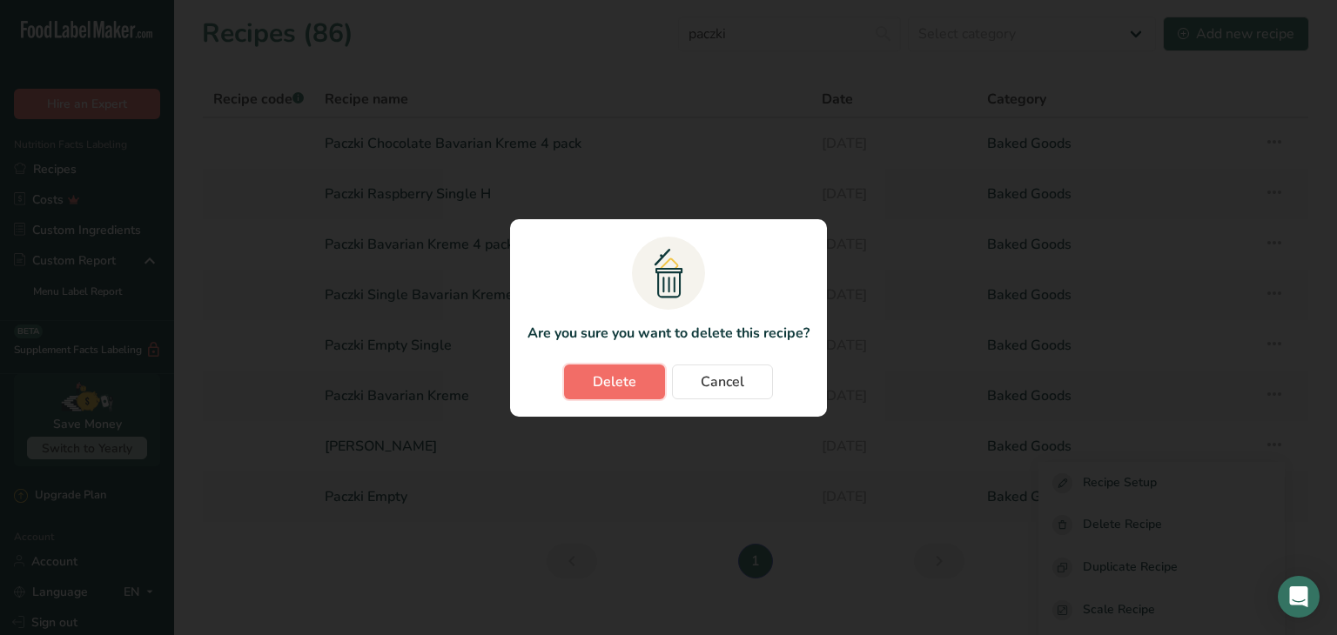
click at [623, 380] on span "Delete" at bounding box center [615, 382] width 44 height 21
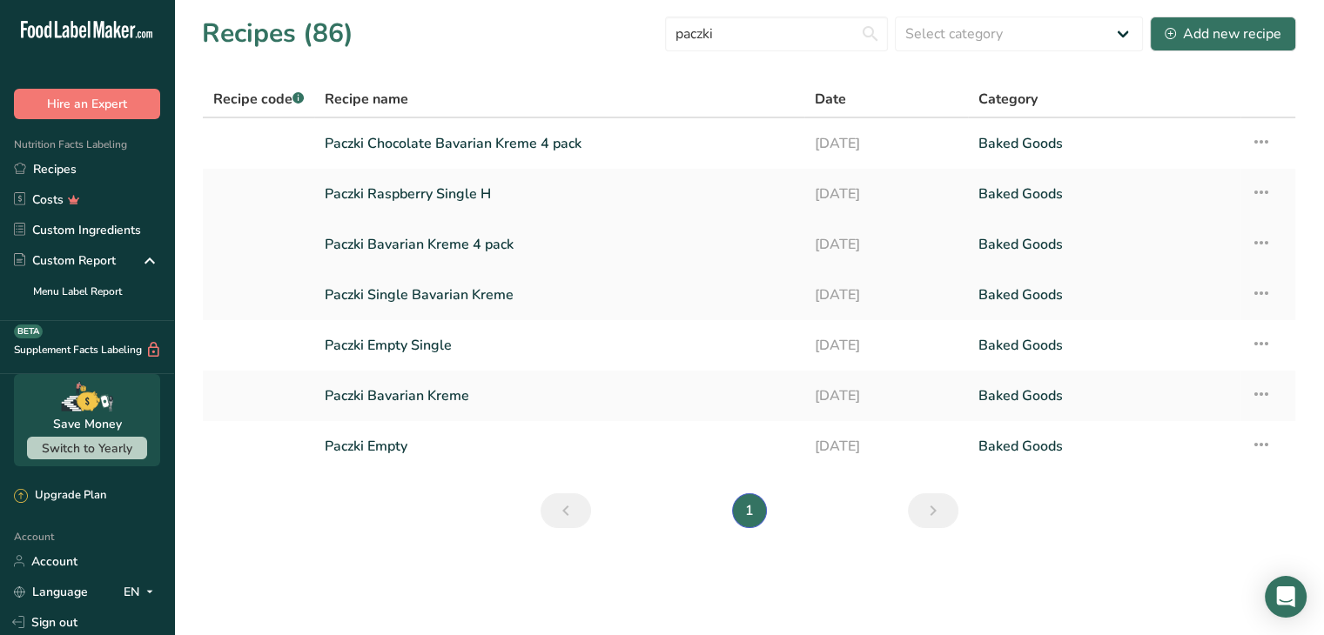
click at [1263, 240] on icon at bounding box center [1260, 242] width 21 height 31
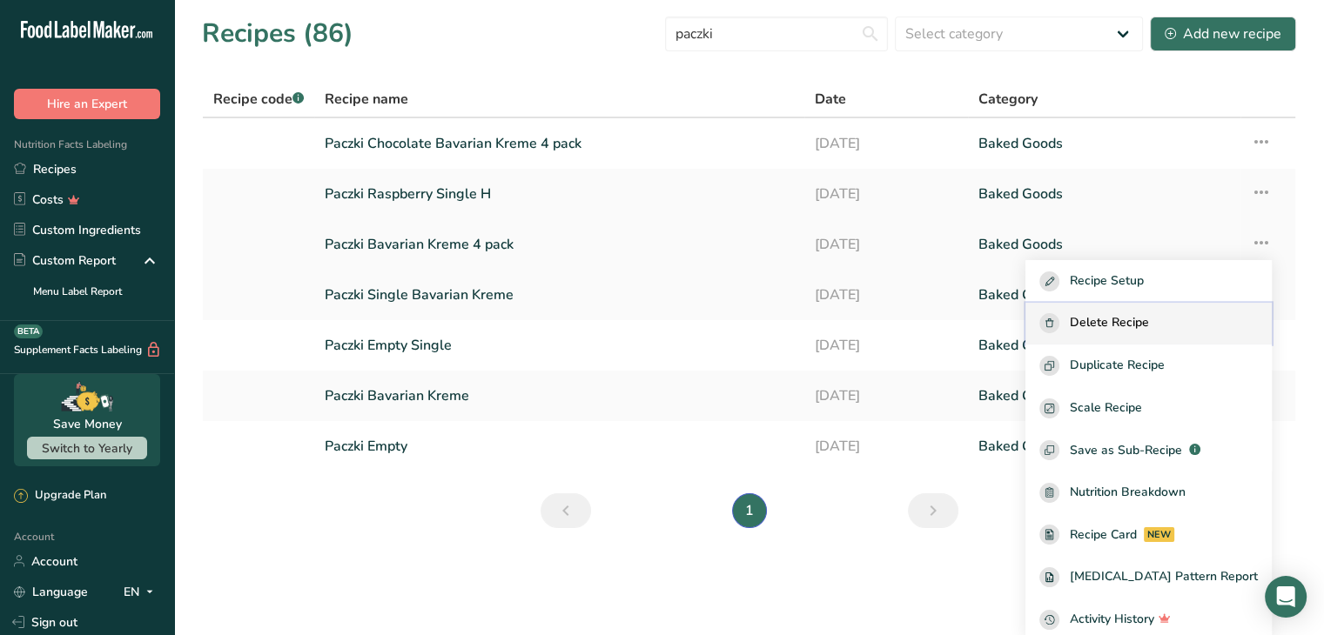
click at [1135, 328] on span "Delete Recipe" at bounding box center [1108, 323] width 79 height 20
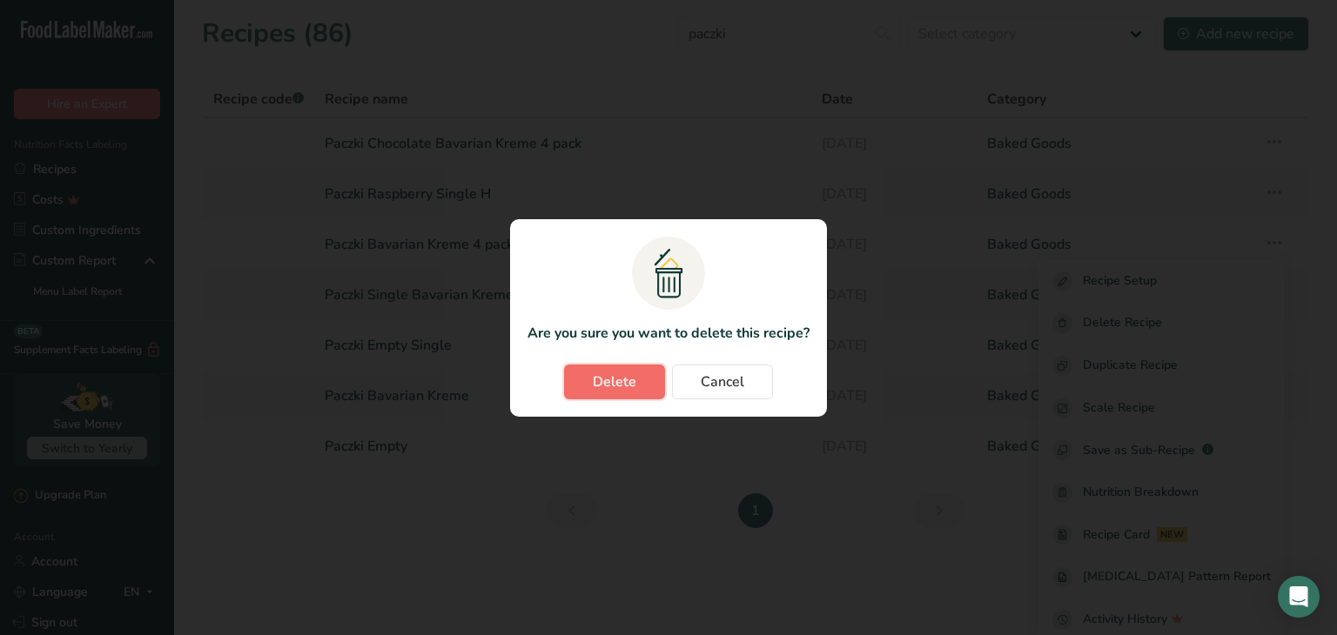
click at [600, 376] on span "Delete" at bounding box center [615, 382] width 44 height 21
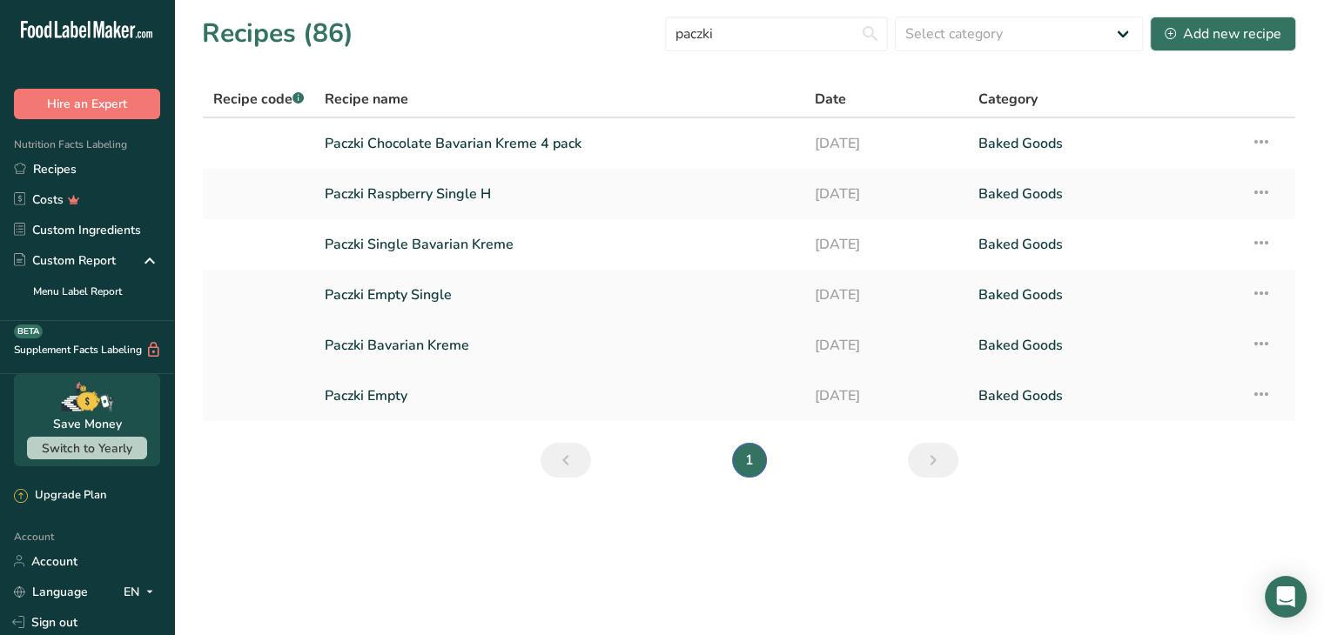
click at [1257, 339] on icon at bounding box center [1260, 343] width 21 height 31
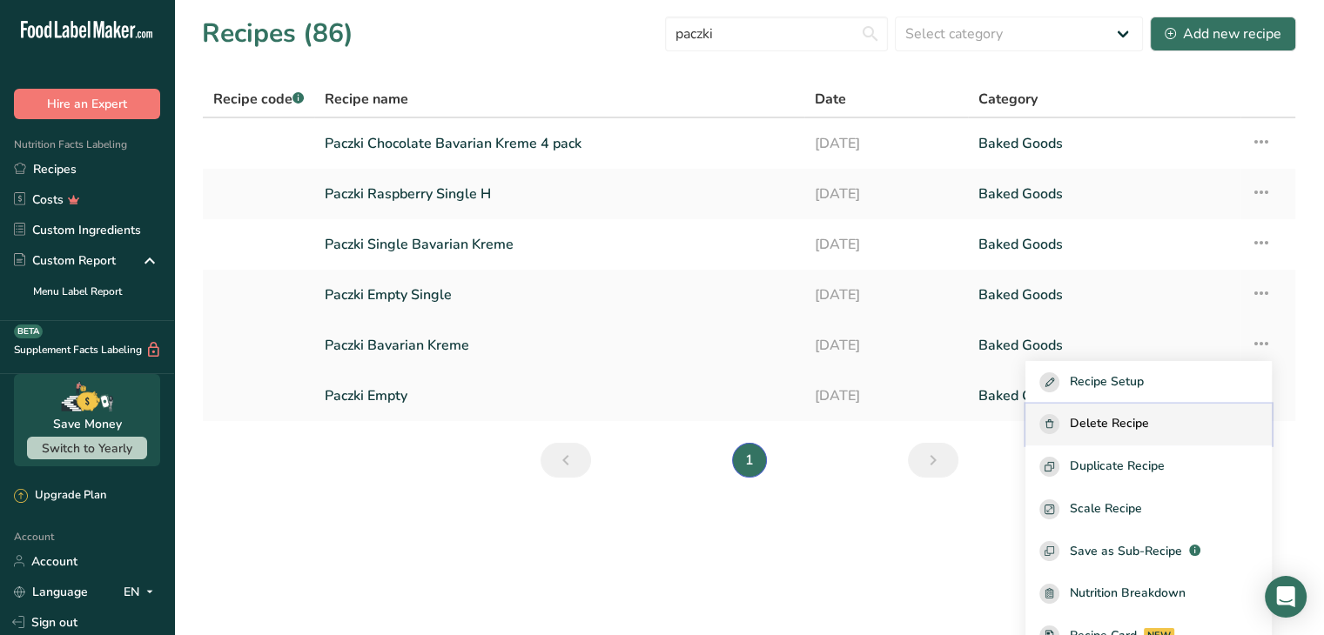
click at [1118, 419] on span "Delete Recipe" at bounding box center [1108, 424] width 79 height 20
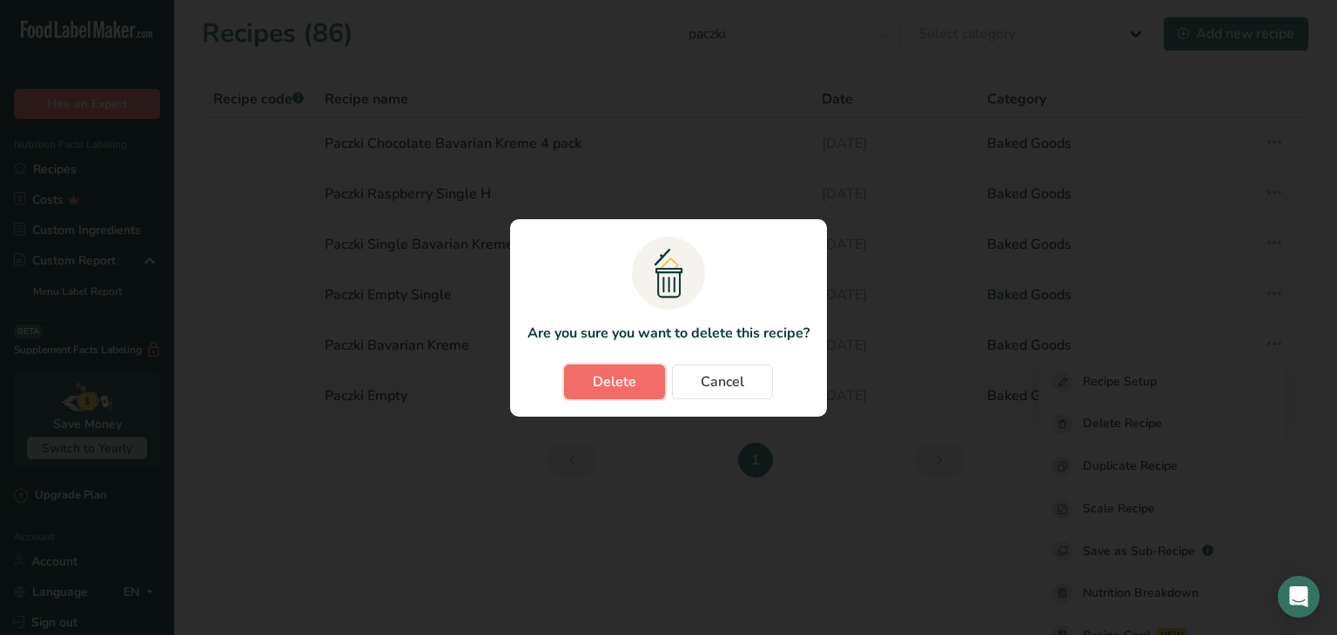
click at [591, 382] on button "Delete" at bounding box center [614, 382] width 101 height 35
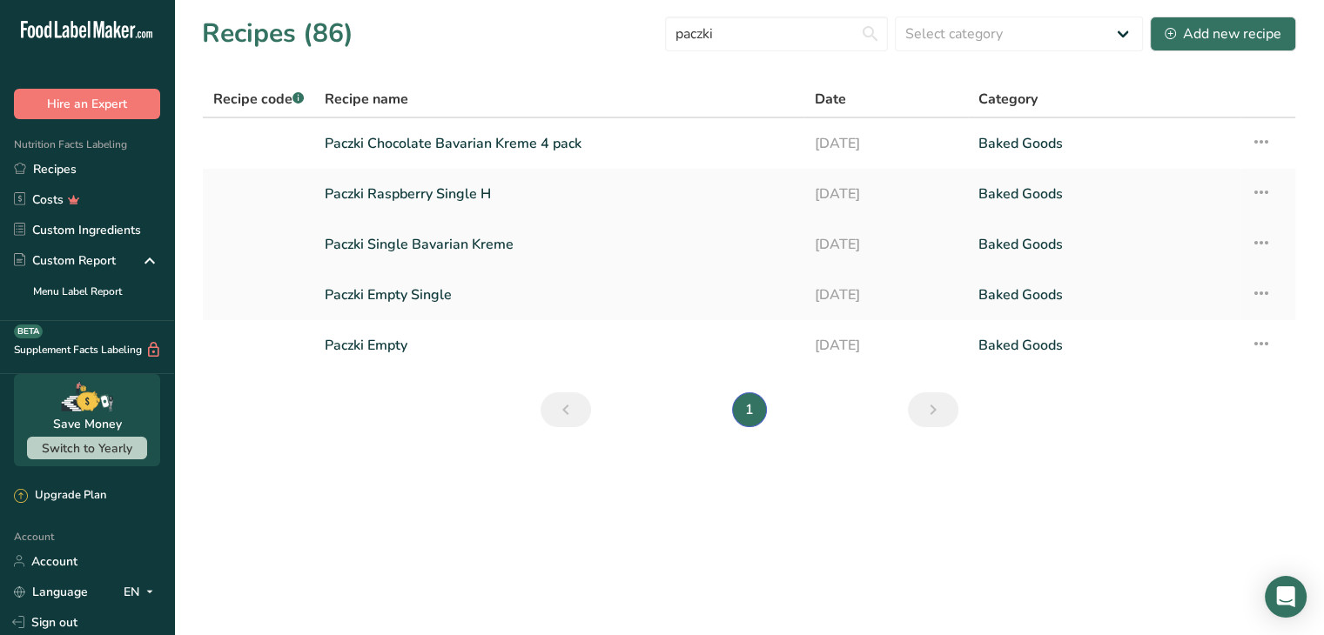
click at [1260, 236] on icon at bounding box center [1260, 242] width 21 height 31
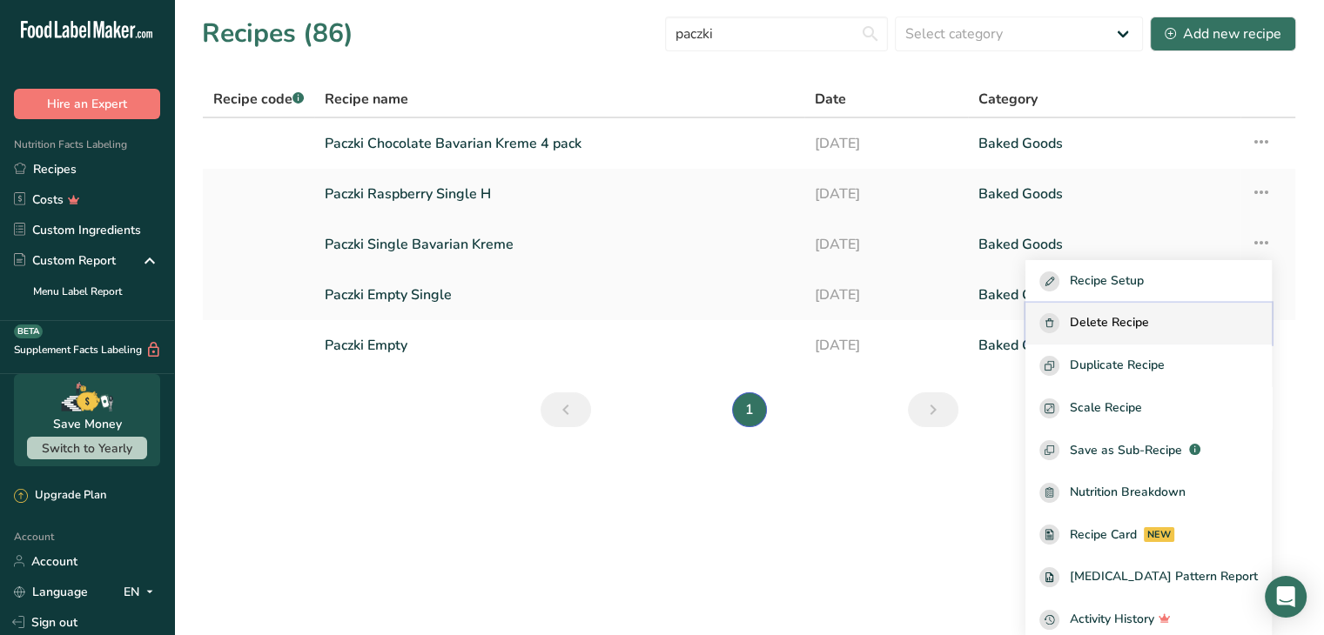
click at [1149, 313] on span "Delete Recipe" at bounding box center [1108, 323] width 79 height 20
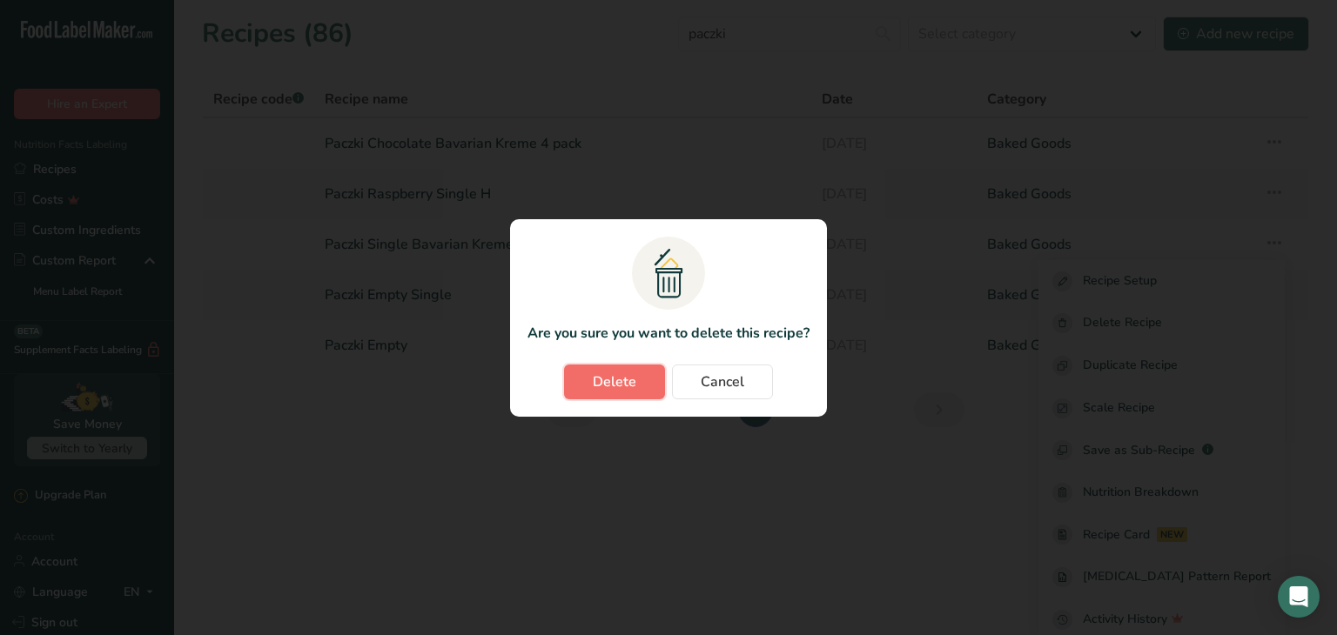
click at [636, 375] on button "Delete" at bounding box center [614, 382] width 101 height 35
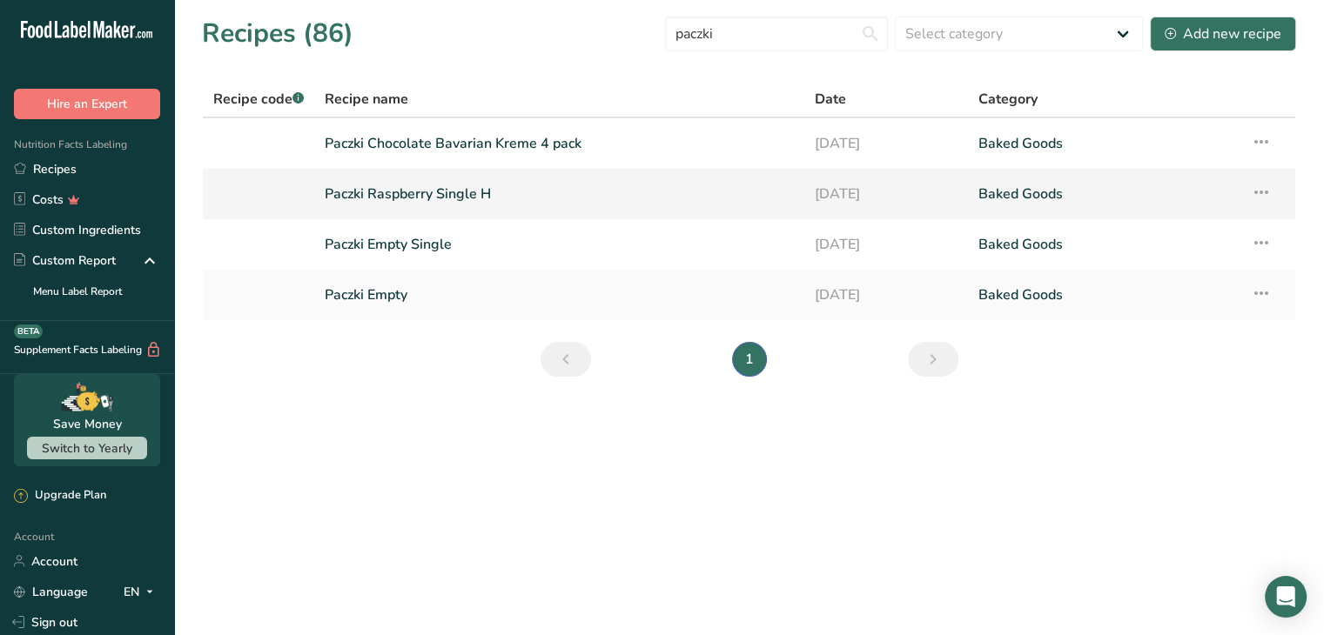
click at [483, 187] on link "Paczki Raspberry Single H" at bounding box center [559, 194] width 469 height 37
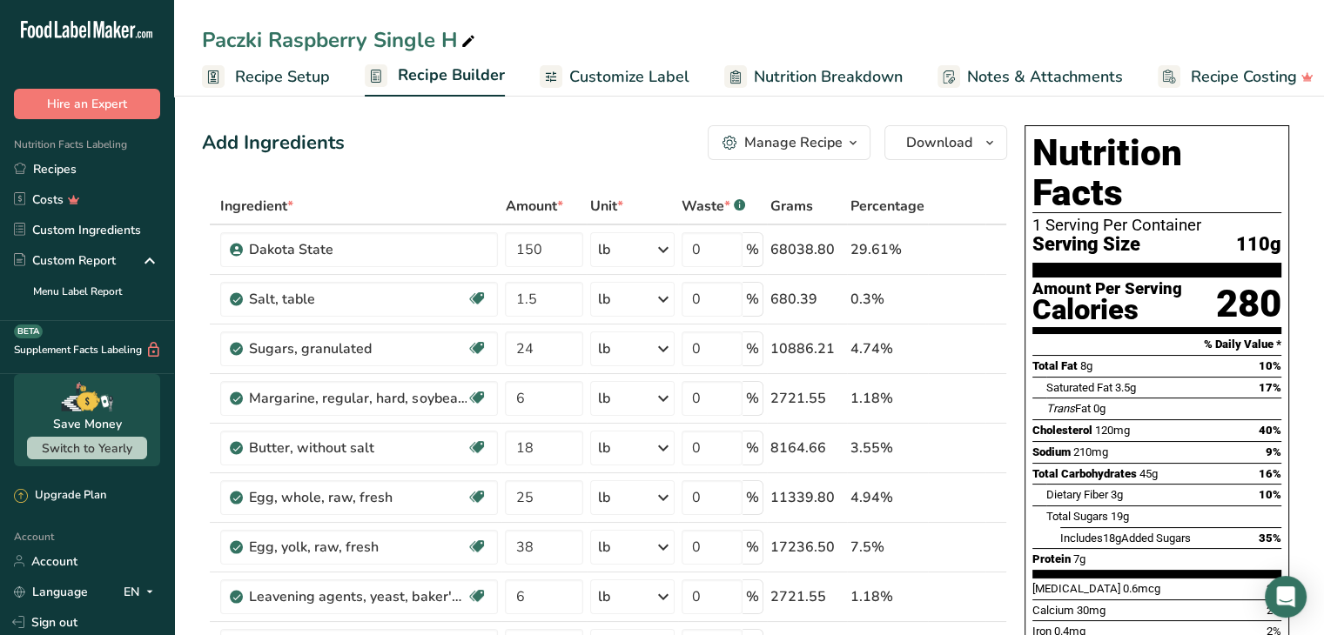
click at [847, 144] on icon "button" at bounding box center [853, 143] width 14 height 22
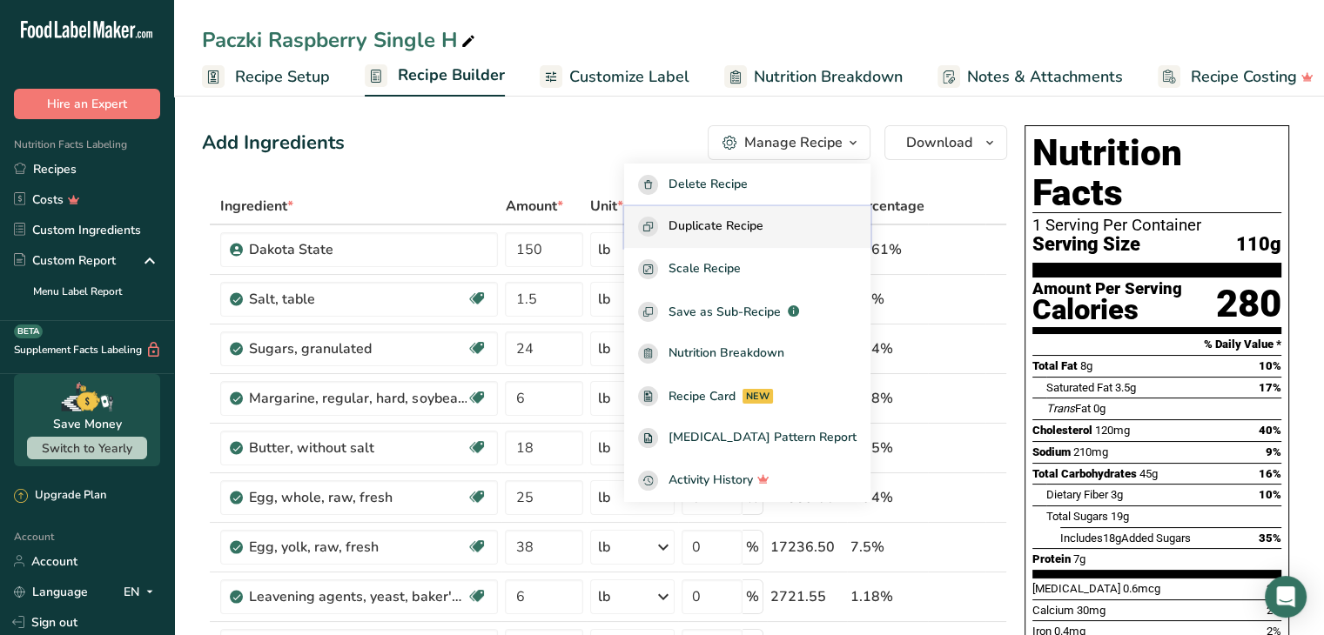
click at [763, 231] on span "Duplicate Recipe" at bounding box center [715, 227] width 95 height 20
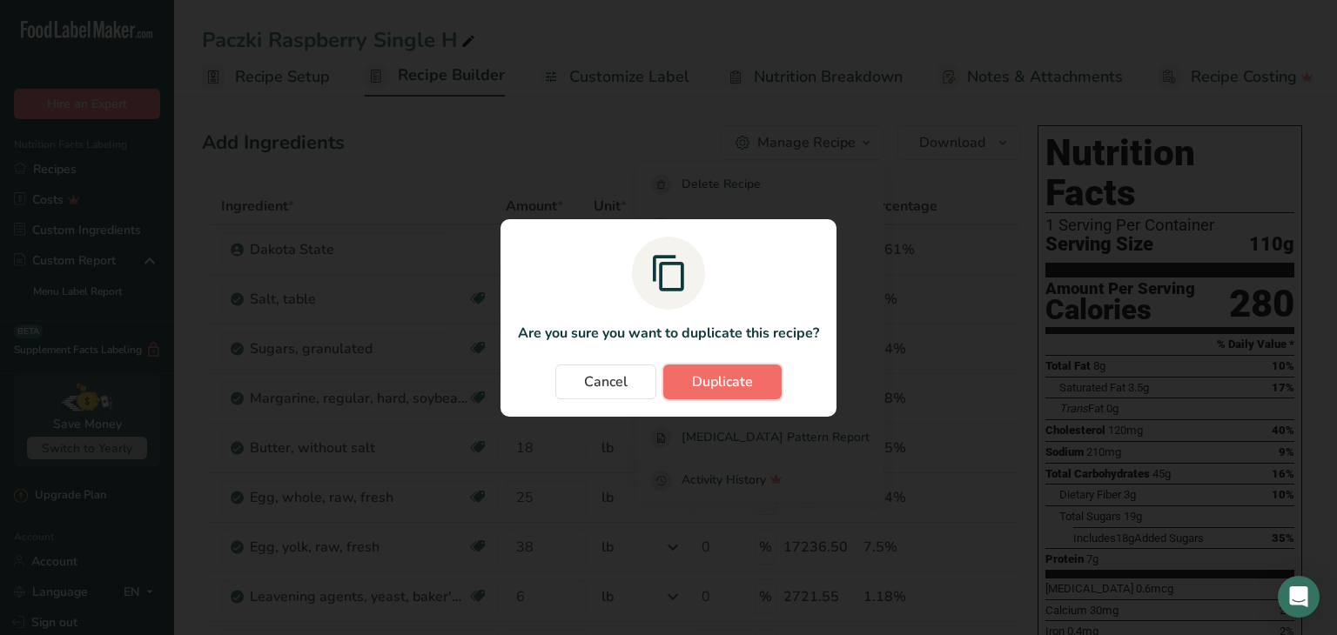
click at [730, 379] on span "Duplicate" at bounding box center [722, 382] width 61 height 21
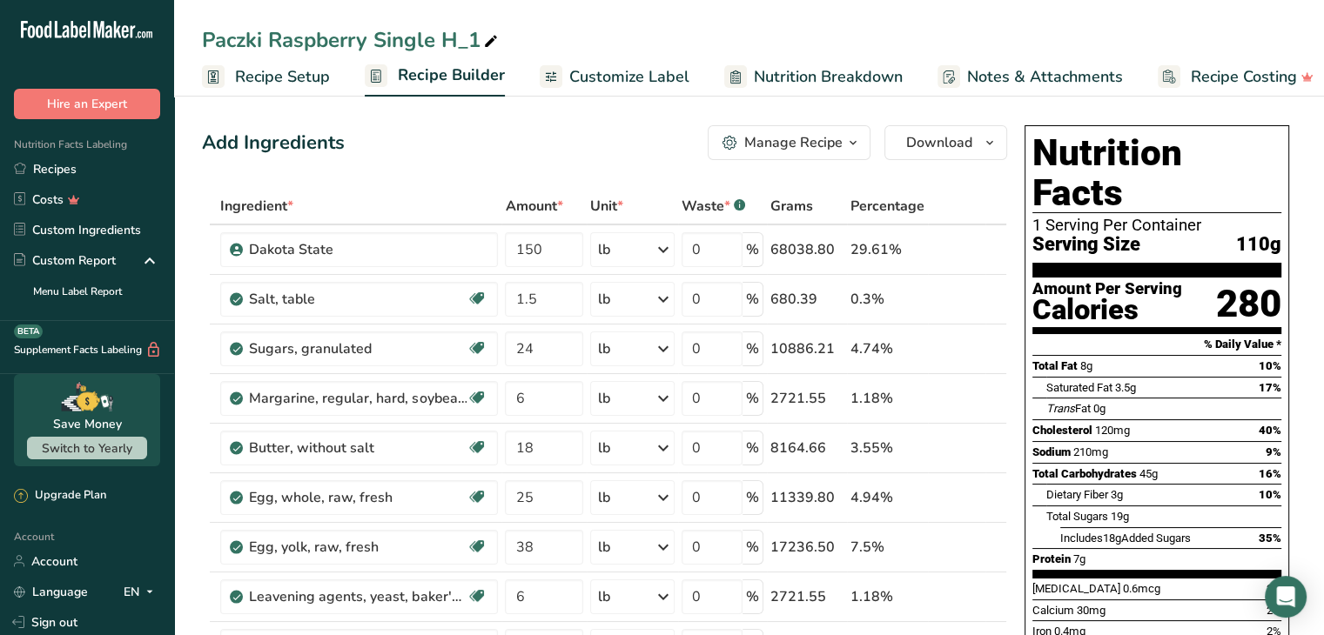
click at [494, 39] on icon at bounding box center [491, 42] width 16 height 24
type input "Paczki Strawberry Single H"
click at [576, 17] on div "Paczki Strawberry Single H Recipe Setup Recipe Builder Customize Label Nutritio…" at bounding box center [748, 48] width 1149 height 97
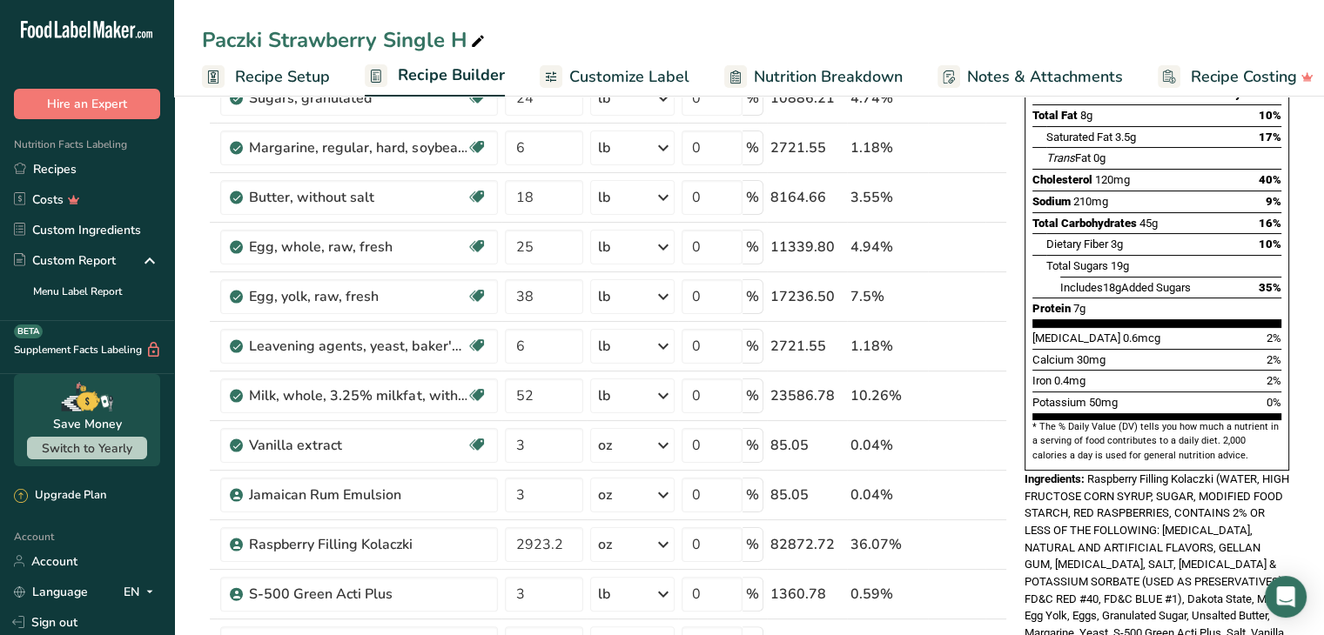
scroll to position [261, 0]
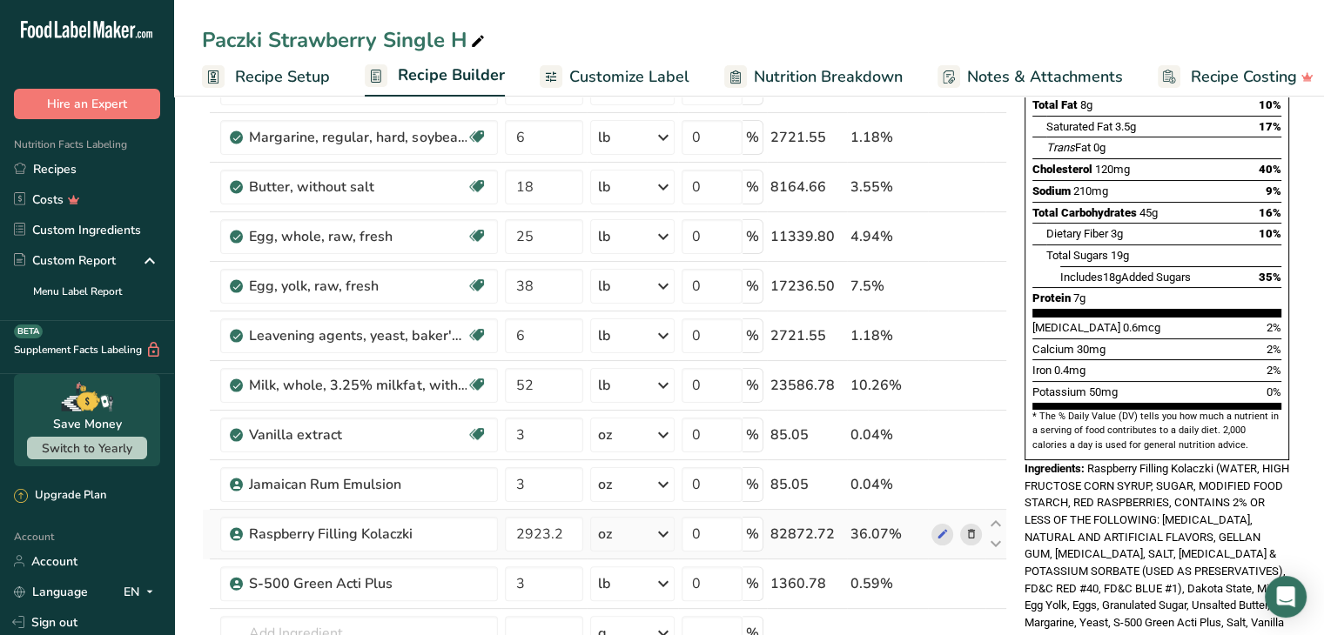
click at [970, 526] on icon at bounding box center [970, 535] width 12 height 18
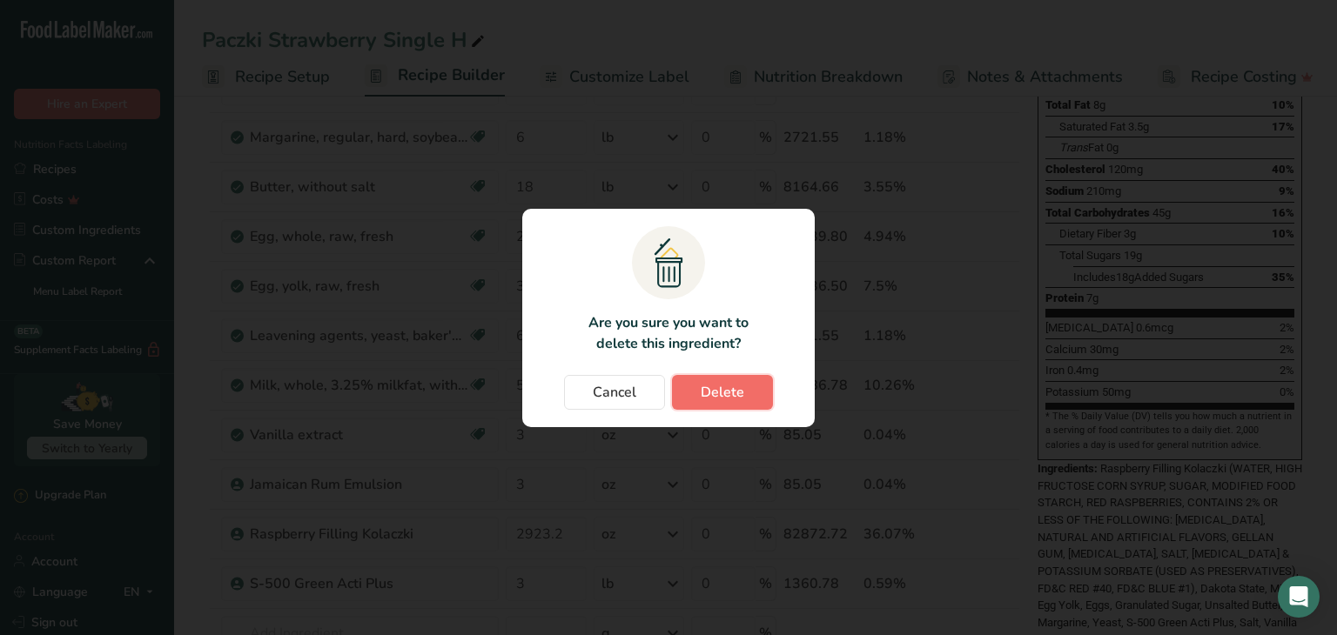
click at [716, 392] on span "Delete" at bounding box center [722, 392] width 44 height 21
type input "3"
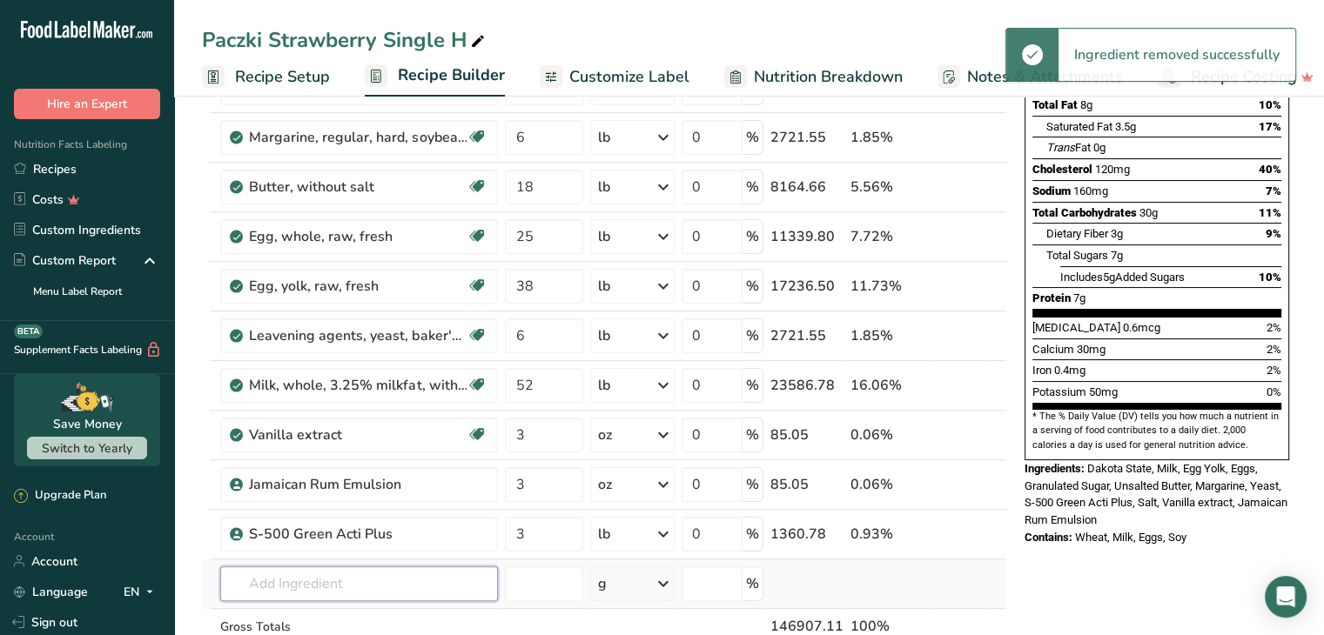
click at [283, 581] on input "text" at bounding box center [359, 583] width 278 height 35
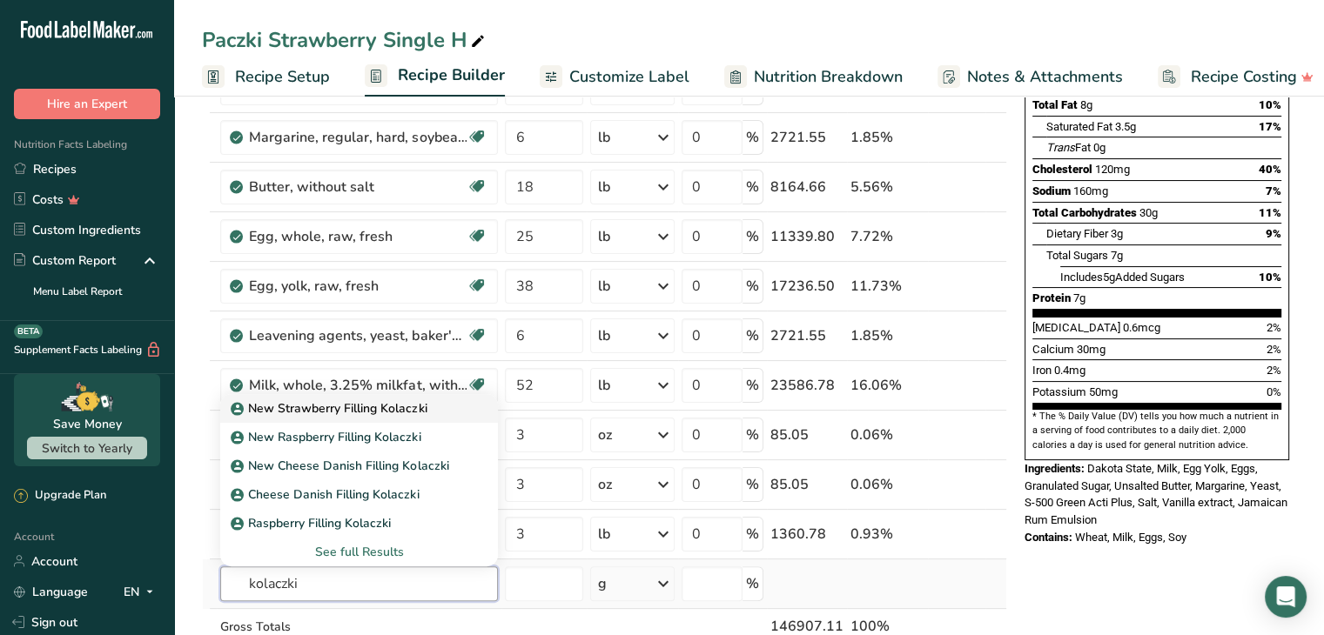
type input "kolaczki"
click at [337, 409] on p "New Strawberry Filling Kolaczki" at bounding box center [330, 408] width 192 height 18
type input "New Strawberry Filling Kolaczki"
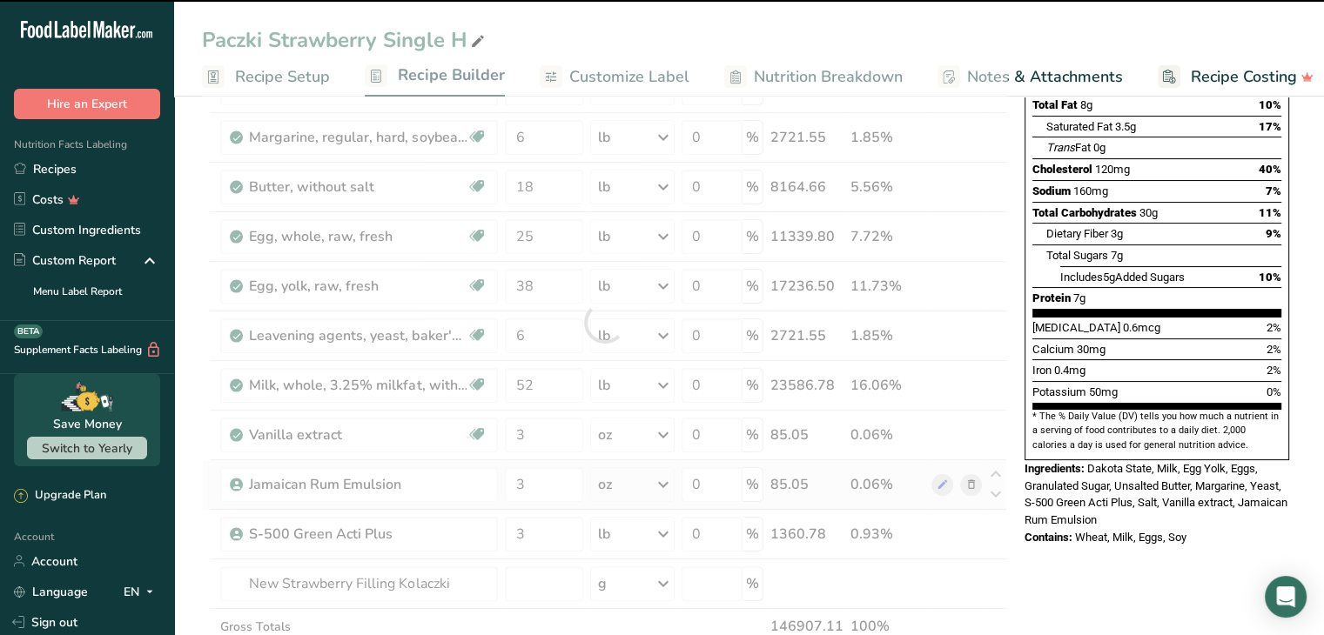
type input "0"
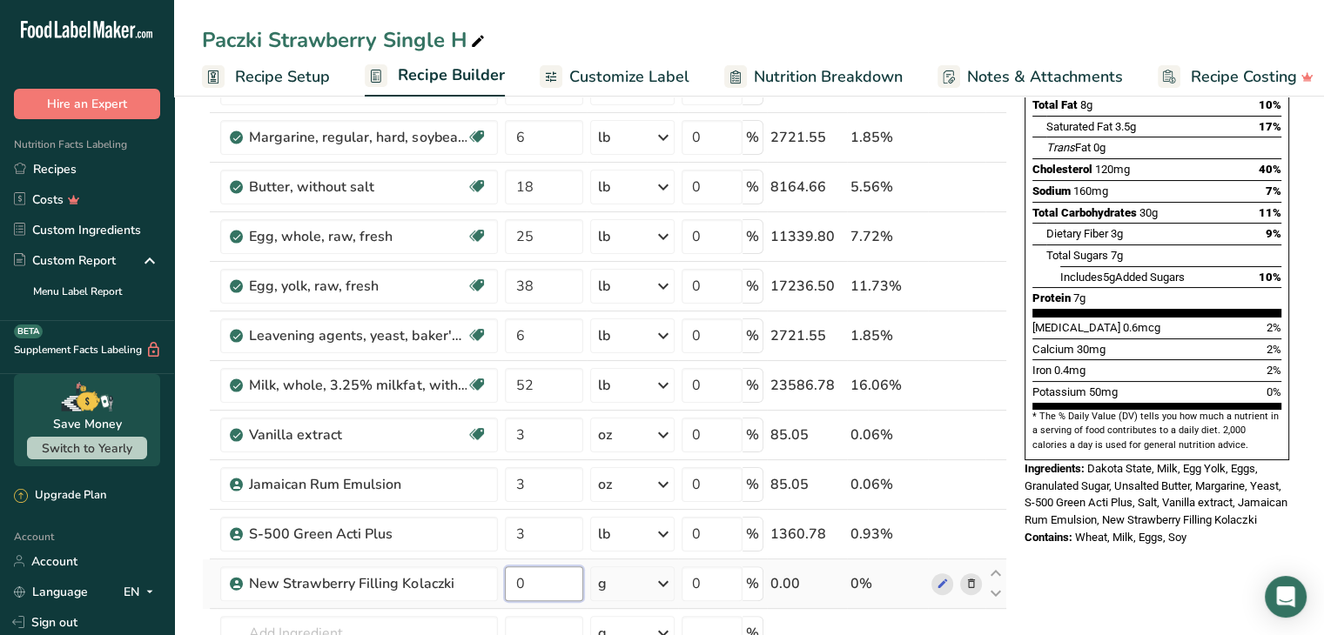
click at [531, 574] on input "0" at bounding box center [544, 583] width 78 height 35
type input "25550"
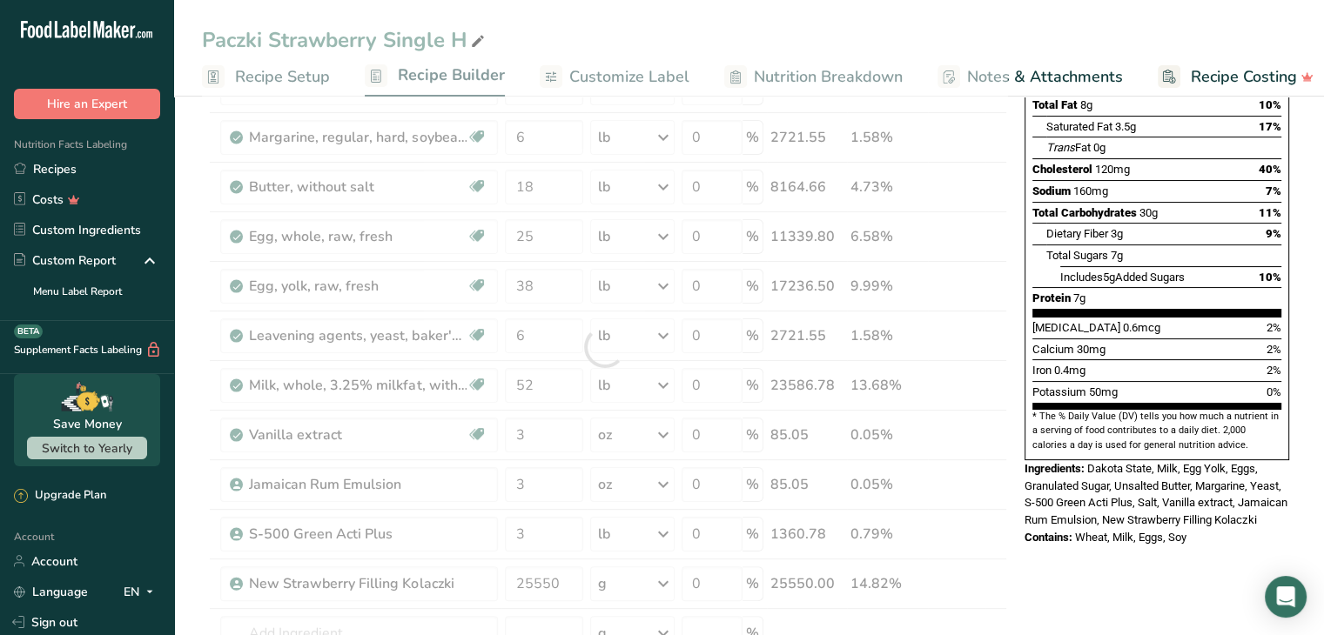
click at [185, 558] on section "Add Ingredients Manage Recipe Delete Recipe Duplicate Recipe Scale Recipe Save …" at bounding box center [748, 612] width 1149 height 1566
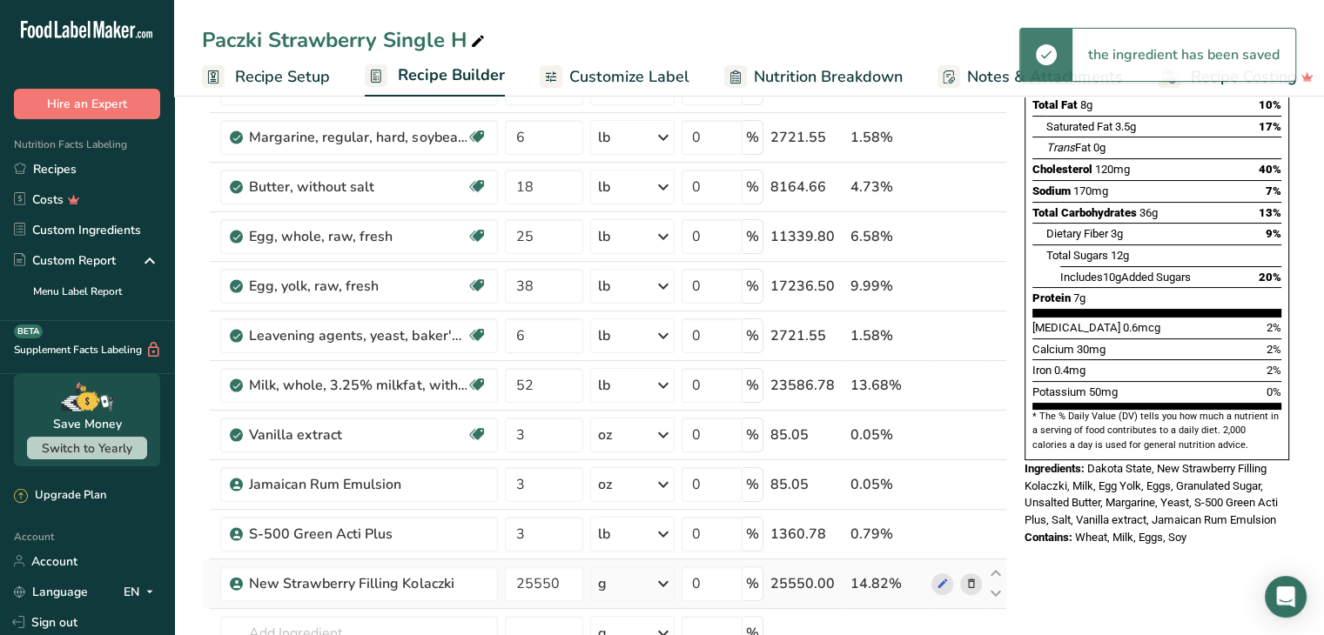
click at [665, 586] on icon at bounding box center [663, 583] width 21 height 31
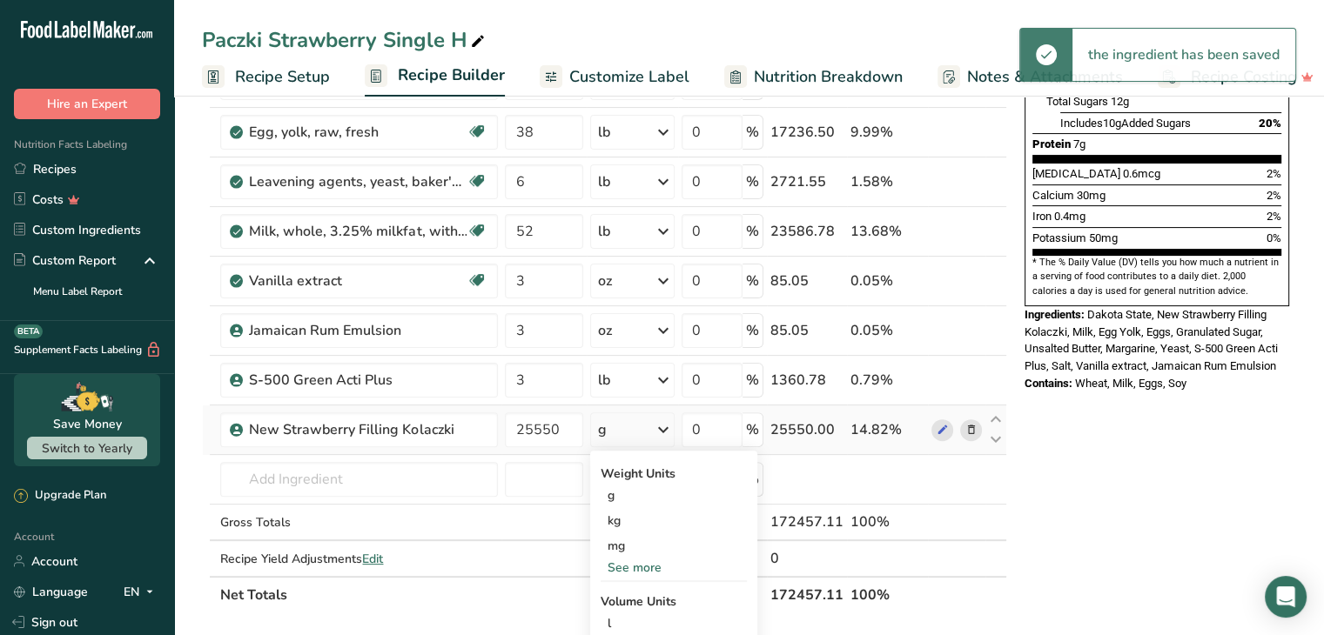
scroll to position [435, 0]
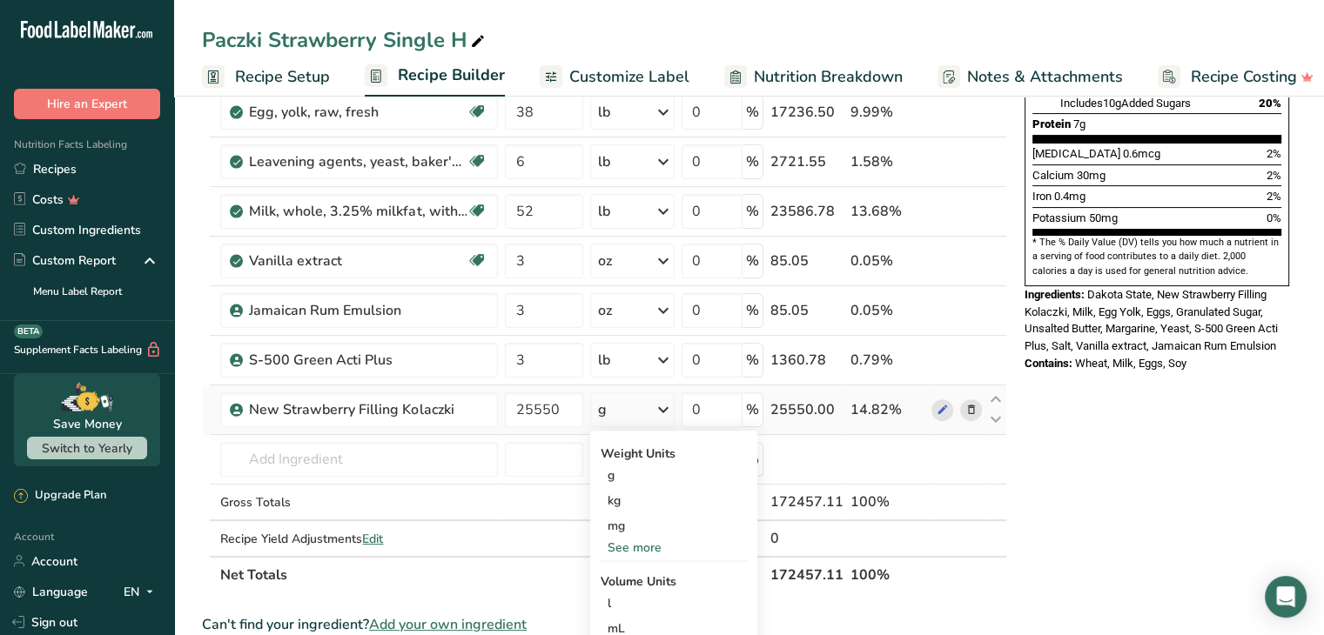
click at [644, 541] on div "See more" at bounding box center [673, 548] width 146 height 18
click at [609, 596] on div "oz" at bounding box center [673, 601] width 146 height 25
click at [257, 69] on span "Recipe Setup" at bounding box center [282, 76] width 95 height 23
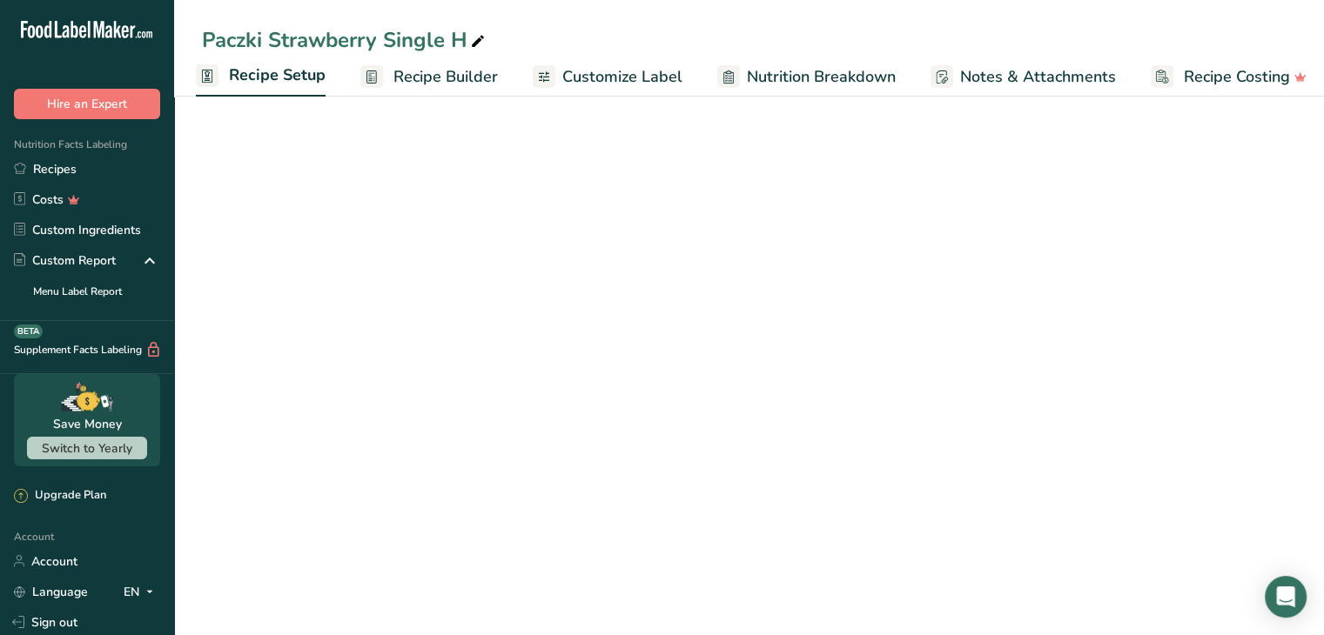
scroll to position [52, 0]
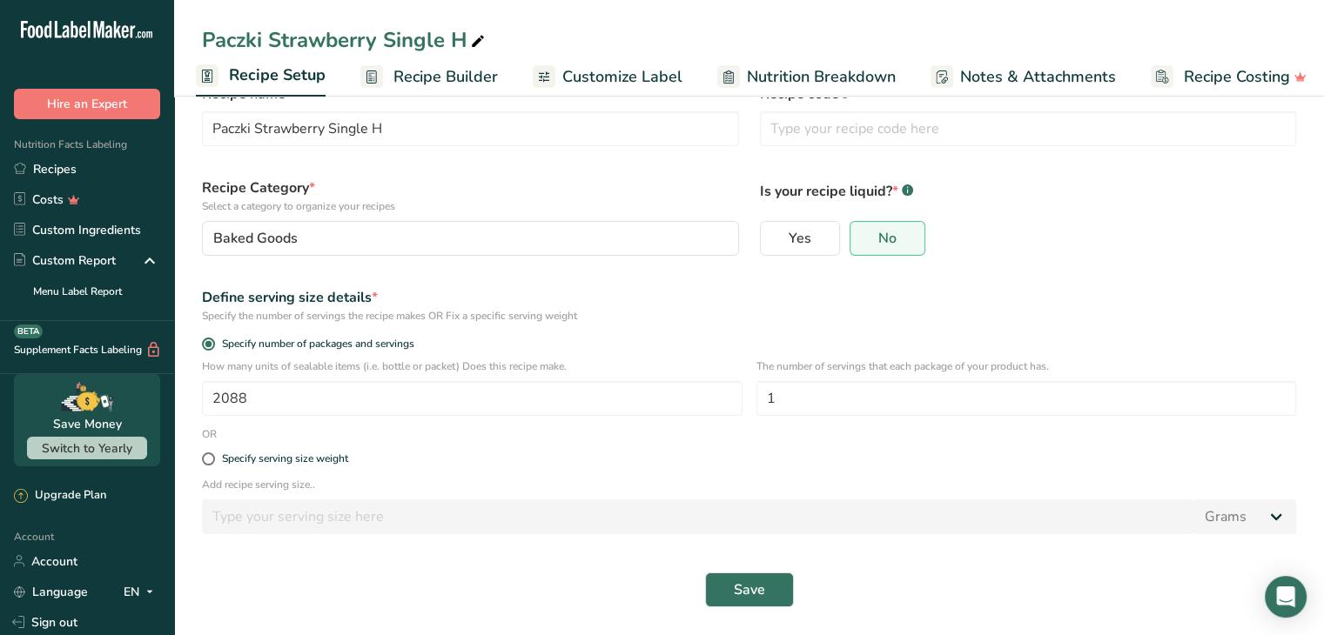
click at [458, 83] on span "Recipe Builder" at bounding box center [445, 76] width 104 height 23
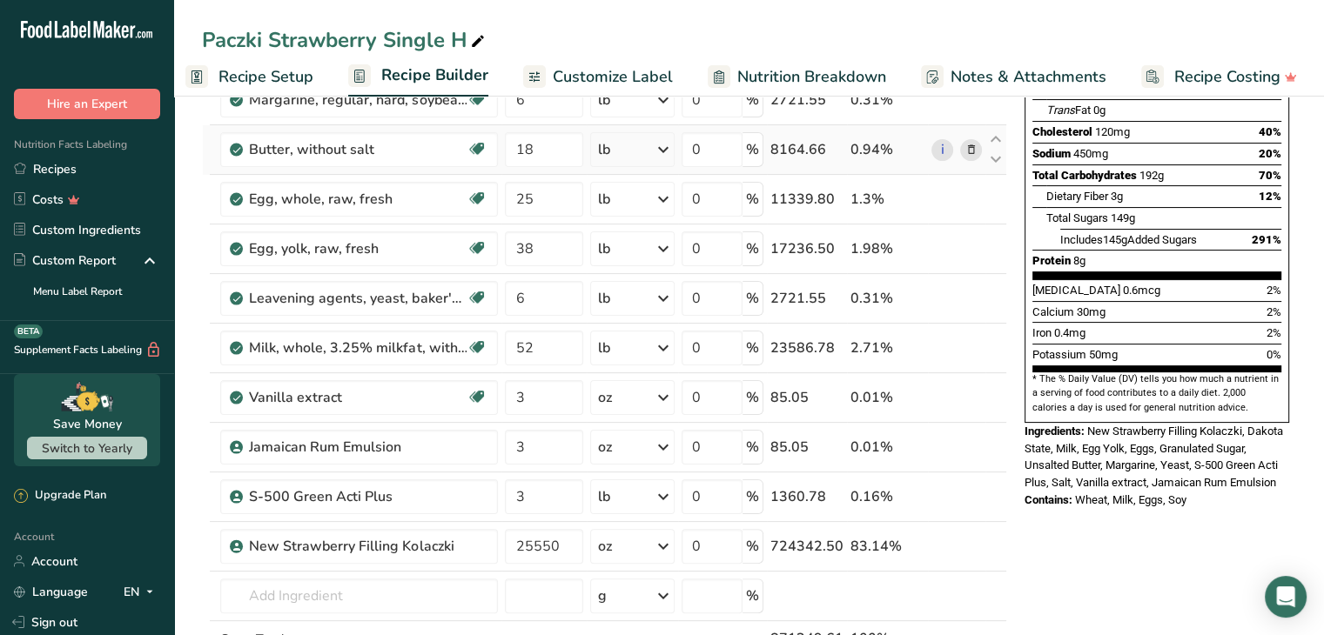
scroll to position [313, 0]
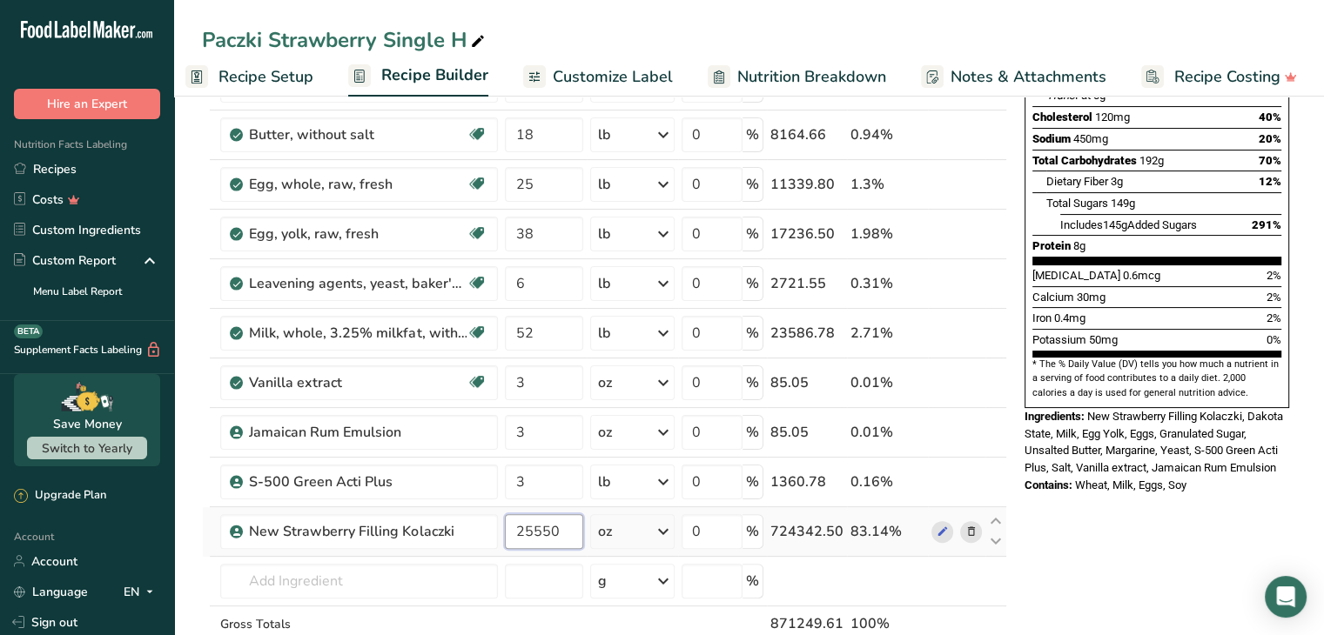
drag, startPoint x: 563, startPoint y: 528, endPoint x: 512, endPoint y: 530, distance: 51.4
click at [512, 530] on input "25550" at bounding box center [544, 531] width 78 height 35
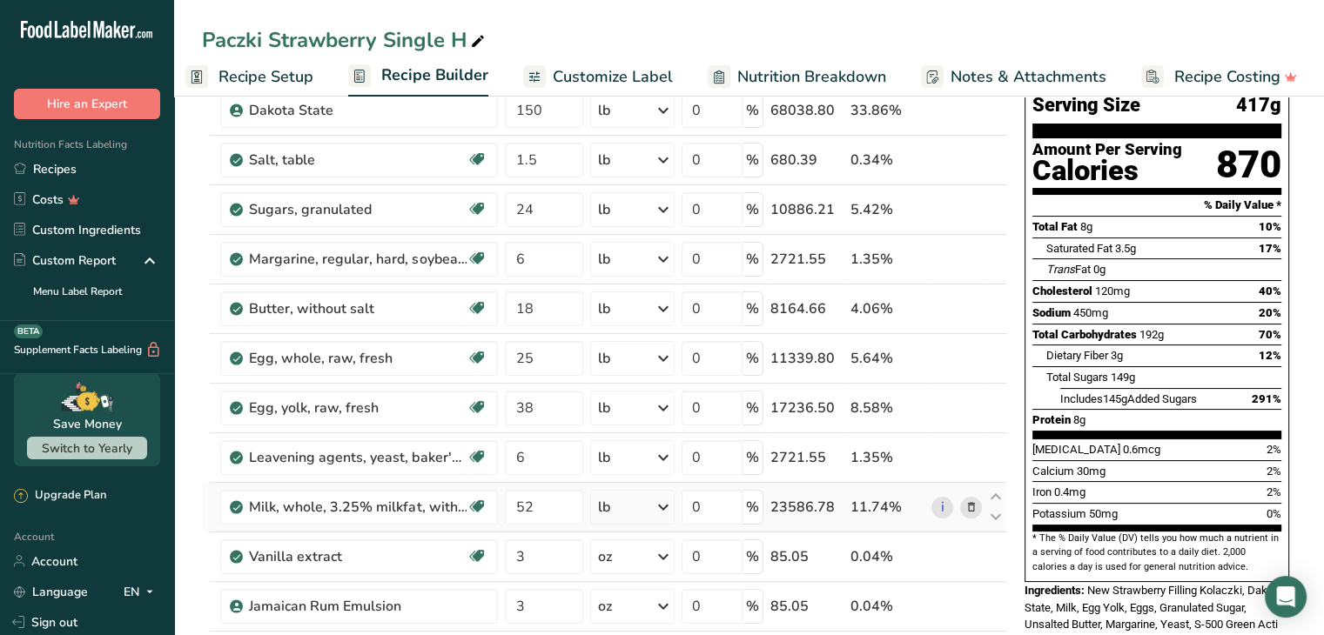
scroll to position [52, 0]
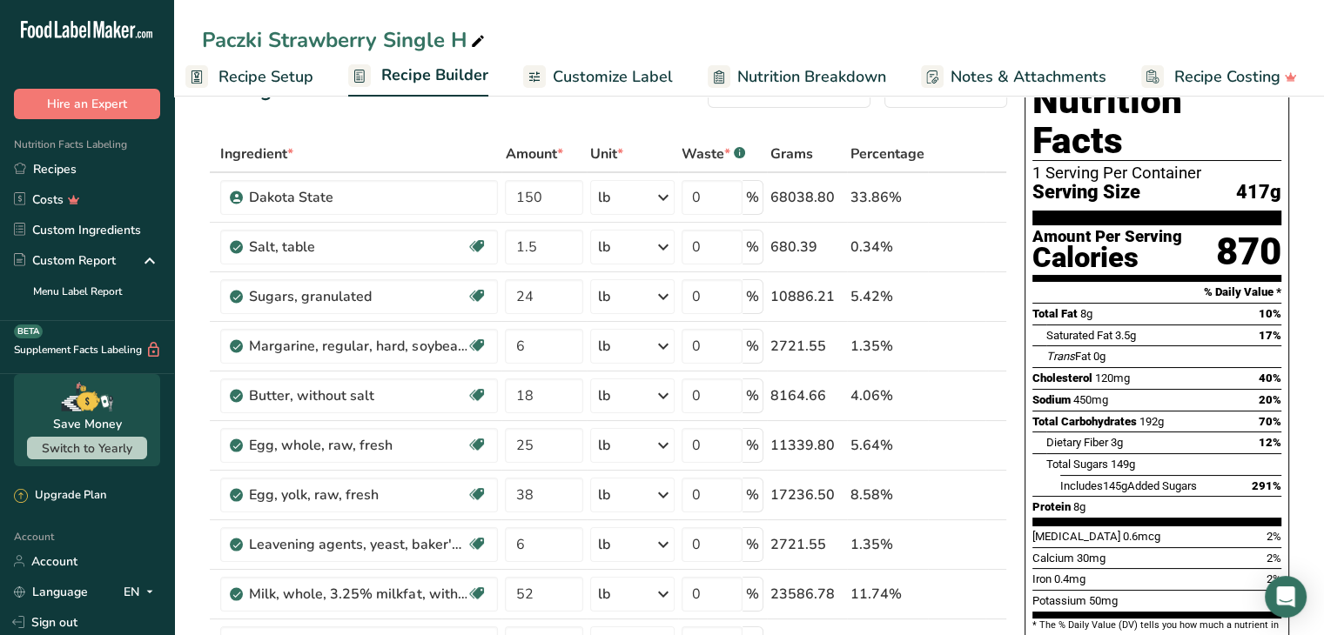
type input "1905.3"
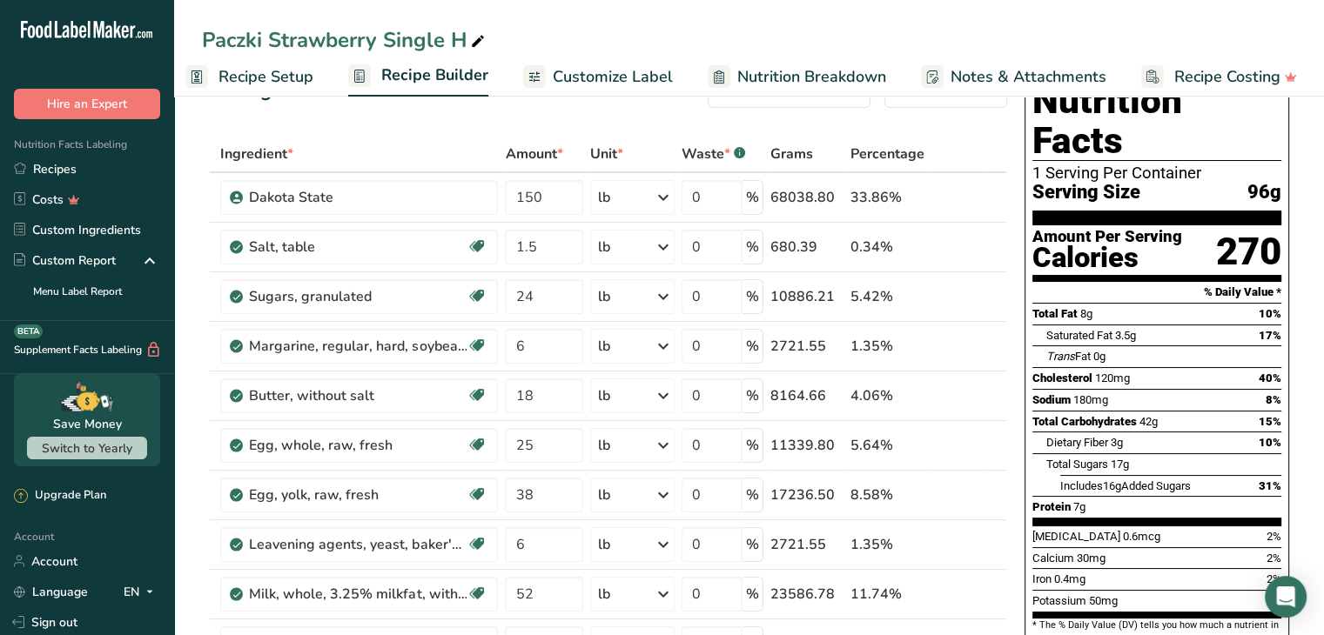
click at [766, 23] on div "Paczki Strawberry Single H Recipe Setup Recipe Builder Customize Label Nutritio…" at bounding box center [748, 48] width 1149 height 97
click at [42, 168] on link "Recipes" at bounding box center [87, 169] width 174 height 30
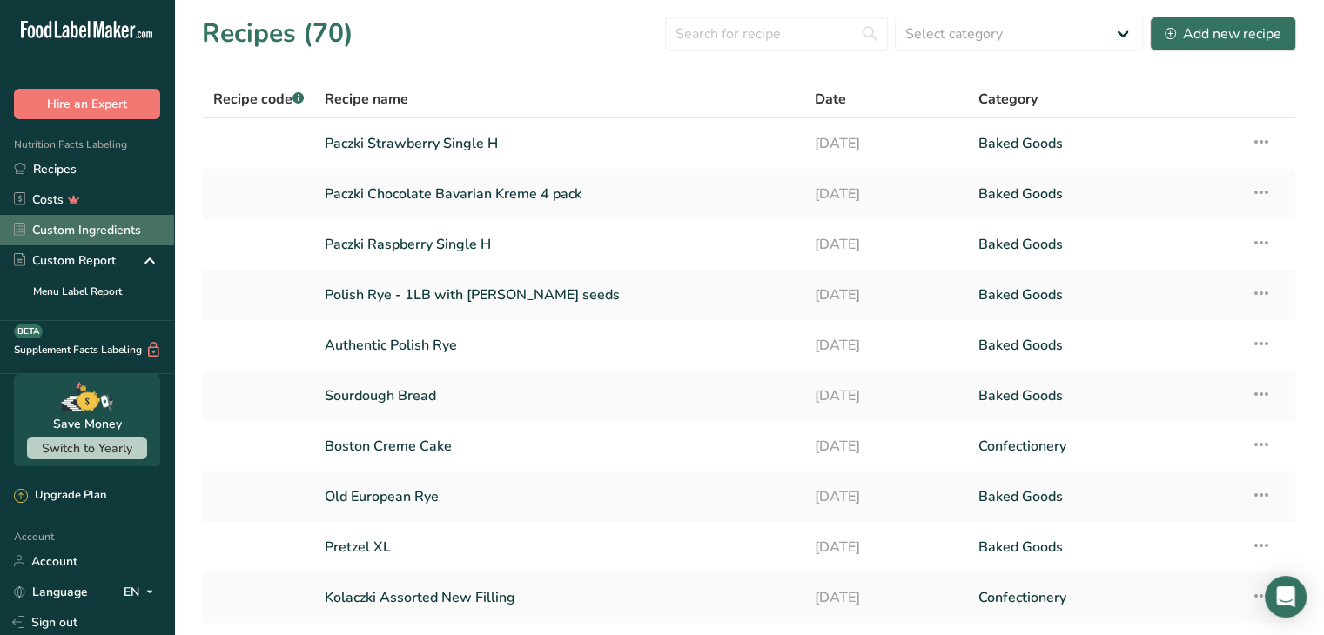
click at [49, 226] on link "Custom Ingredients" at bounding box center [87, 230] width 174 height 30
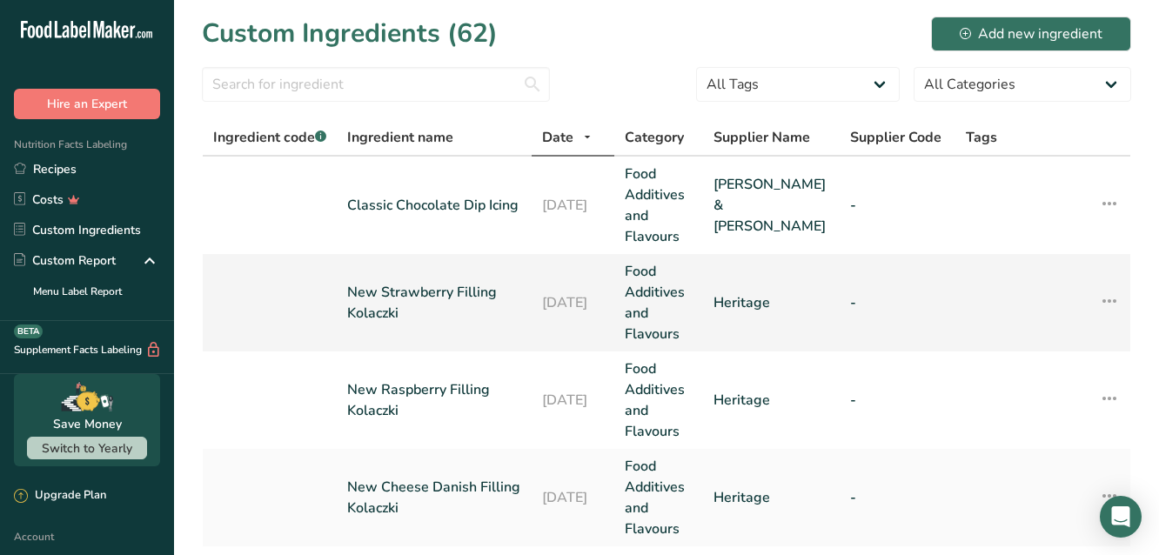
click at [480, 297] on link "New Strawberry Filling Kolaczki" at bounding box center [434, 303] width 174 height 42
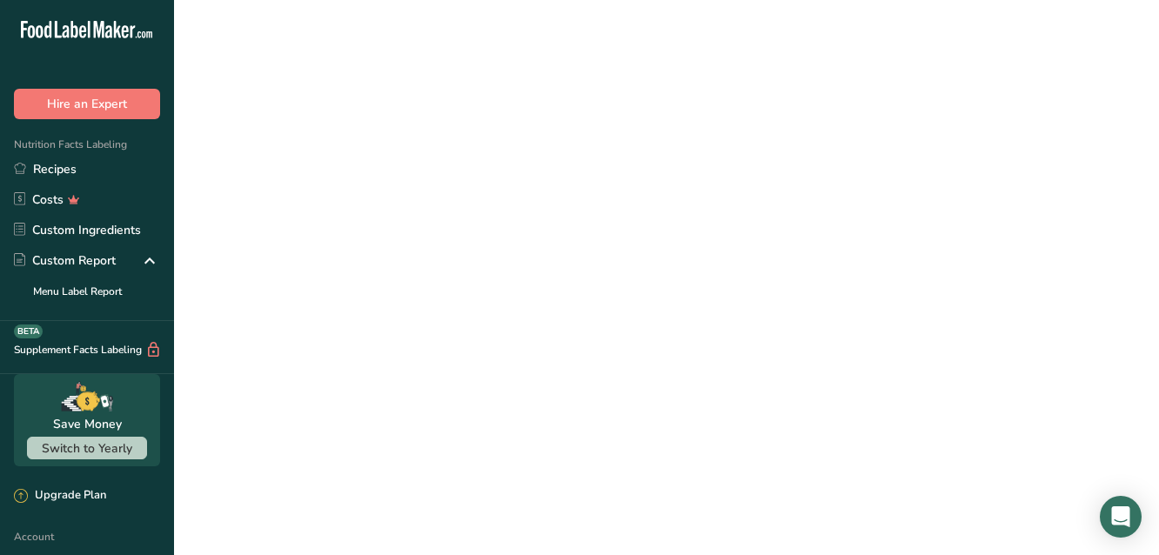
click at [480, 297] on link "New Strawberry Filling Kolaczki" at bounding box center [434, 303] width 174 height 42
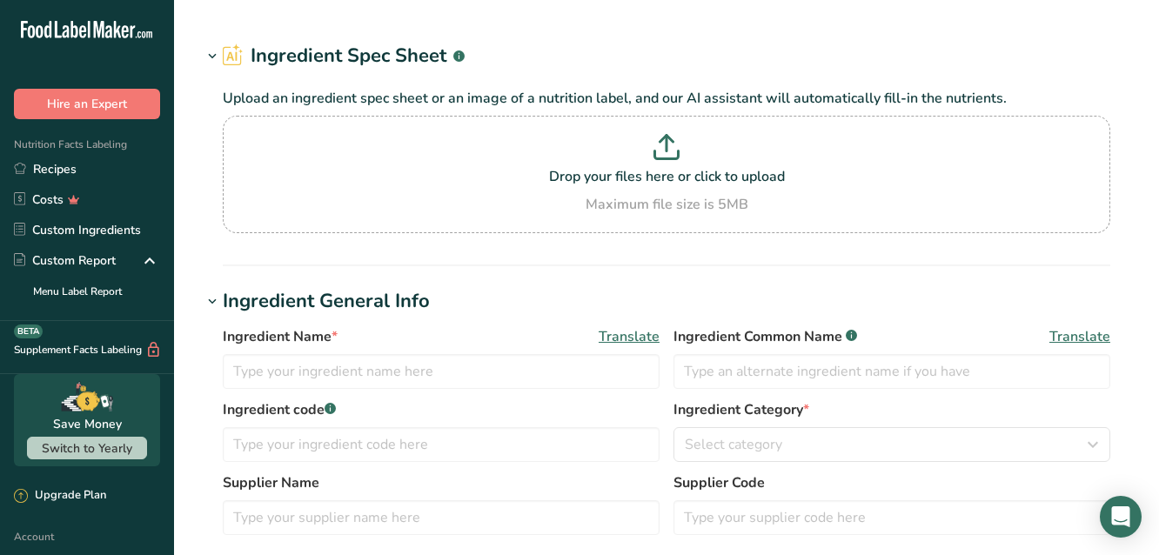
type input "New Strawberry Filling Kolaczki"
type input "Heritage"
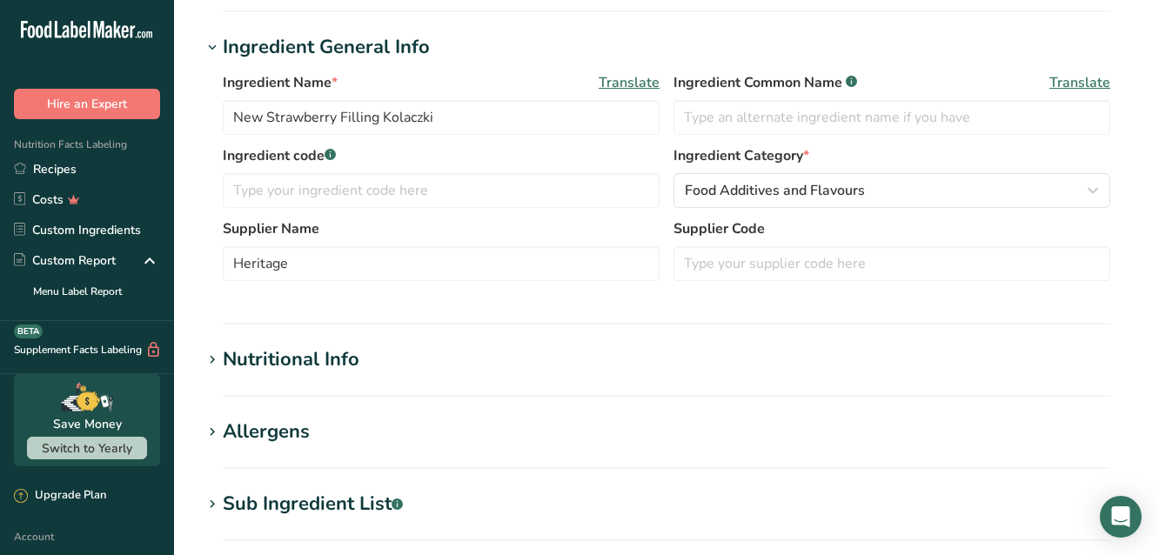
scroll to position [348, 0]
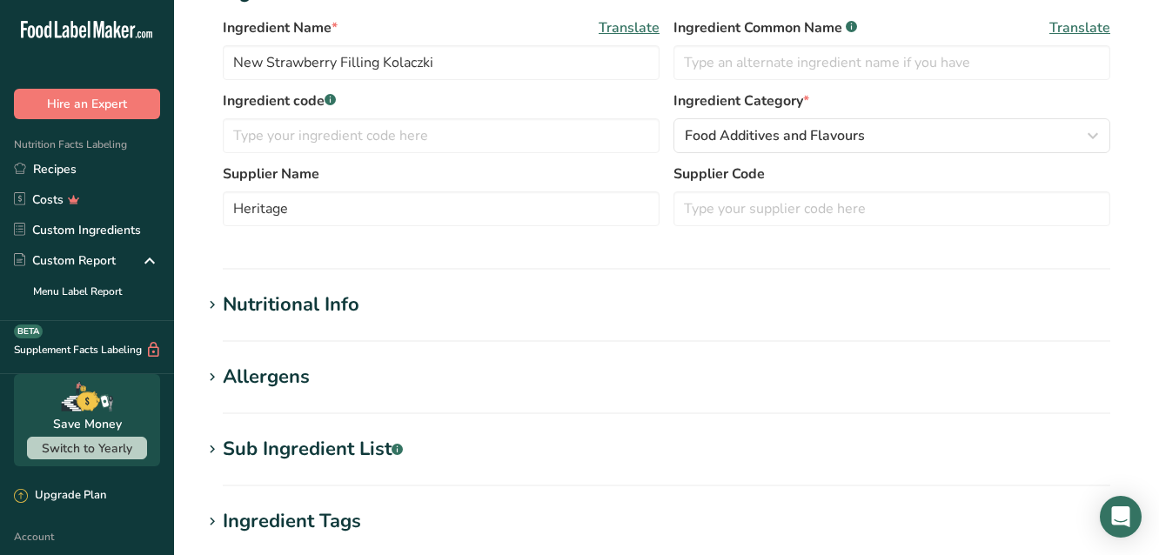
click at [506, 303] on h1 "Nutritional Info" at bounding box center [666, 305] width 929 height 29
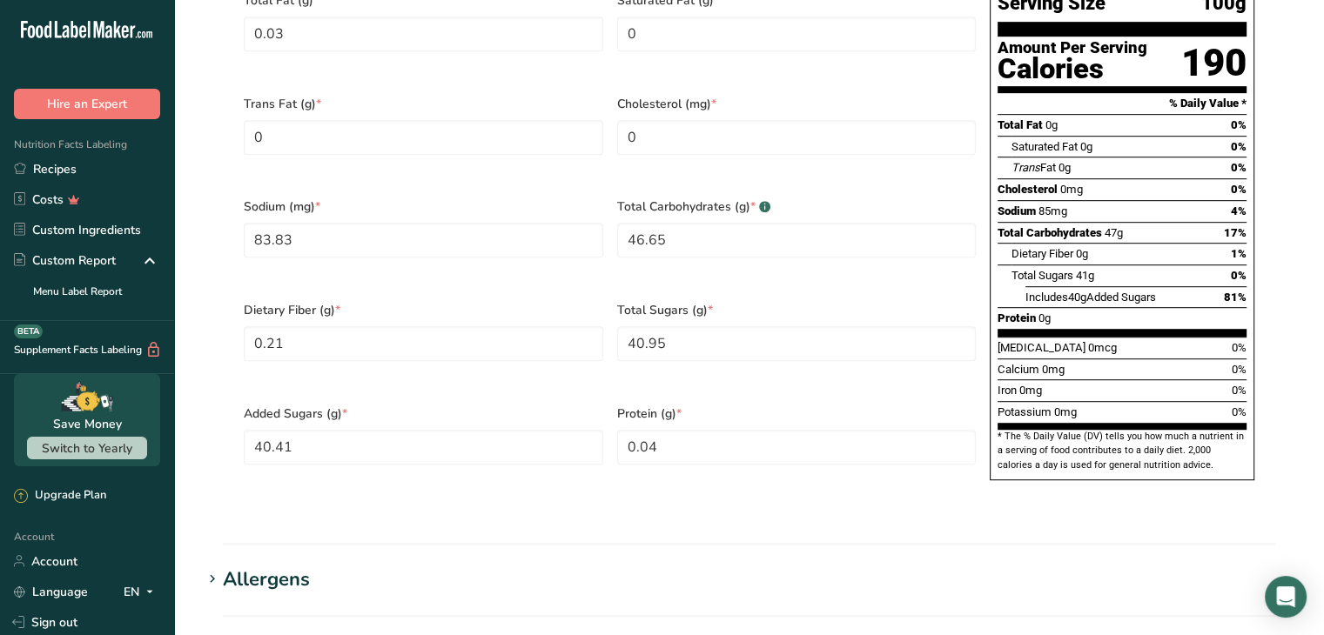
scroll to position [1395, 0]
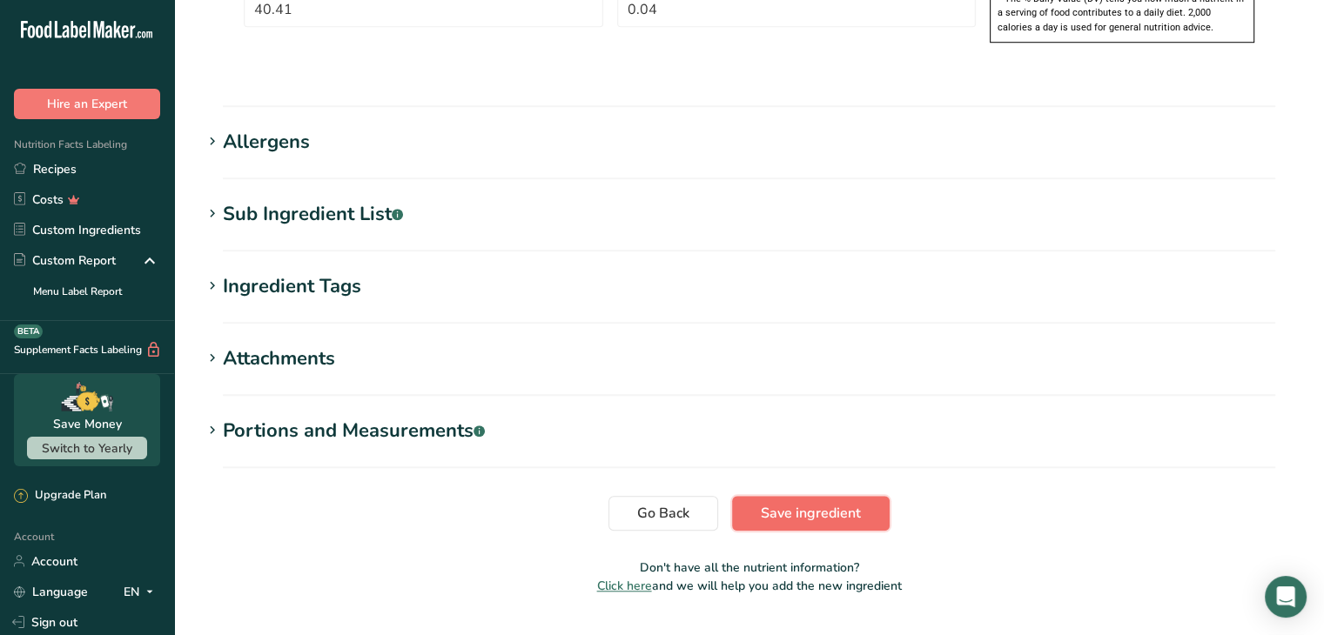
click at [849, 503] on span "Save ingredient" at bounding box center [811, 513] width 100 height 21
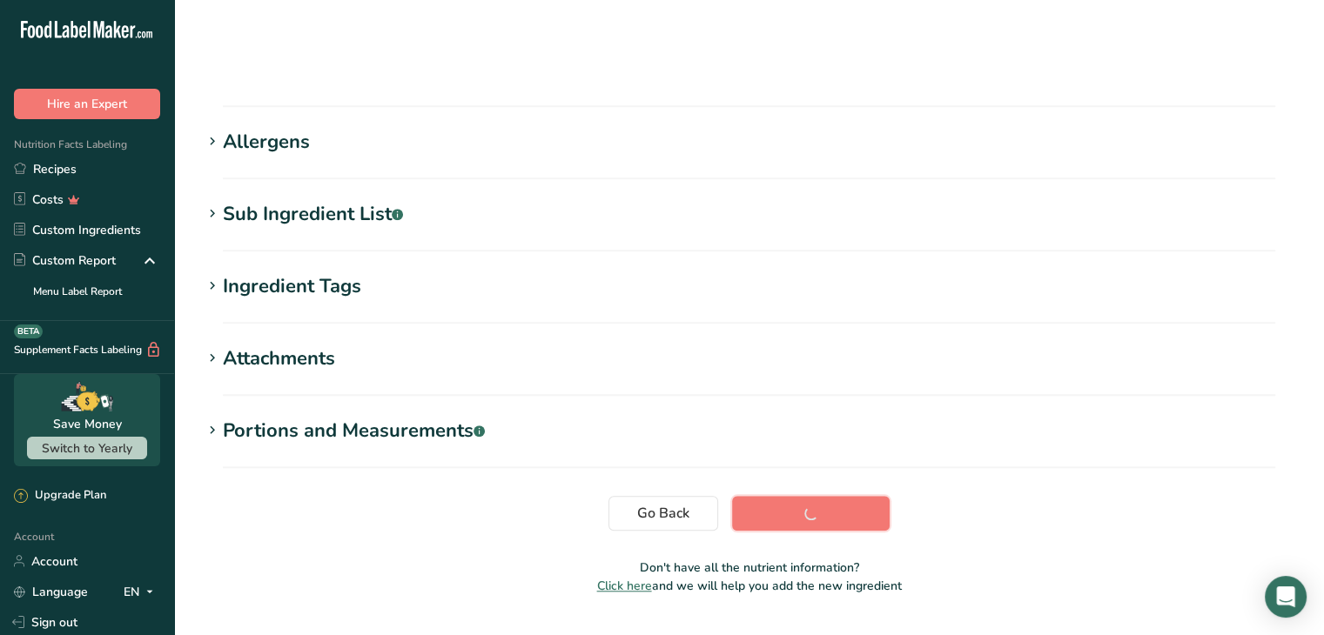
scroll to position [213, 0]
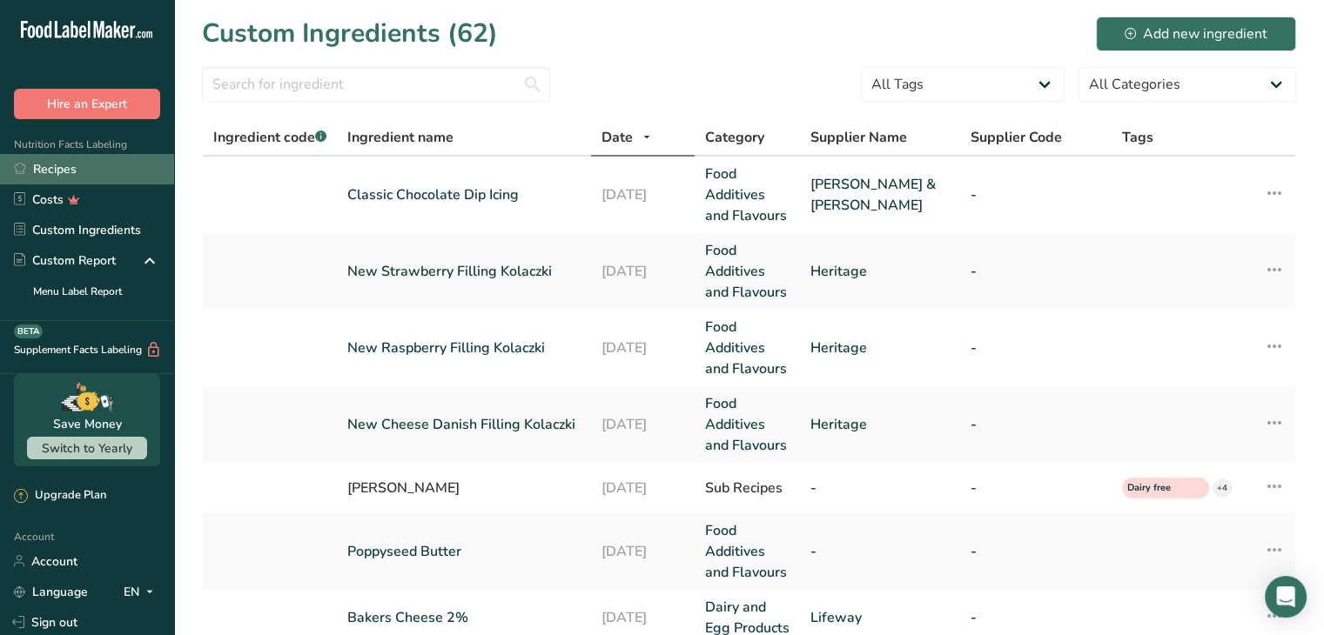
click at [70, 169] on link "Recipes" at bounding box center [87, 169] width 174 height 30
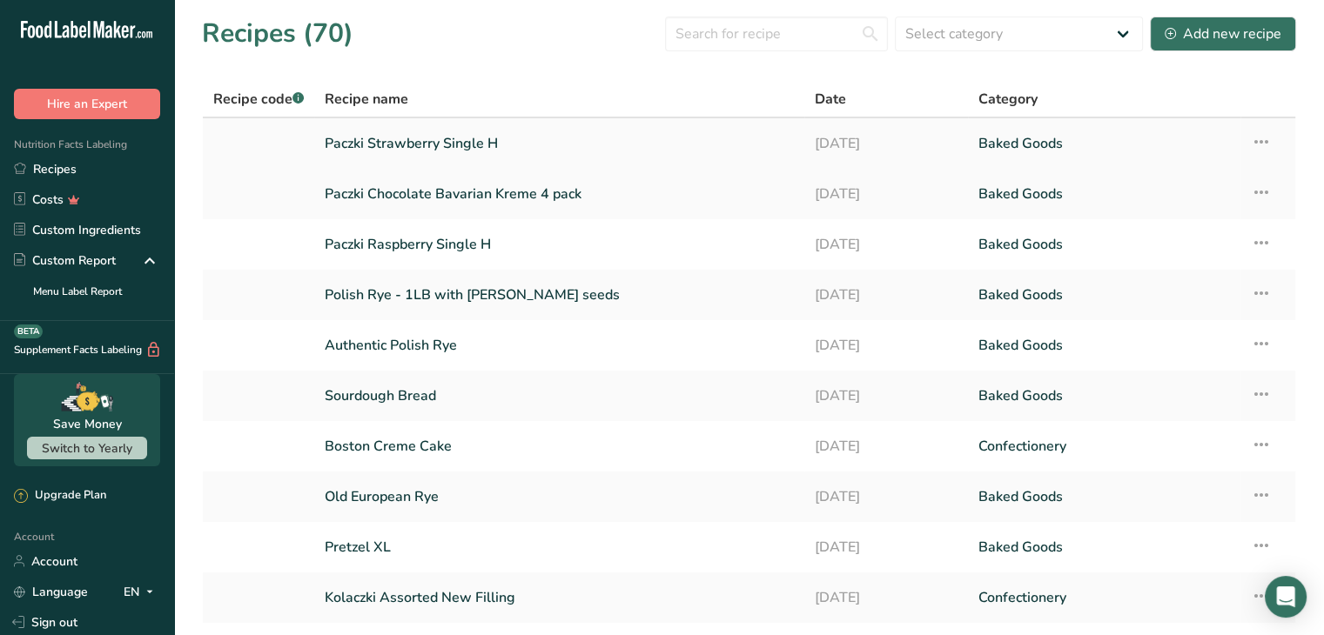
click at [466, 137] on link "Paczki Strawberry Single H" at bounding box center [559, 143] width 469 height 37
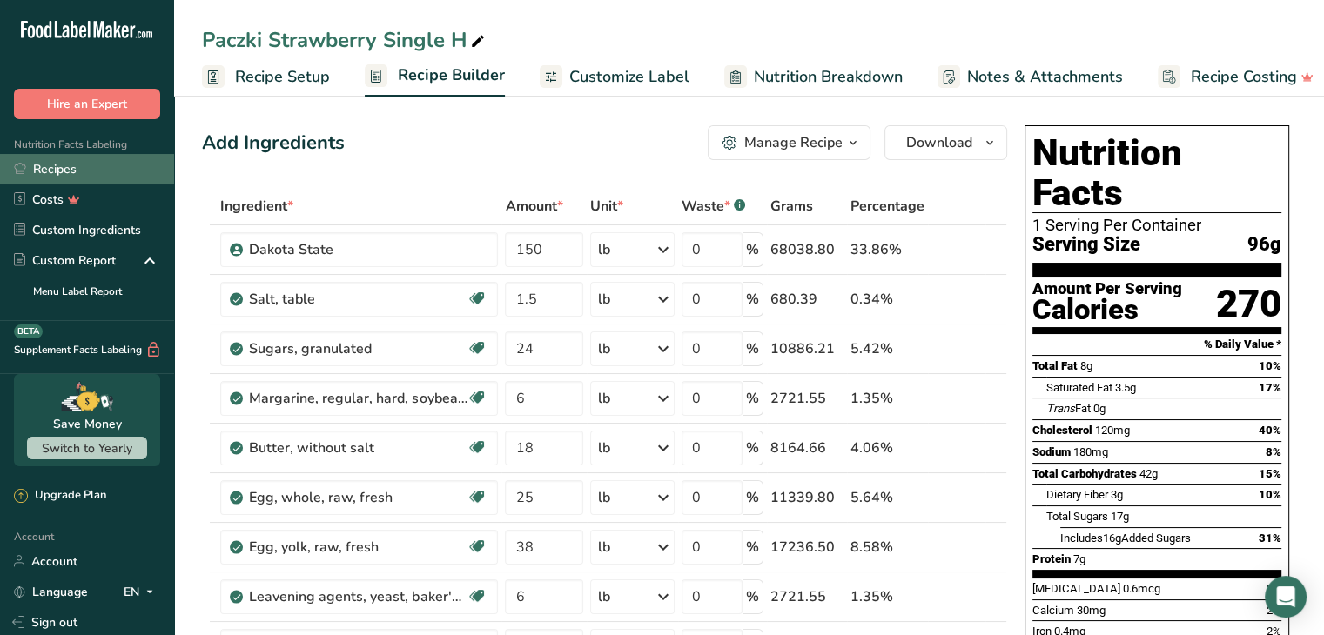
click at [64, 164] on link "Recipes" at bounding box center [87, 169] width 174 height 30
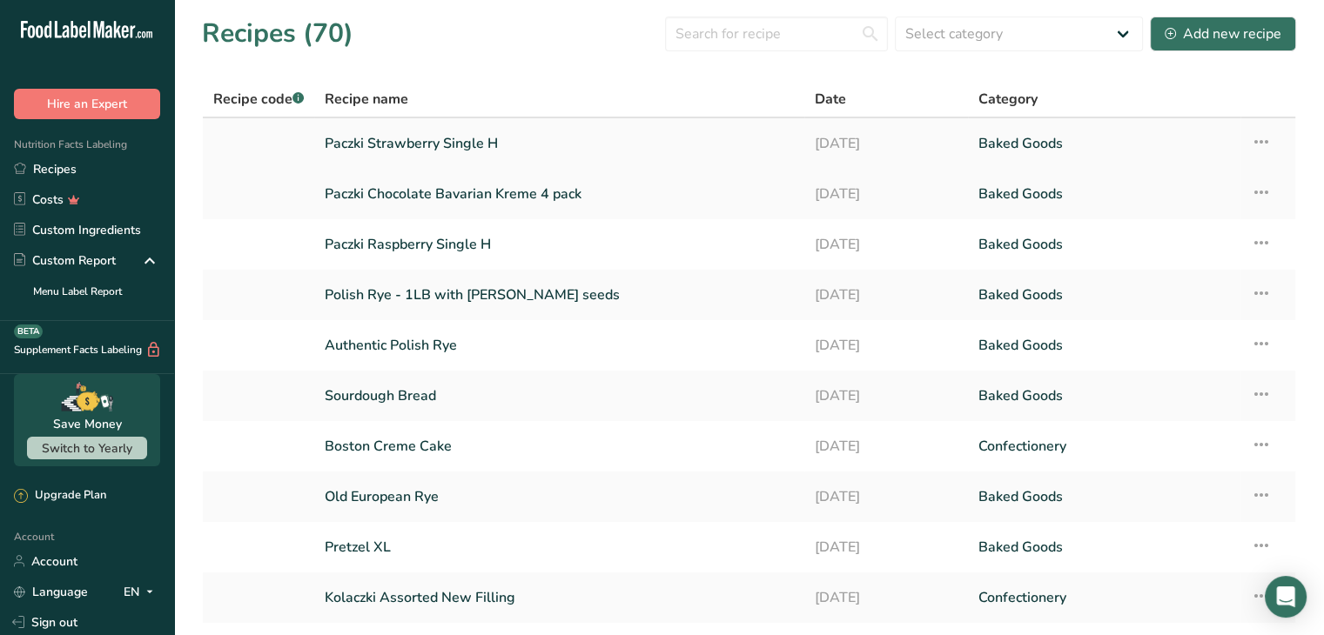
click at [1260, 133] on icon at bounding box center [1260, 141] width 21 height 31
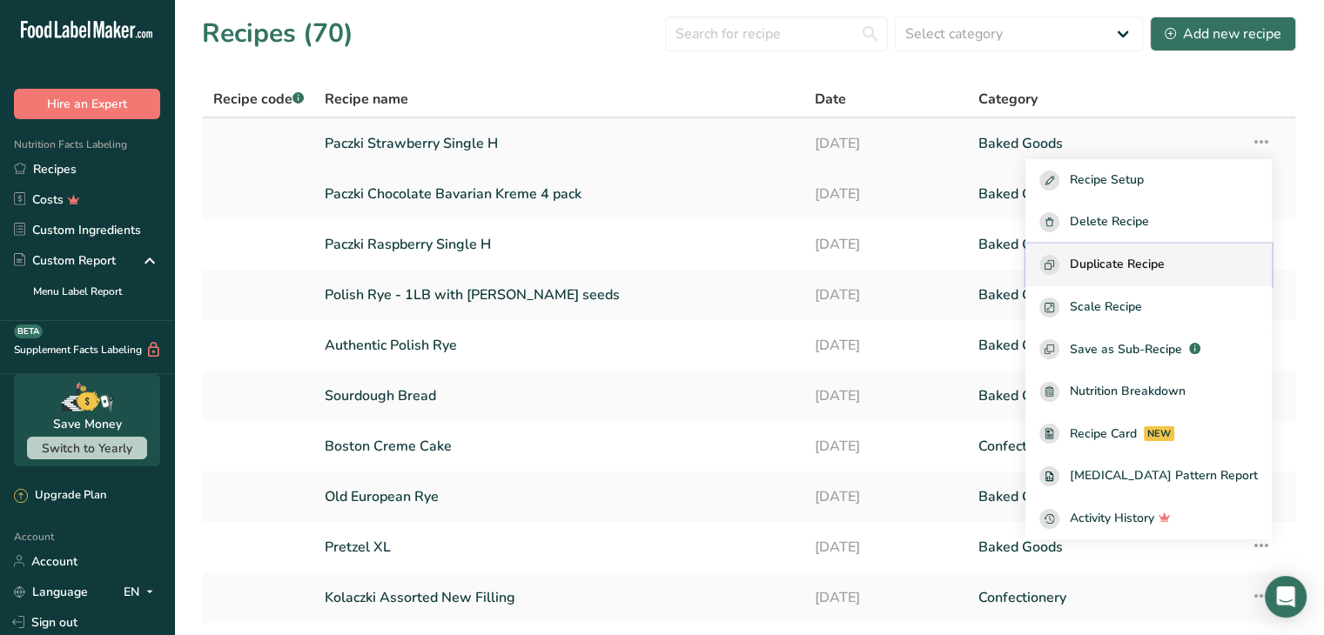
click at [1124, 253] on button "Duplicate Recipe" at bounding box center [1148, 265] width 246 height 43
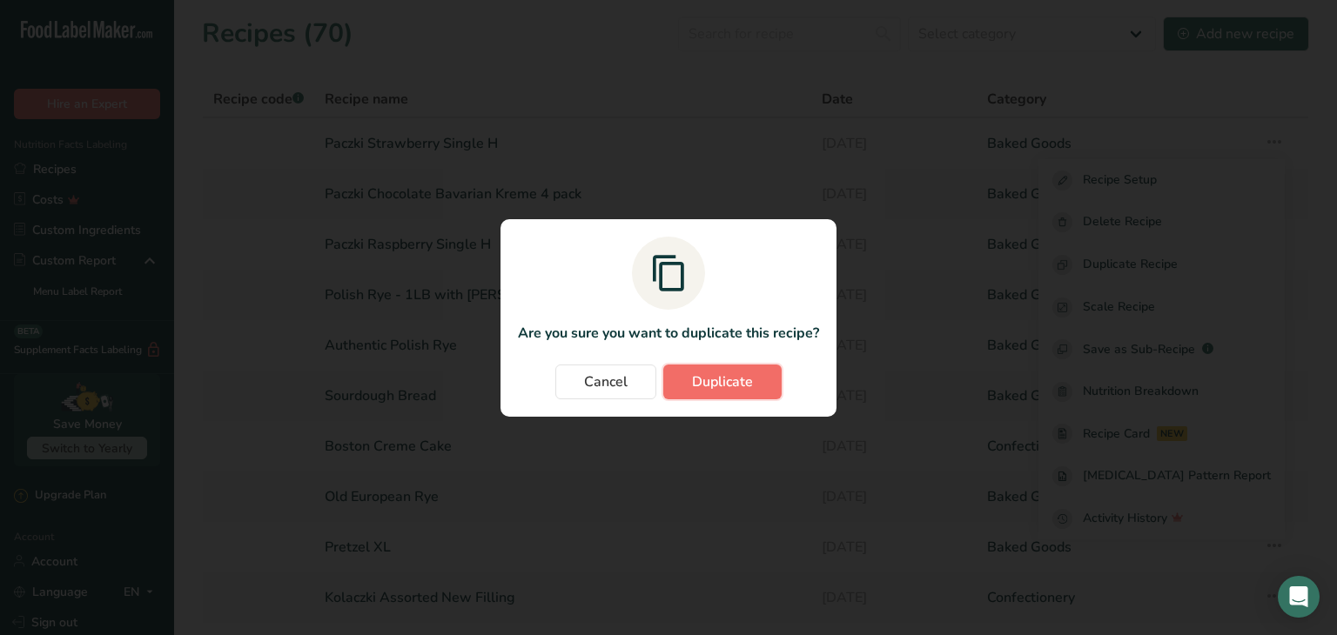
click at [714, 375] on span "Duplicate" at bounding box center [722, 382] width 61 height 21
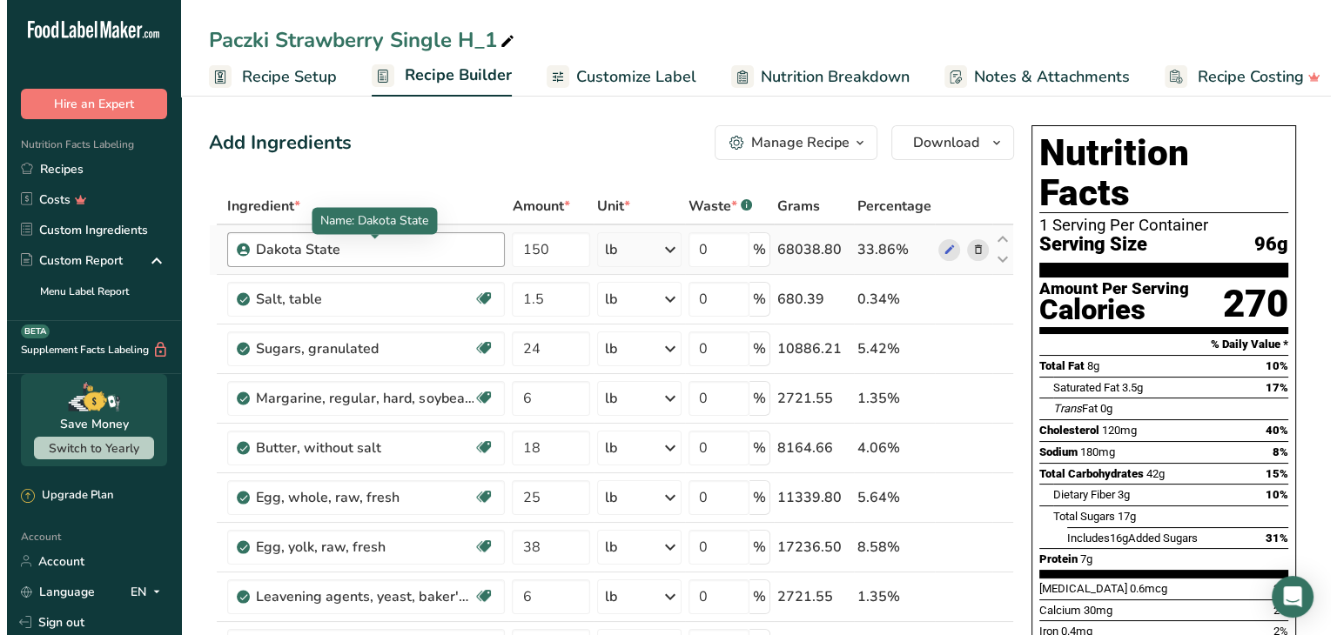
scroll to position [348, 0]
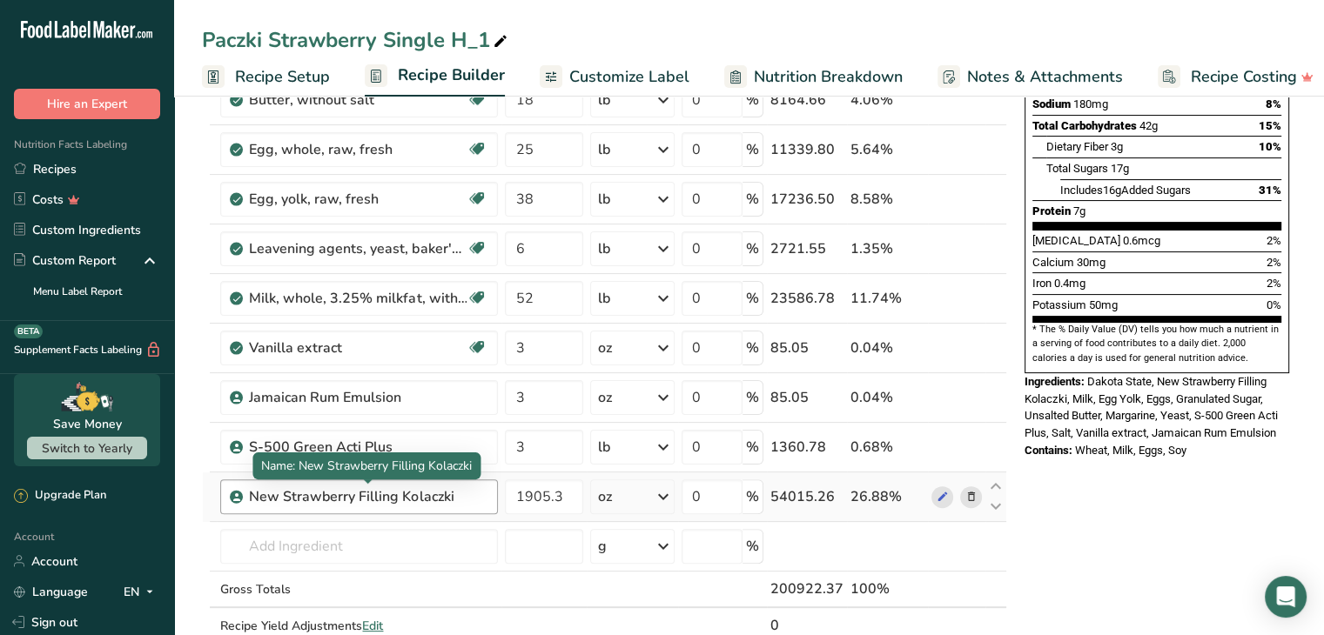
click at [425, 488] on div "New Strawberry Filling Kolaczki" at bounding box center [358, 496] width 218 height 21
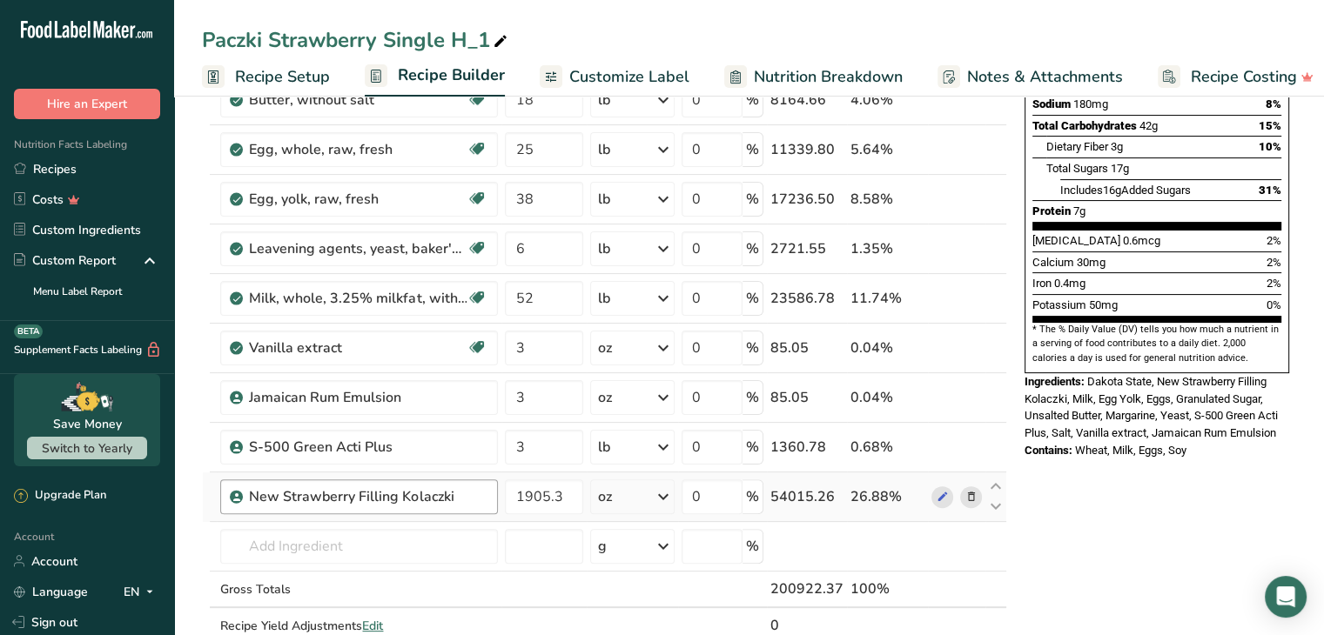
click at [425, 488] on div "New Strawberry Filling Kolaczki" at bounding box center [358, 496] width 218 height 21
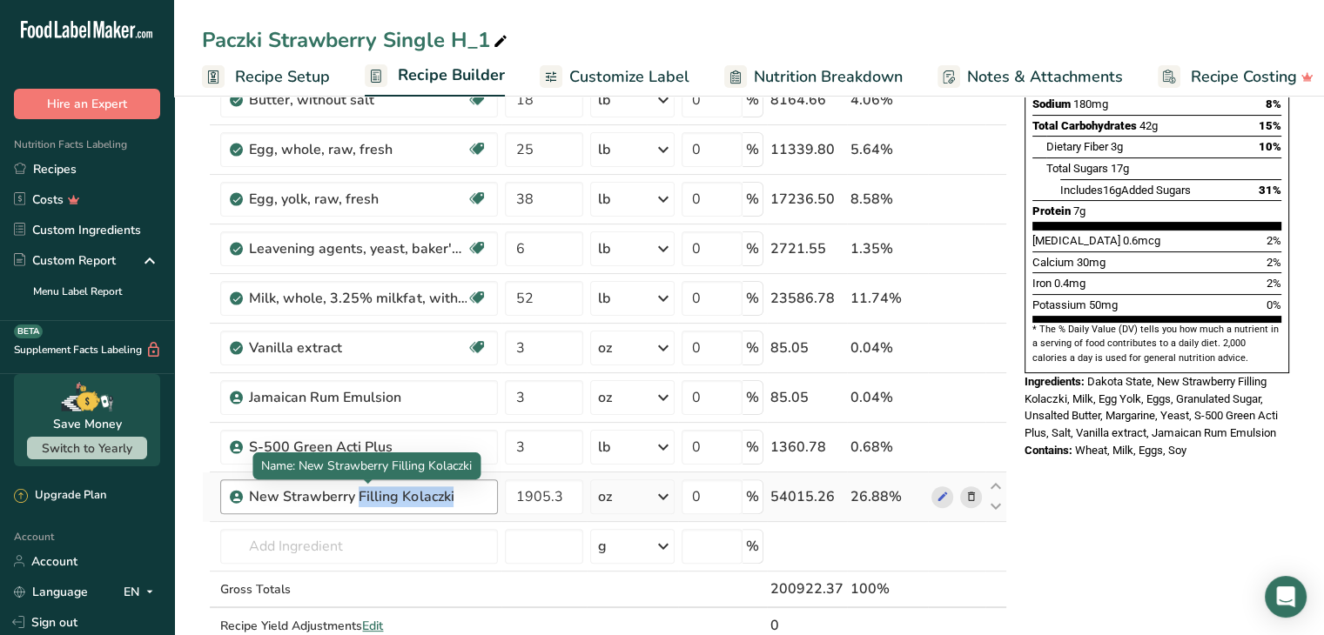
click at [425, 488] on div "New Strawberry Filling Kolaczki" at bounding box center [358, 496] width 218 height 21
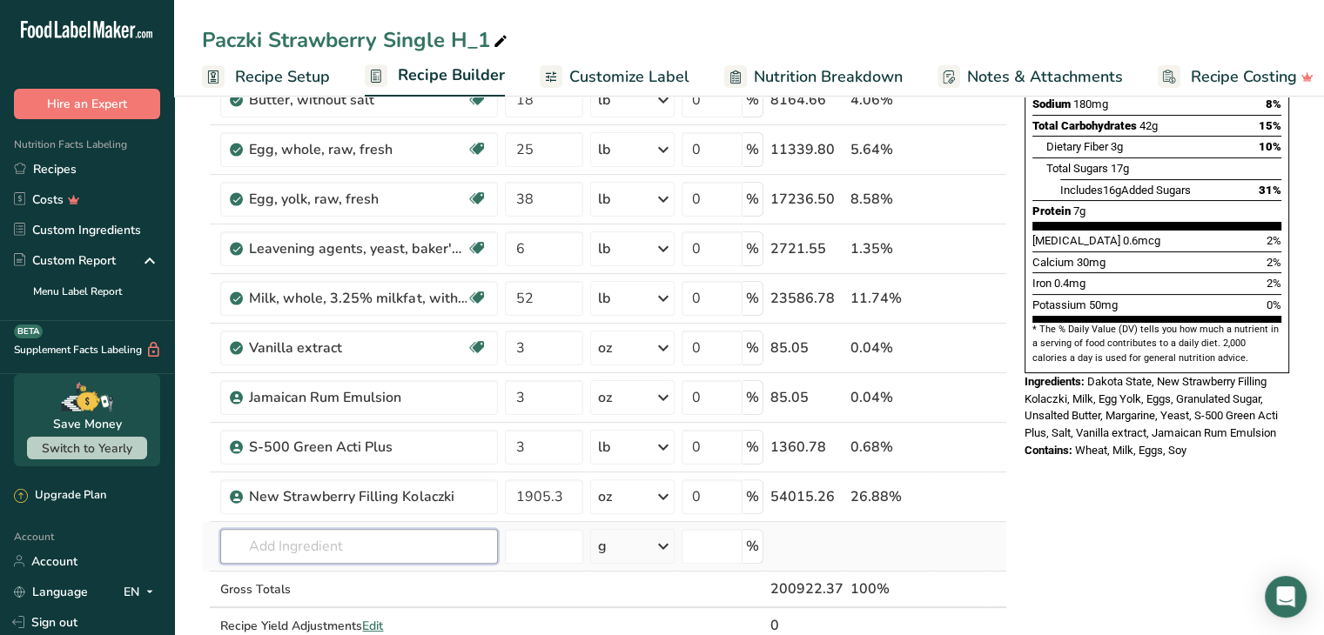
click at [379, 547] on input "text" at bounding box center [359, 546] width 278 height 35
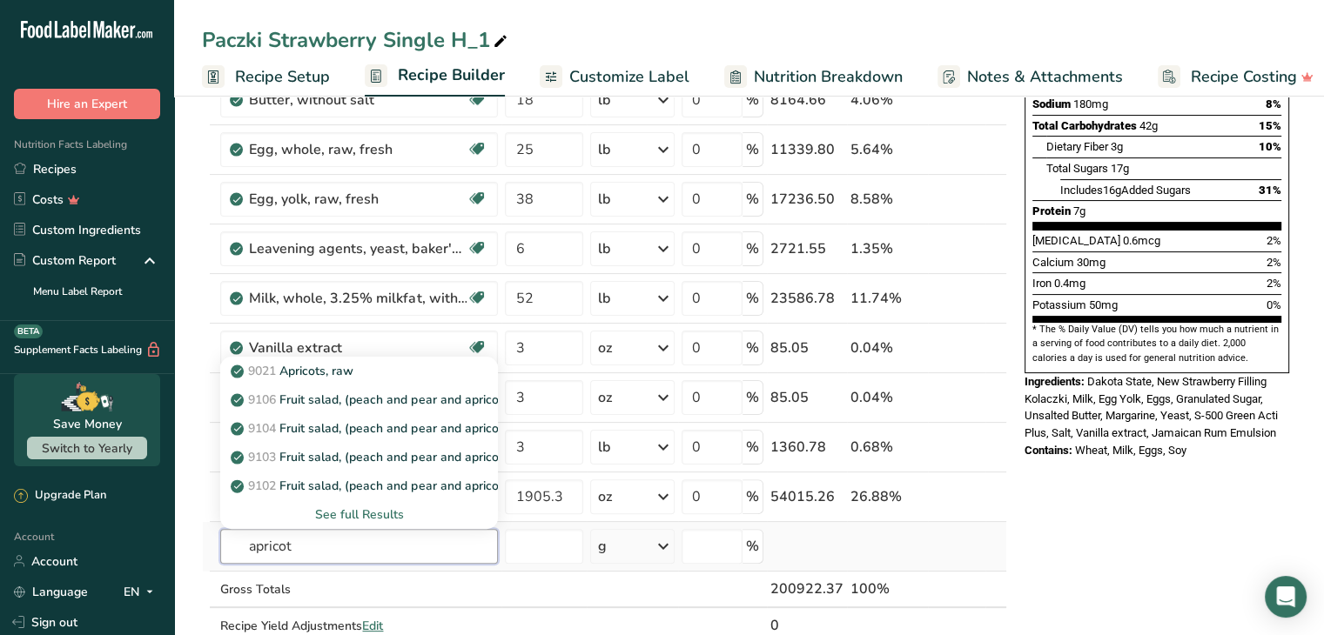
type input "apricot"
click at [358, 508] on div "See full Results" at bounding box center [359, 515] width 250 height 18
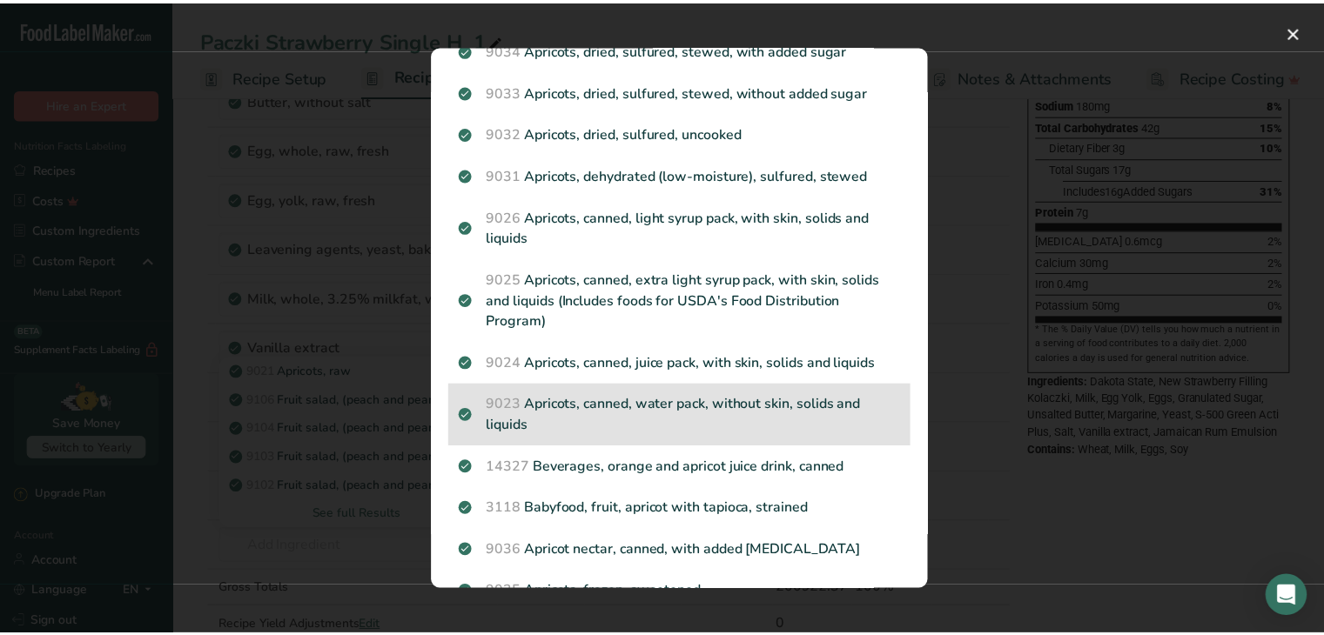
scroll to position [609, 0]
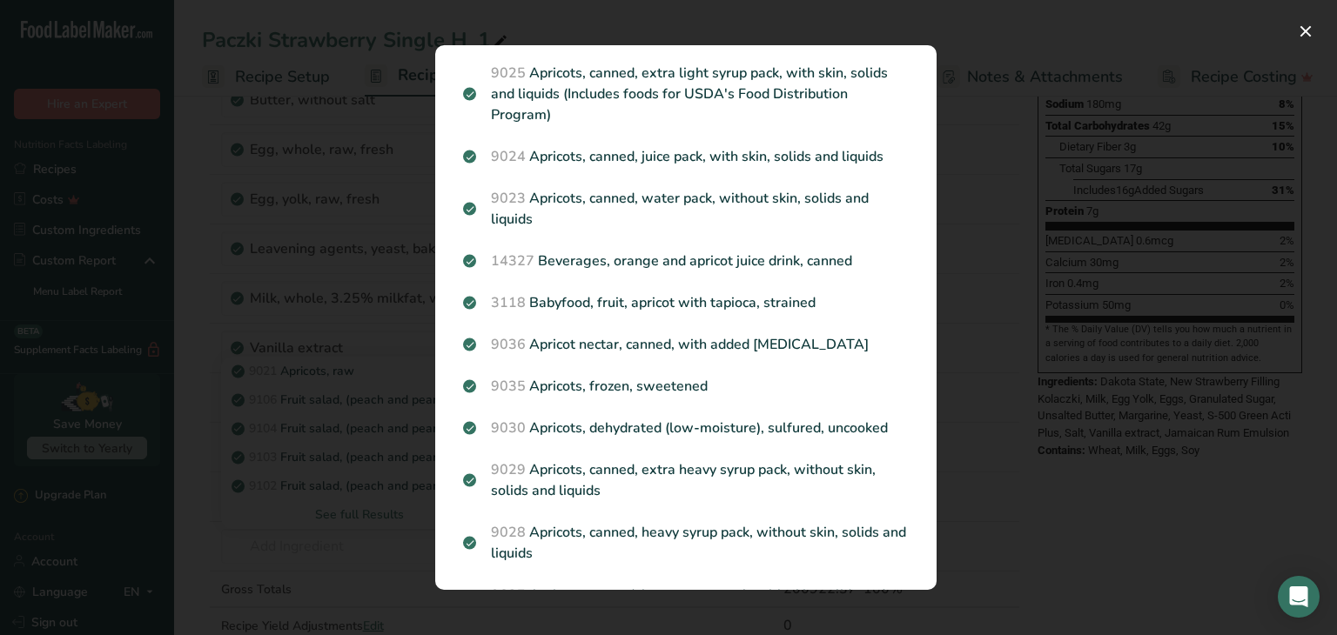
click at [195, 464] on div "Search results modal" at bounding box center [668, 317] width 1337 height 635
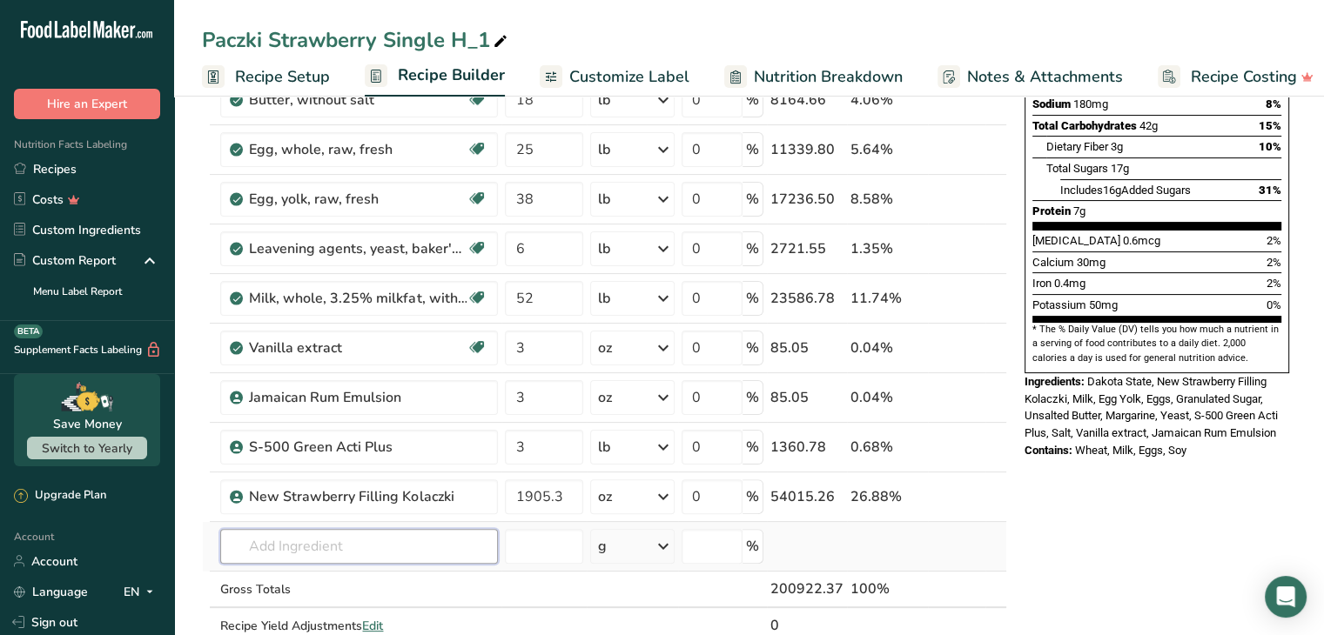
click at [303, 542] on input "text" at bounding box center [359, 546] width 278 height 35
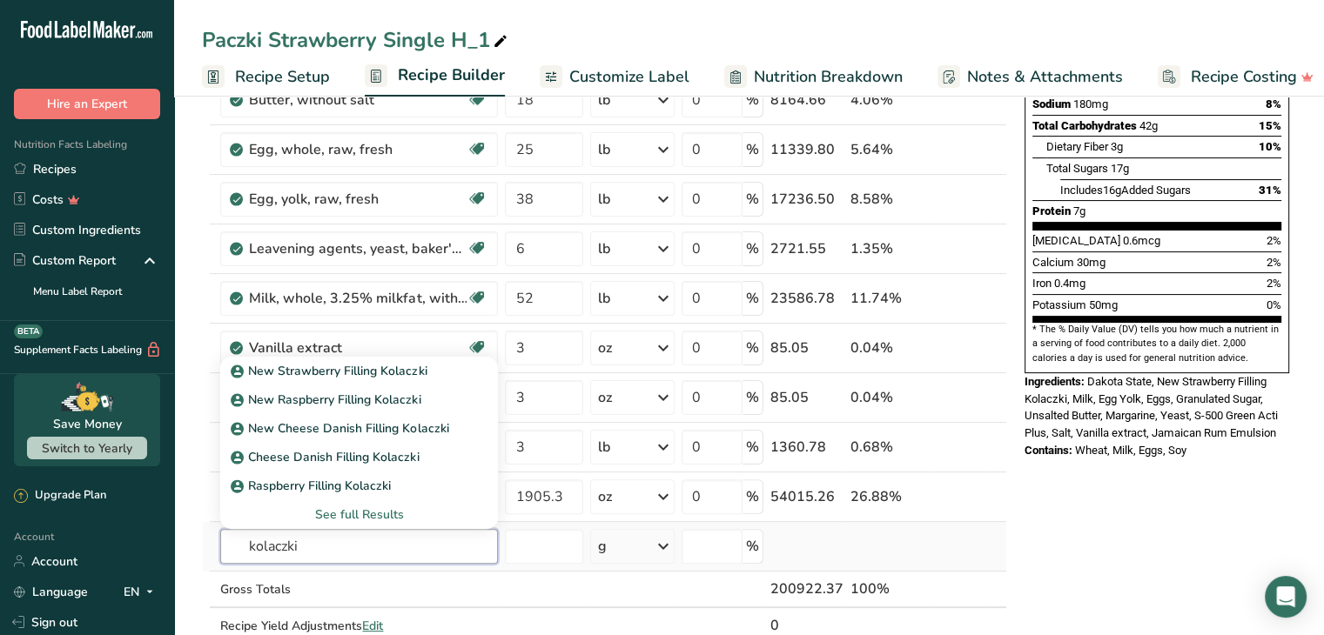
type input "kolaczki"
click at [359, 508] on div "See full Results" at bounding box center [359, 515] width 250 height 18
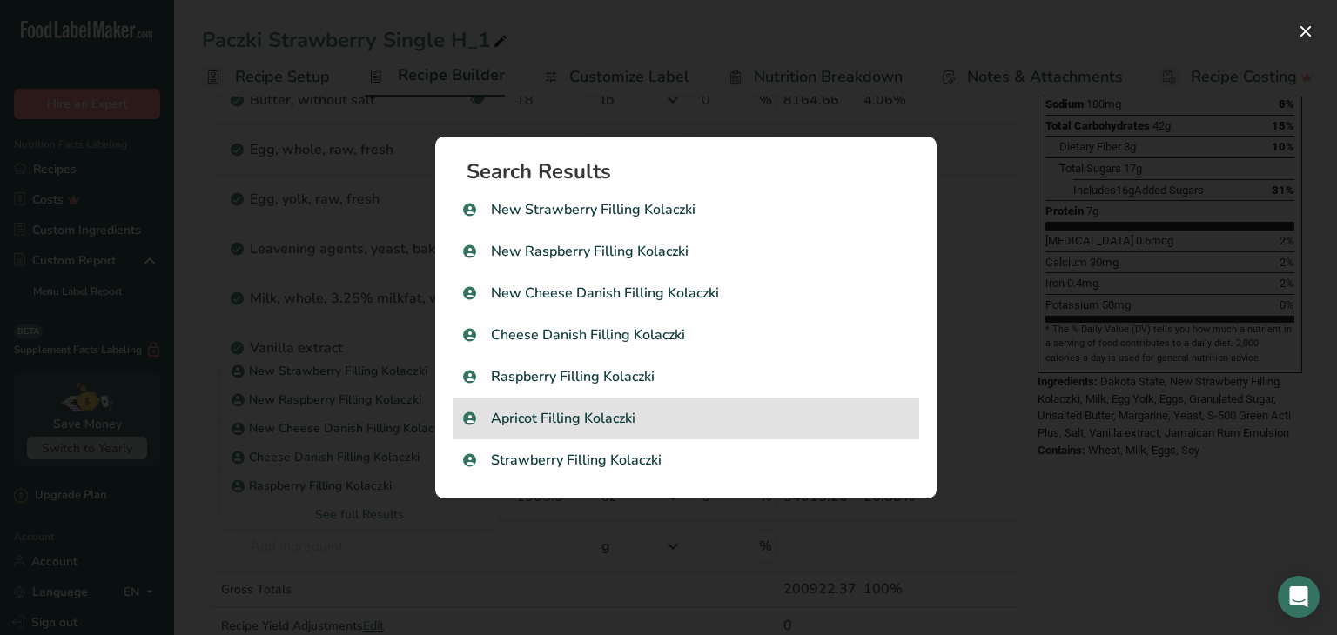
click at [580, 412] on p "Apricot Filling Kolaczki" at bounding box center [686, 418] width 446 height 21
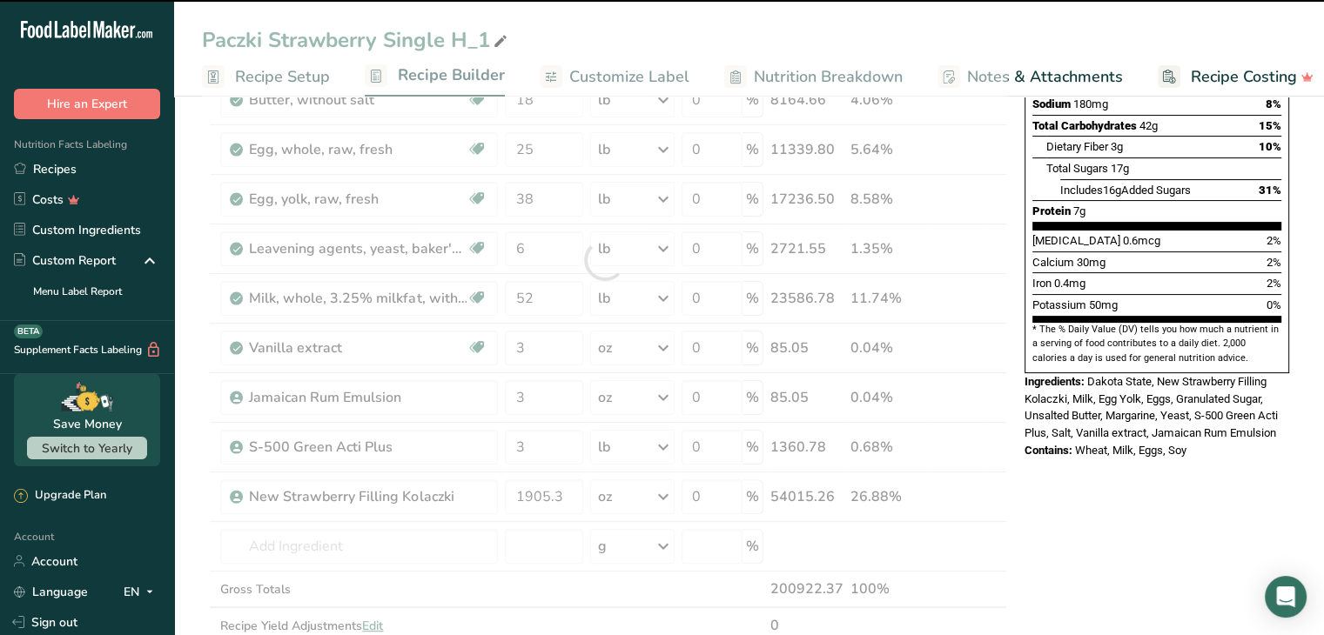
type input "0"
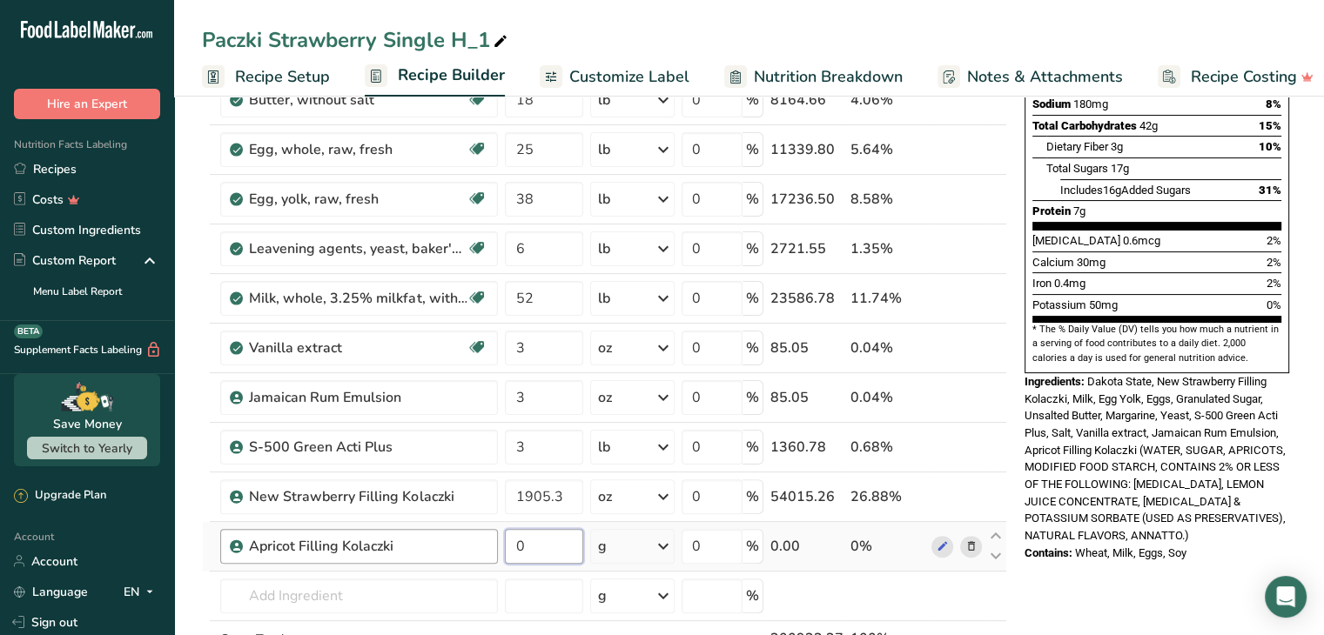
drag, startPoint x: 546, startPoint y: 547, endPoint x: 486, endPoint y: 546, distance: 60.9
click at [486, 546] on tr "Apricot Filling Kolaczki 0 g Weight Units g kg mg See more Volume Units l mL fl…" at bounding box center [604, 547] width 803 height 50
type input "2401"
click at [642, 533] on div "Ingredient * Amount * Unit * Waste * .a-a{fill:#347362;}.b-a{fill:#fff;} Grams …" at bounding box center [604, 285] width 805 height 890
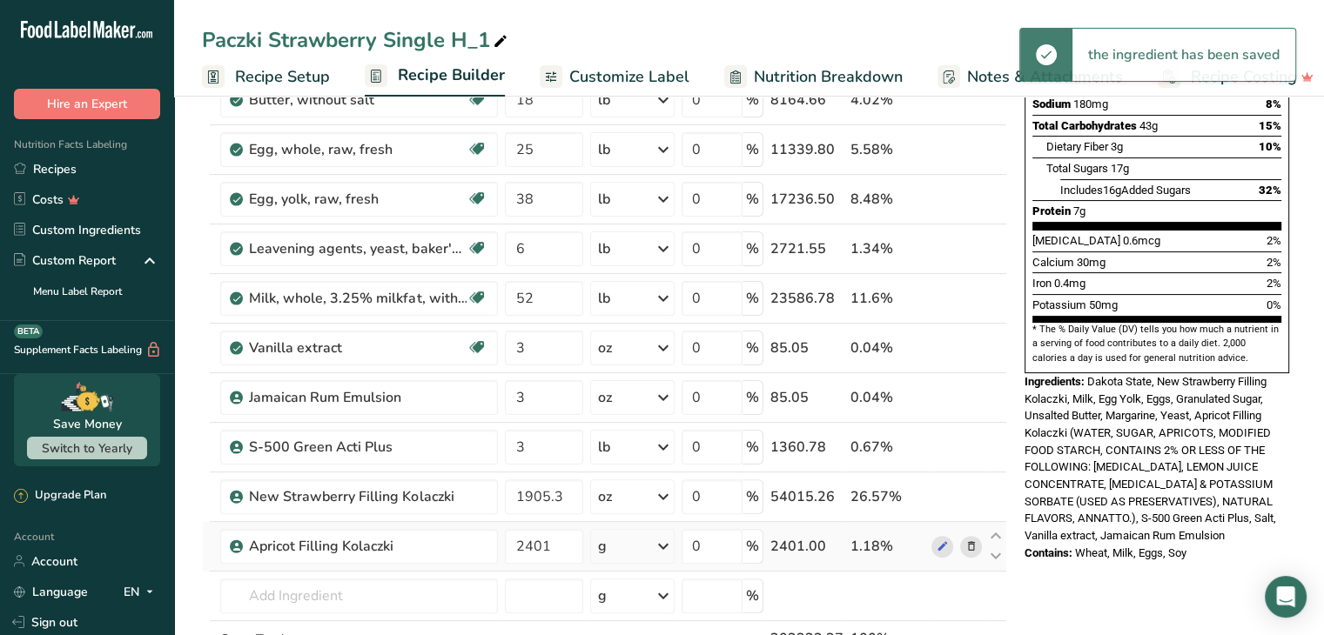
click at [642, 533] on div "g" at bounding box center [632, 546] width 84 height 35
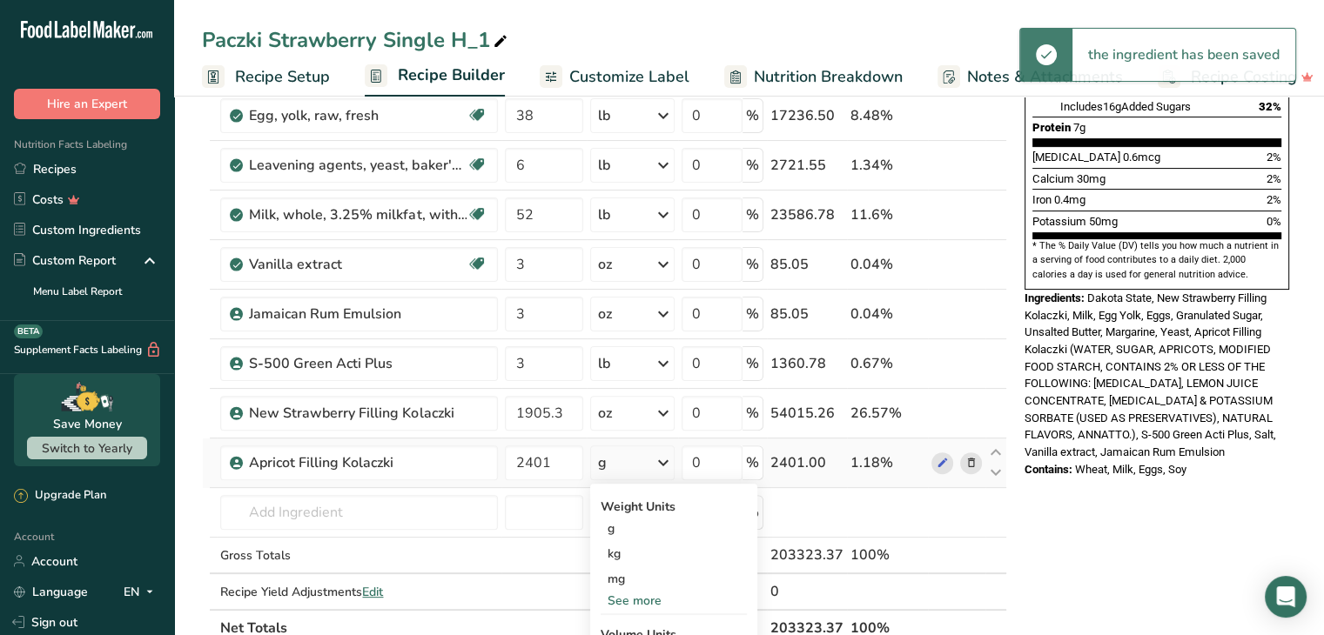
scroll to position [522, 0]
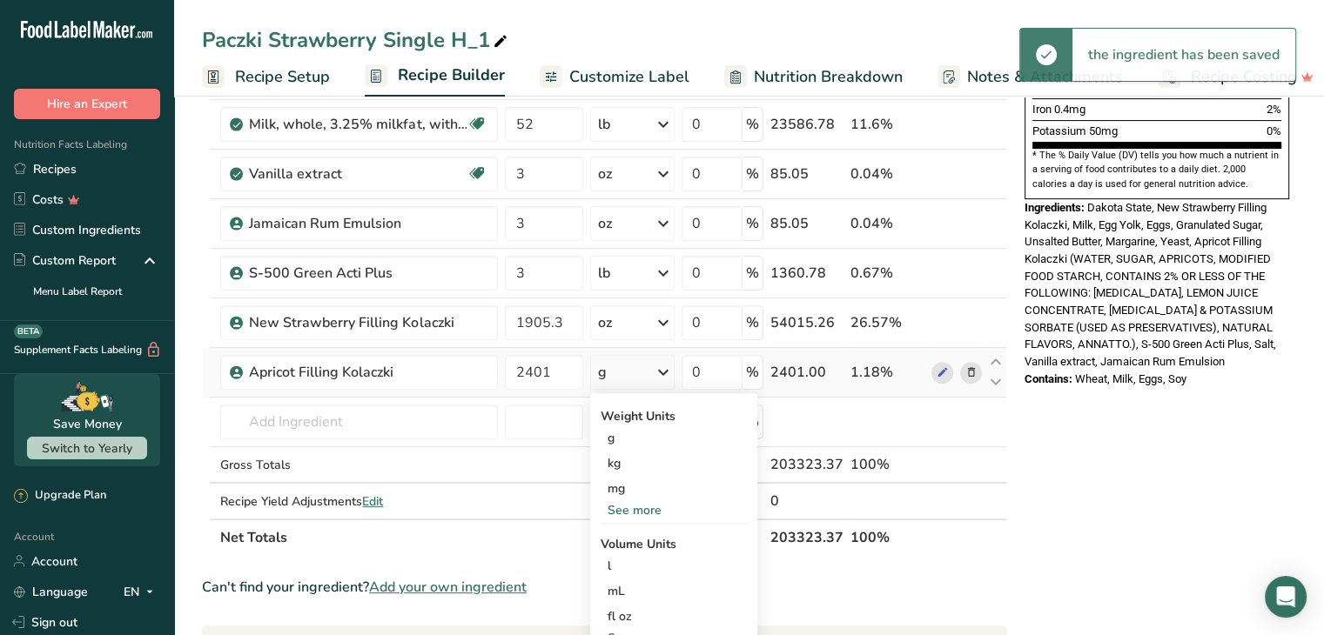
click at [635, 505] on div "See more" at bounding box center [673, 510] width 146 height 18
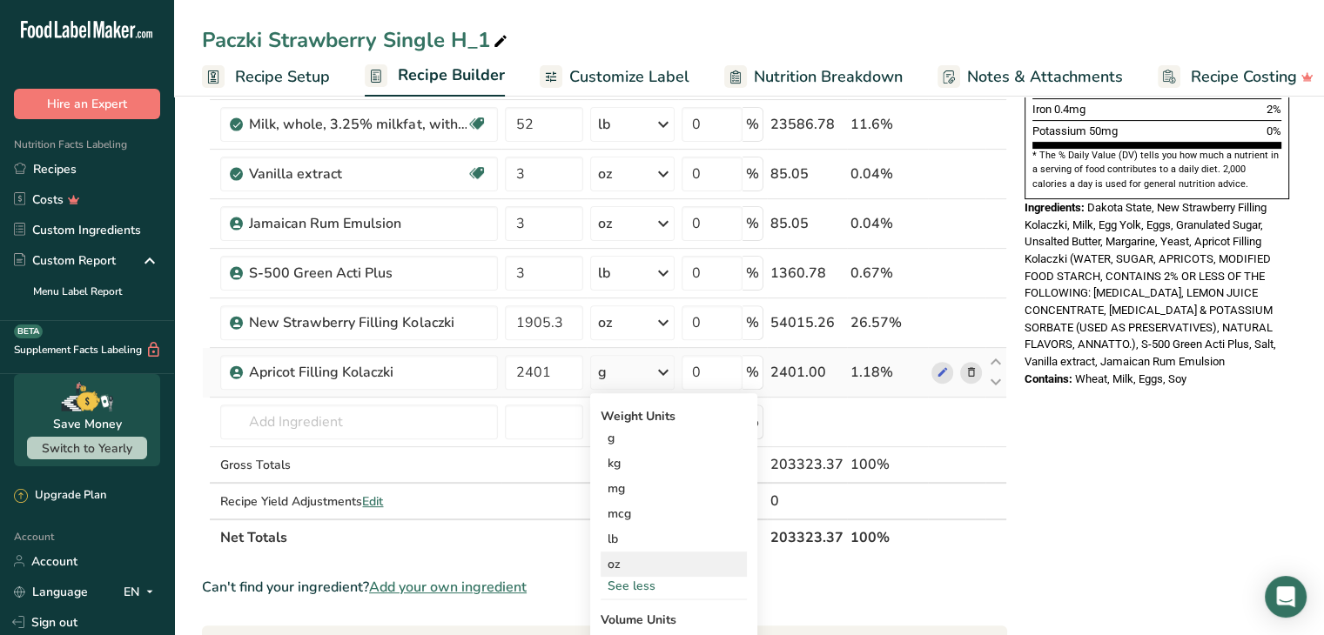
click at [629, 561] on div "oz" at bounding box center [673, 564] width 146 height 25
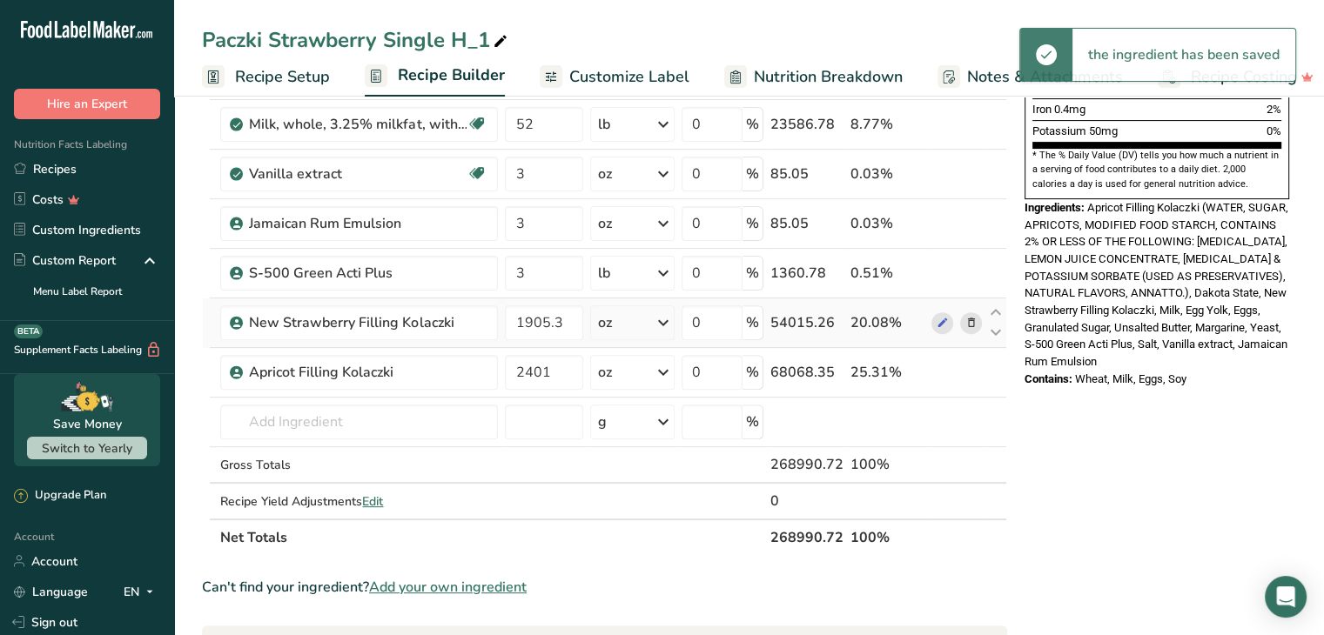
click at [972, 319] on icon at bounding box center [970, 323] width 12 height 18
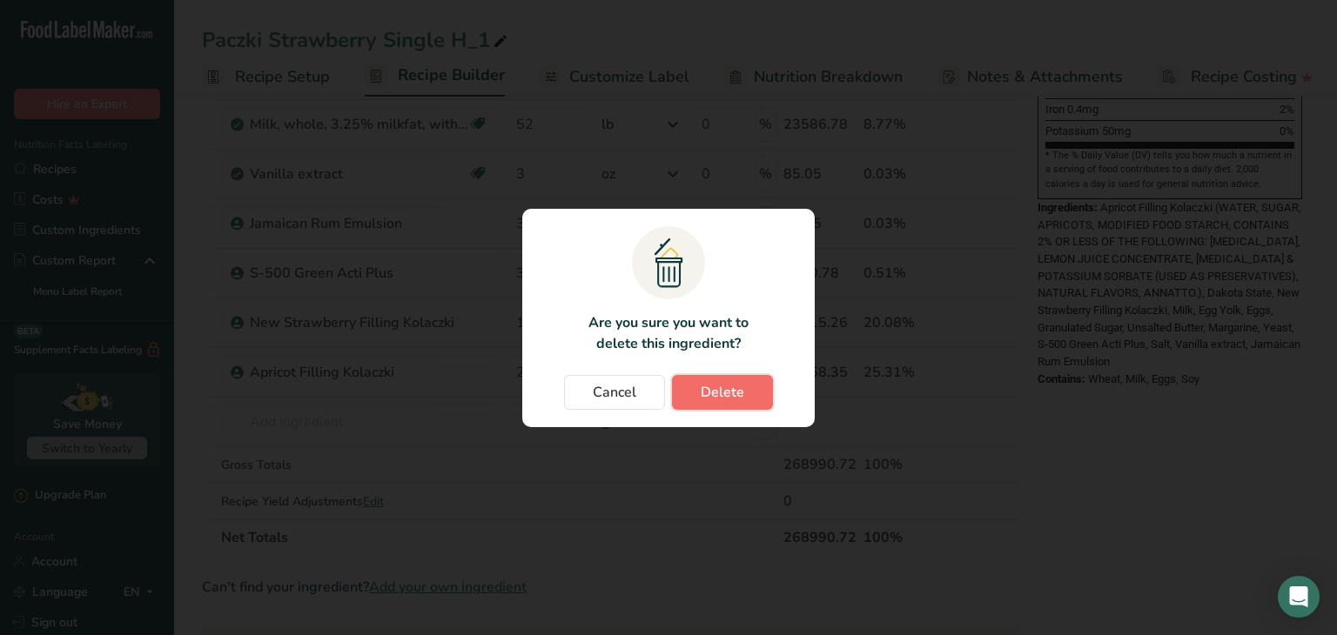
click at [699, 385] on button "Delete" at bounding box center [722, 392] width 101 height 35
type input "2401"
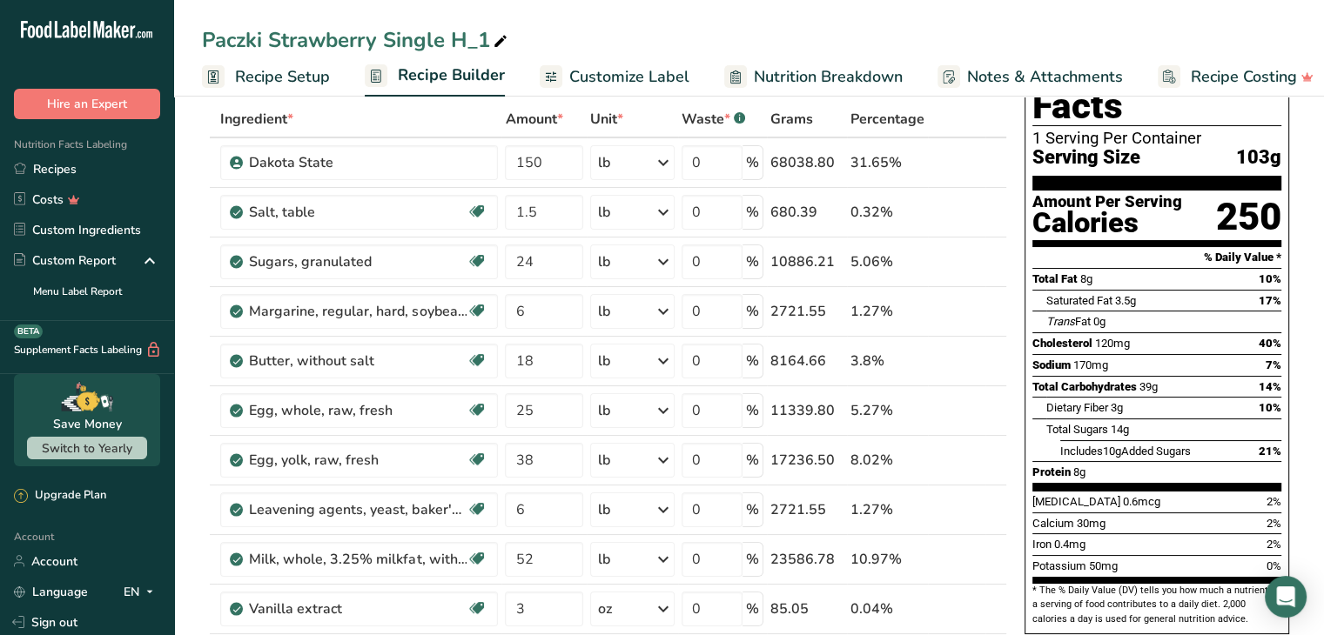
scroll to position [0, 0]
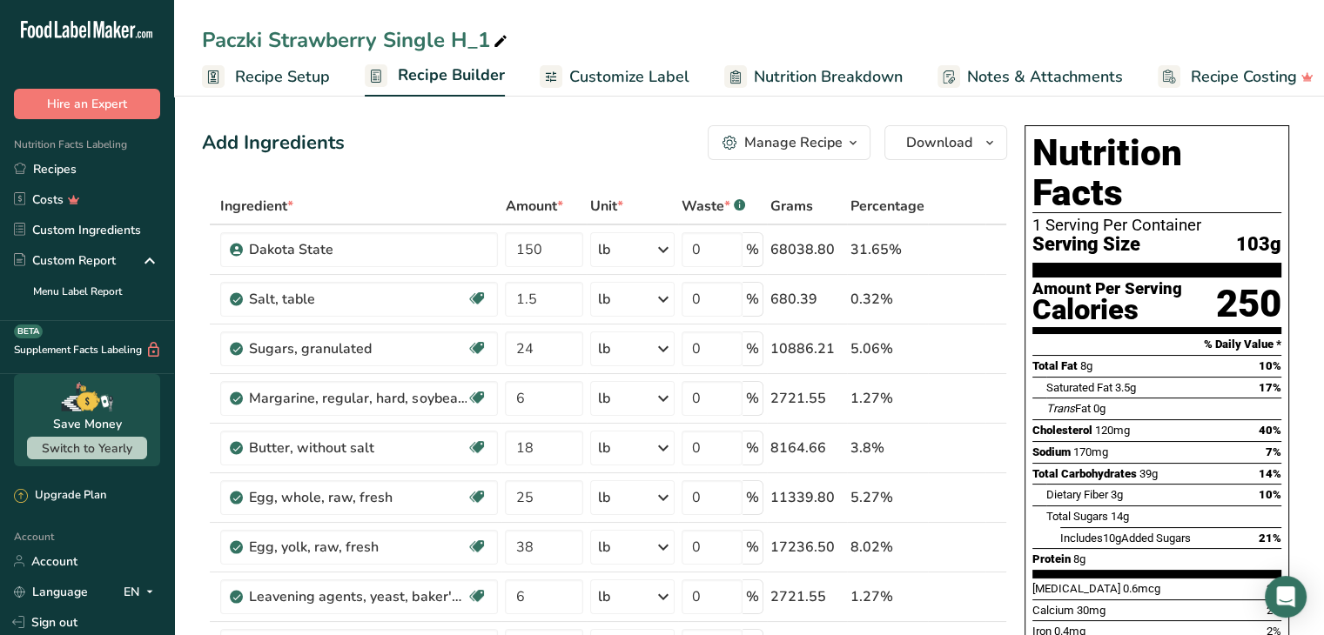
click at [494, 42] on icon at bounding box center [501, 42] width 16 height 24
type input "Paczki Apricot Single"
click at [640, 125] on div "Add Ingredients Manage Recipe Delete Recipe Duplicate Recipe Scale Recipe Save …" at bounding box center [604, 142] width 805 height 35
click at [979, 143] on span "button" at bounding box center [989, 142] width 21 height 21
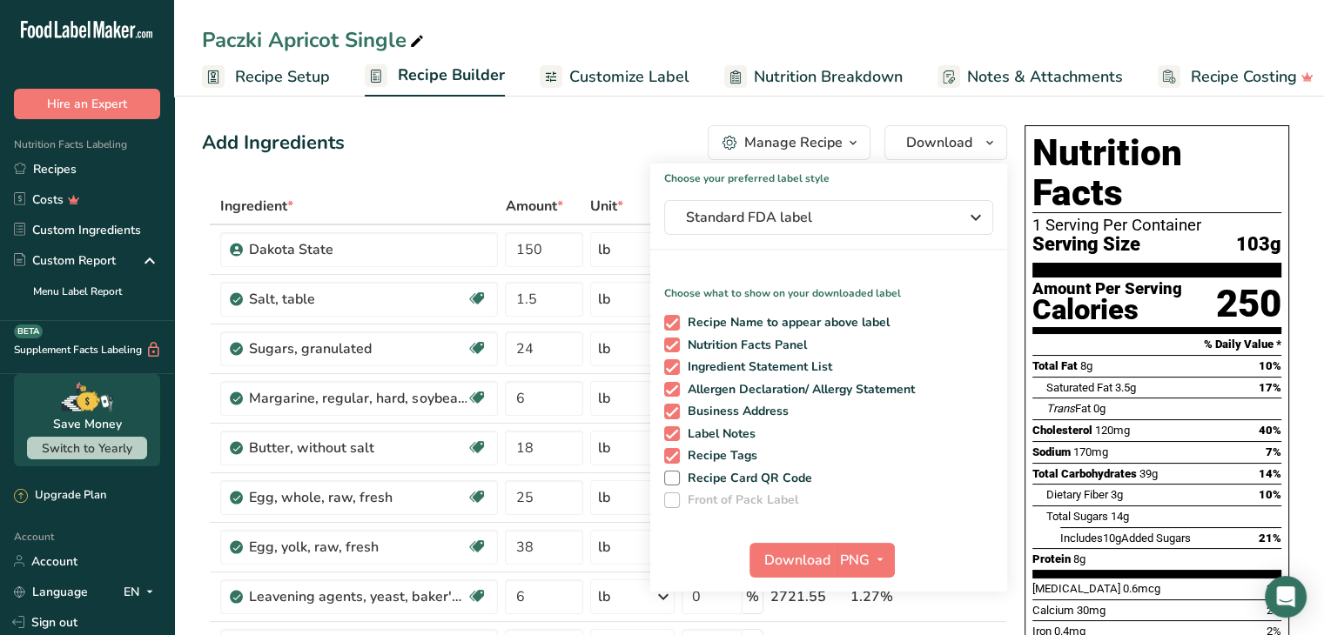
click at [867, 140] on button "Manage Recipe" at bounding box center [788, 142] width 163 height 35
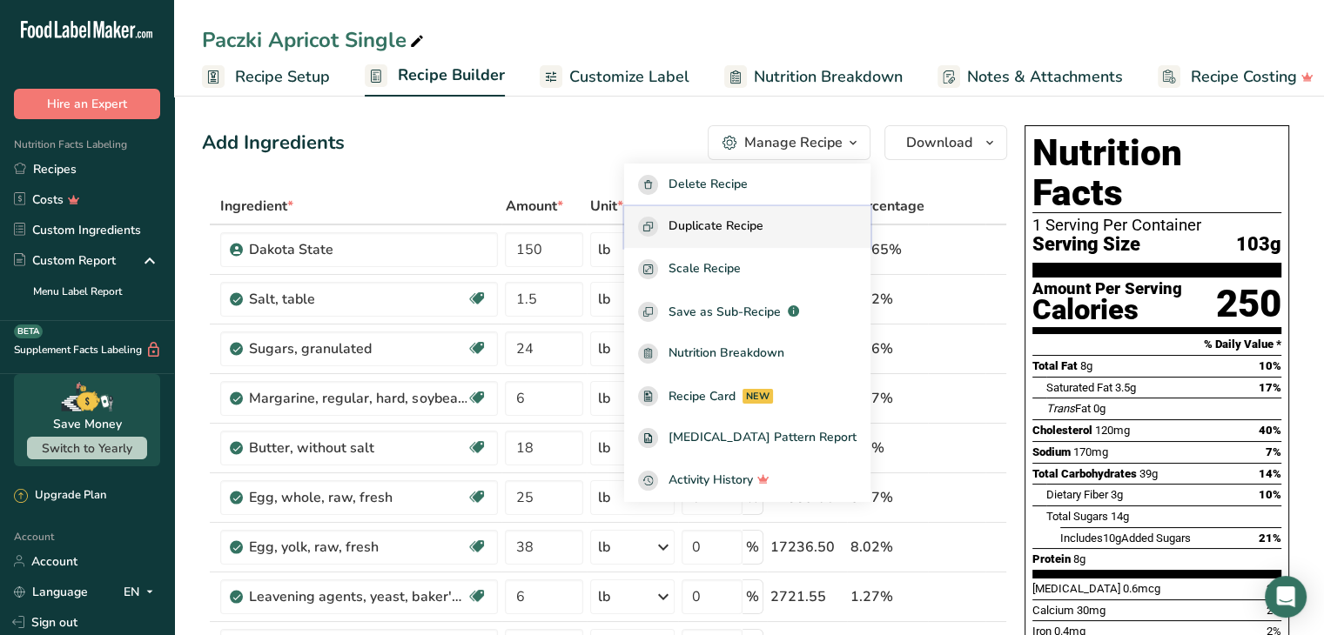
click at [789, 216] on button "Duplicate Recipe" at bounding box center [747, 227] width 246 height 43
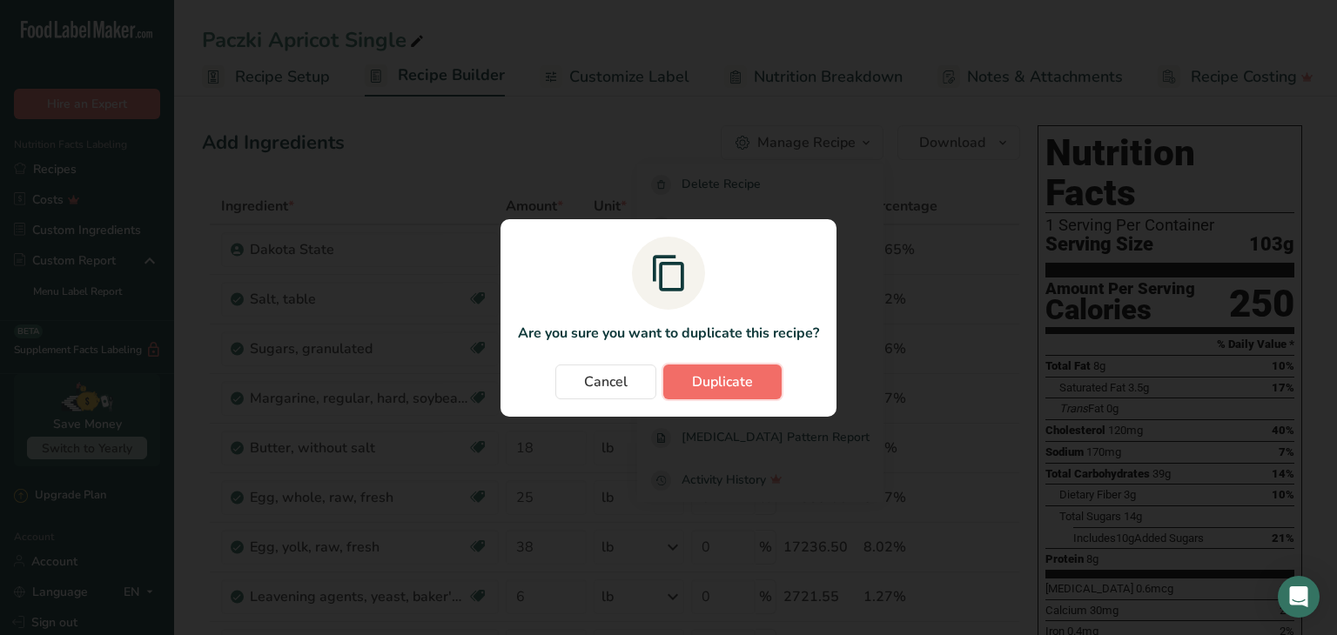
click at [686, 373] on button "Duplicate" at bounding box center [722, 382] width 118 height 35
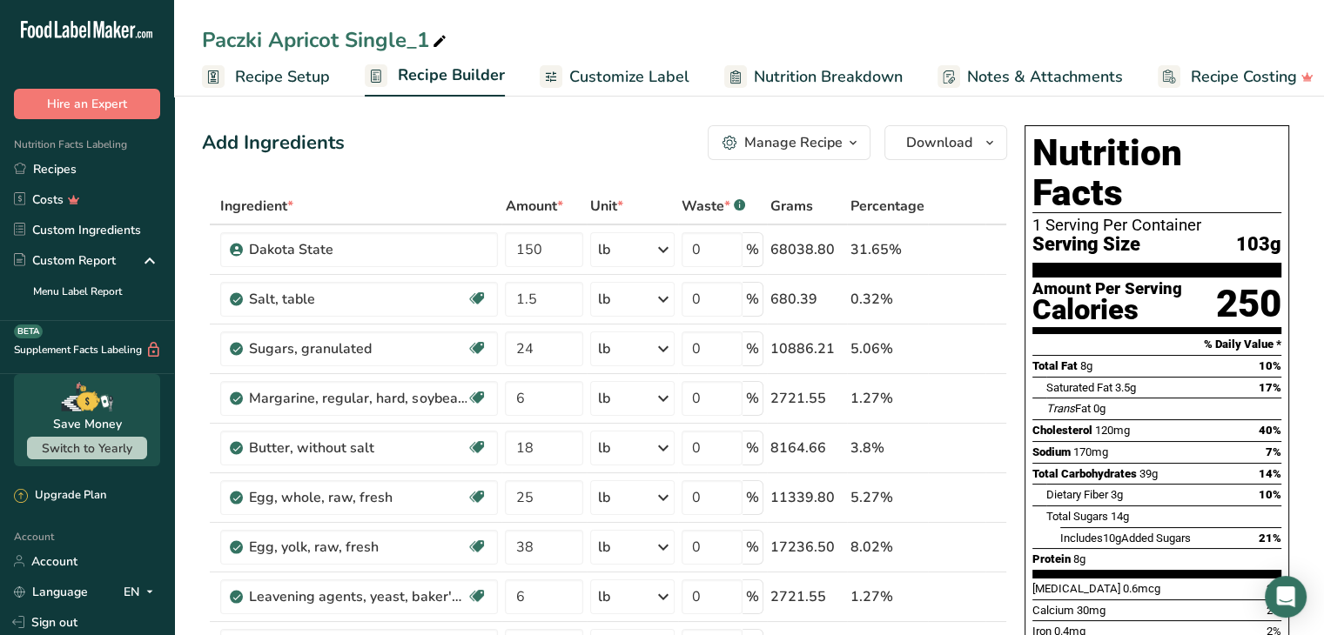
click at [442, 37] on icon at bounding box center [440, 42] width 16 height 24
type input "Paczki Single"
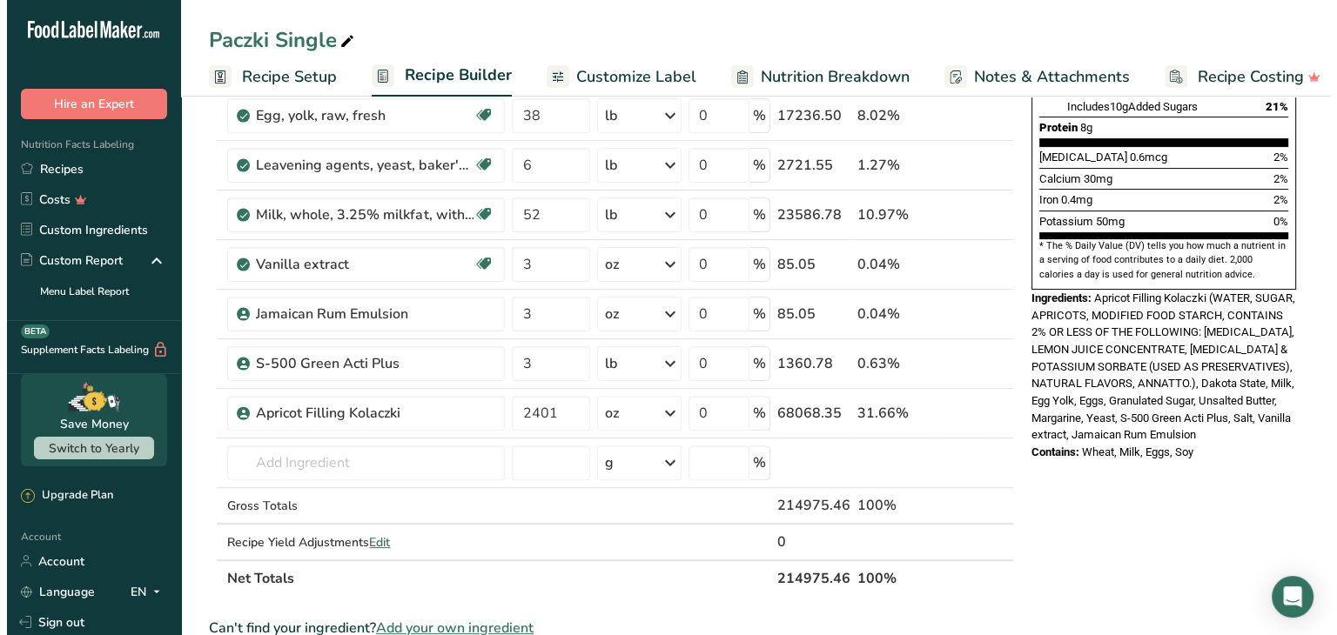
scroll to position [435, 0]
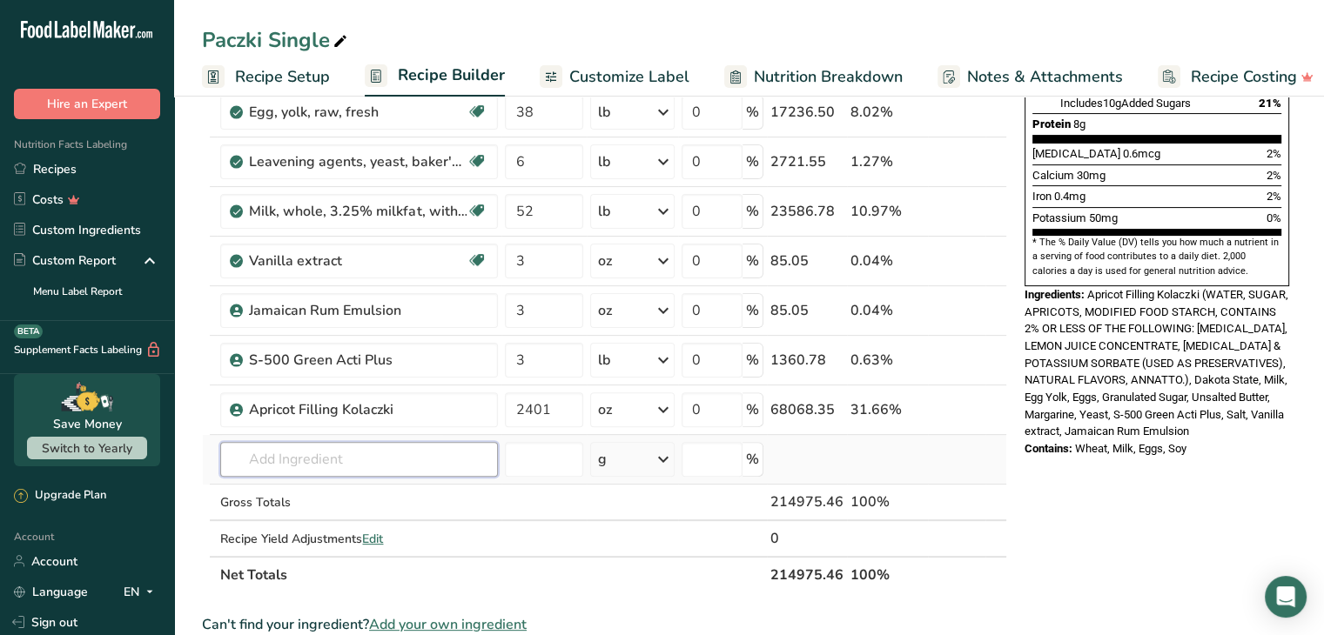
click at [409, 466] on input "text" at bounding box center [359, 459] width 278 height 35
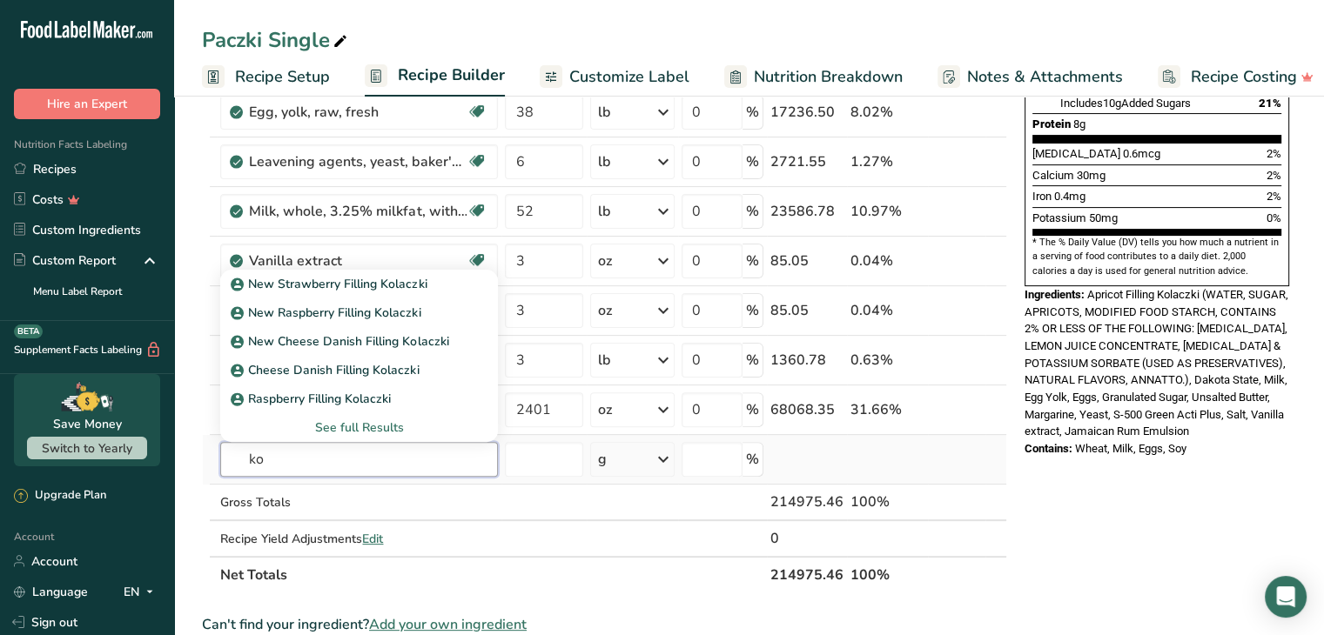
type input "k"
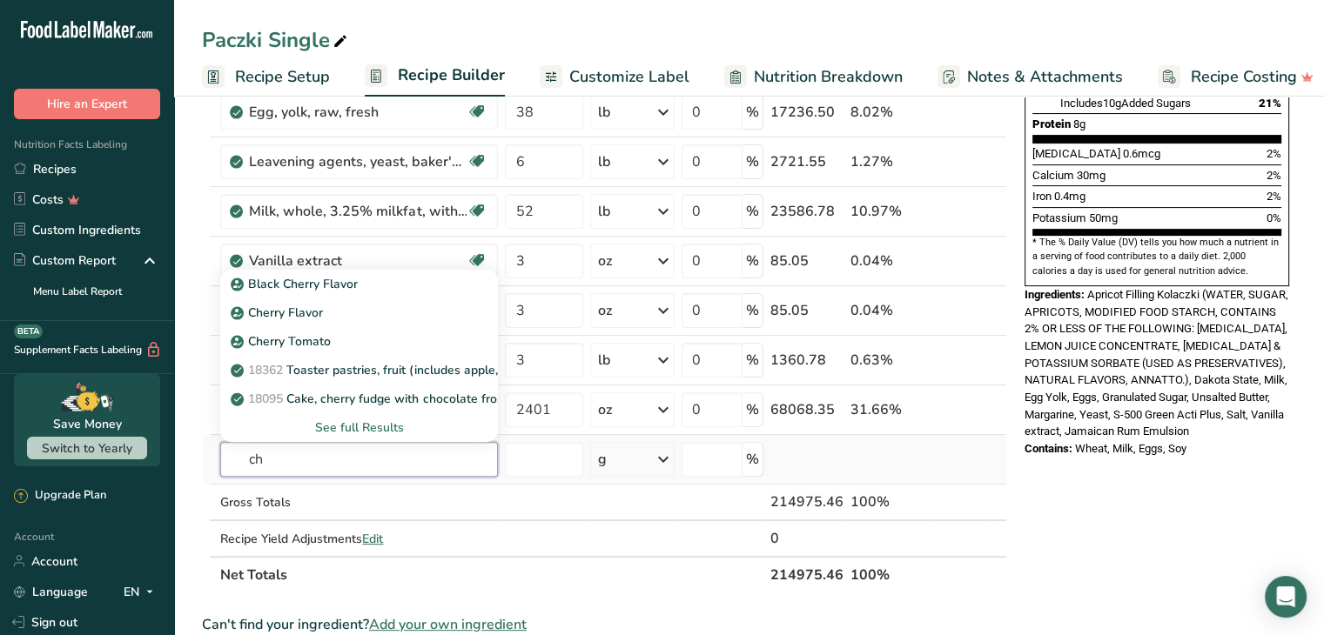
type input "c"
type input "cherry"
click at [377, 431] on div "See full Results" at bounding box center [359, 428] width 250 height 18
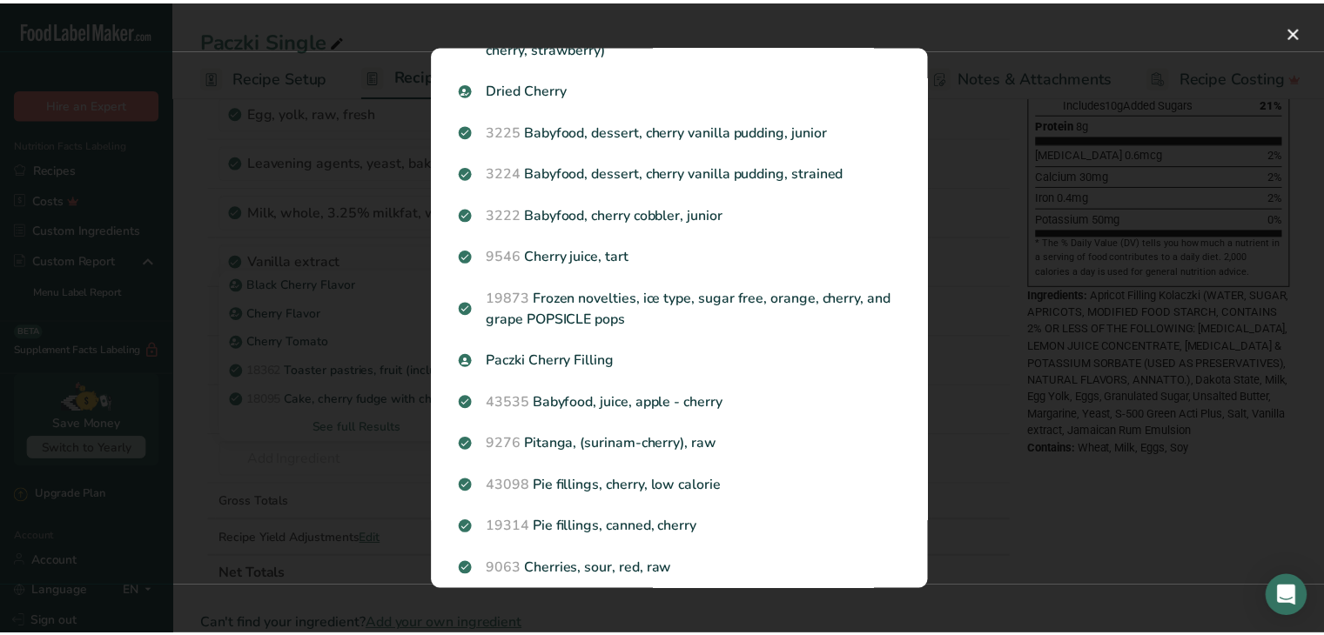
scroll to position [1566, 0]
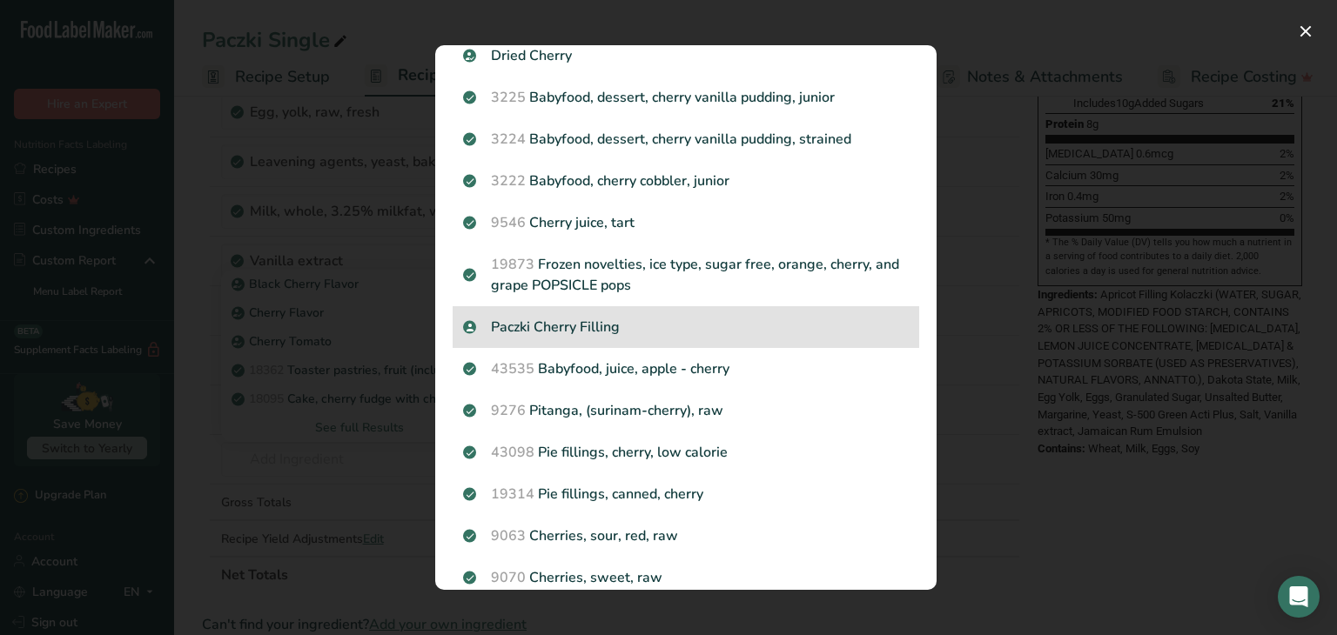
click at [606, 325] on p "Paczki Cherry Filling" at bounding box center [686, 327] width 446 height 21
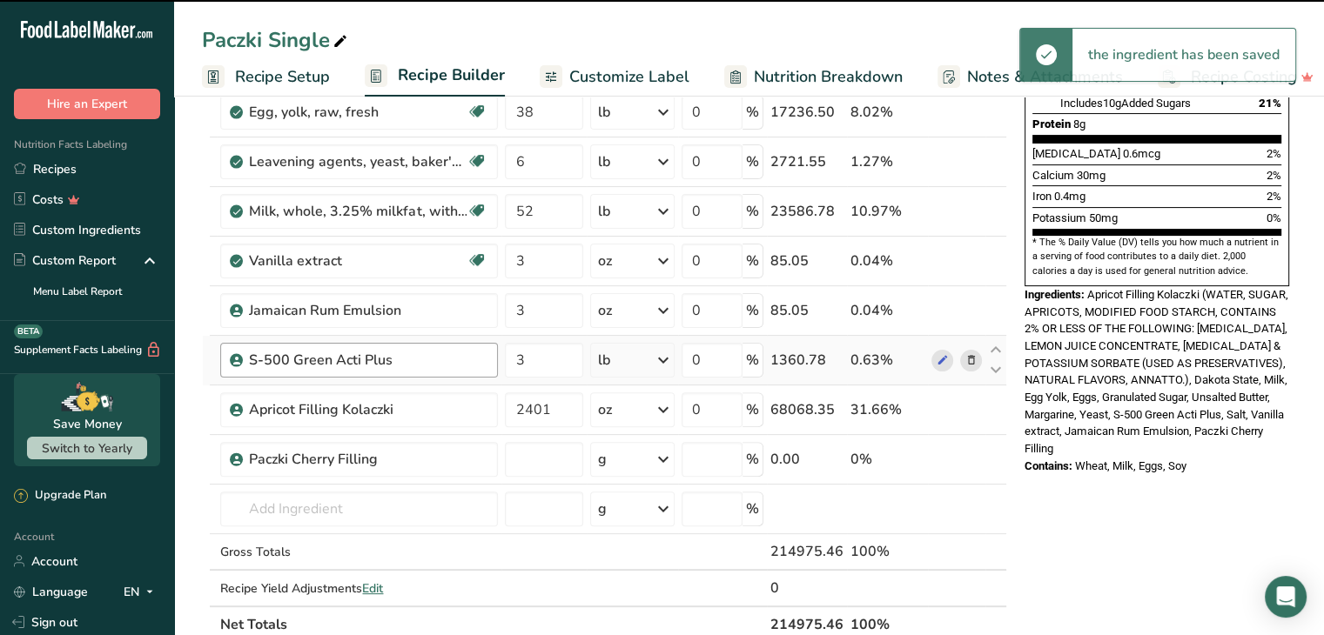
type input "0"
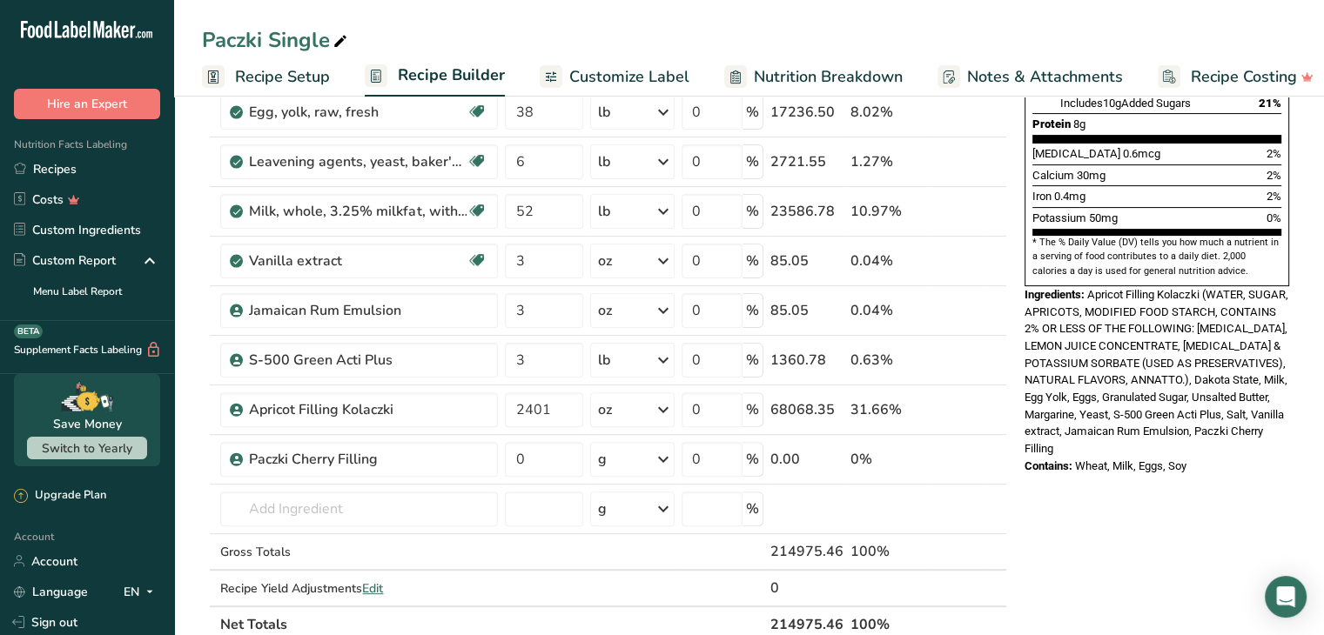
click at [341, 37] on icon at bounding box center [340, 42] width 16 height 24
click at [276, 40] on input "Paczki Single" at bounding box center [749, 39] width 1094 height 31
type input "Paczki Cherry Single"
click at [623, 14] on div "Paczki Cherry Single Recipe Setup Recipe Builder Customize Label Nutrition Brea…" at bounding box center [748, 48] width 1149 height 97
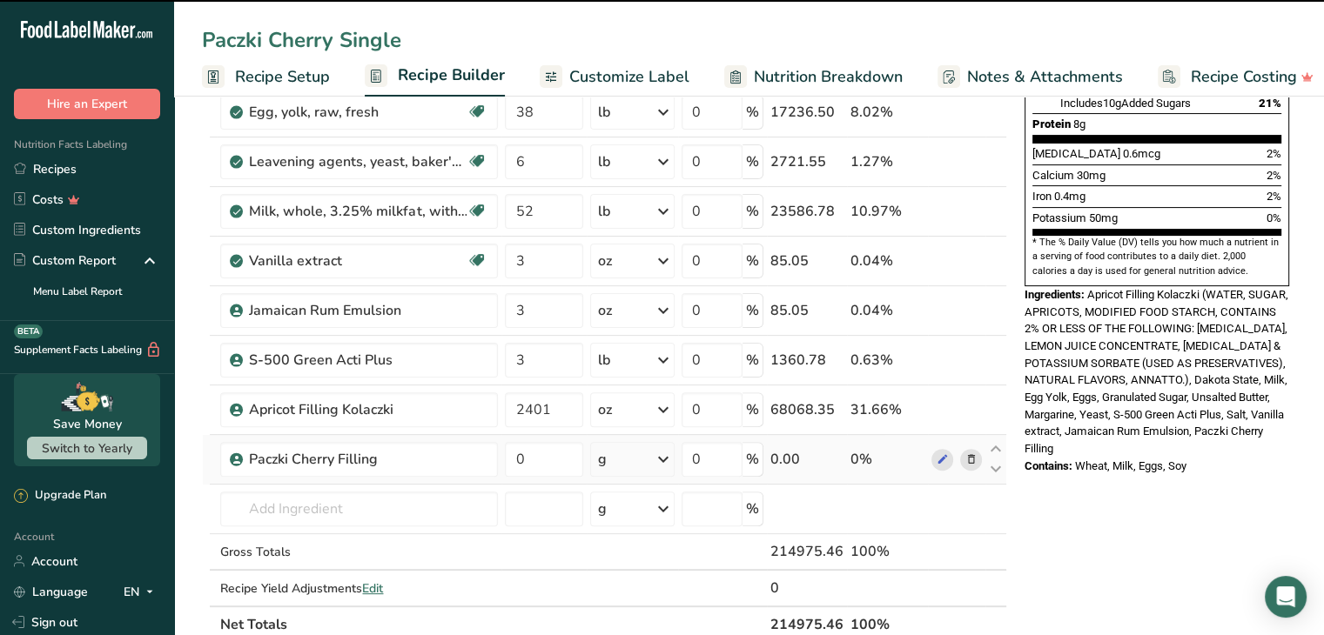
click at [655, 453] on icon at bounding box center [663, 459] width 21 height 31
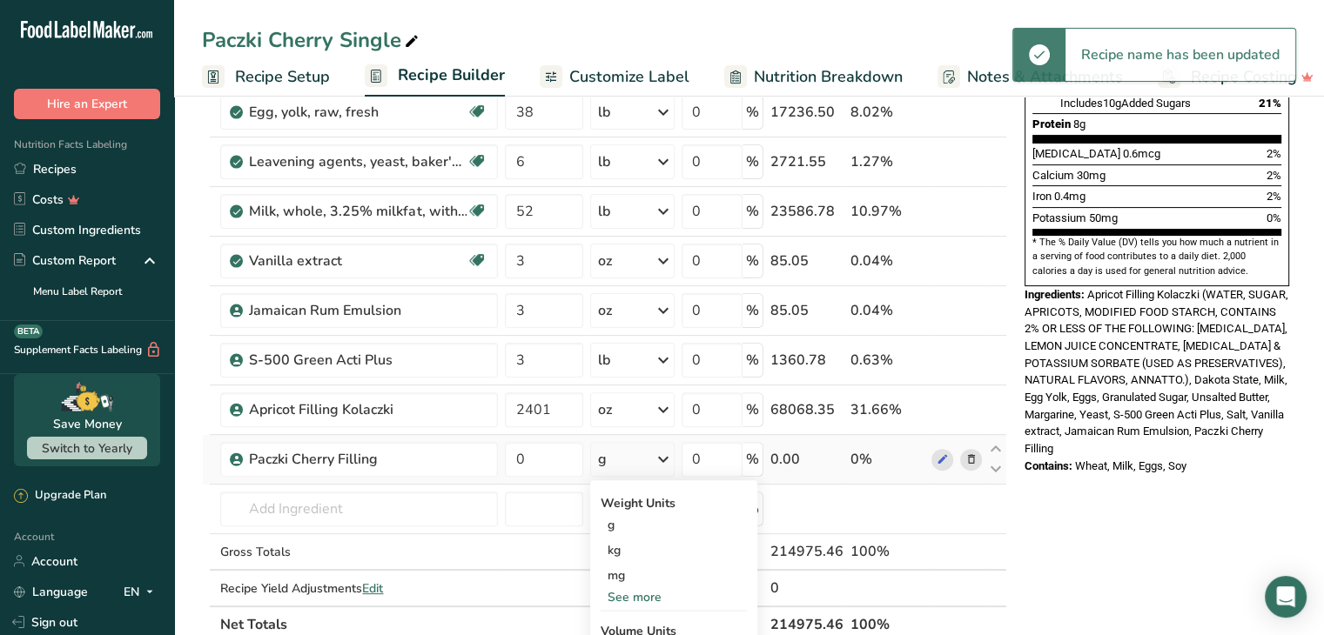
click at [648, 589] on div "See more" at bounding box center [673, 597] width 146 height 18
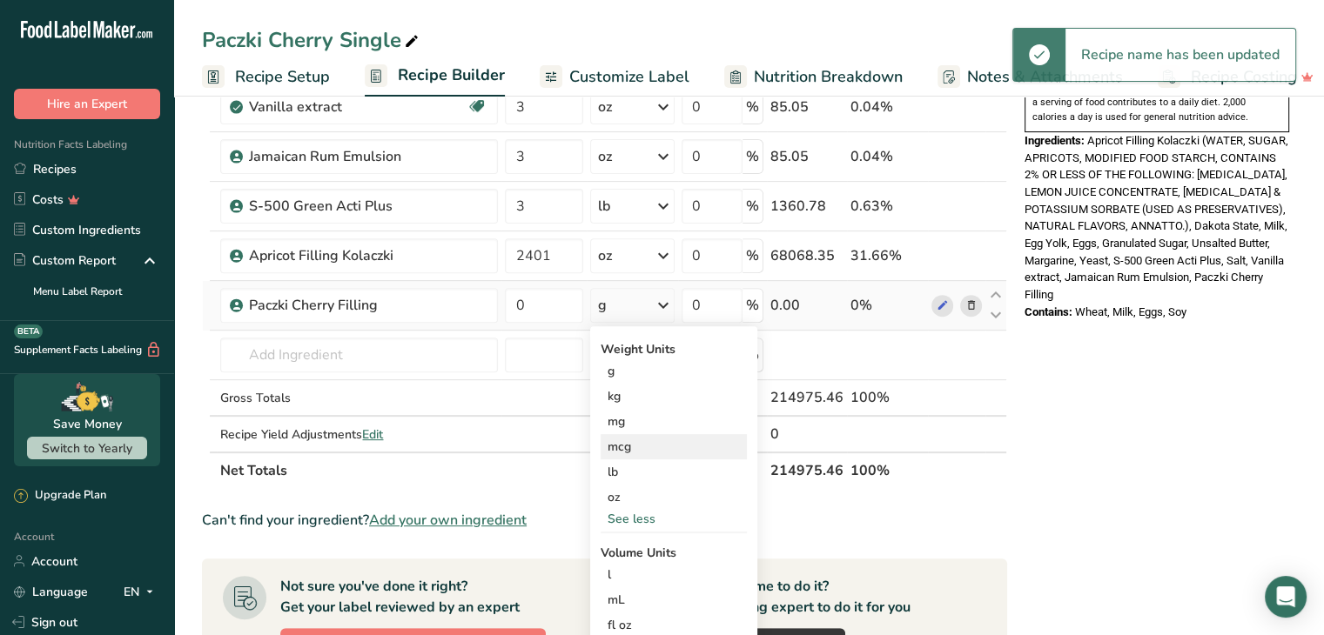
scroll to position [609, 0]
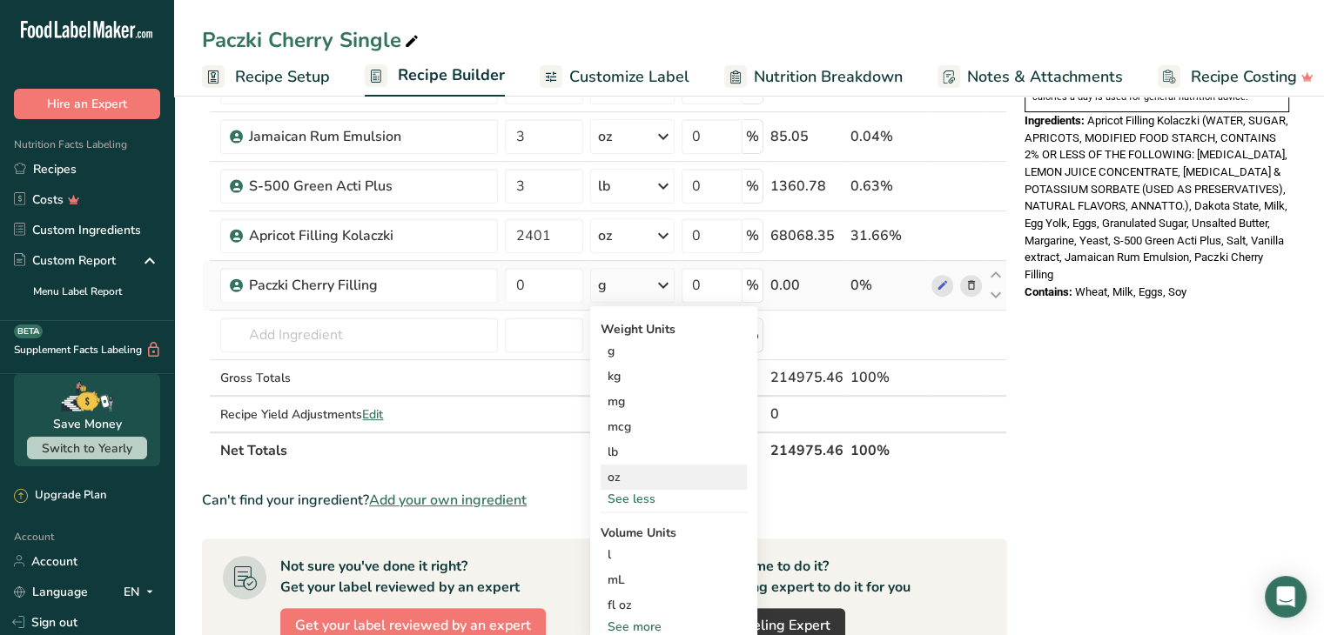
click at [637, 471] on div "oz" at bounding box center [673, 477] width 146 height 25
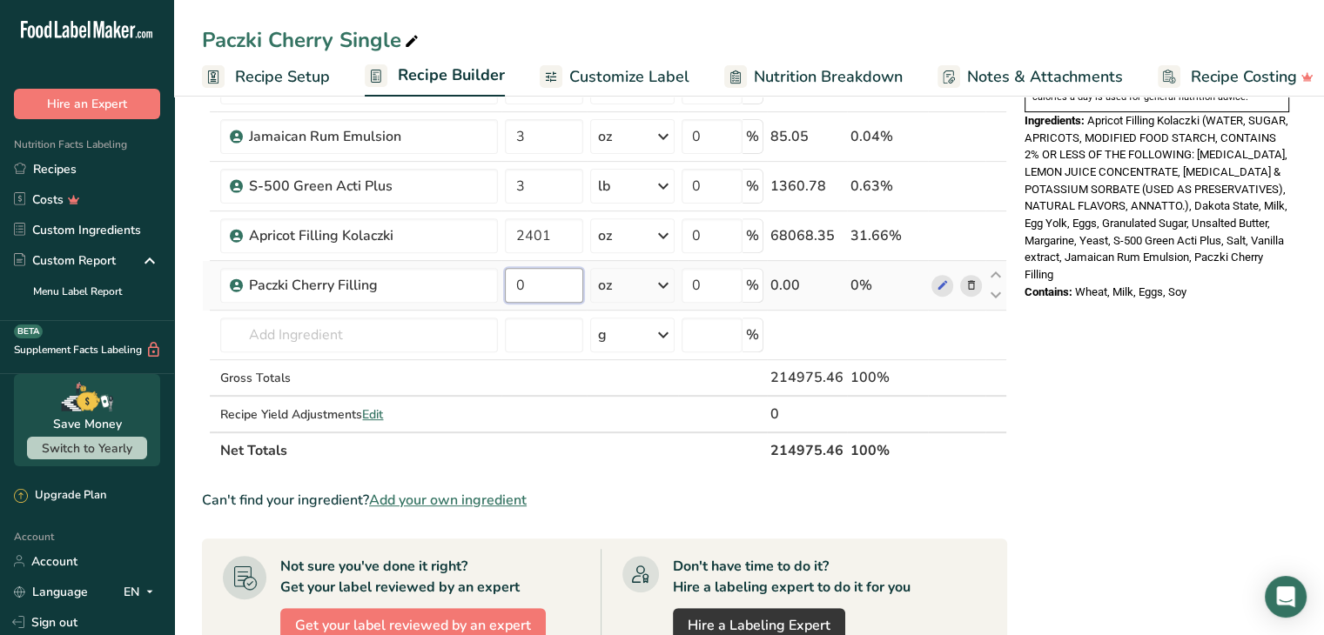
drag, startPoint x: 568, startPoint y: 278, endPoint x: 517, endPoint y: 278, distance: 51.3
click at [517, 278] on input "0" at bounding box center [544, 285] width 78 height 35
type input "2114.1"
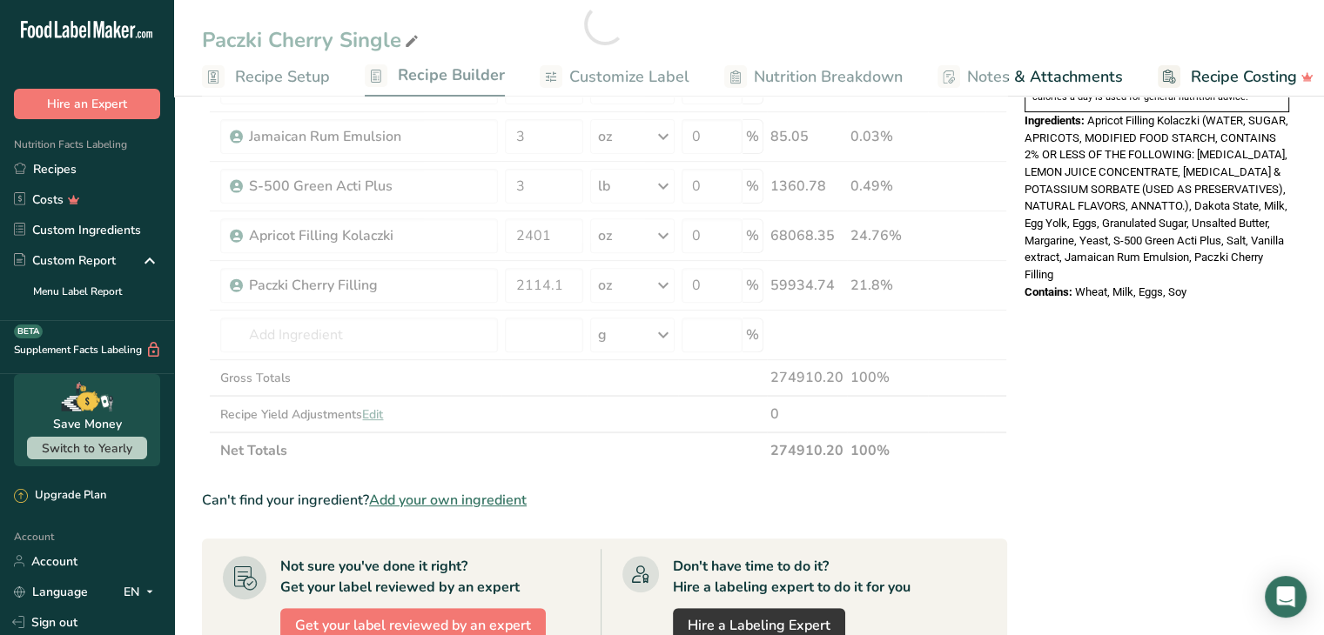
click at [178, 259] on section "Add Ingredients Manage Recipe Delete Recipe Duplicate Recipe Scale Recipe Save …" at bounding box center [748, 270] width 1149 height 1579
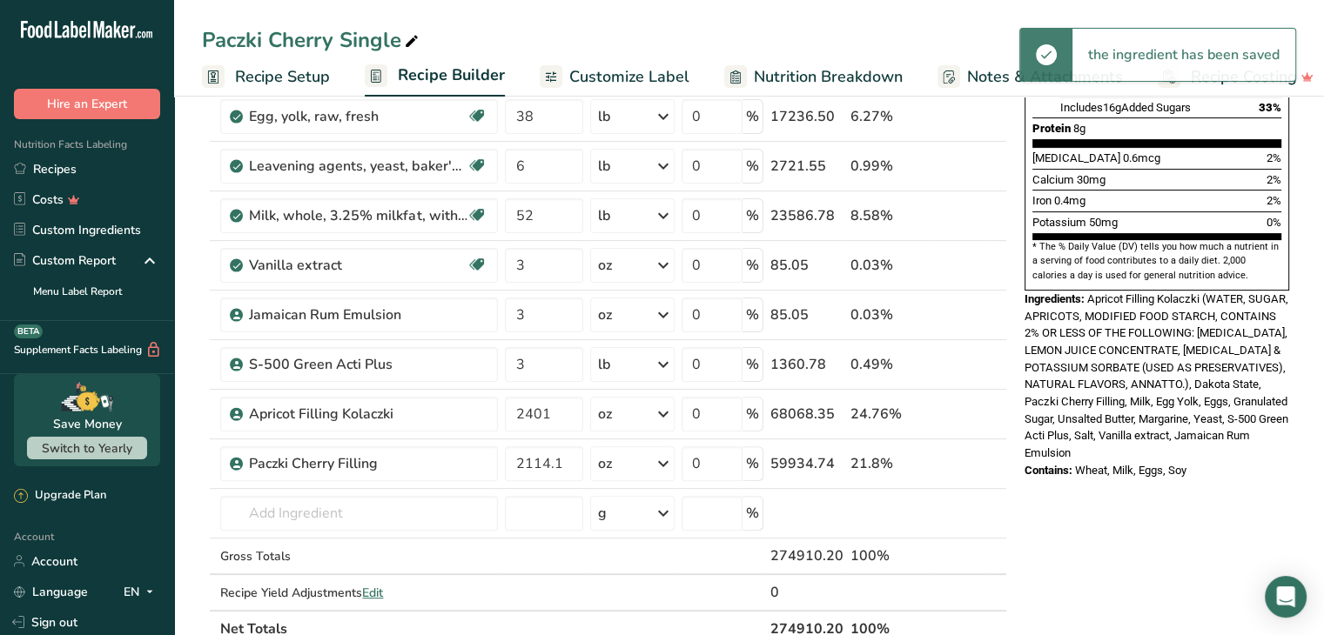
scroll to position [435, 0]
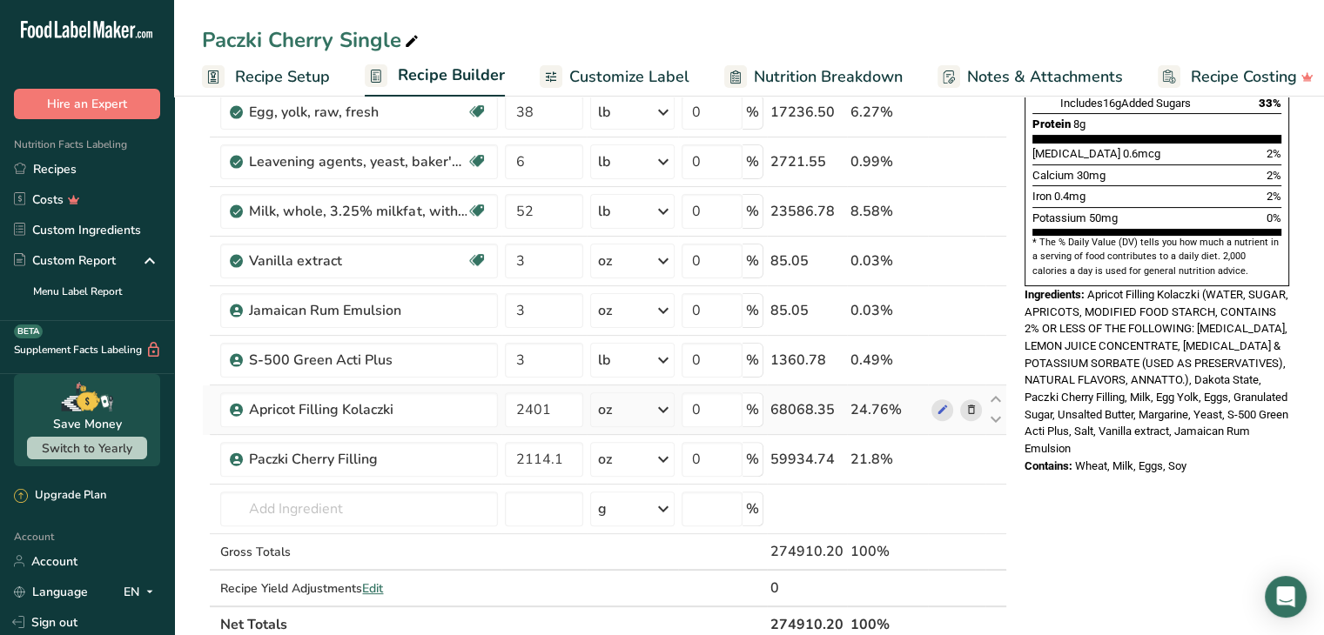
click at [971, 405] on icon at bounding box center [970, 410] width 12 height 18
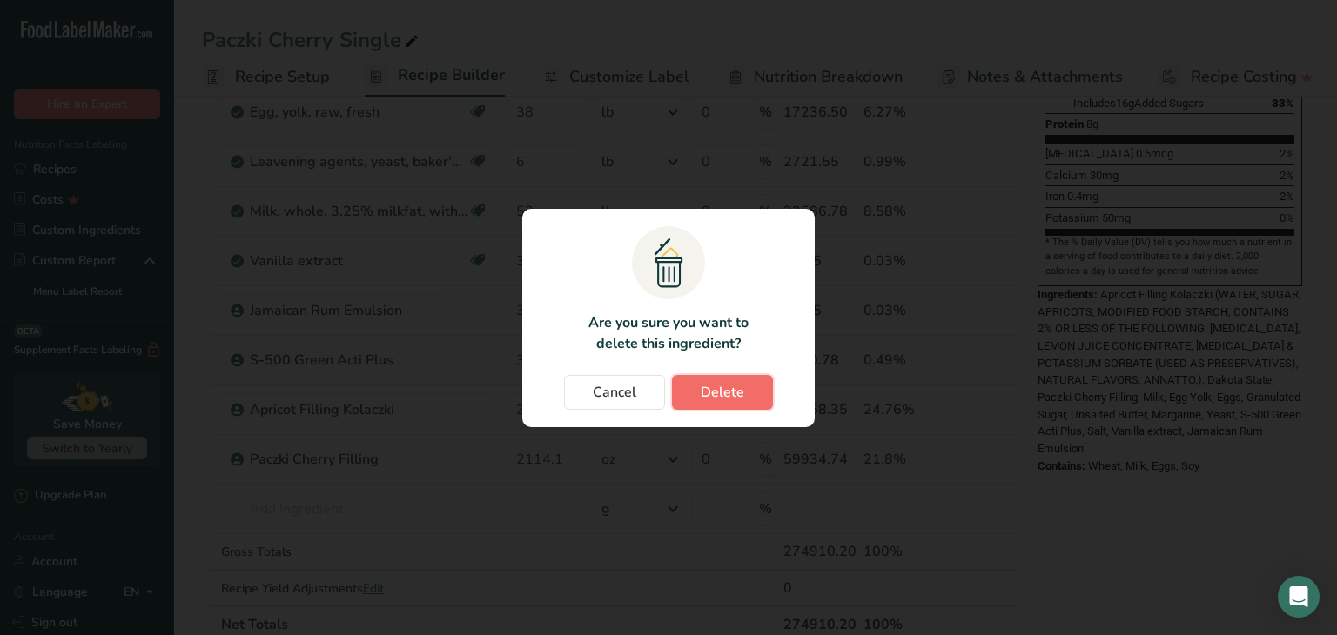
click at [744, 398] on button "Delete" at bounding box center [722, 392] width 101 height 35
type input "2114.1"
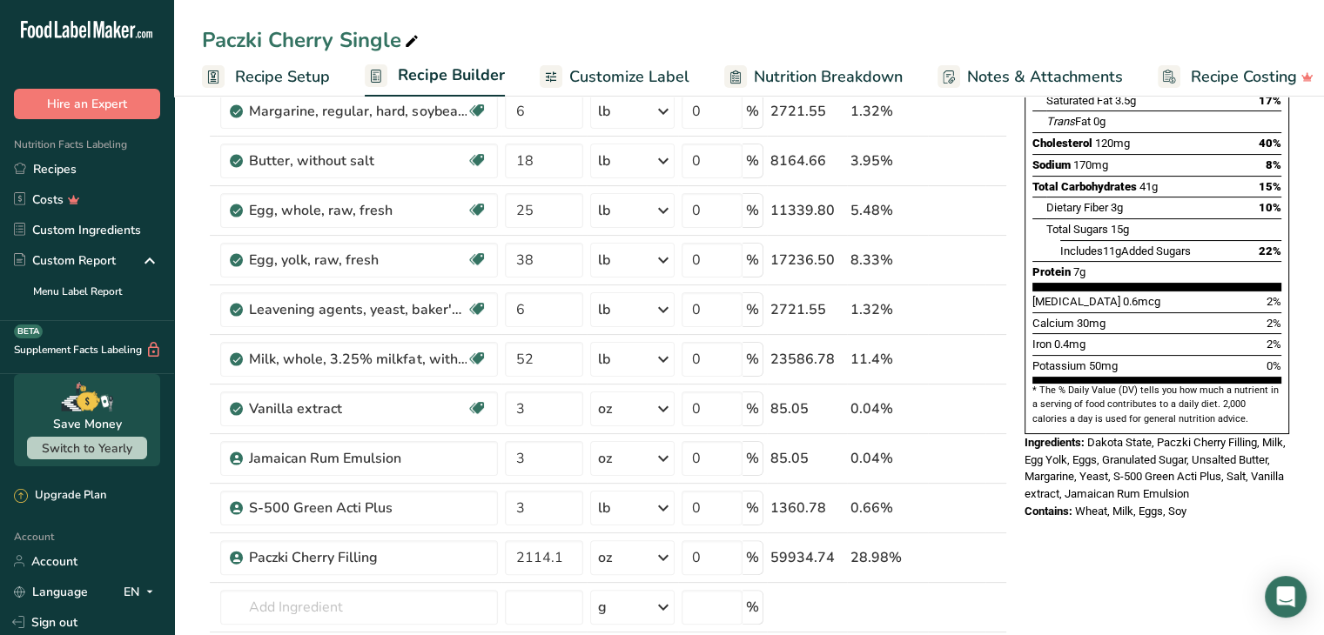
scroll to position [0, 0]
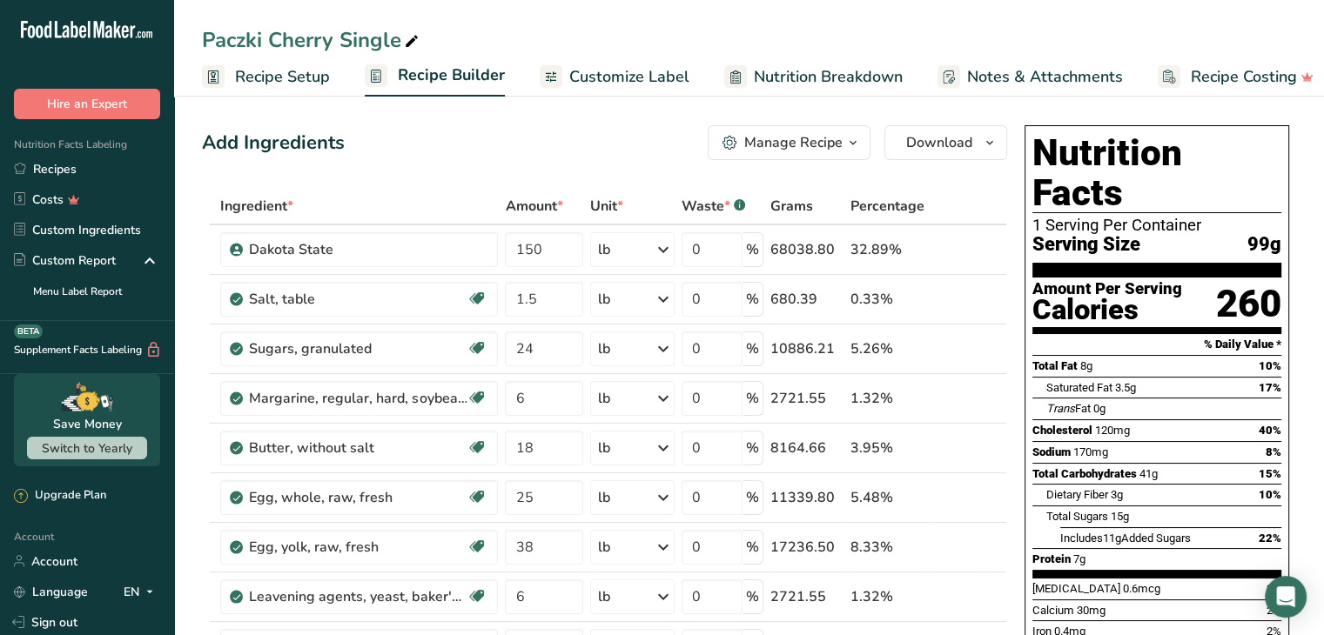
click at [862, 144] on span "button" at bounding box center [852, 142] width 21 height 21
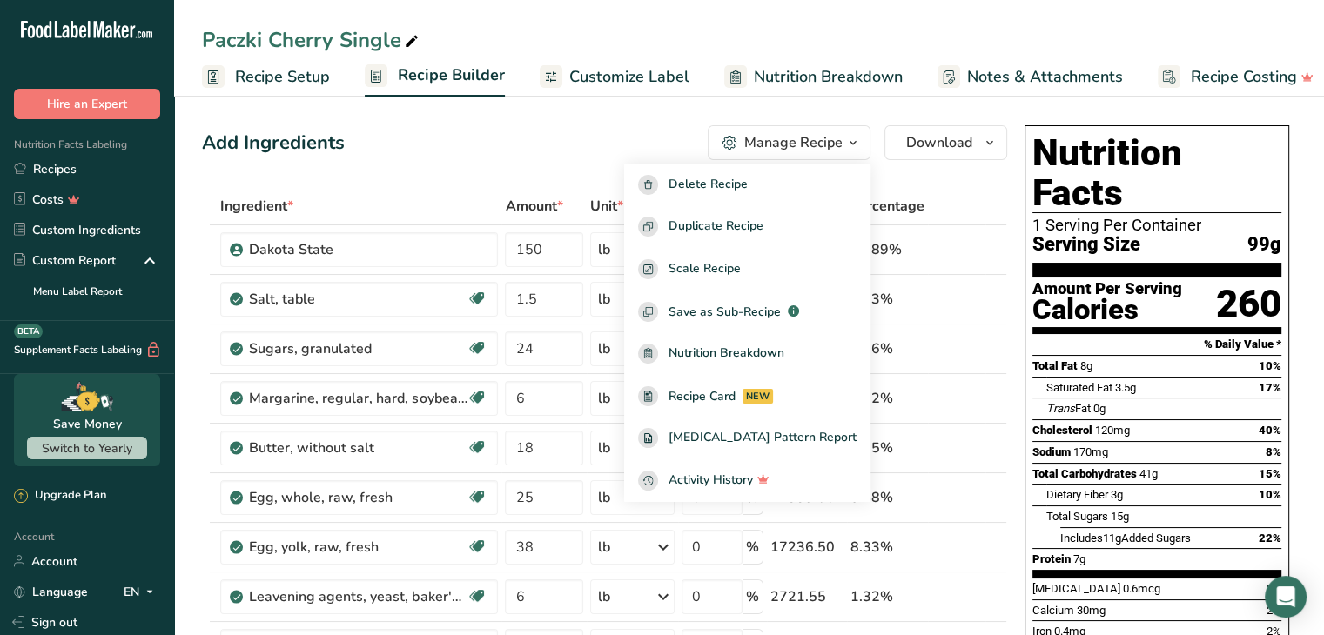
click at [426, 133] on div "Add Ingredients Manage Recipe Delete Recipe Duplicate Recipe Scale Recipe Save …" at bounding box center [604, 142] width 805 height 35
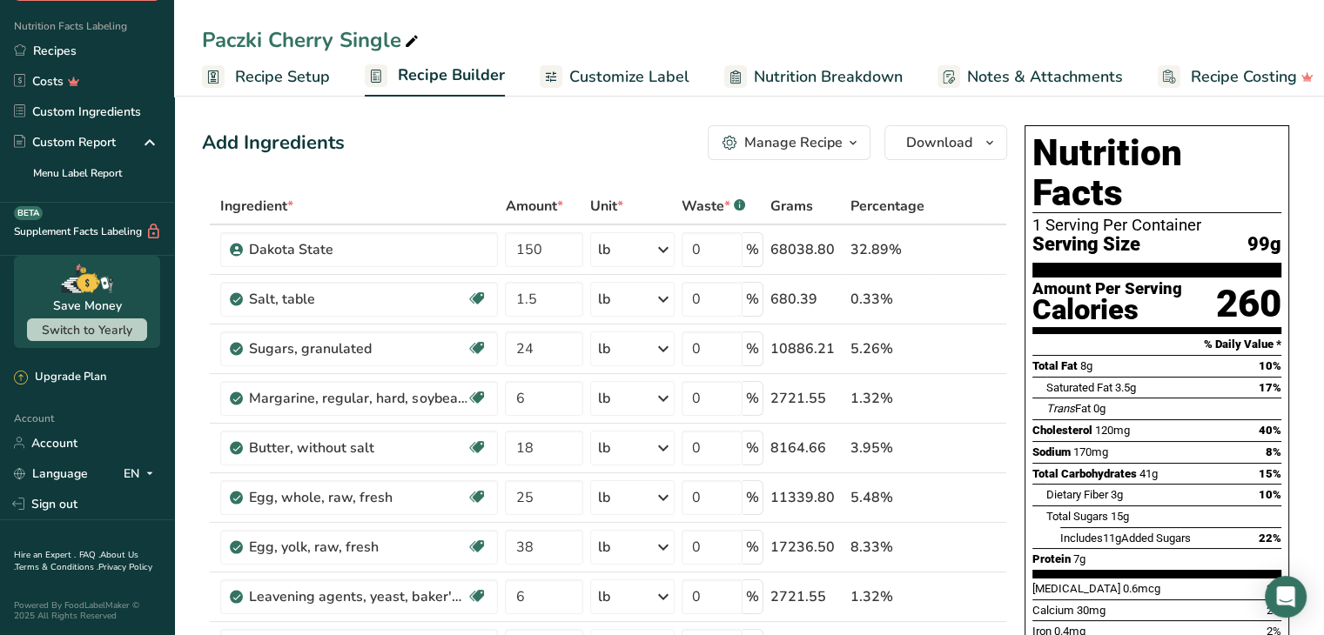
click at [846, 130] on button "Manage Recipe" at bounding box center [788, 142] width 163 height 35
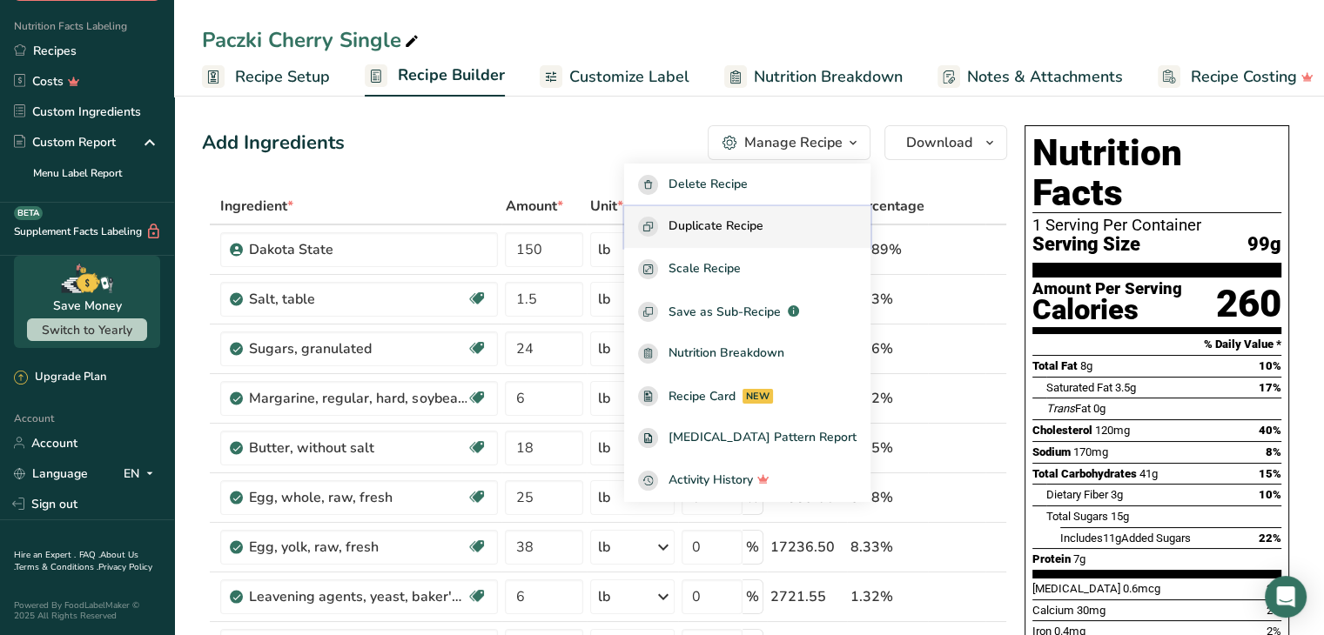
click at [763, 227] on span "Duplicate Recipe" at bounding box center [715, 227] width 95 height 20
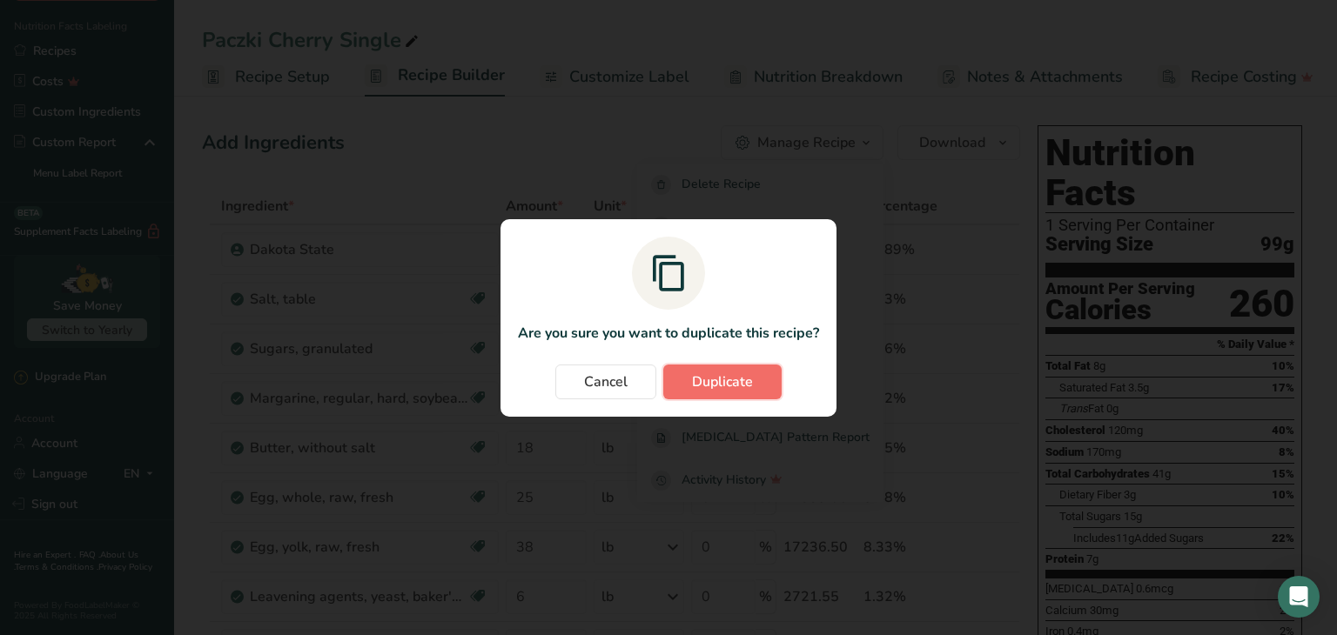
click at [727, 380] on span "Duplicate" at bounding box center [722, 382] width 61 height 21
